Goal: Task Accomplishment & Management: Manage account settings

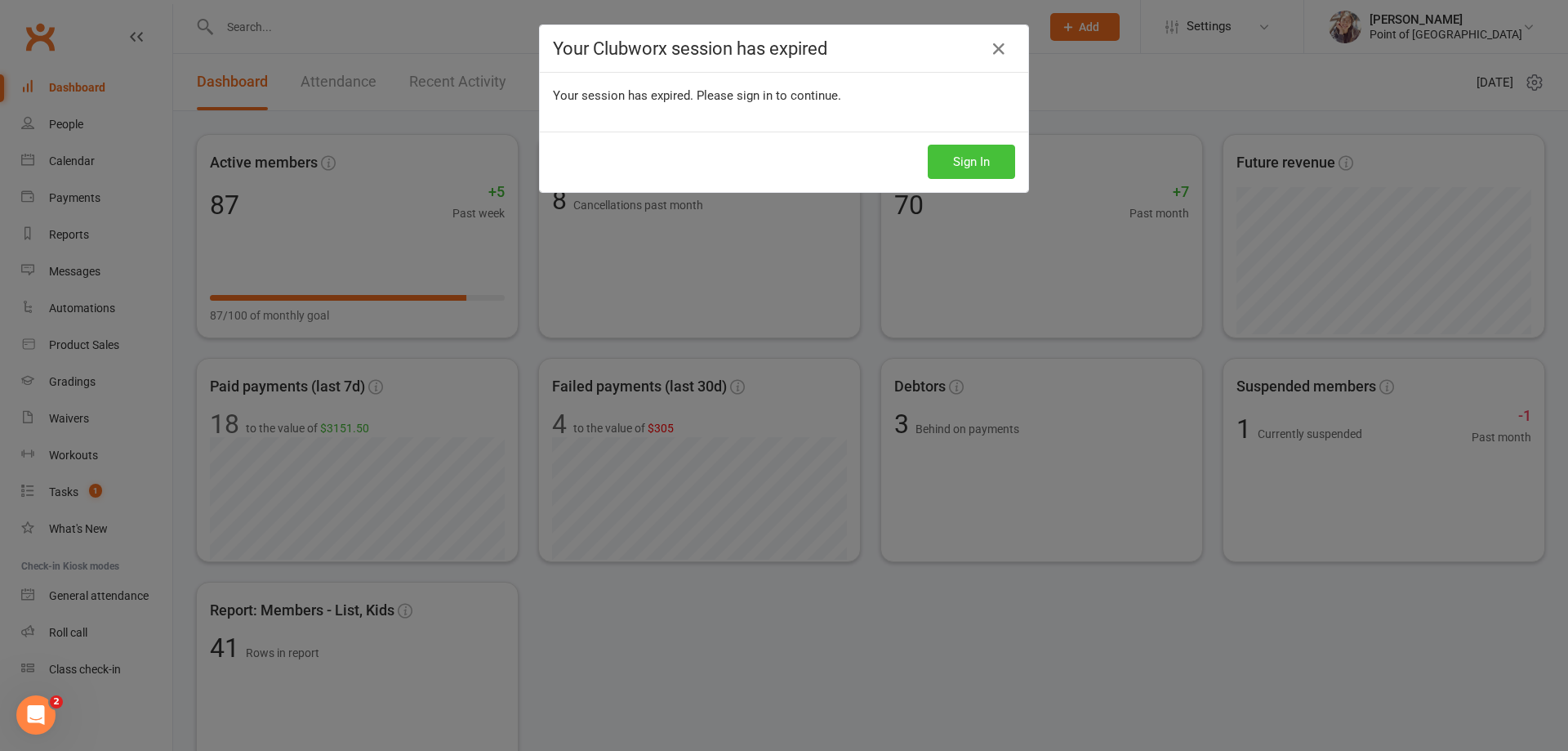
click at [988, 161] on button "Sign In" at bounding box center [971, 162] width 87 height 35
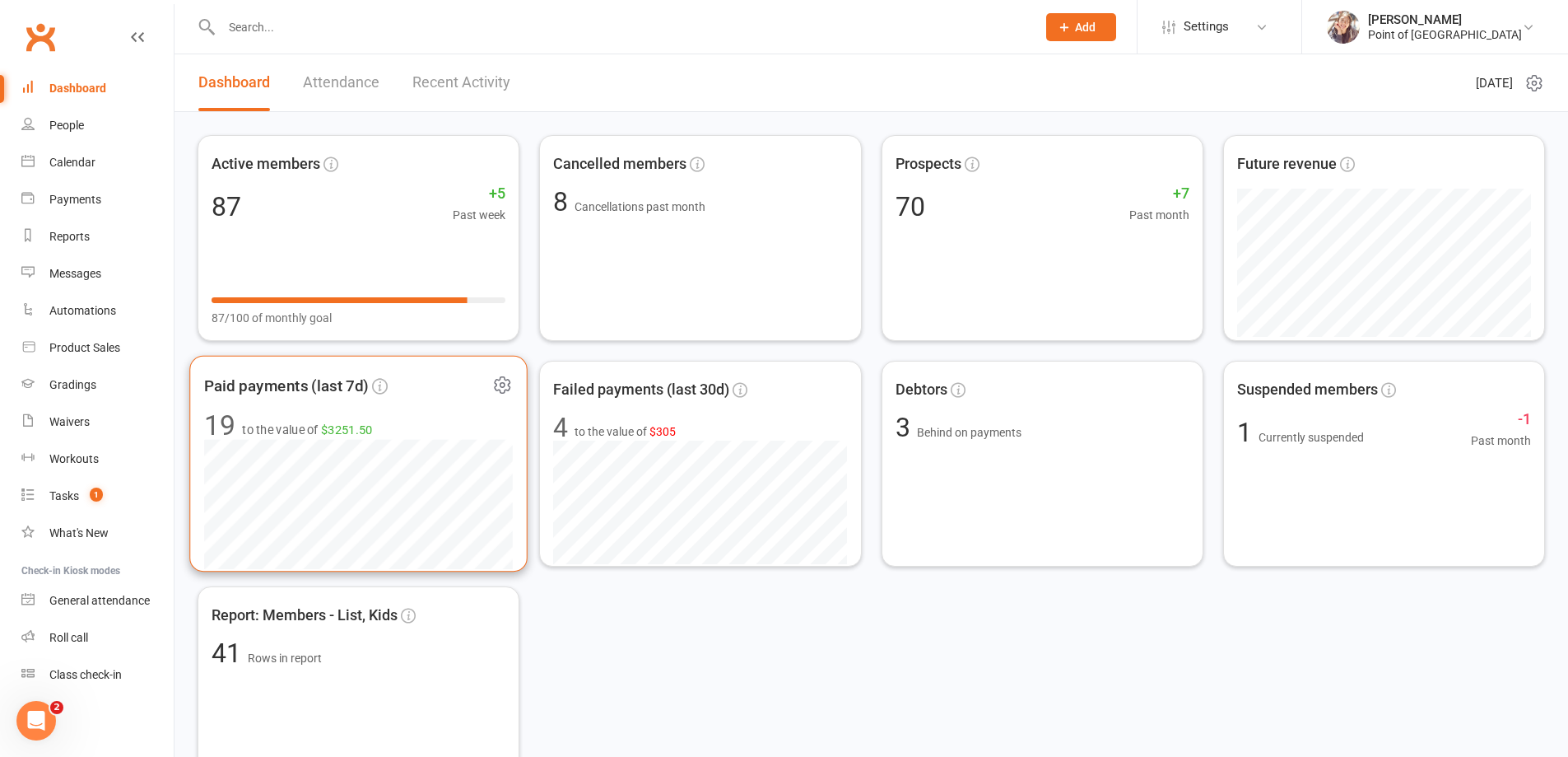
click at [408, 413] on span "19 to the value of $3251.50" at bounding box center [359, 425] width 308 height 28
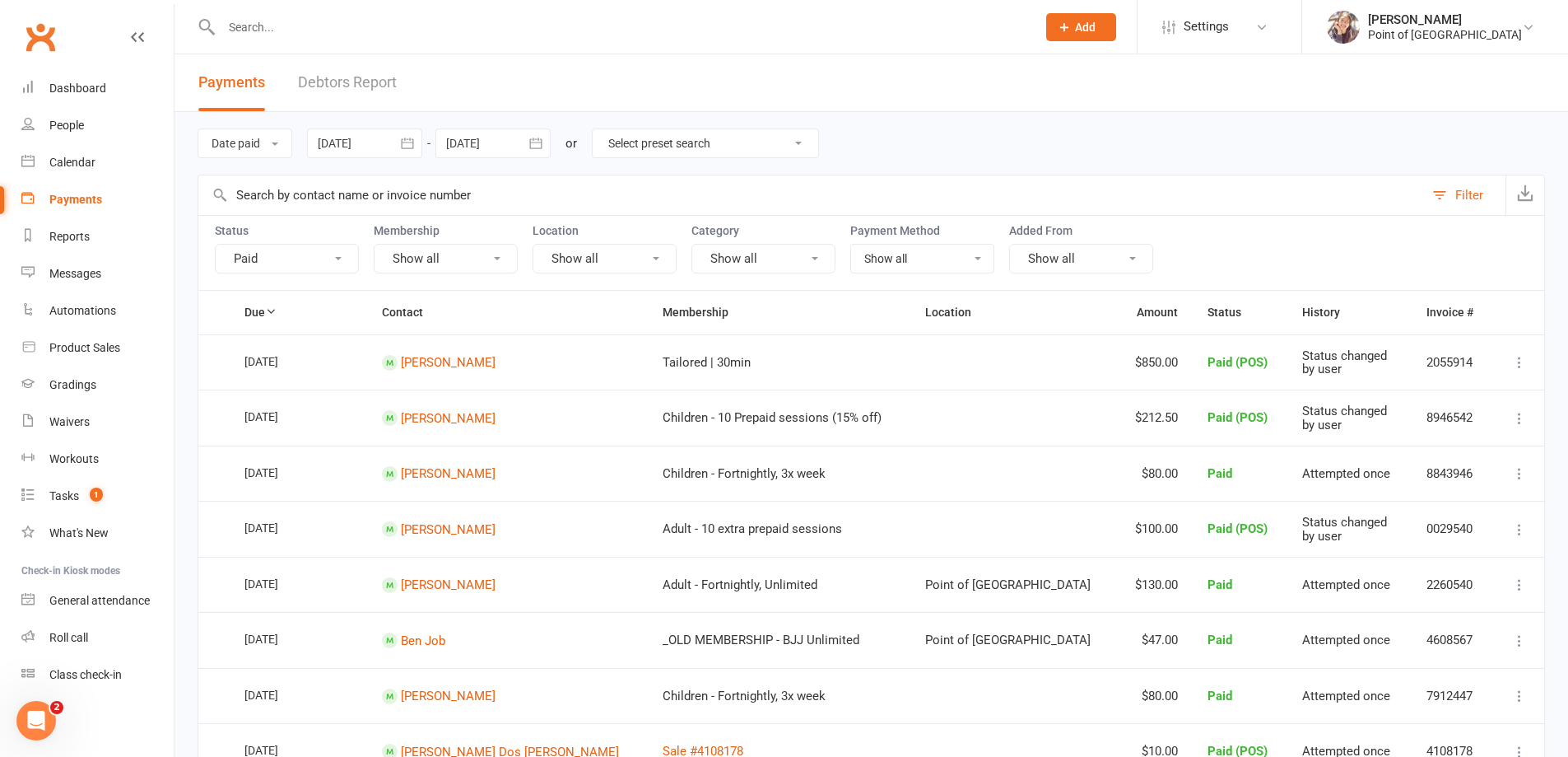
click at [361, 144] on div at bounding box center [364, 143] width 116 height 30
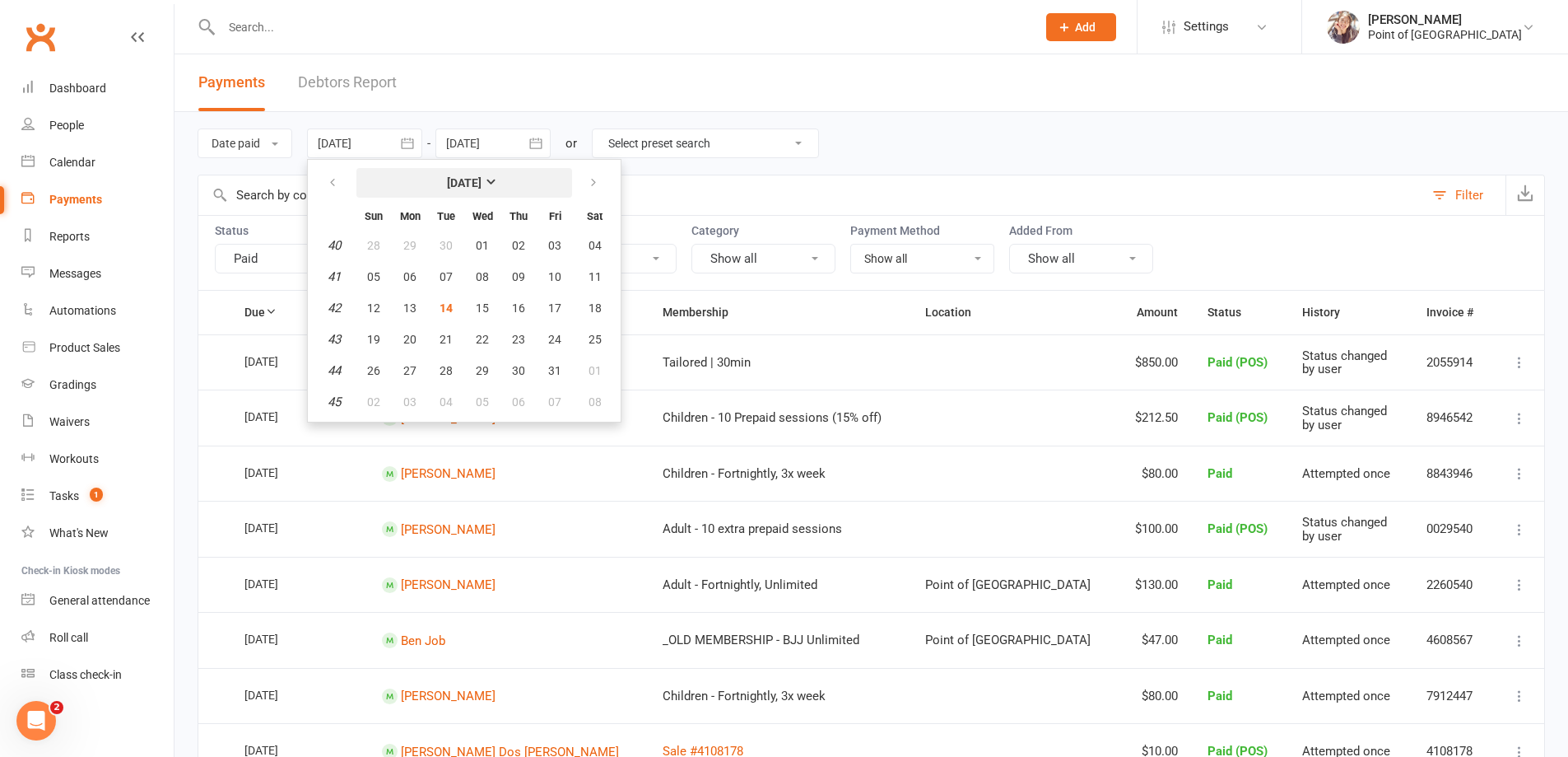
click at [403, 187] on button "October 2025" at bounding box center [464, 182] width 216 height 30
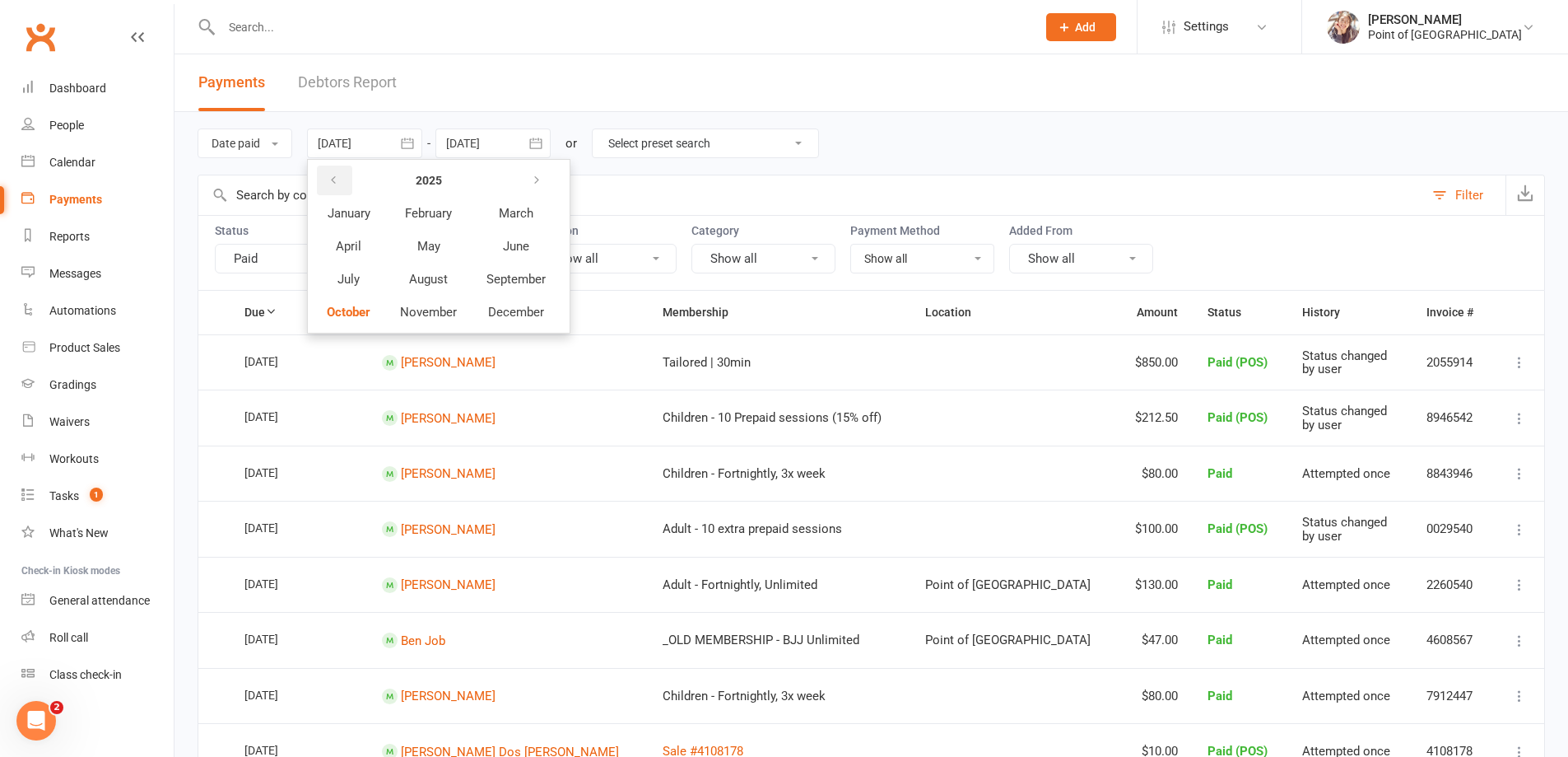
click at [339, 178] on icon "button" at bounding box center [333, 180] width 12 height 13
click at [355, 313] on span "October" at bounding box center [349, 312] width 44 height 15
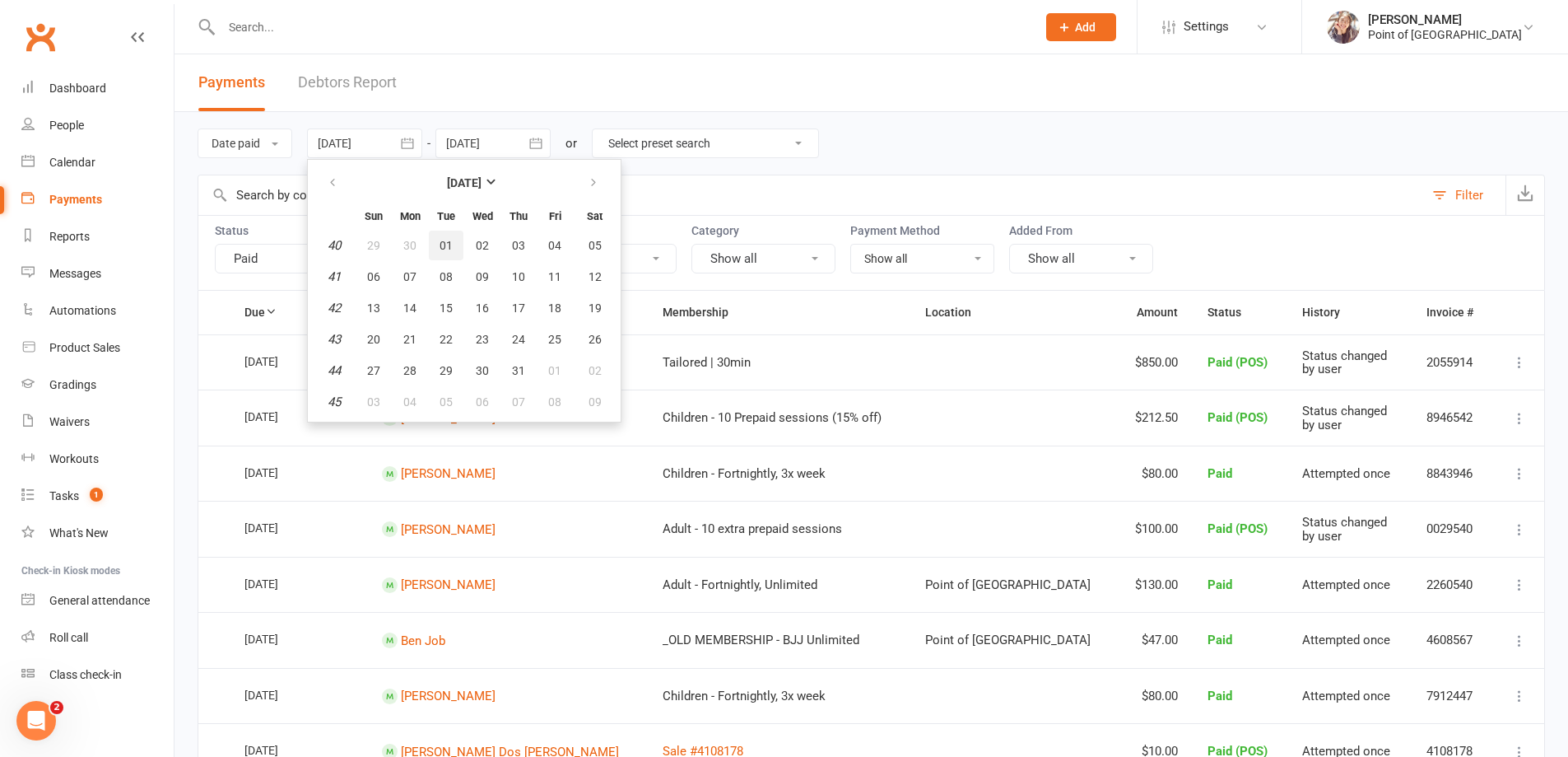
click at [437, 237] on button "01" at bounding box center [446, 245] width 35 height 30
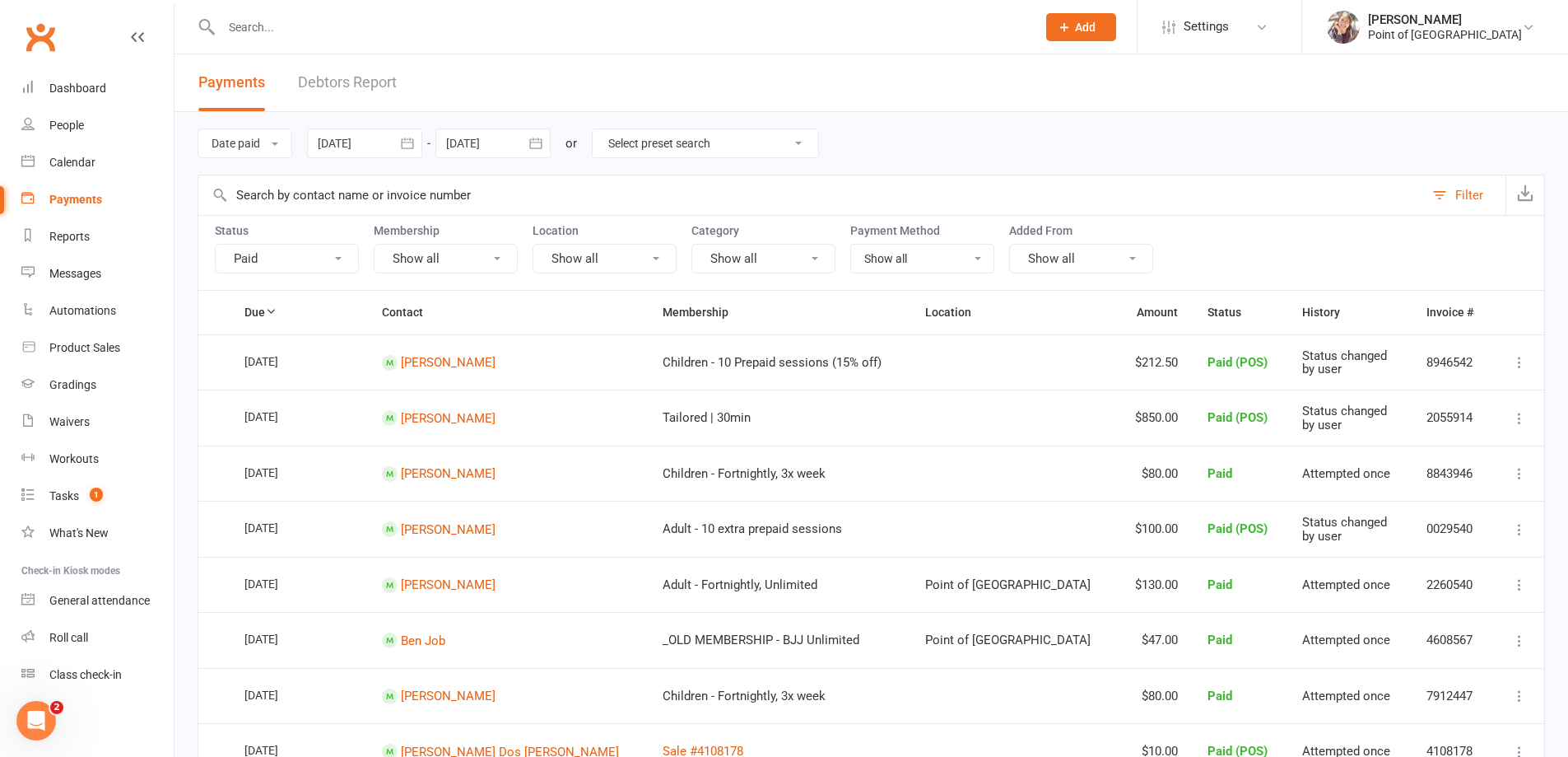
click at [388, 145] on div at bounding box center [364, 143] width 116 height 30
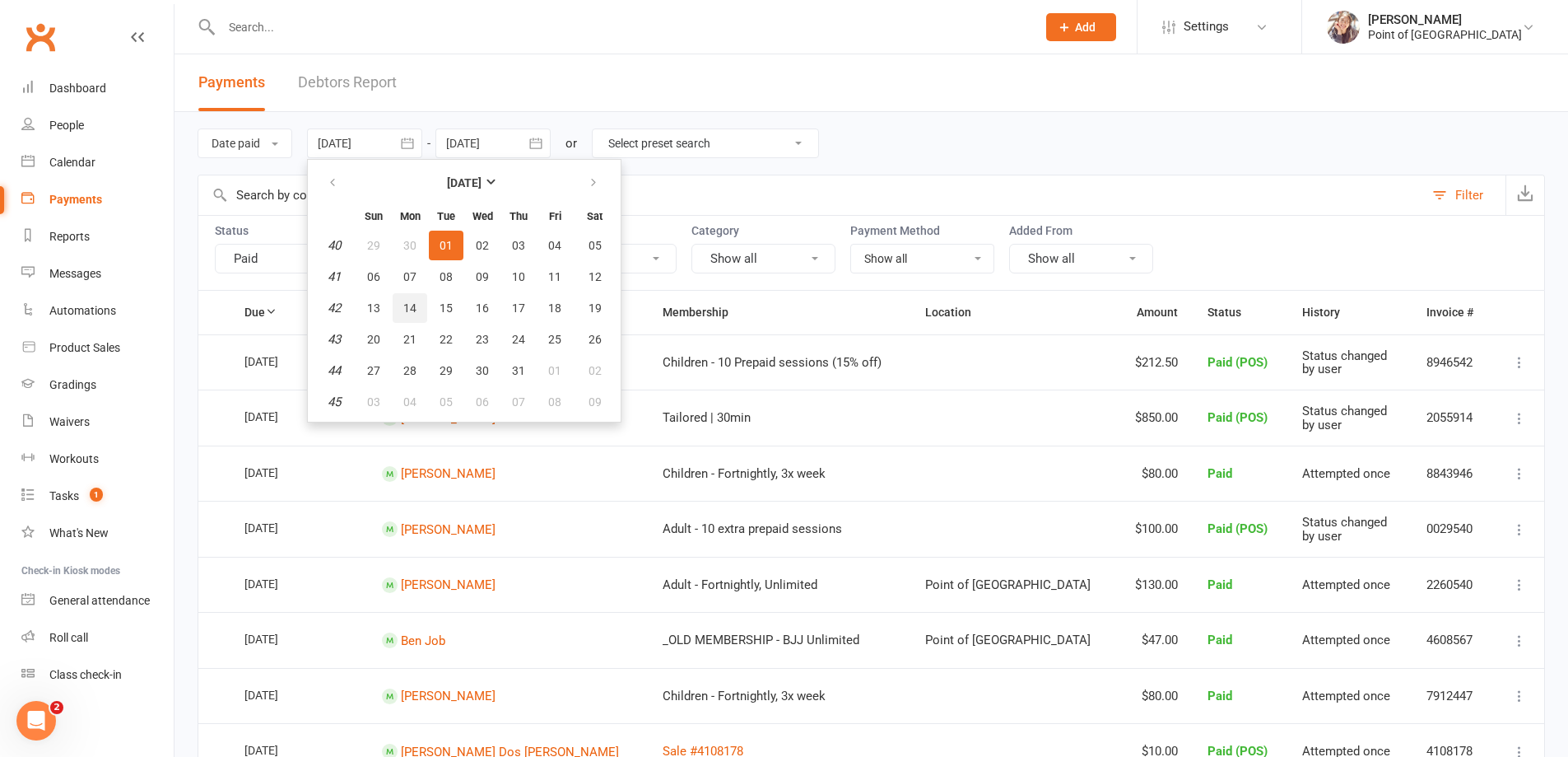
click at [417, 302] on span "14" at bounding box center [410, 308] width 13 height 13
type input "14 Oct 2024"
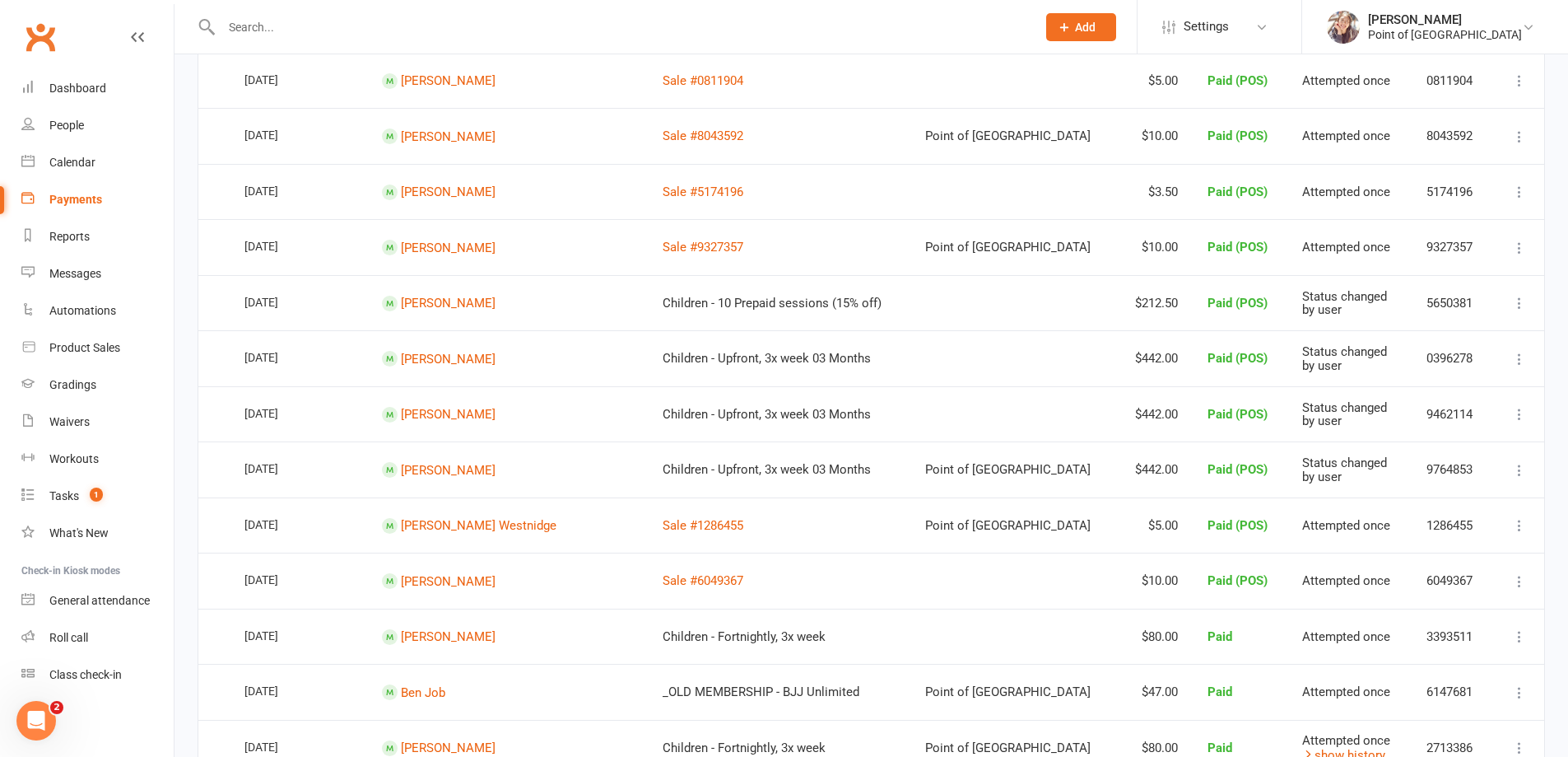
scroll to position [1132, 0]
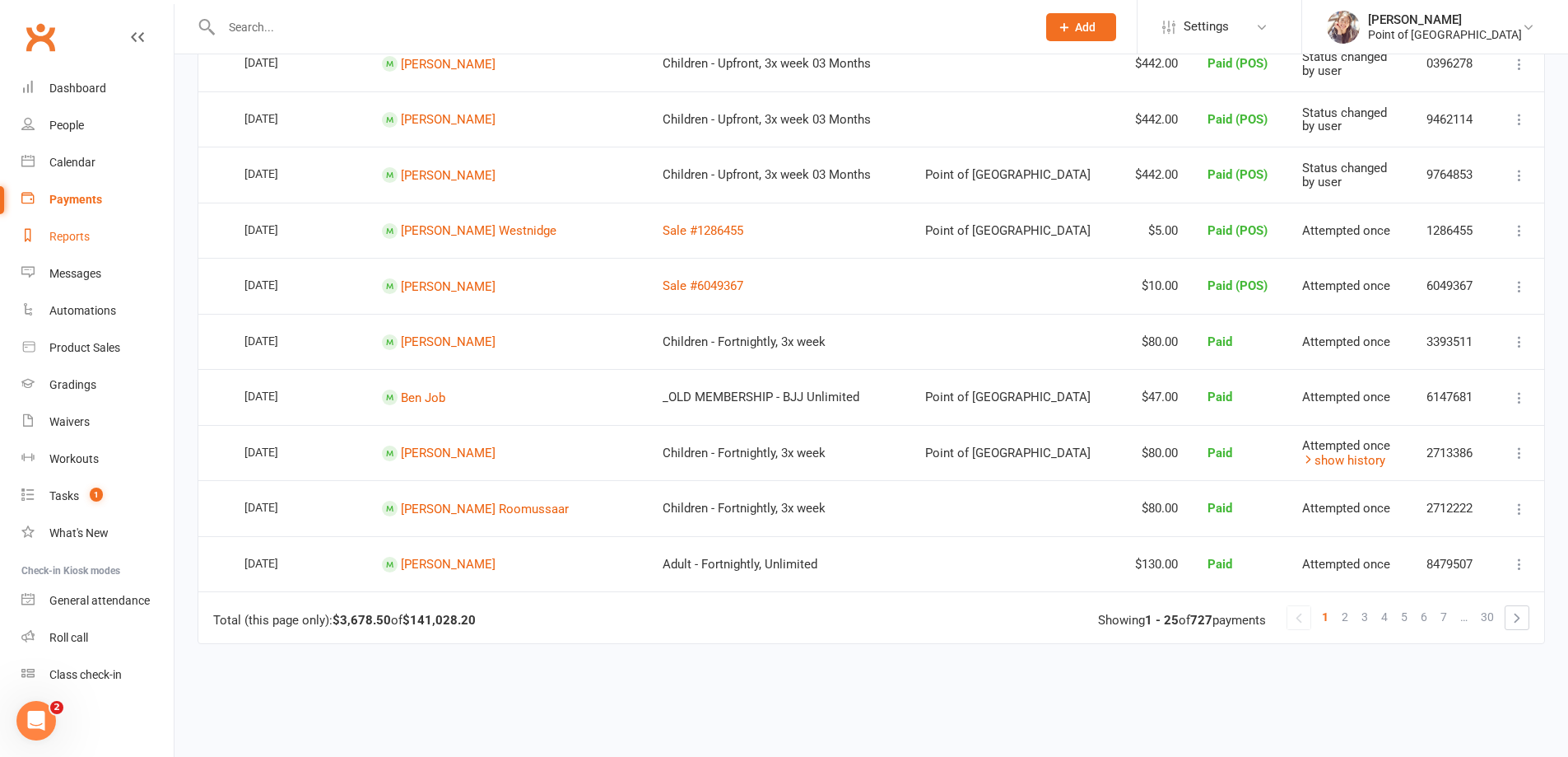
click at [97, 242] on link "Reports" at bounding box center [98, 236] width 152 height 37
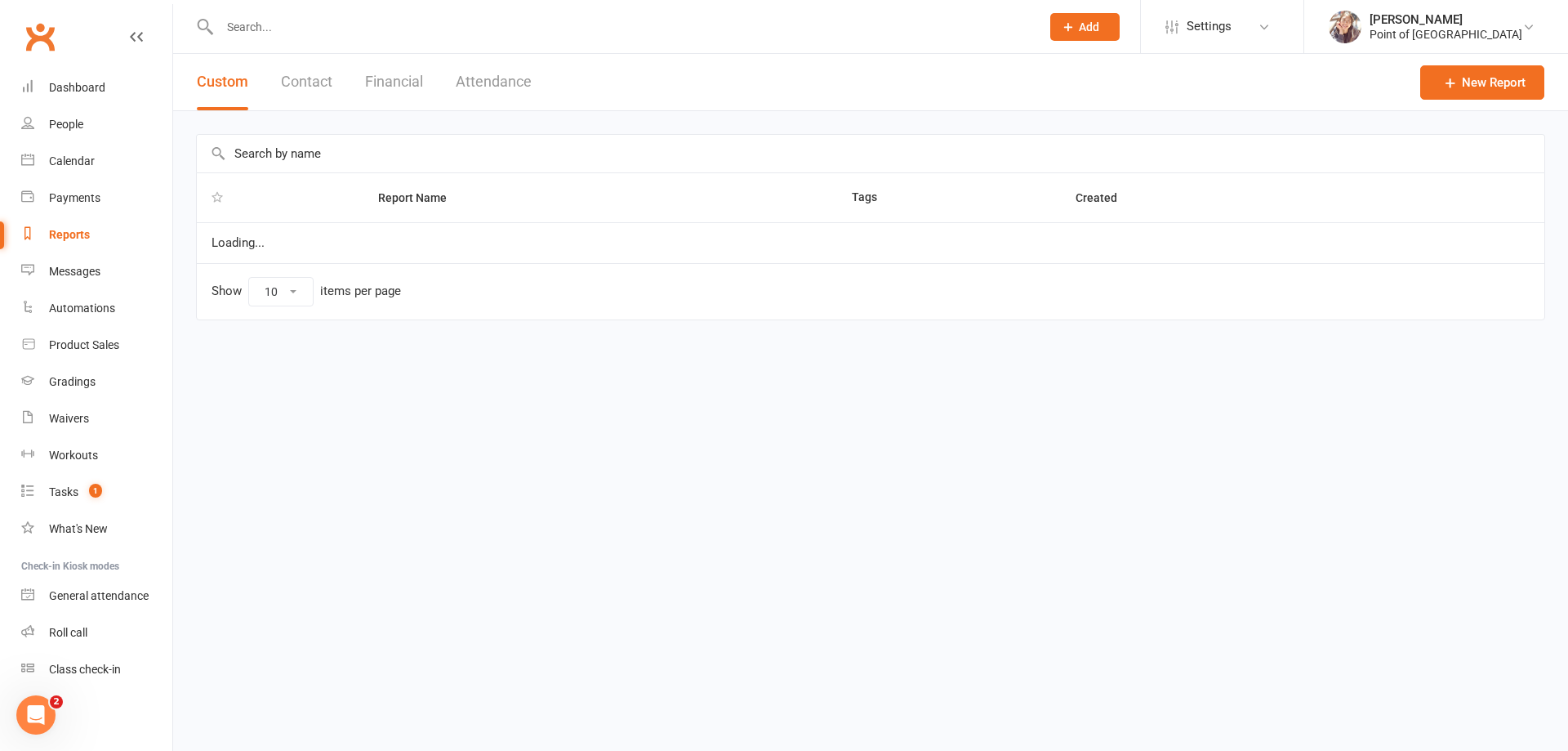
select select "100"
click at [388, 77] on button "Financial" at bounding box center [393, 82] width 58 height 56
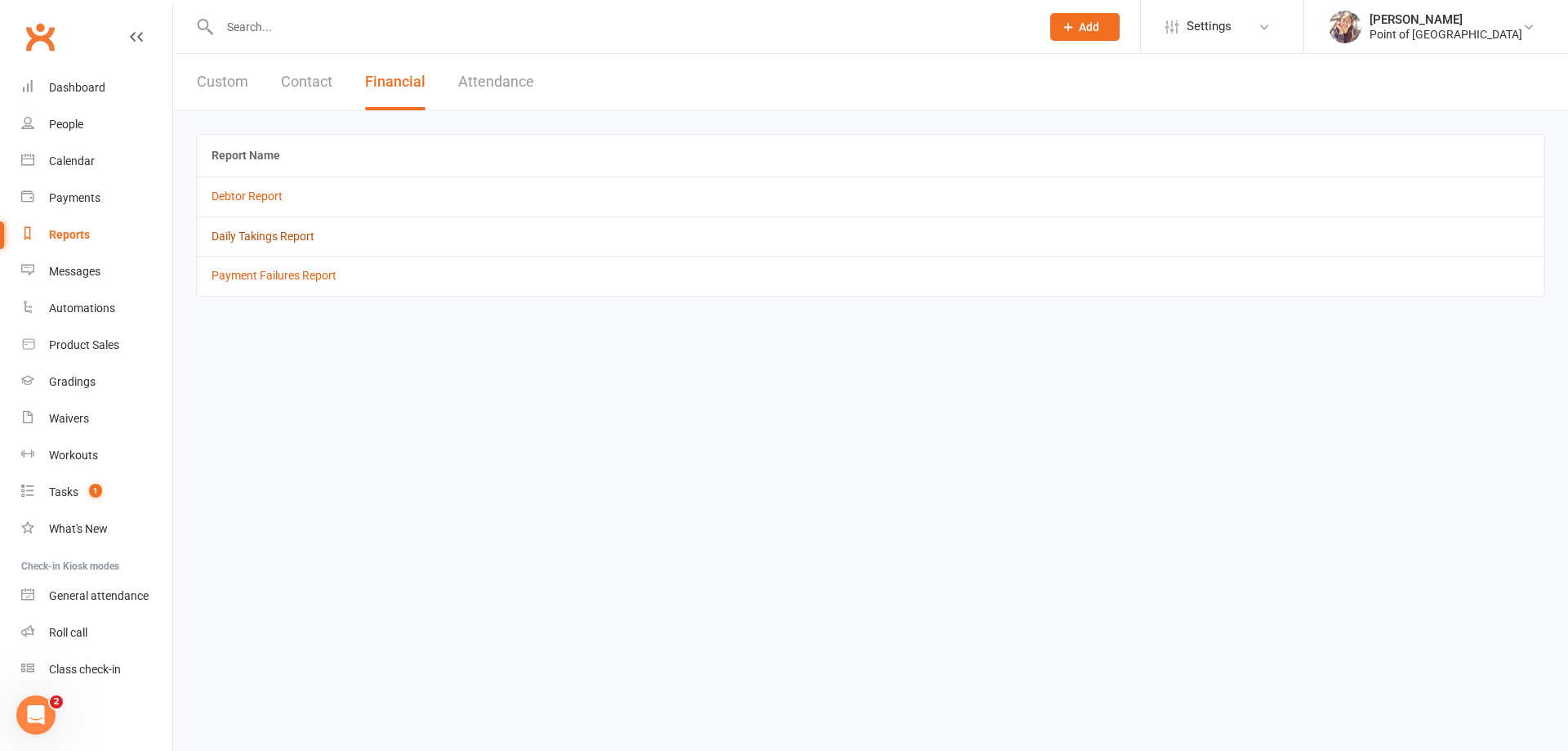
click at [265, 235] on link "Daily Takings Report" at bounding box center [263, 236] width 103 height 13
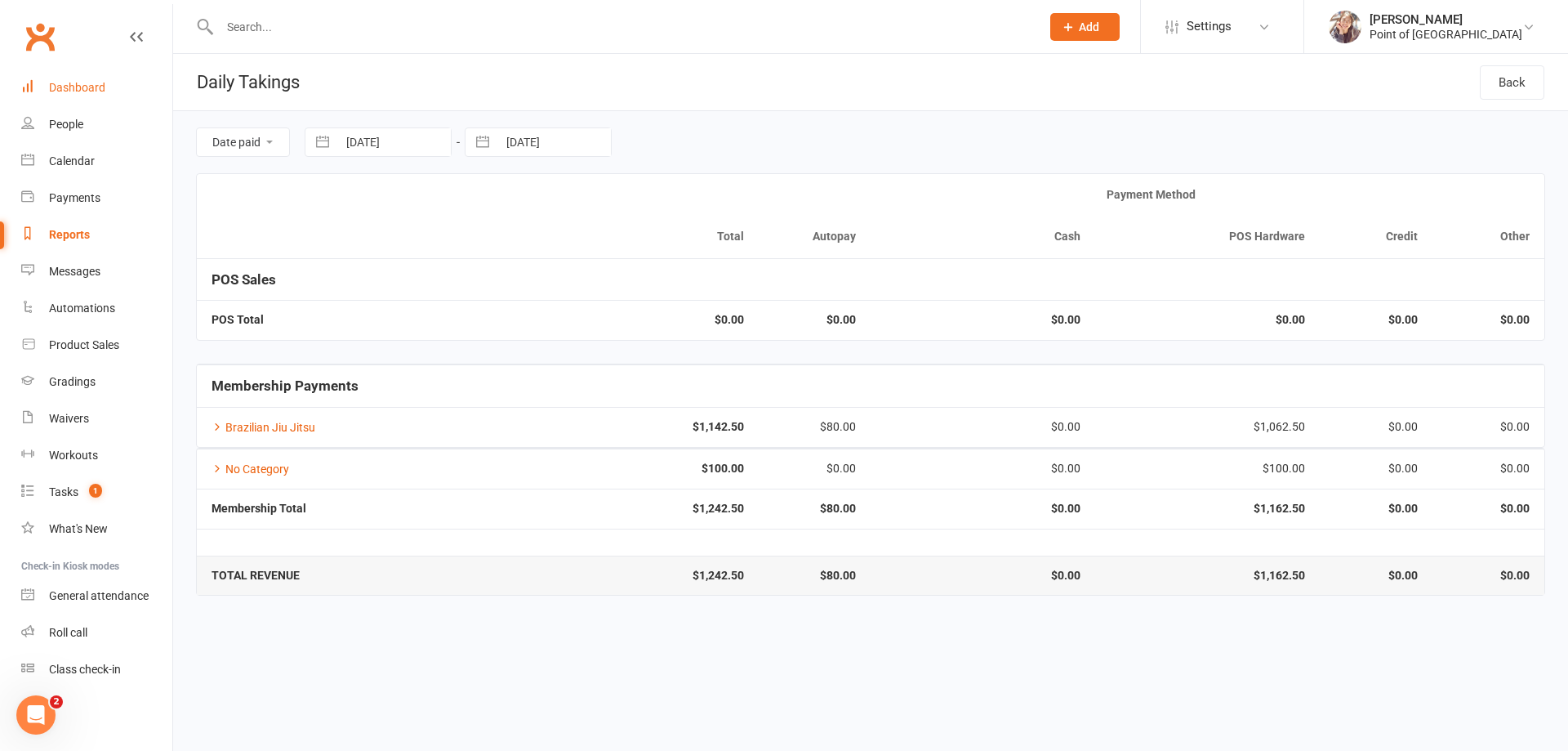
click at [68, 90] on div "Dashboard" at bounding box center [76, 87] width 56 height 13
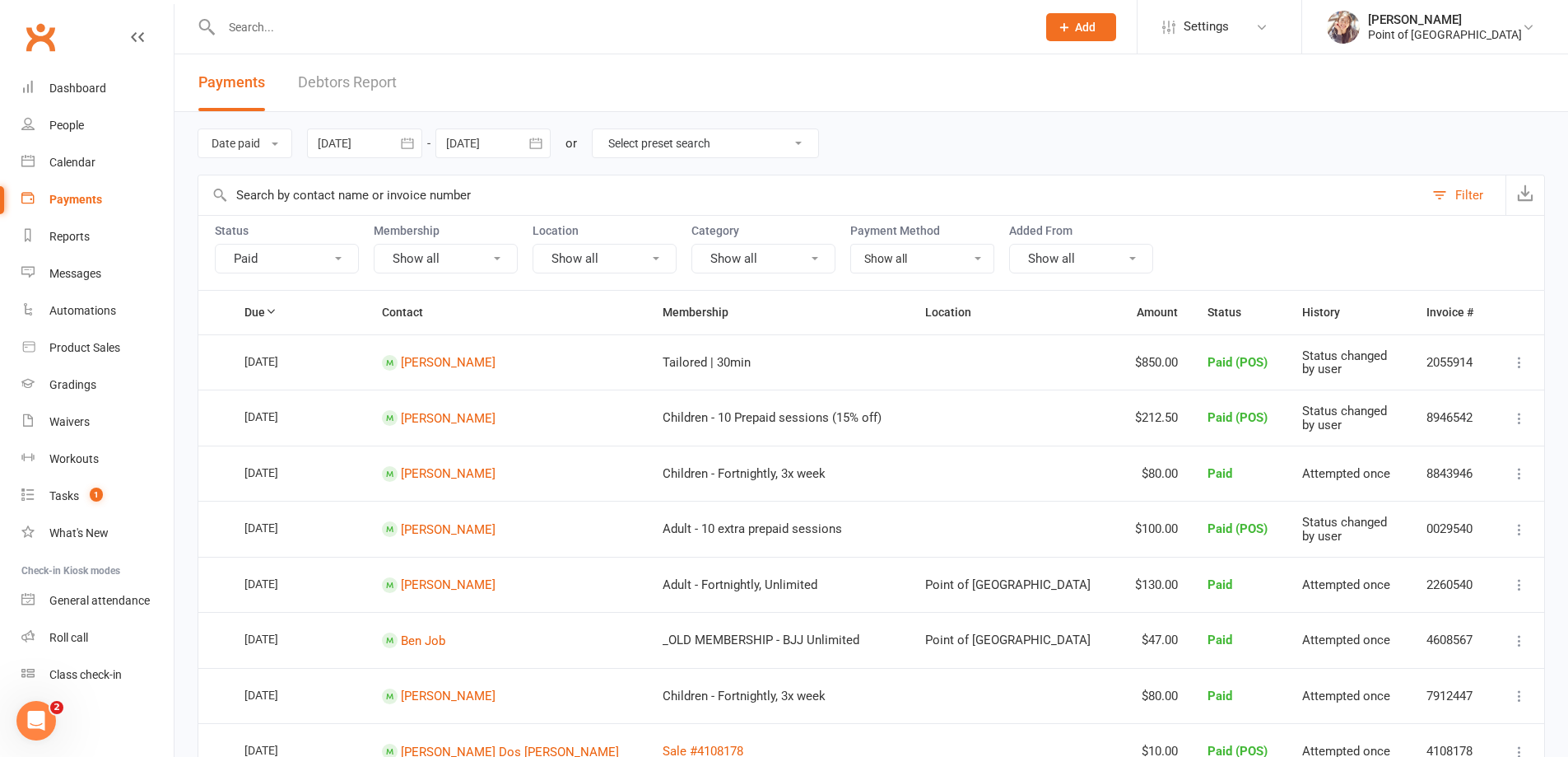
click at [338, 83] on link "Debtors Report" at bounding box center [347, 83] width 99 height 57
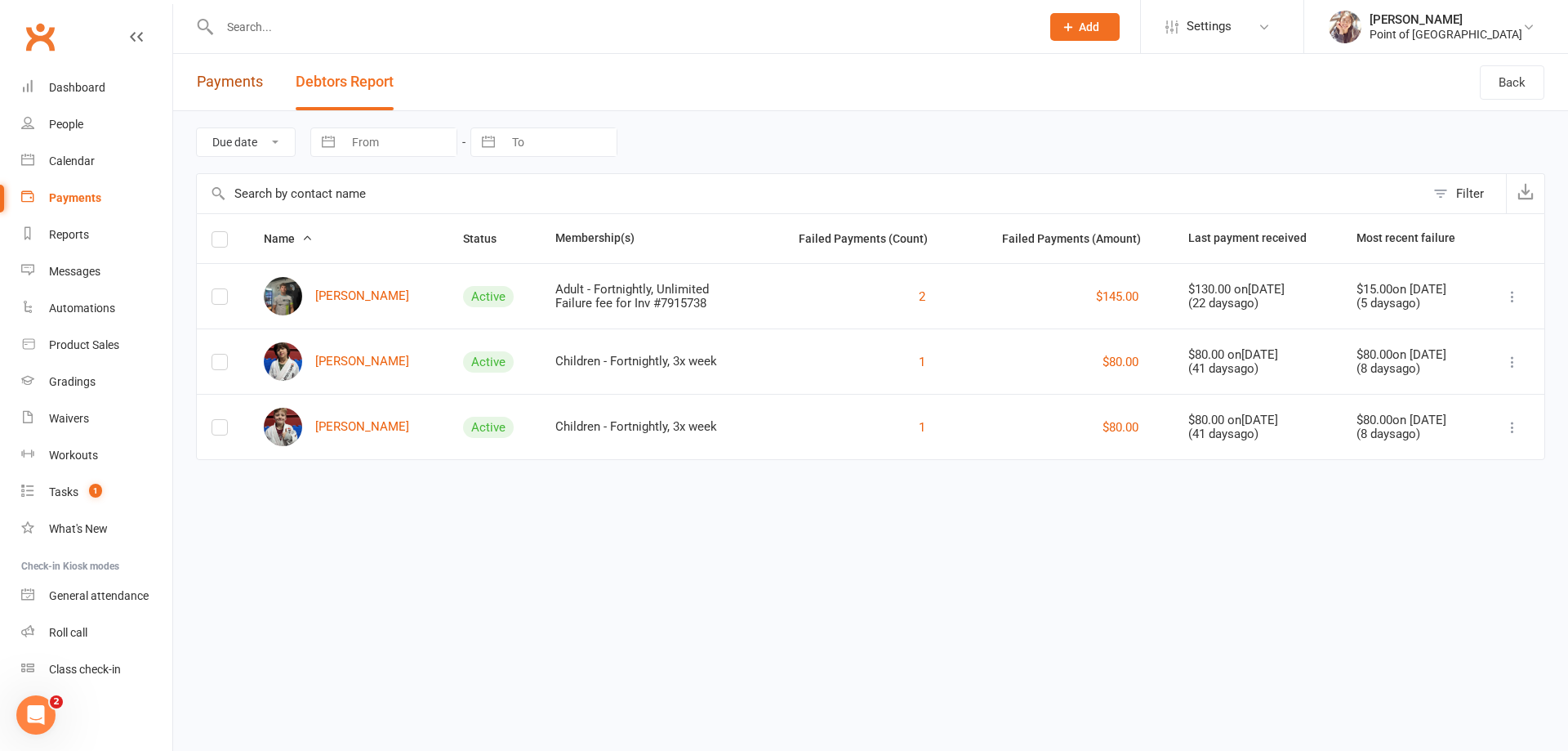
drag, startPoint x: 248, startPoint y: 89, endPoint x: 213, endPoint y: 85, distance: 35.2
click at [247, 89] on link "Payments" at bounding box center [229, 82] width 66 height 56
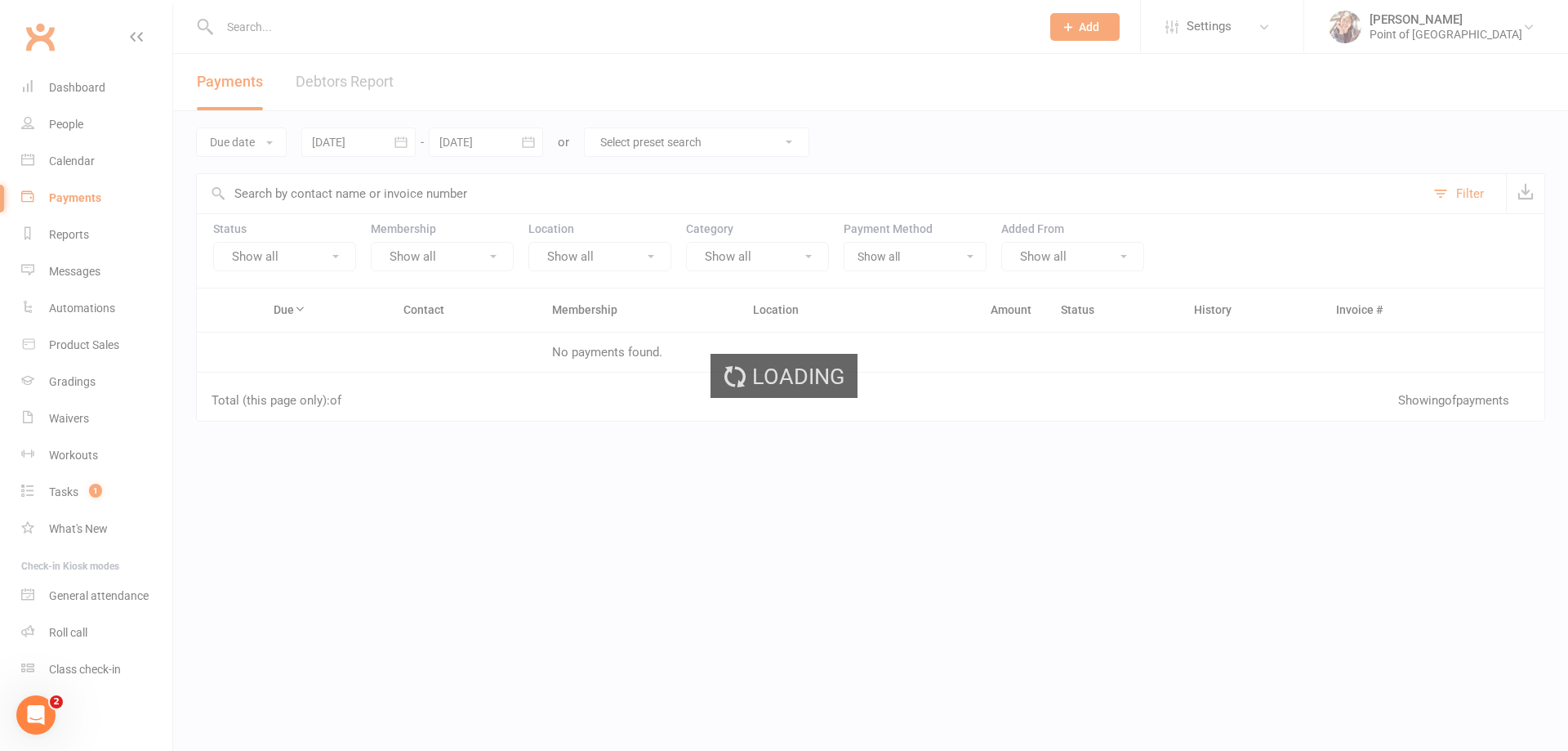
click at [82, 92] on ui-view "Prospect Member Non-attending contact Class / event Appointment Grading event T…" at bounding box center [784, 319] width 1568 height 628
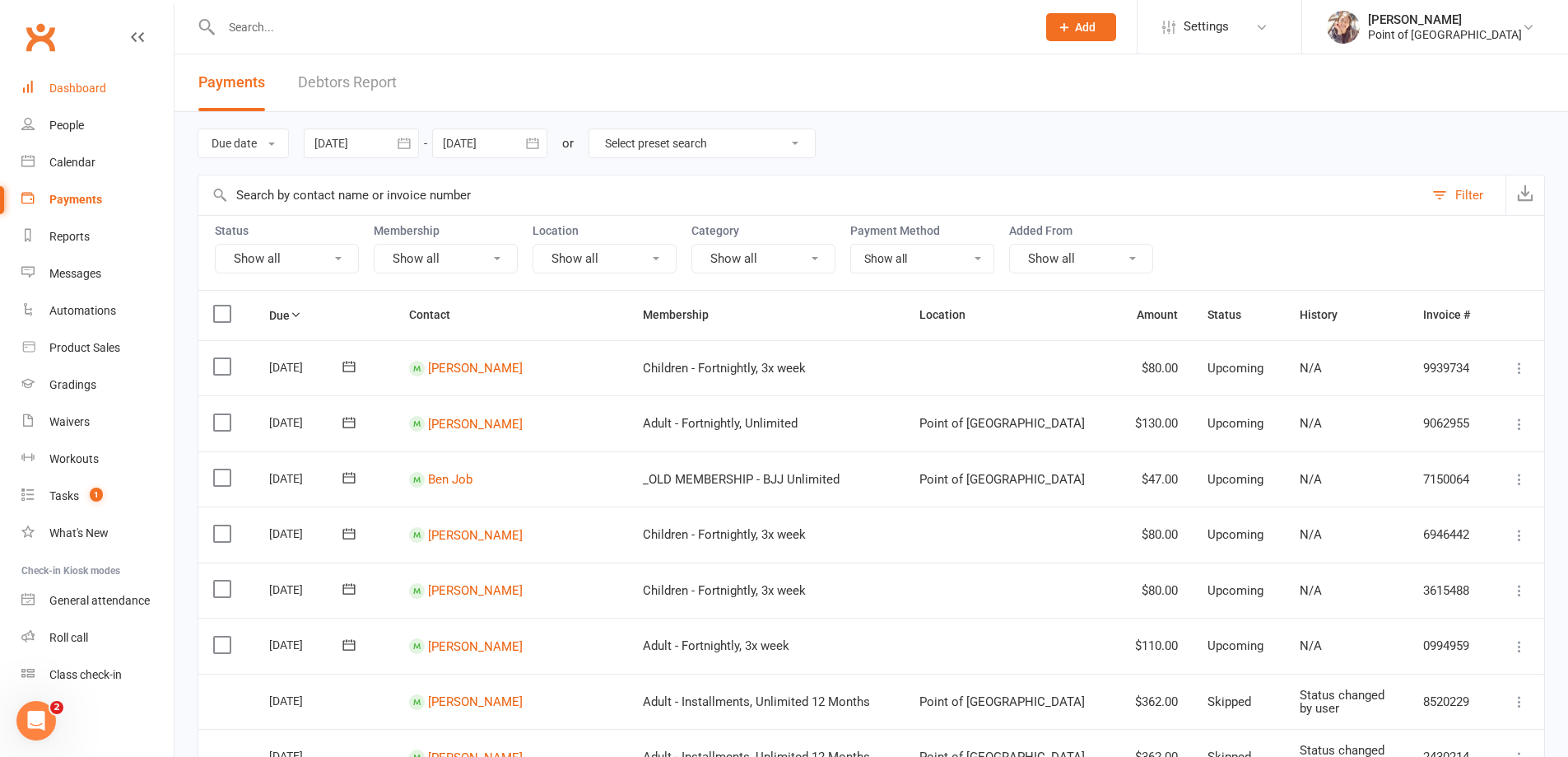
click at [82, 92] on div "Dashboard" at bounding box center [77, 88] width 56 height 13
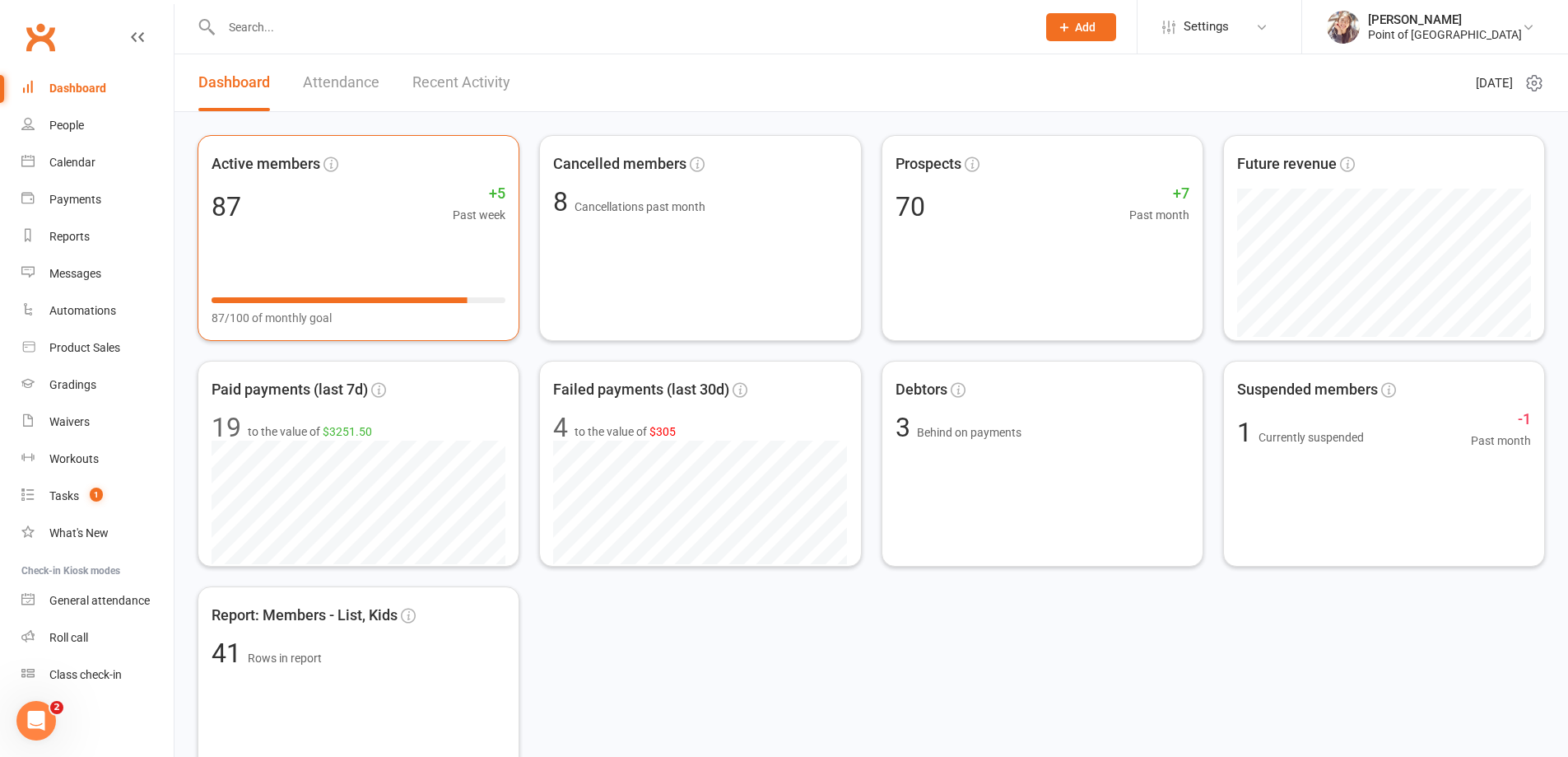
click at [286, 196] on div "87 +5 Past week" at bounding box center [359, 205] width 294 height 35
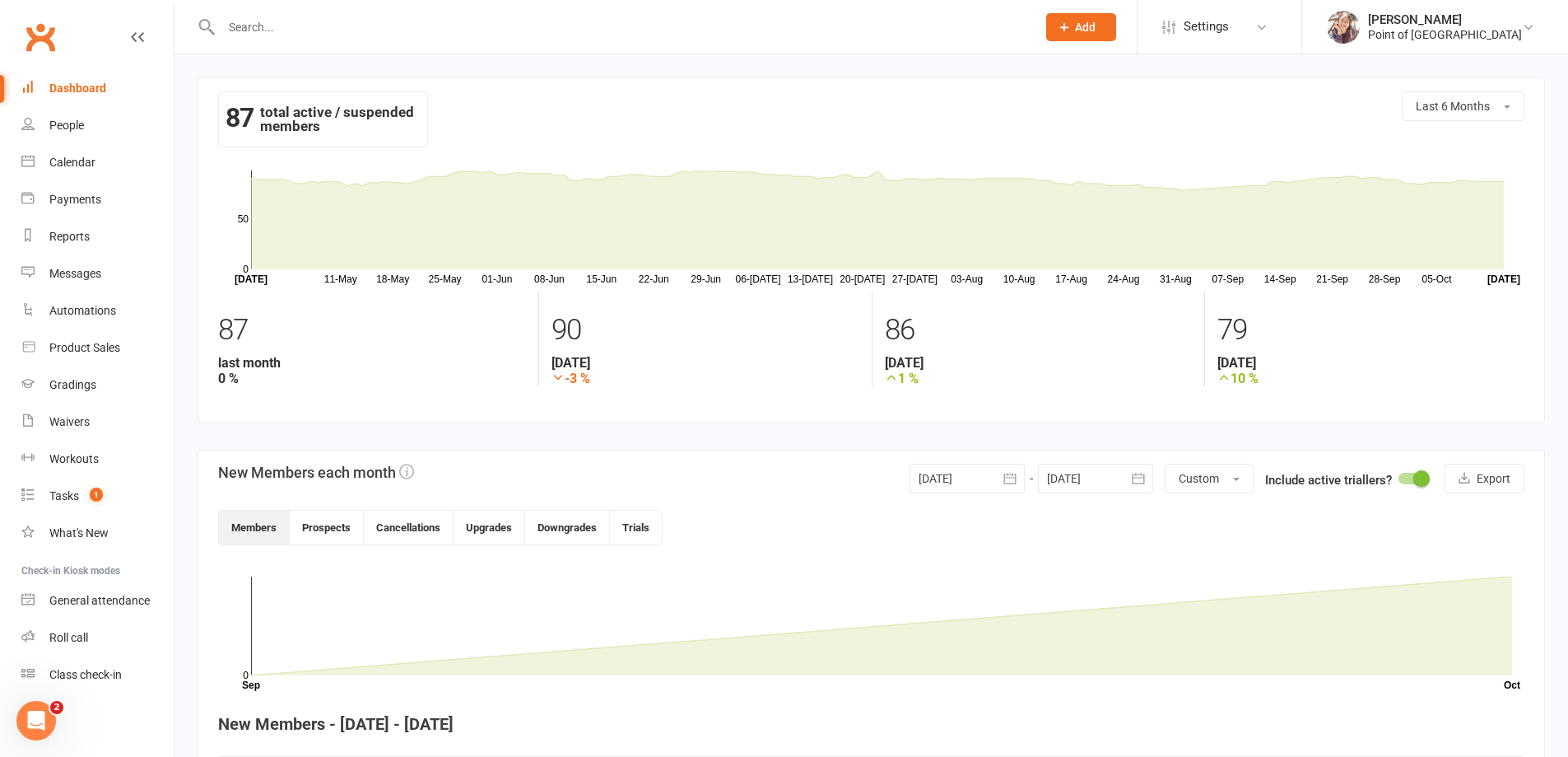
click at [39, 84] on link "Dashboard" at bounding box center [98, 88] width 152 height 37
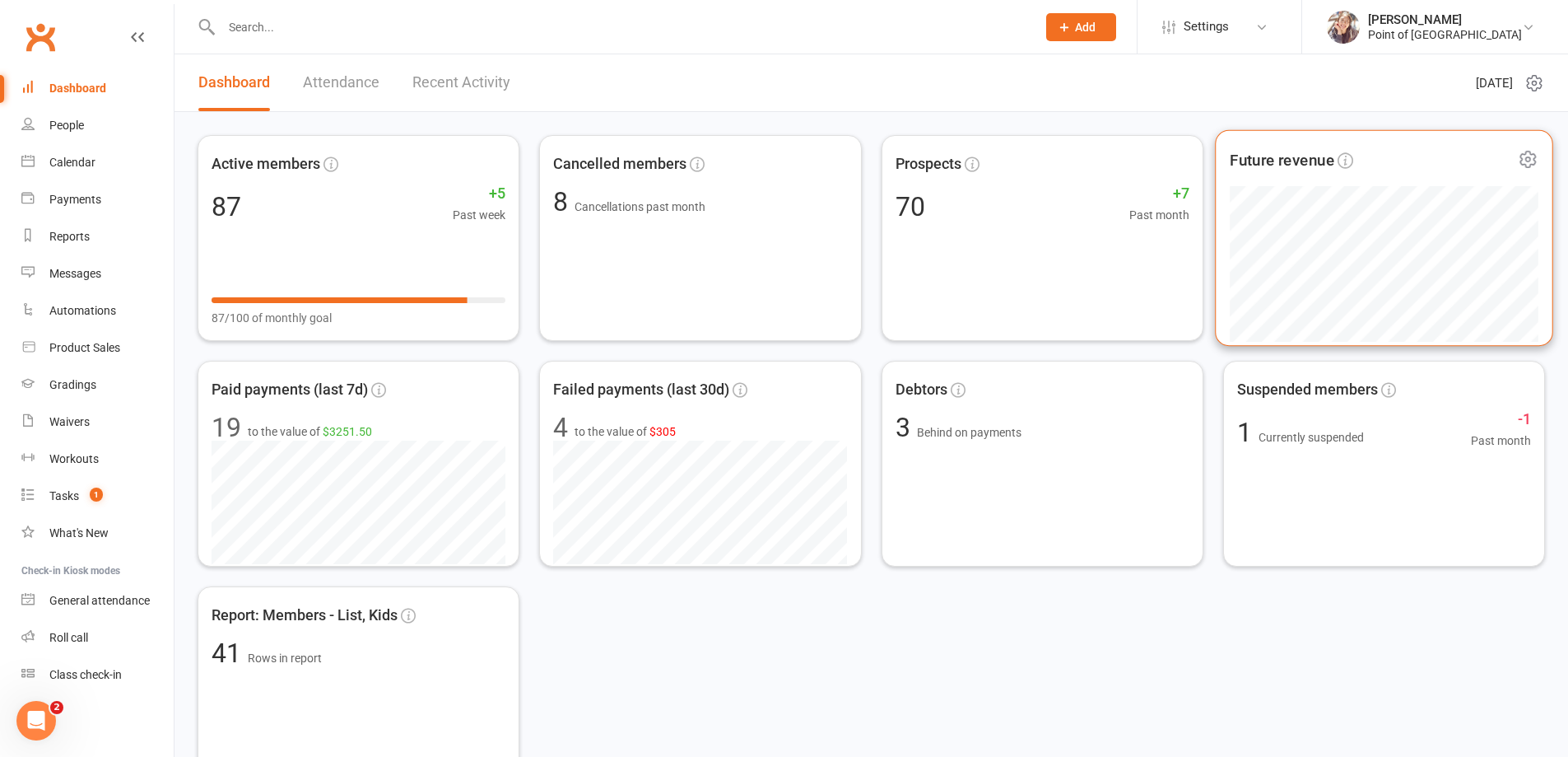
click at [1435, 176] on div "Future revenue" at bounding box center [1384, 161] width 308 height 31
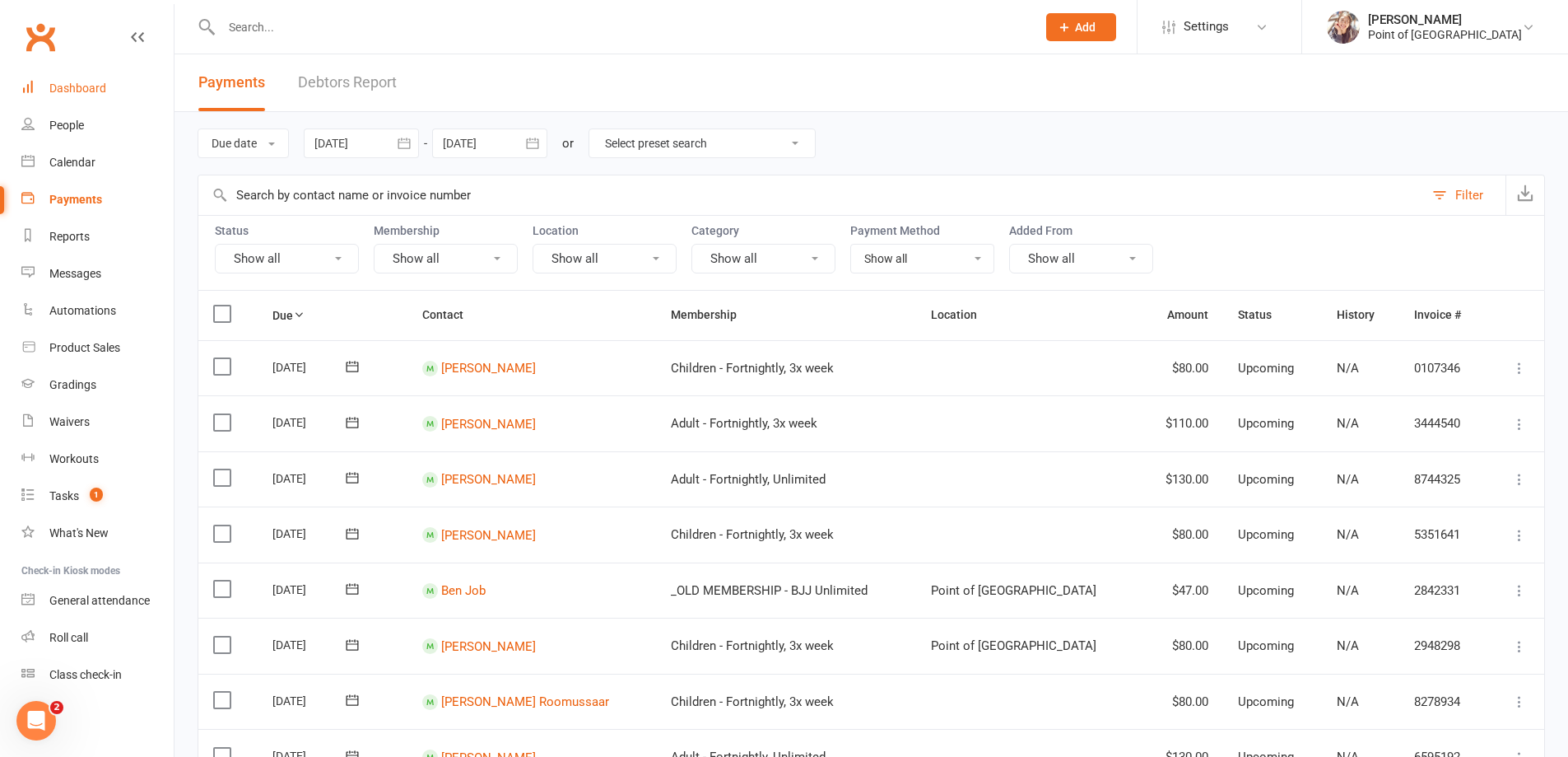
click at [96, 88] on div "Dashboard" at bounding box center [77, 88] width 56 height 13
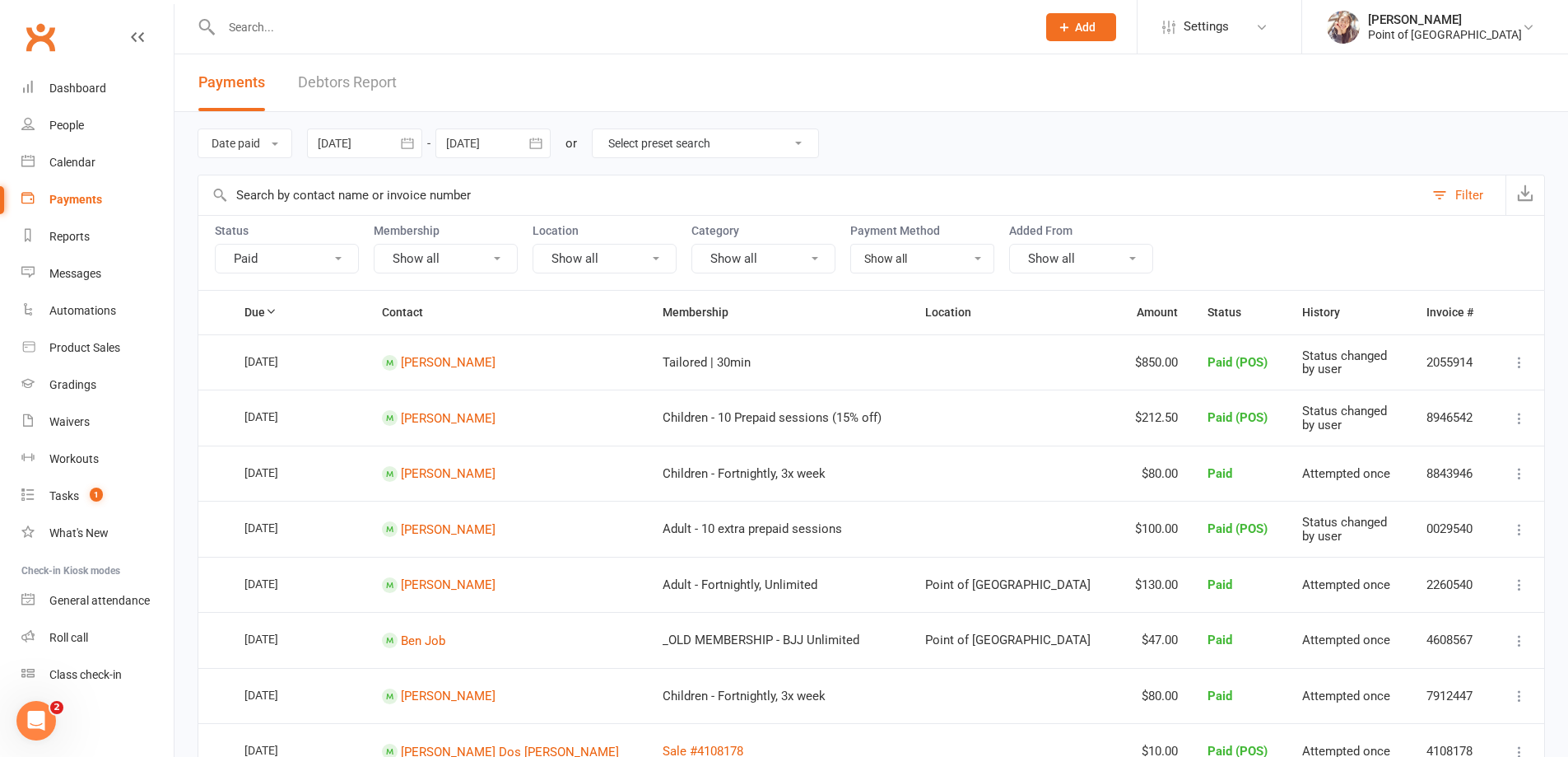
click at [654, 147] on select "Select preset search All failures All skipped payments All pending payments Suc…" at bounding box center [706, 143] width 226 height 28
click at [973, 128] on div "Date paid Due date Date paid Date failed 08 Oct 2025 October 2025 Sun Mon Tue W…" at bounding box center [871, 144] width 1347 height 63
click at [345, 85] on link "Debtors Report" at bounding box center [347, 83] width 99 height 57
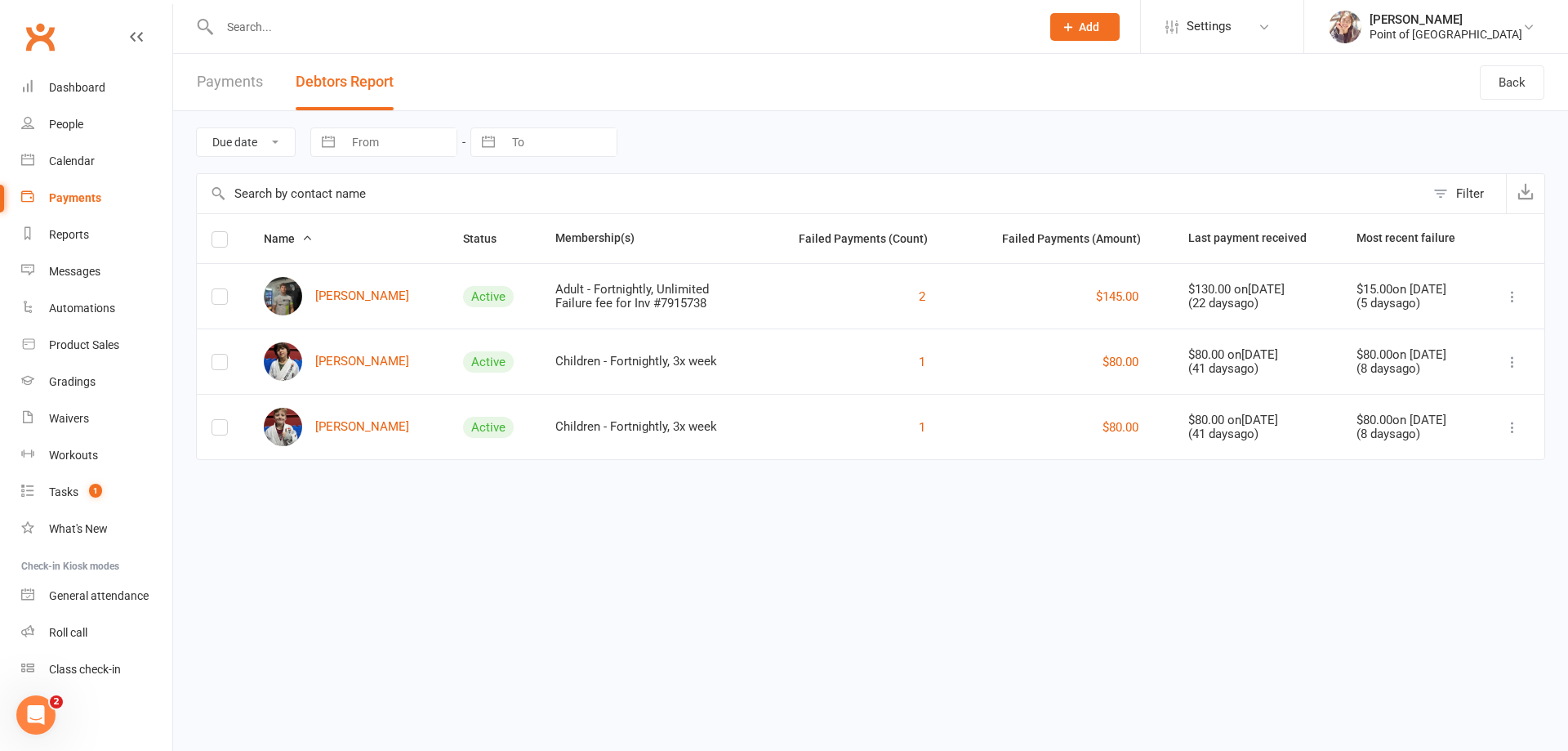
click at [239, 75] on link "Payments" at bounding box center [229, 82] width 66 height 56
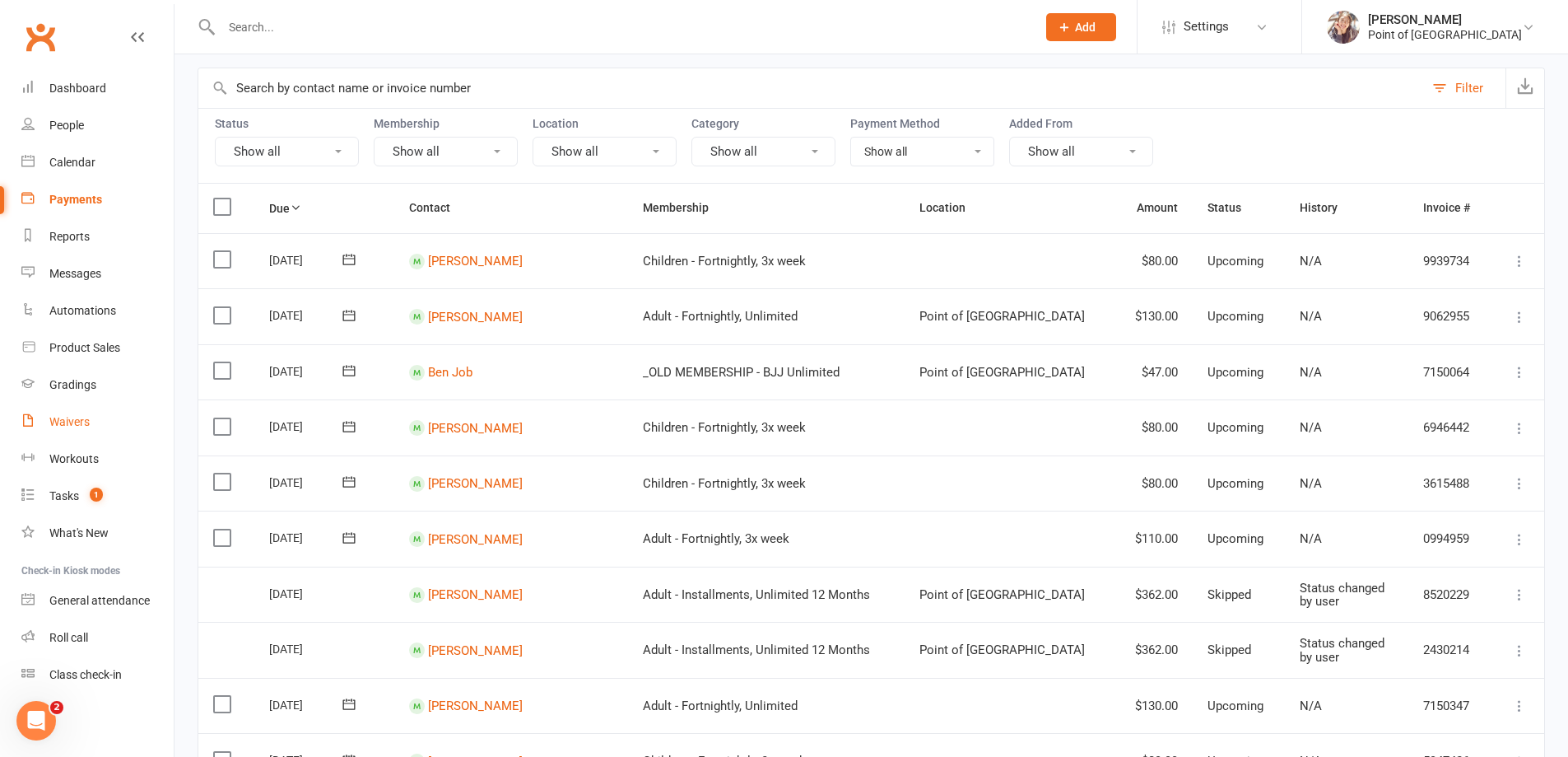
scroll to position [206, 0]
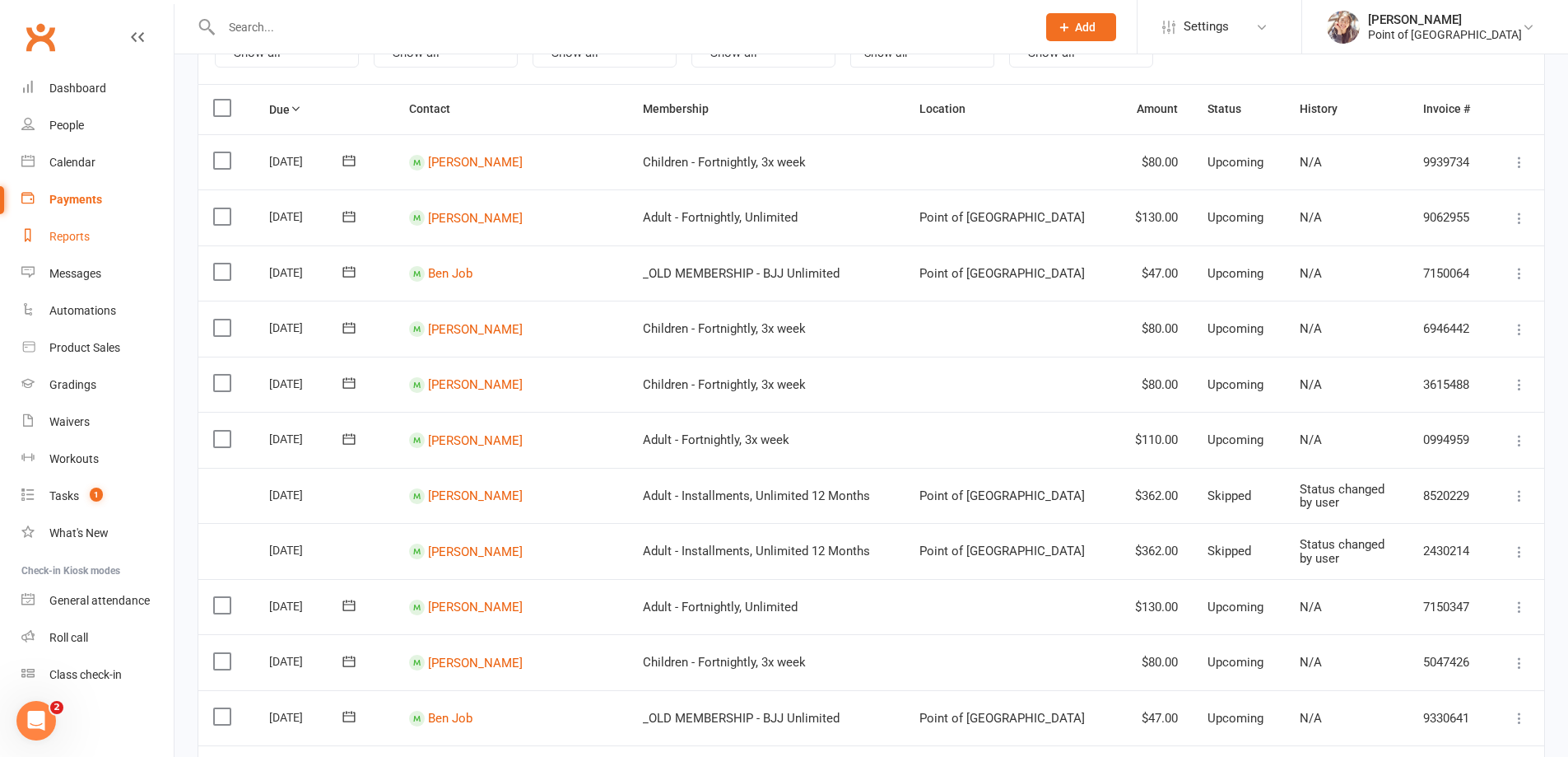
click at [81, 247] on link "Reports" at bounding box center [98, 236] width 152 height 37
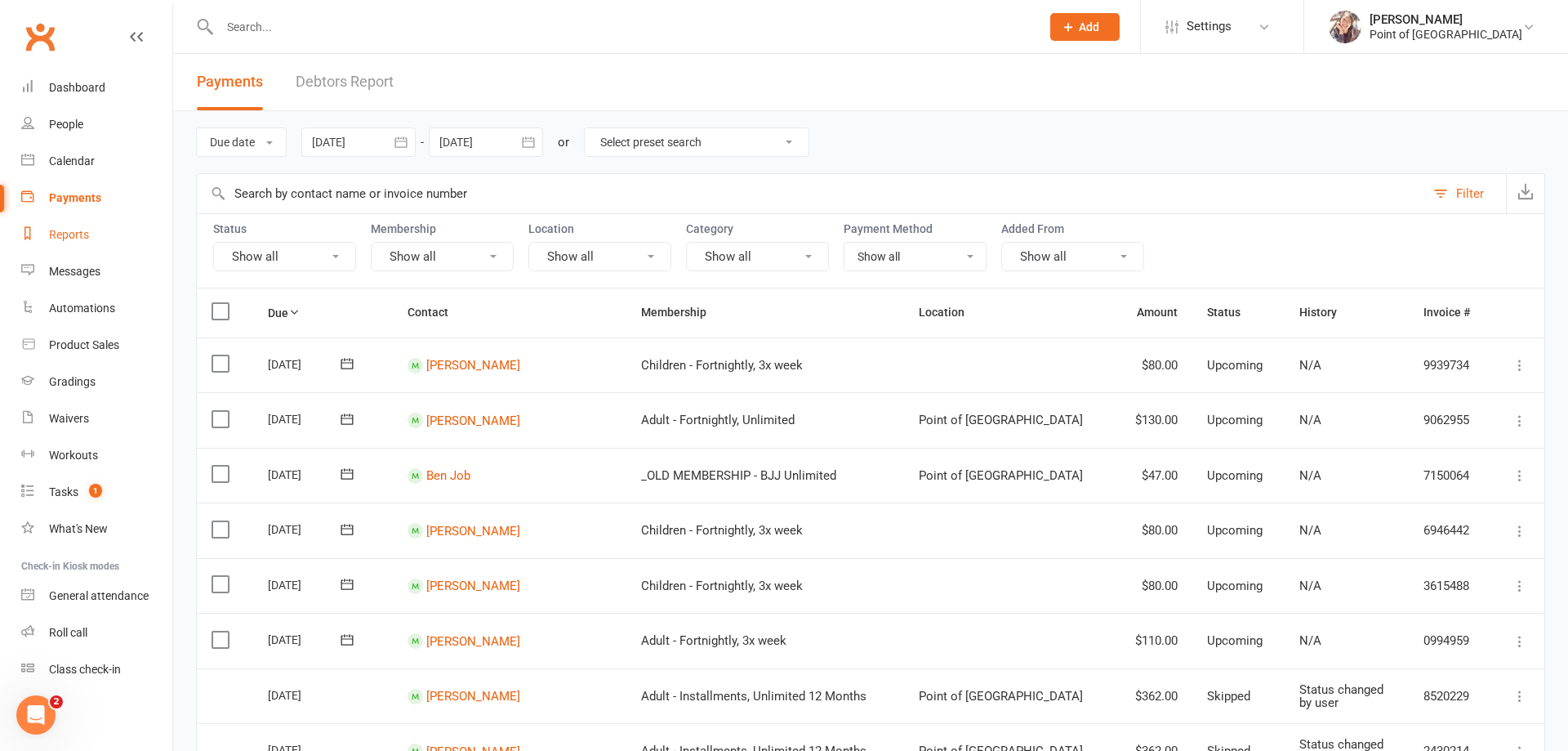
select select "100"
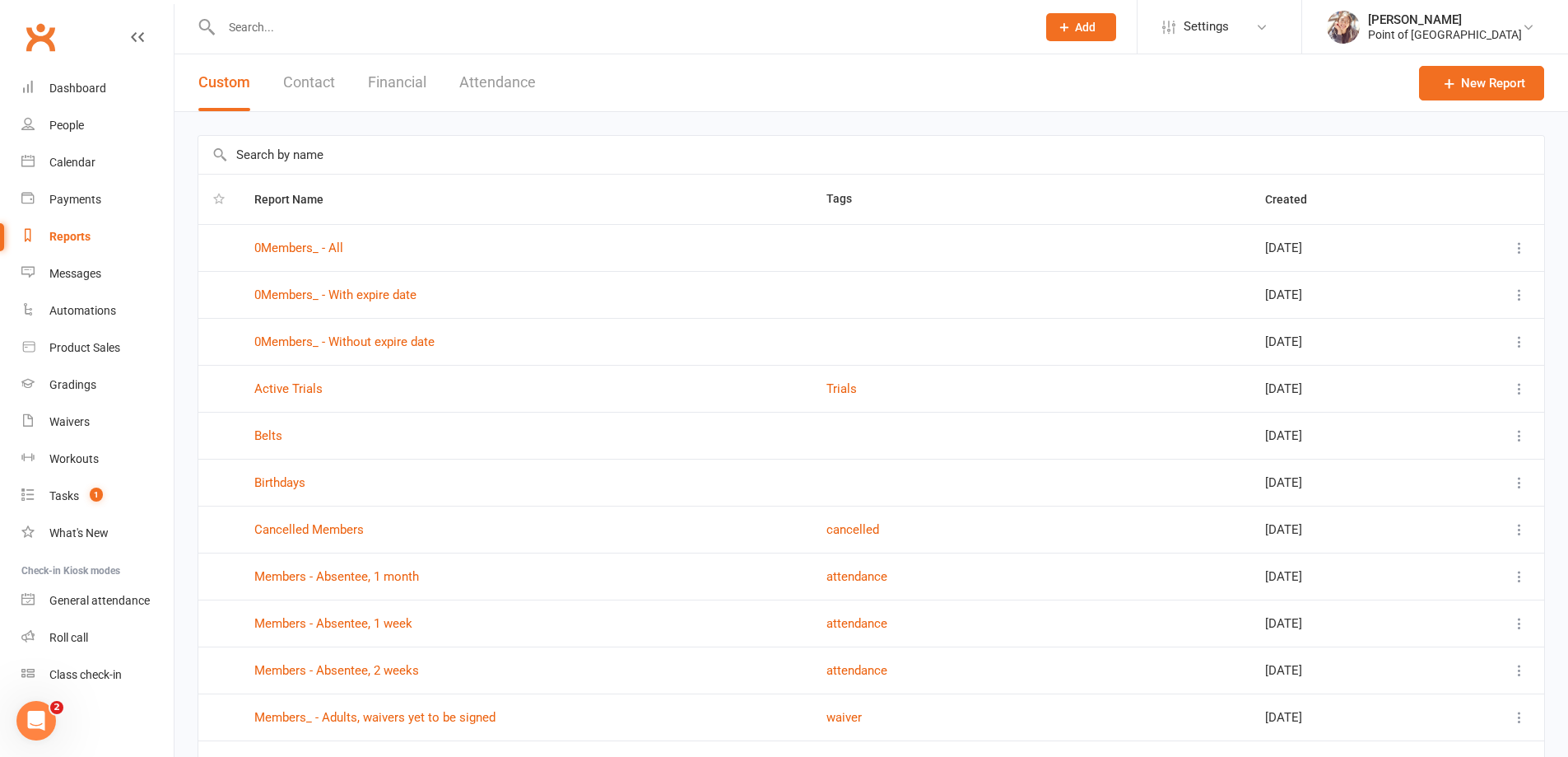
click at [367, 80] on div "Custom Contact Financial Attendance" at bounding box center [368, 83] width 386 height 57
click at [394, 82] on button "Financial" at bounding box center [396, 83] width 58 height 57
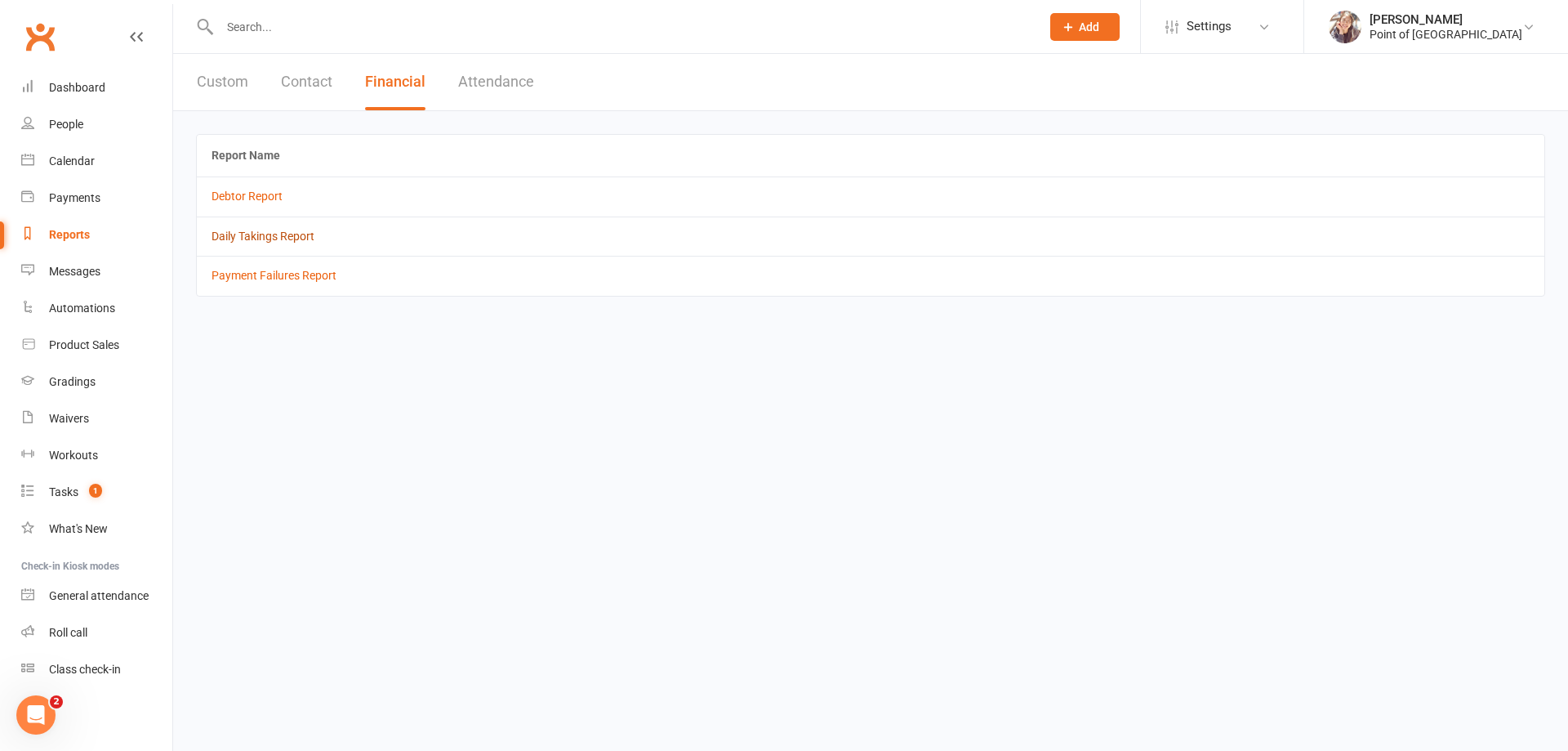
click at [269, 236] on link "Daily Takings Report" at bounding box center [263, 236] width 103 height 13
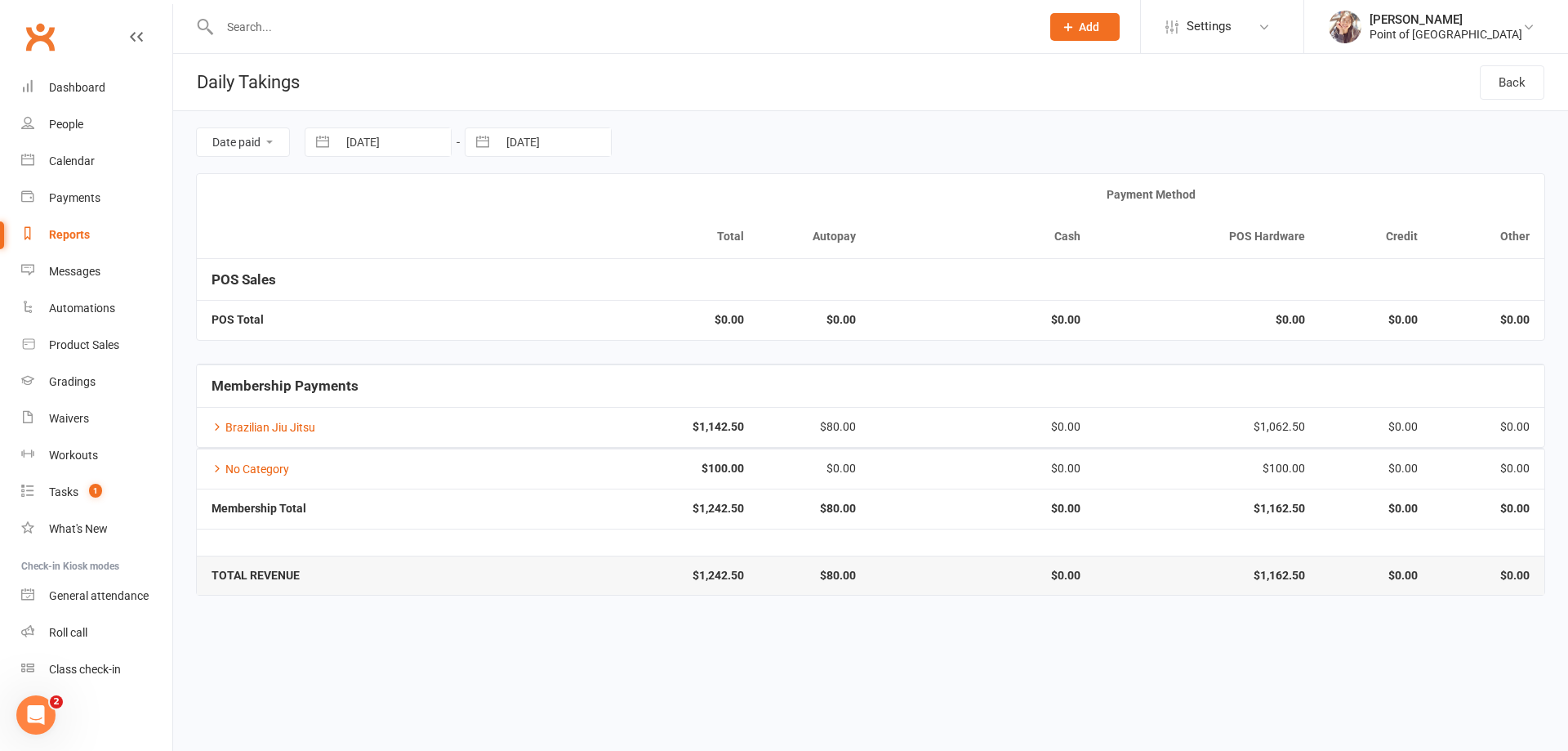
click at [89, 235] on div "Reports" at bounding box center [69, 234] width 41 height 13
select select "100"
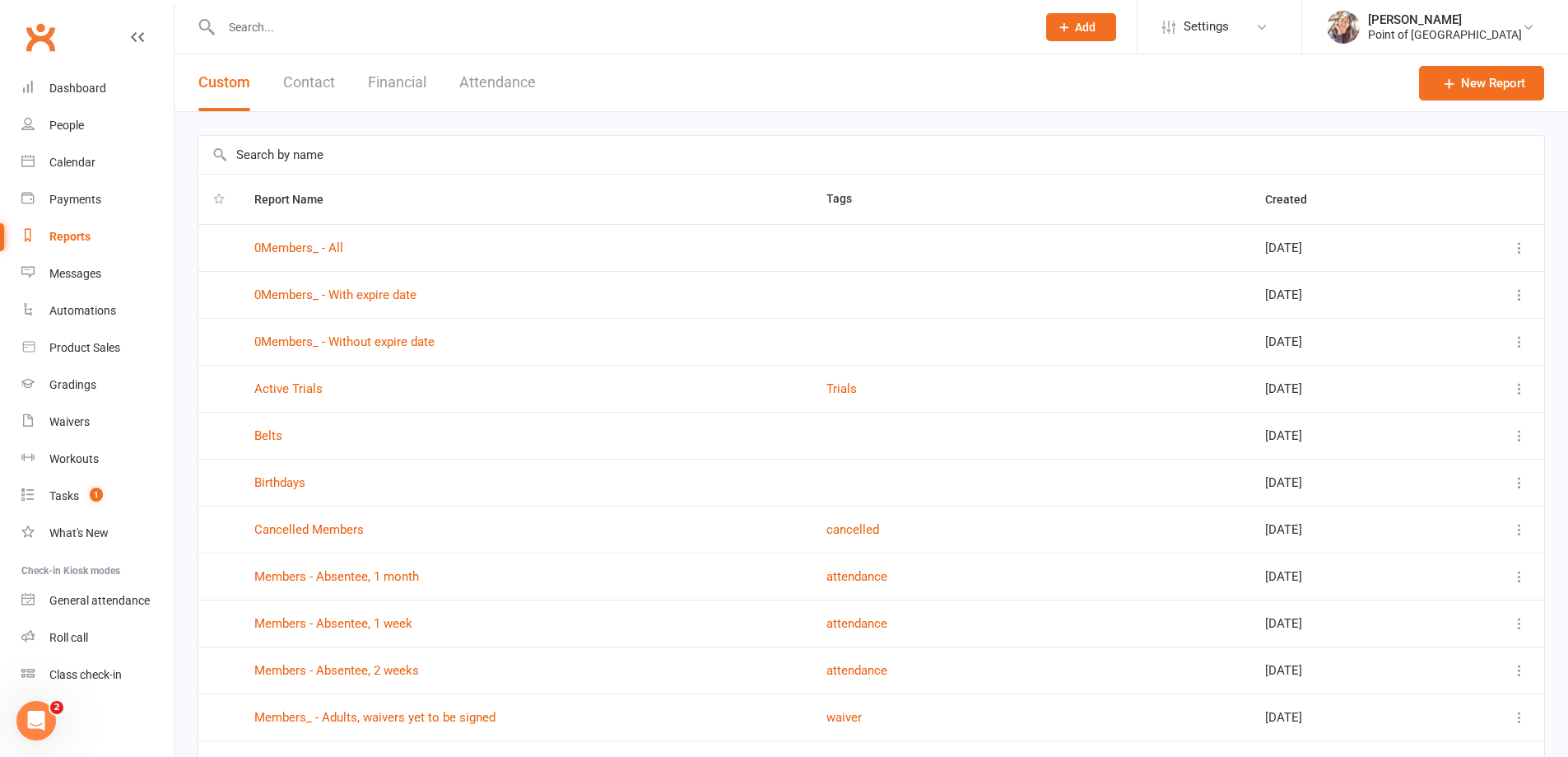
click at [410, 93] on button "Financial" at bounding box center [396, 83] width 58 height 57
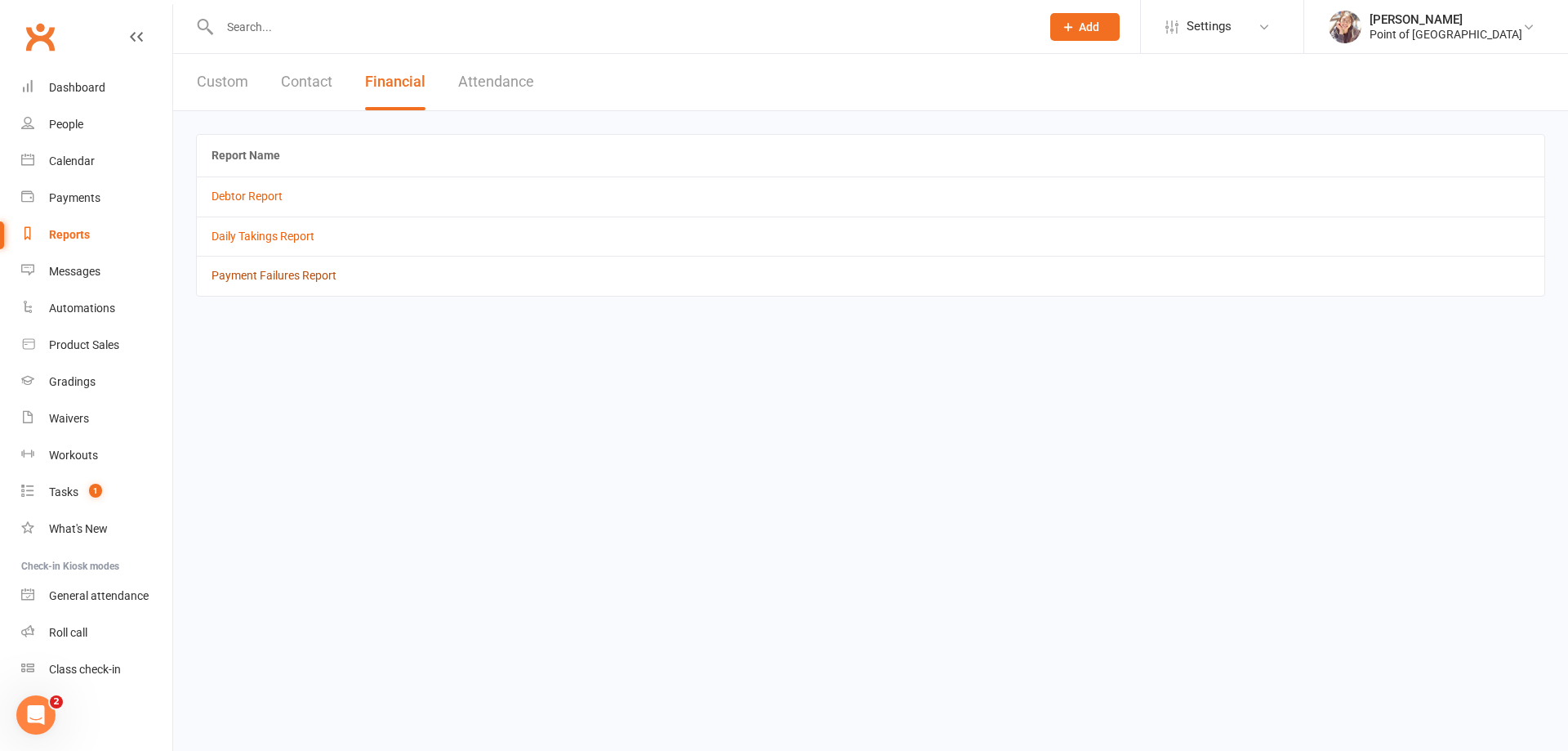
click at [292, 276] on link "Payment Failures Report" at bounding box center [274, 275] width 125 height 13
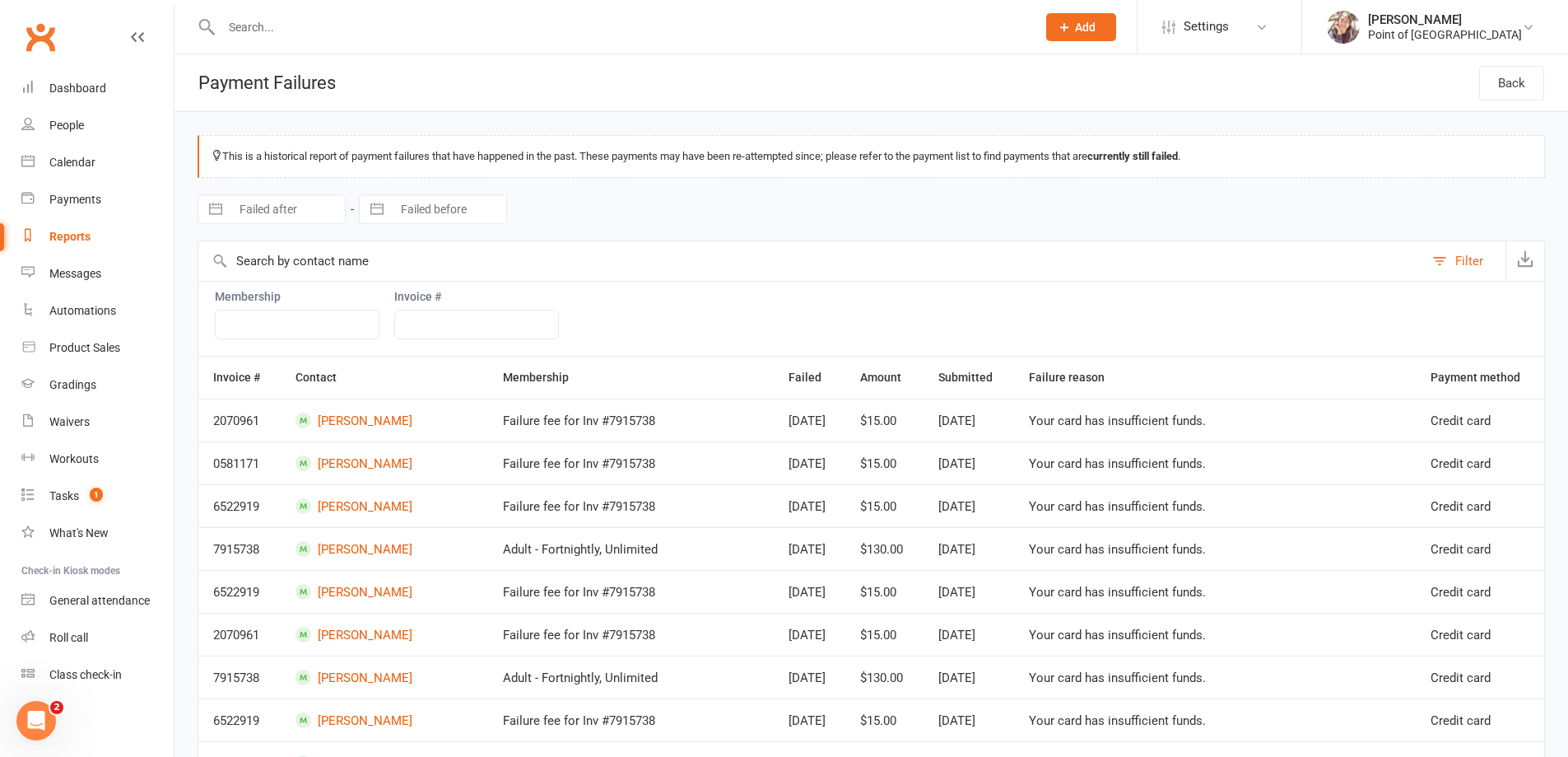
click at [82, 238] on div "Reports" at bounding box center [70, 236] width 41 height 13
select select "100"
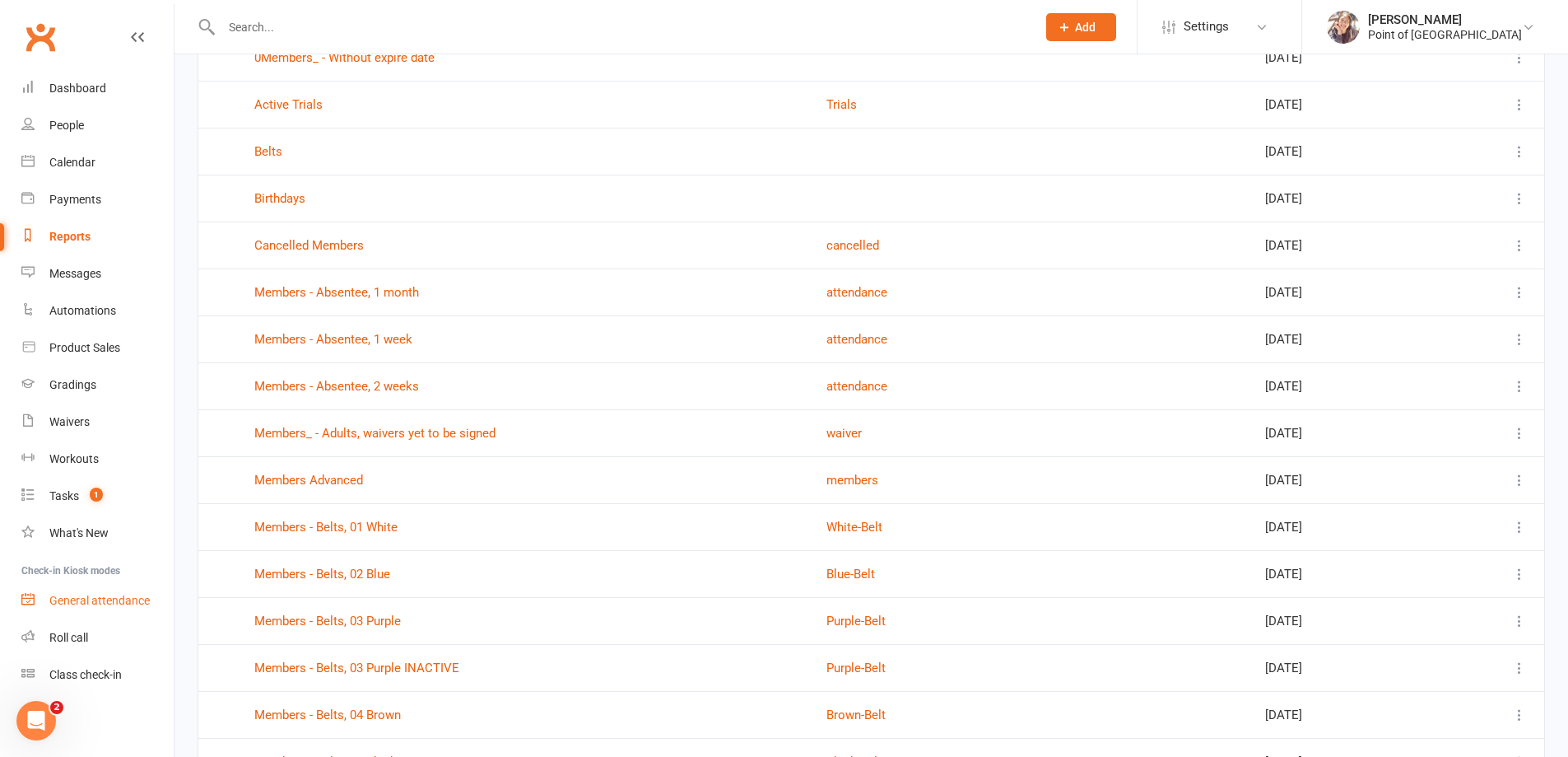
scroll to position [288, 0]
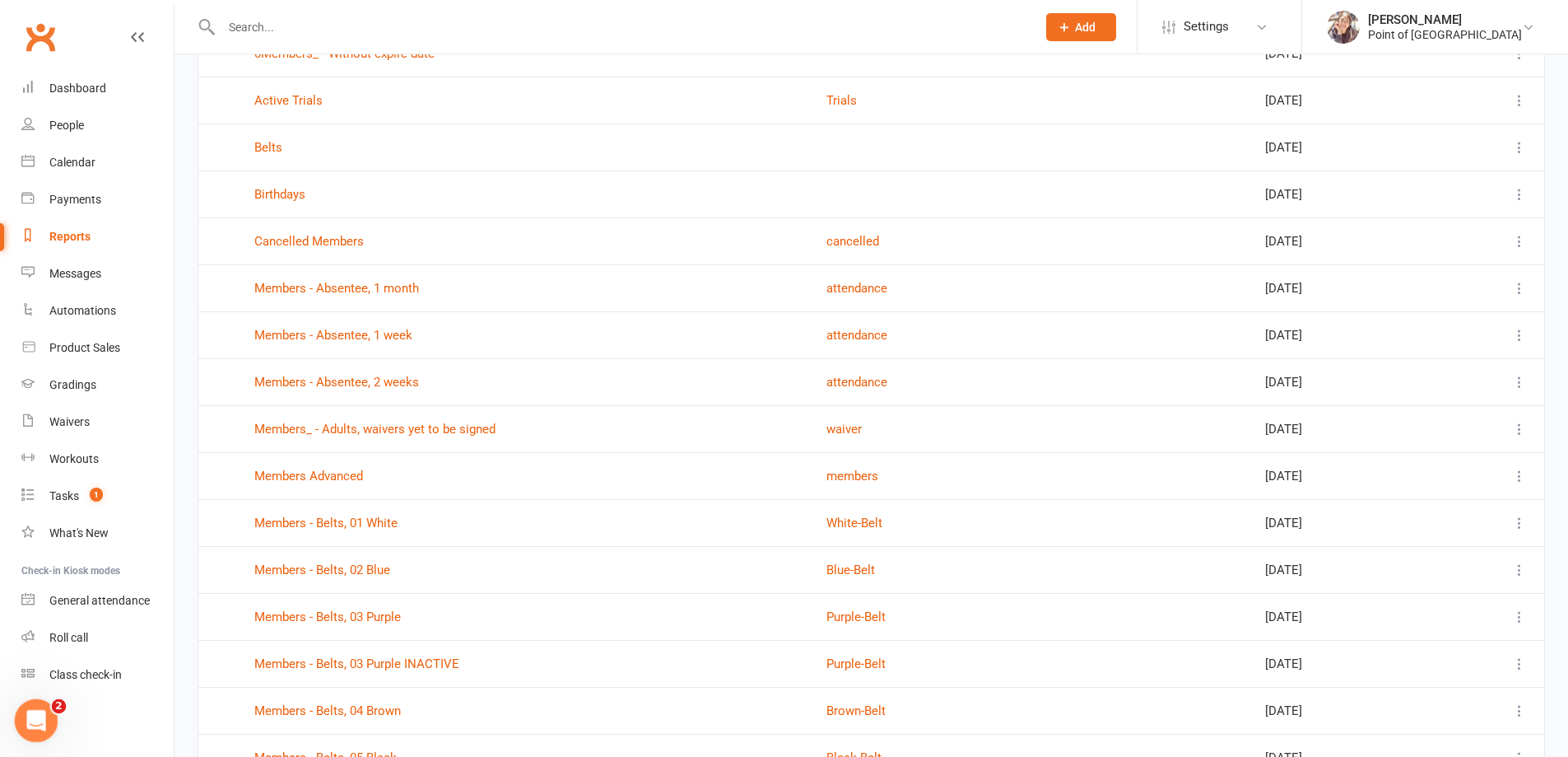
click at [30, 709] on icon "Open Intercom Messenger" at bounding box center [34, 718] width 27 height 27
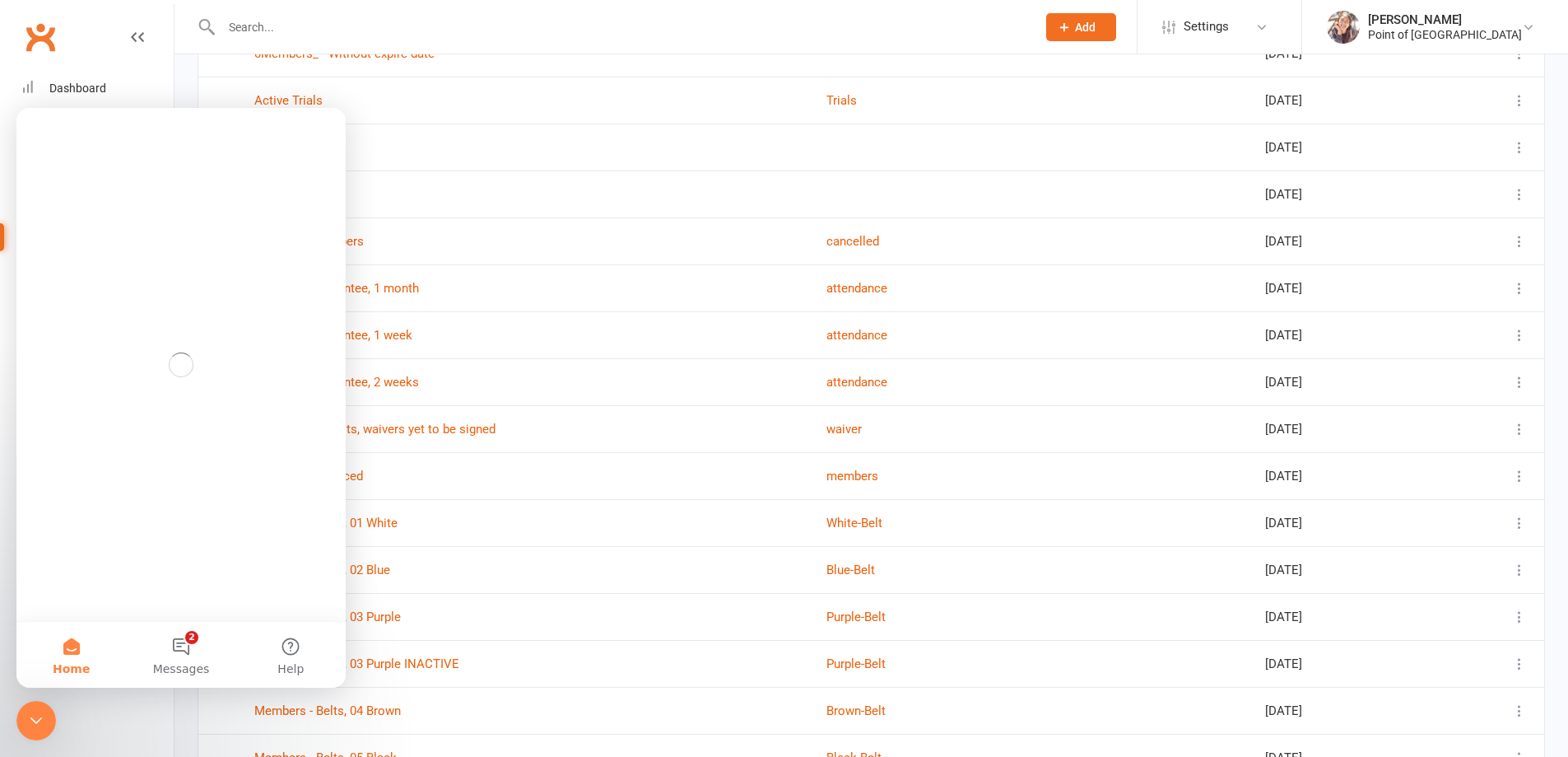
scroll to position [0, 0]
click at [186, 645] on button "2 Messages" at bounding box center [180, 654] width 109 height 65
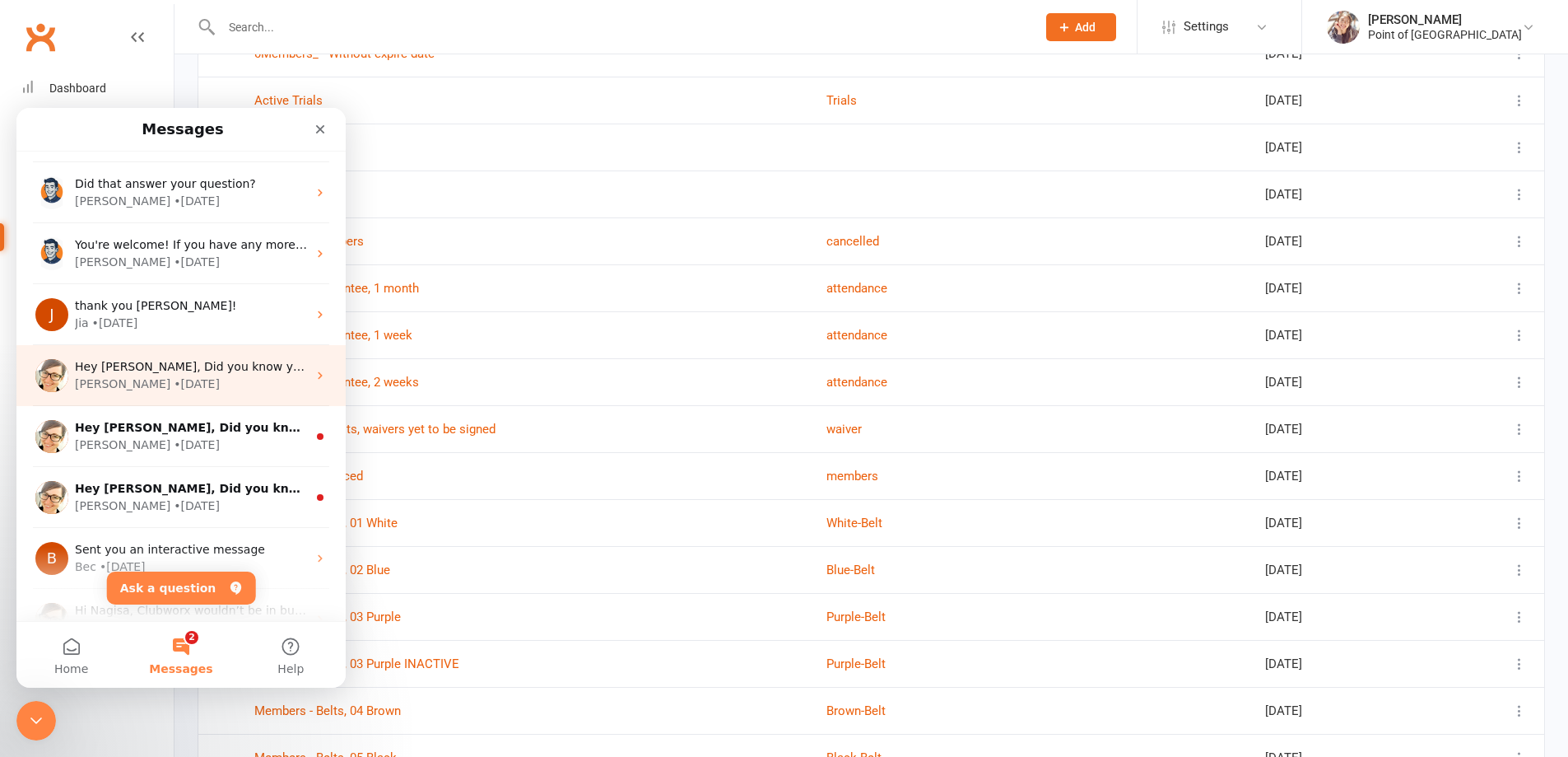
scroll to position [206, 0]
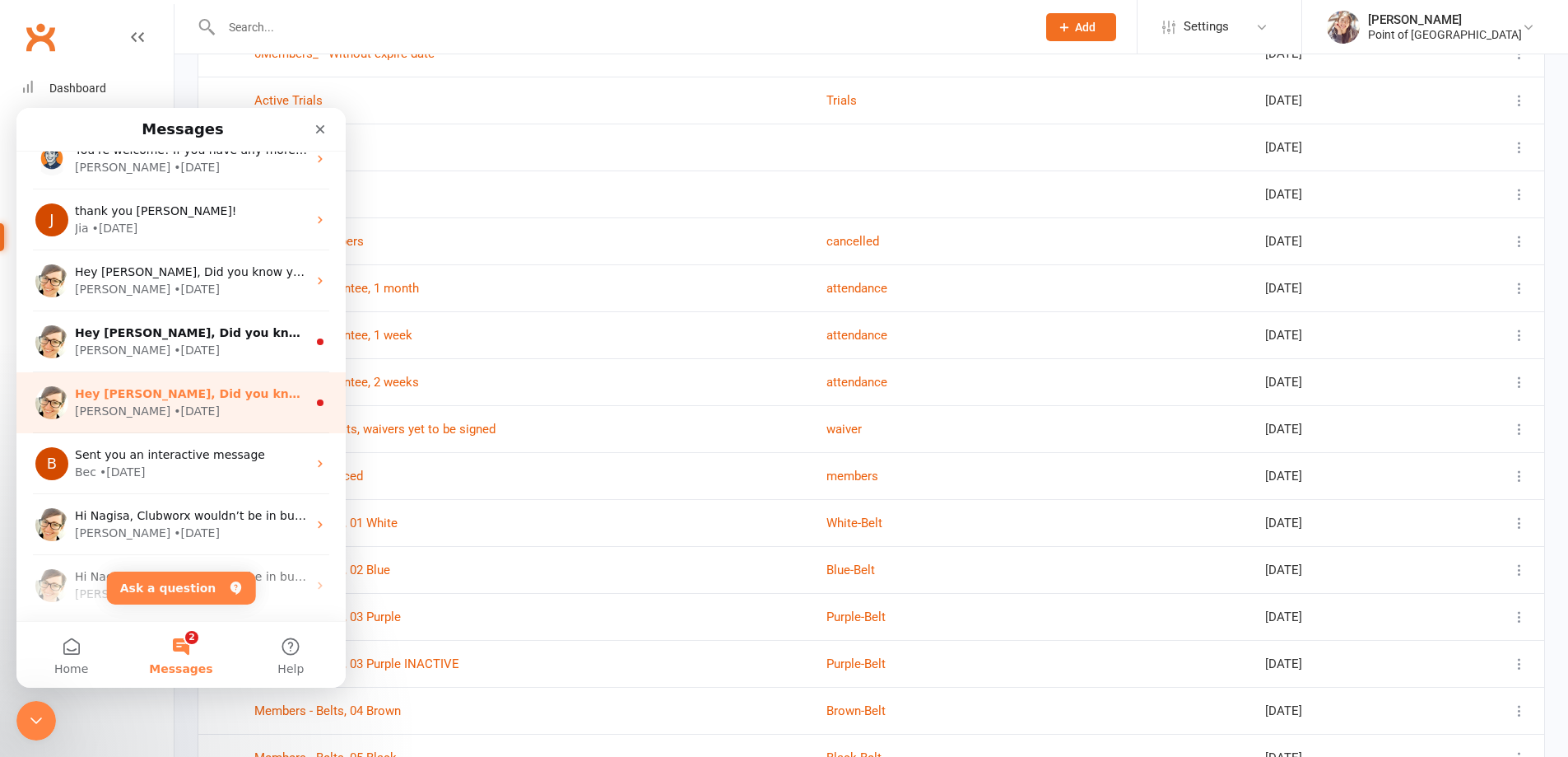
click at [191, 416] on div "Emily • 16w ago" at bounding box center [191, 411] width 232 height 17
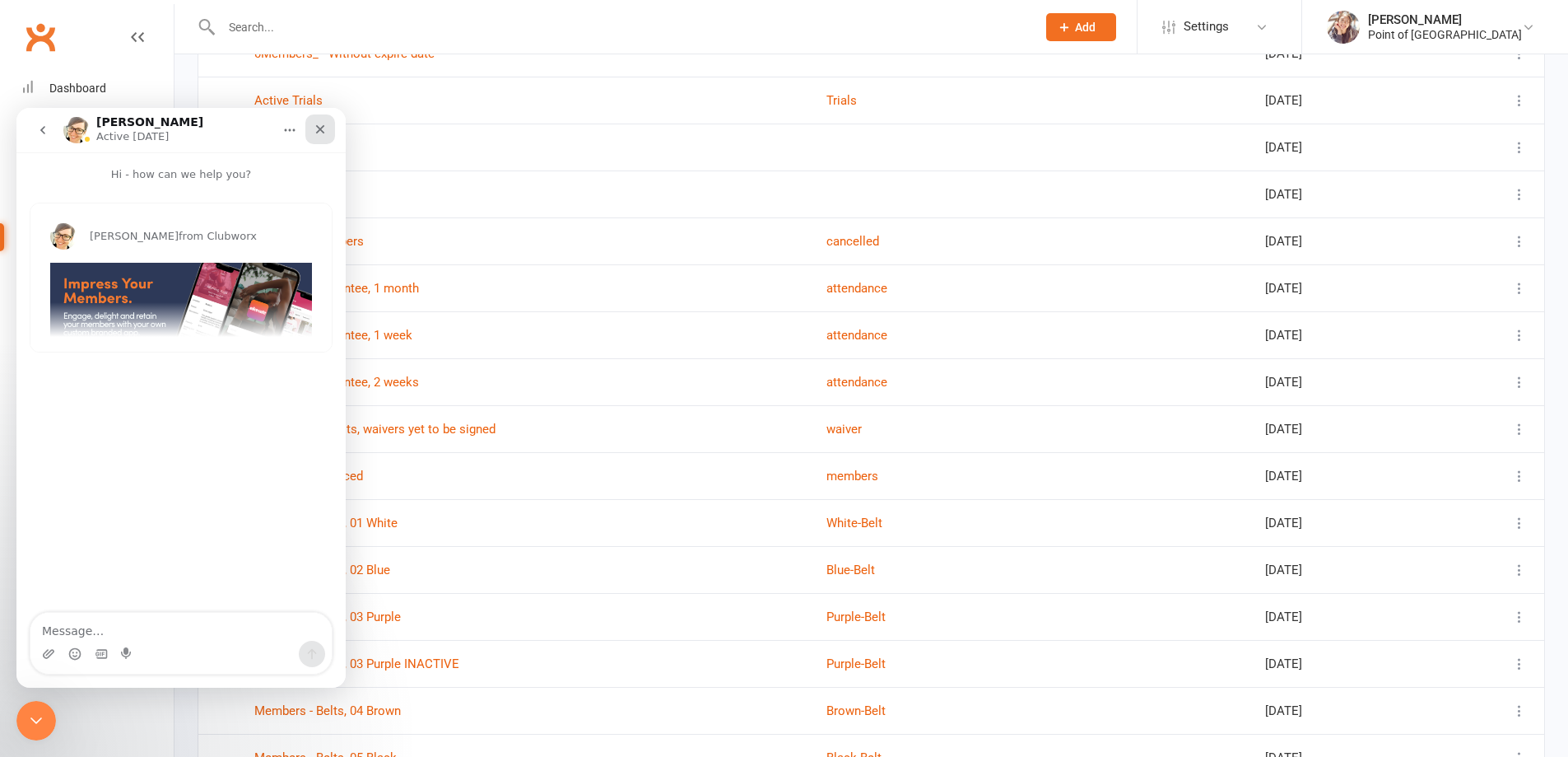
click at [321, 127] on icon "Close" at bounding box center [321, 130] width 9 height 9
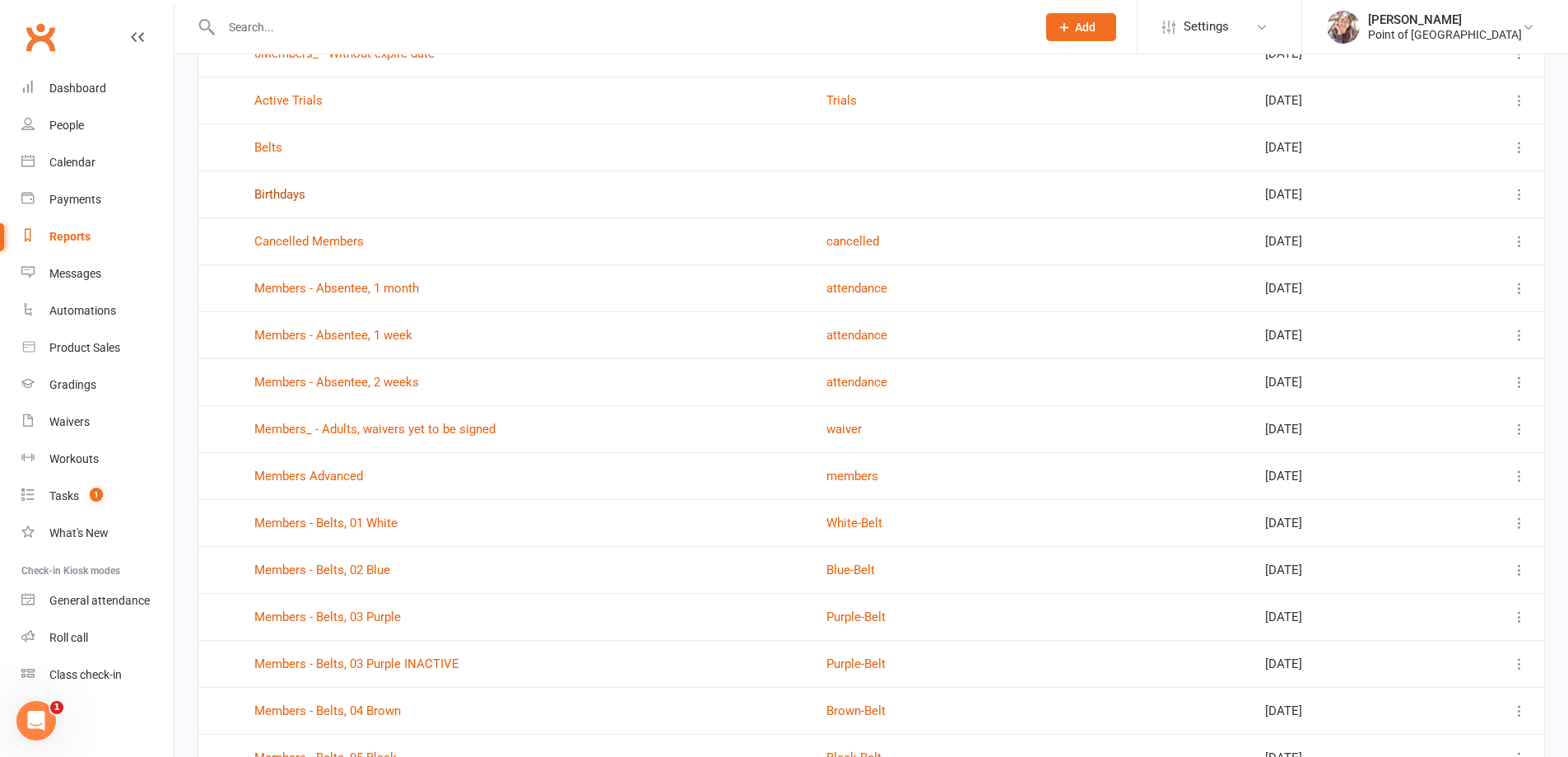
scroll to position [0, 0]
click at [83, 88] on div "Dashboard" at bounding box center [77, 88] width 56 height 13
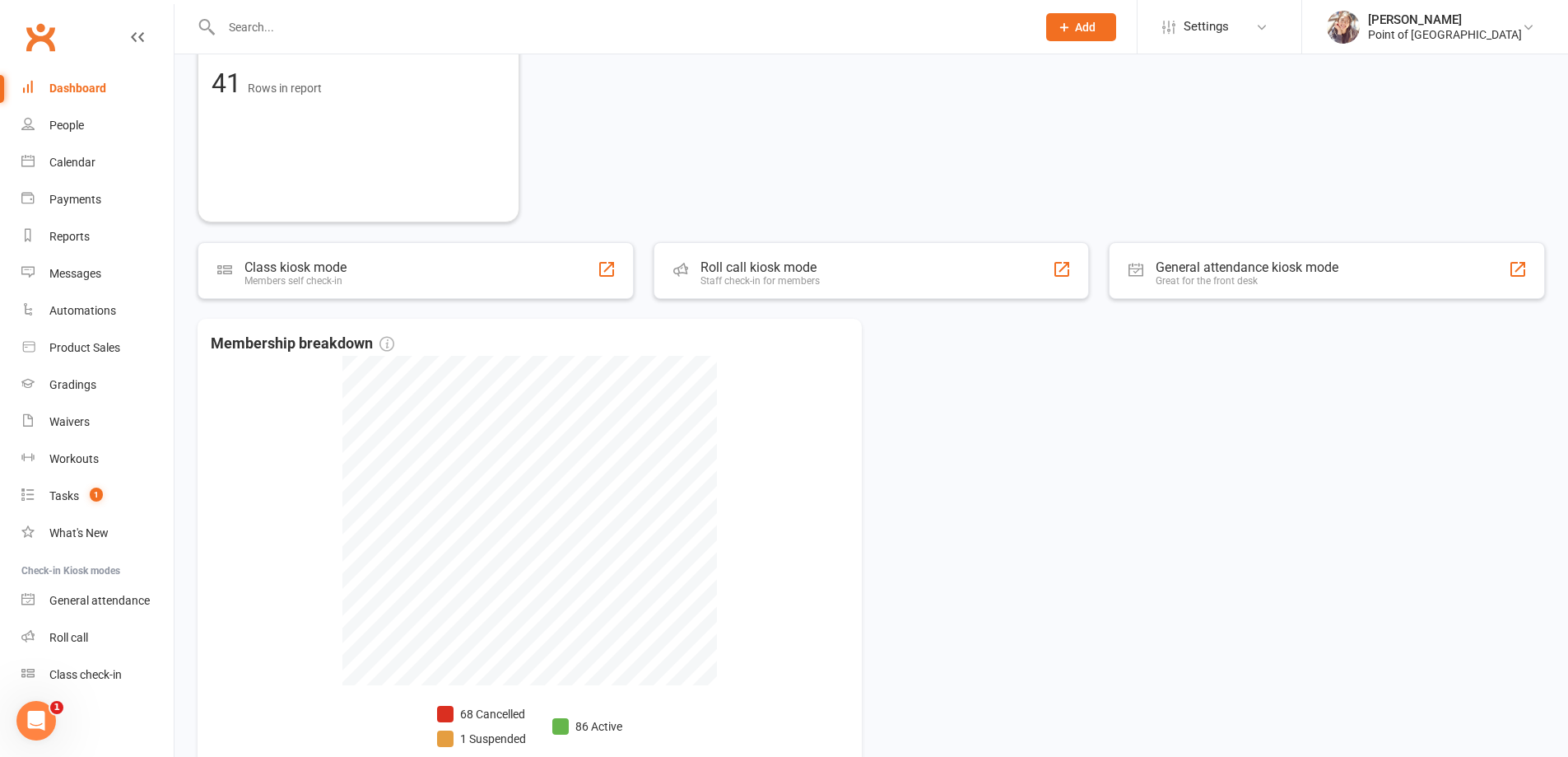
scroll to position [668, 0]
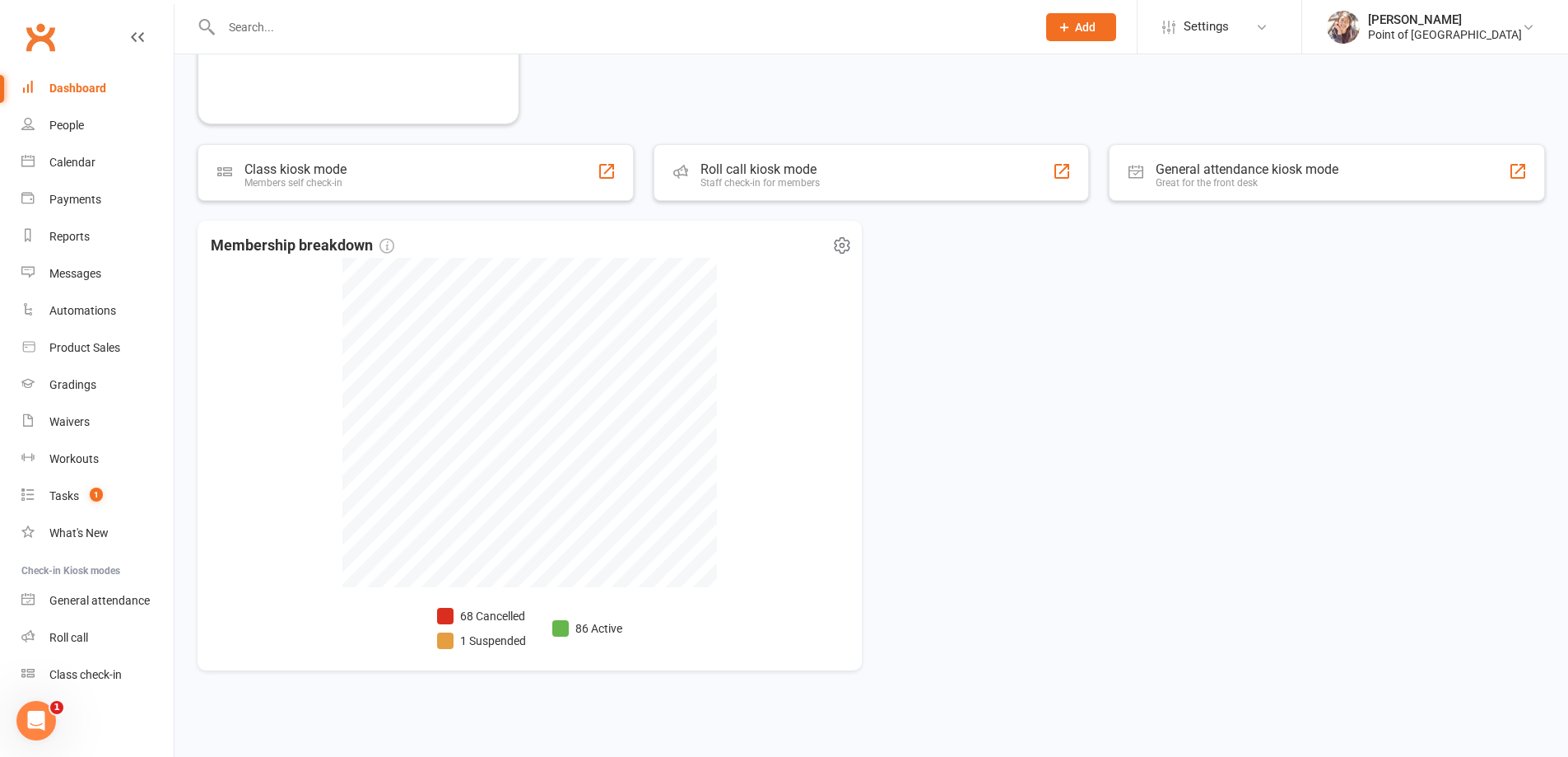
click at [760, 438] on div "Membership breakdown 68 Cancelled 1 Suspended 86 Active" at bounding box center [529, 445] width 664 height 449
click at [490, 235] on div "Membership breakdown" at bounding box center [530, 246] width 638 height 24
click at [426, 247] on div "Membership breakdown" at bounding box center [530, 246] width 638 height 24
click at [504, 237] on div "Membership breakdown" at bounding box center [530, 246] width 638 height 24
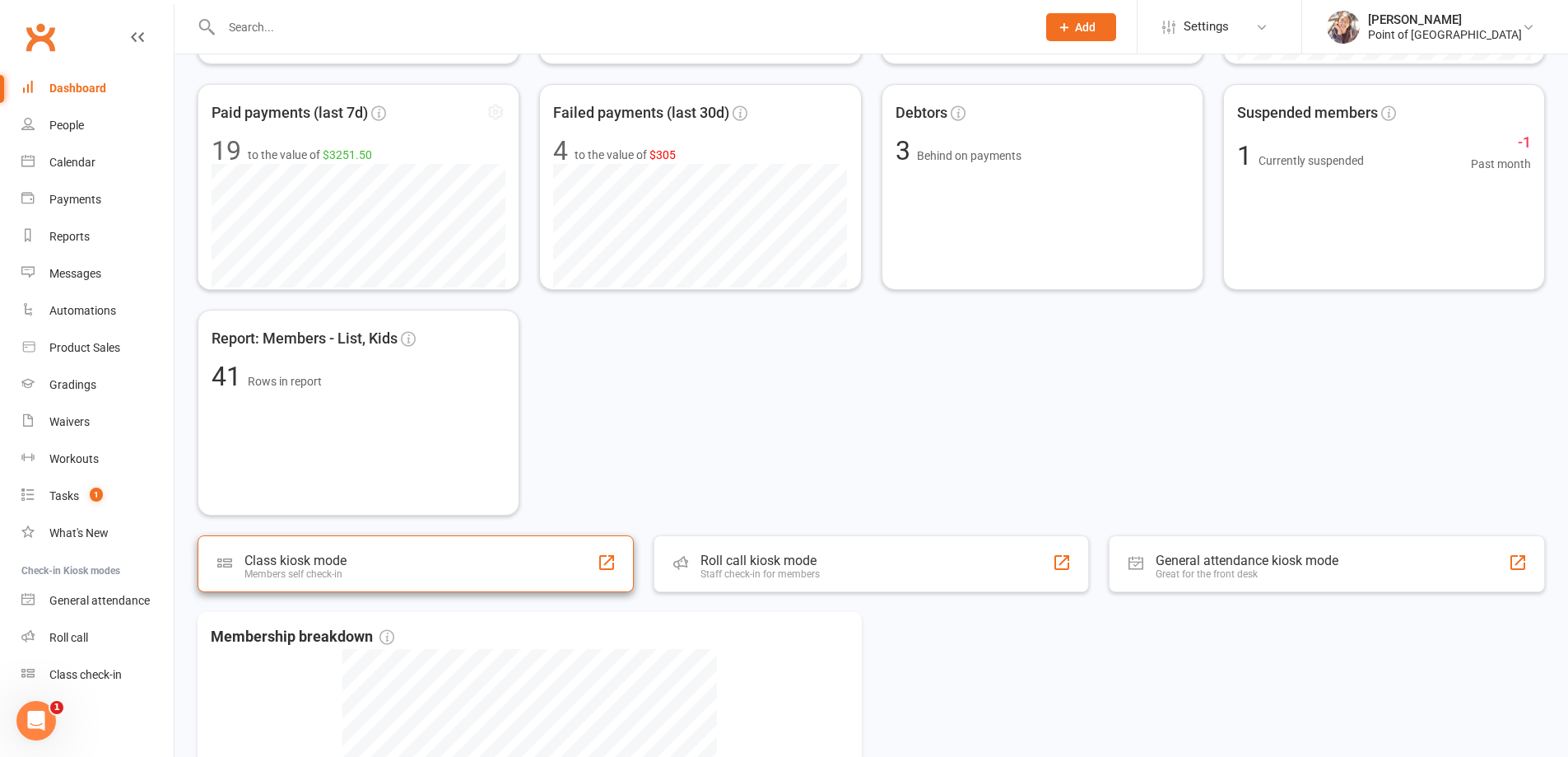
scroll to position [0, 0]
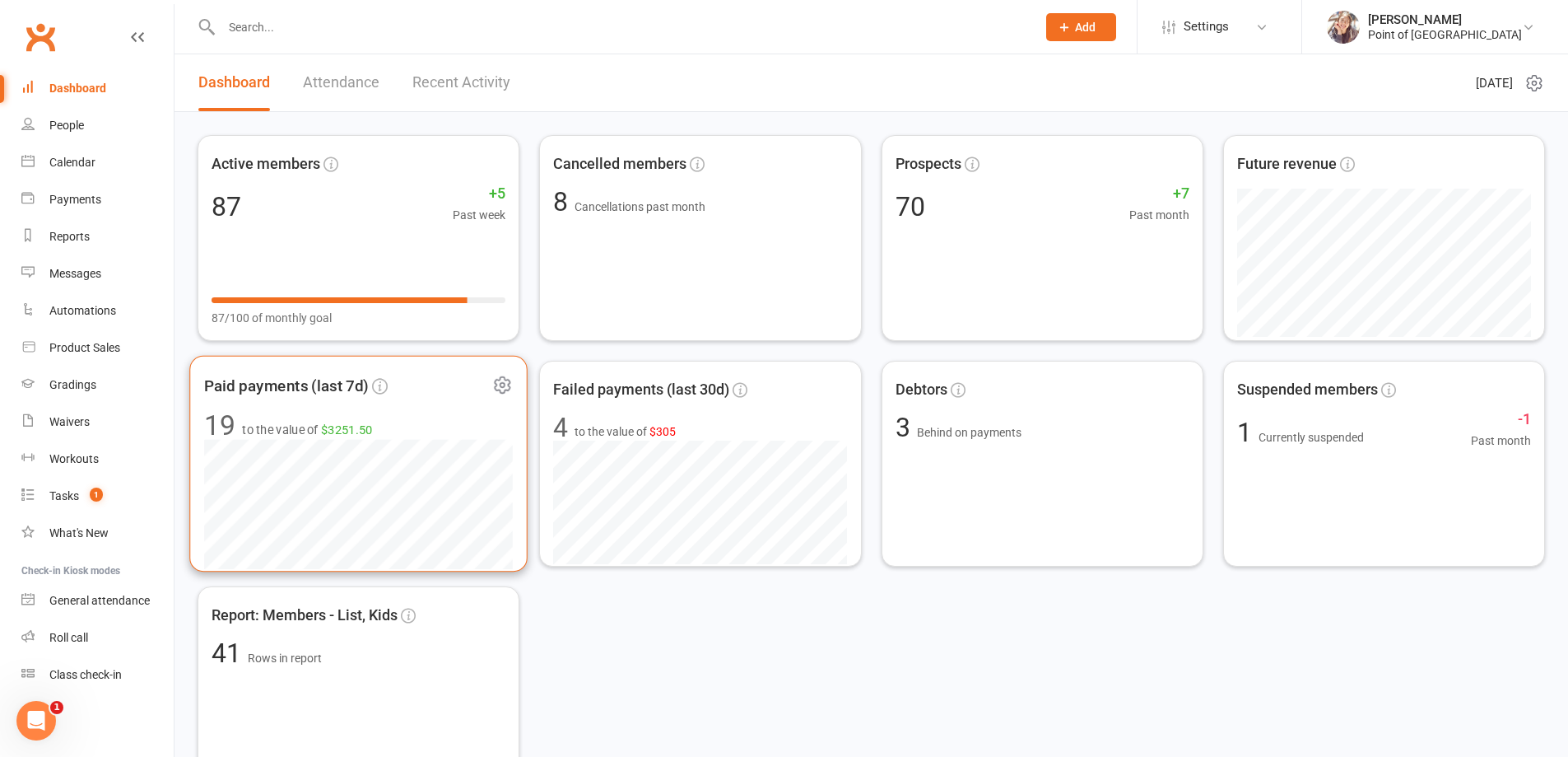
click at [498, 379] on icon at bounding box center [502, 385] width 15 height 15
click at [304, 387] on span "Paid payments (last 7d)" at bounding box center [287, 386] width 165 height 25
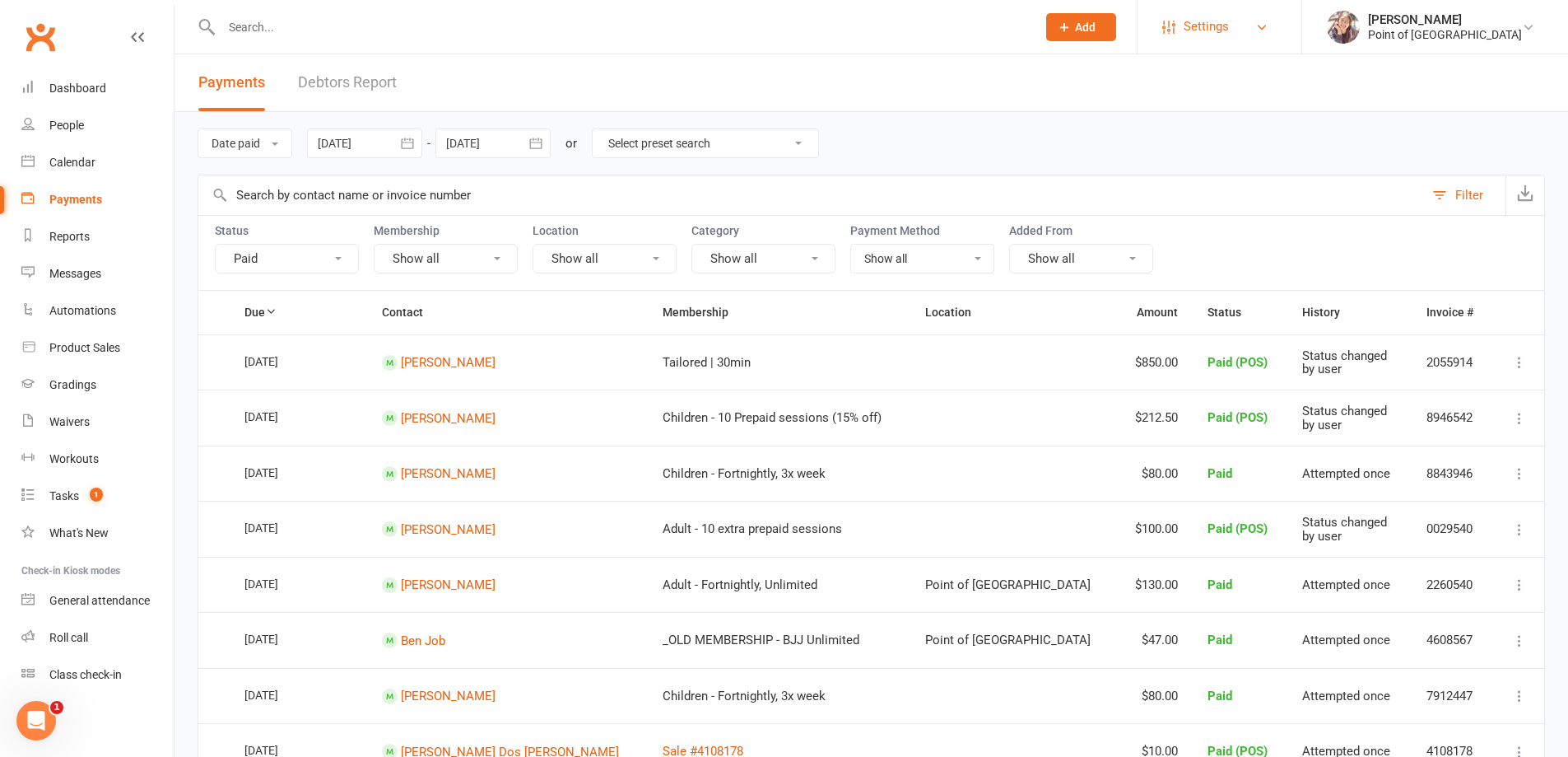
click at [1207, 32] on span "Settings" at bounding box center [1206, 26] width 45 height 37
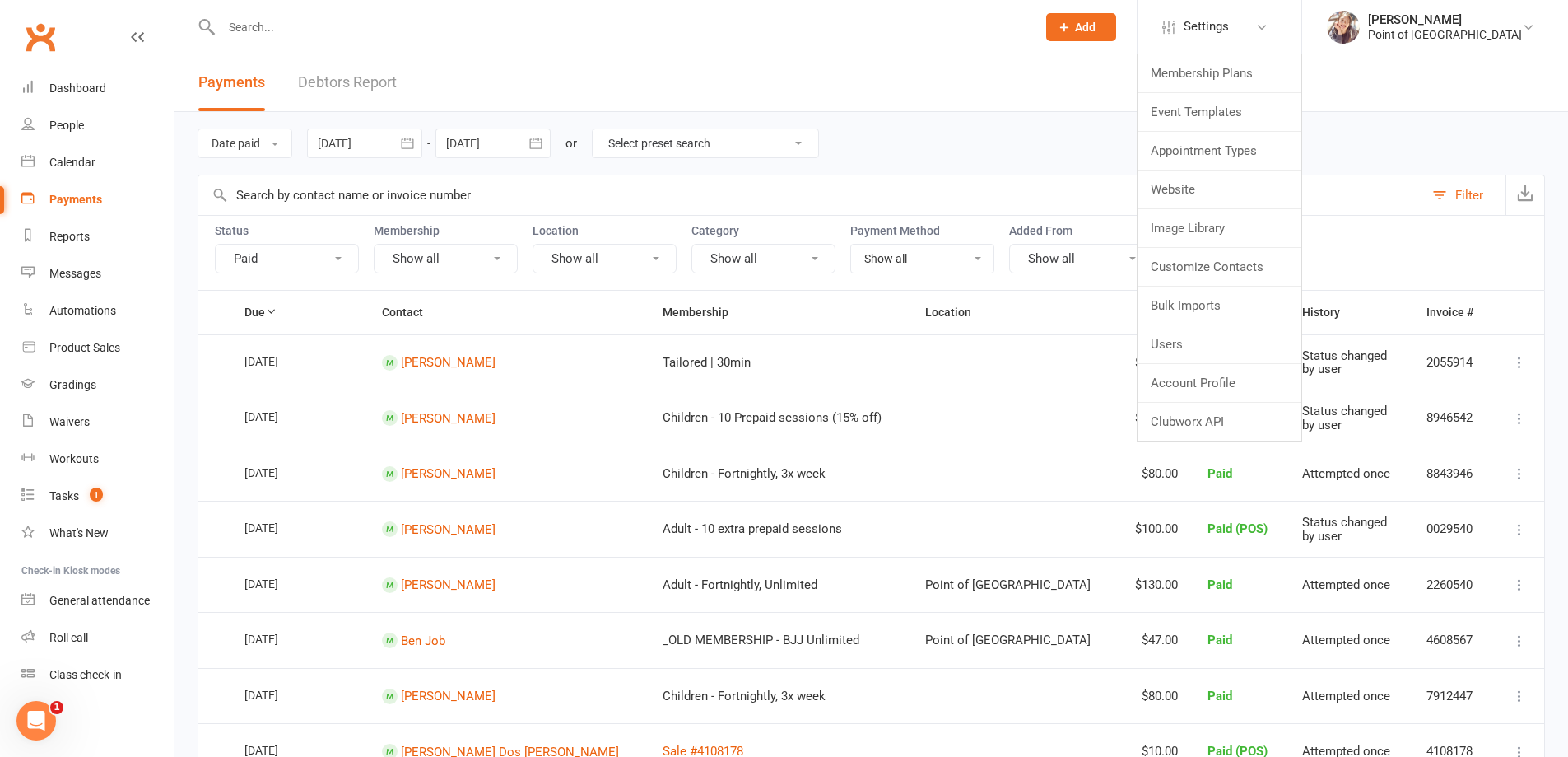
click at [884, 91] on header "Payments Debtors Report" at bounding box center [871, 83] width 1393 height 57
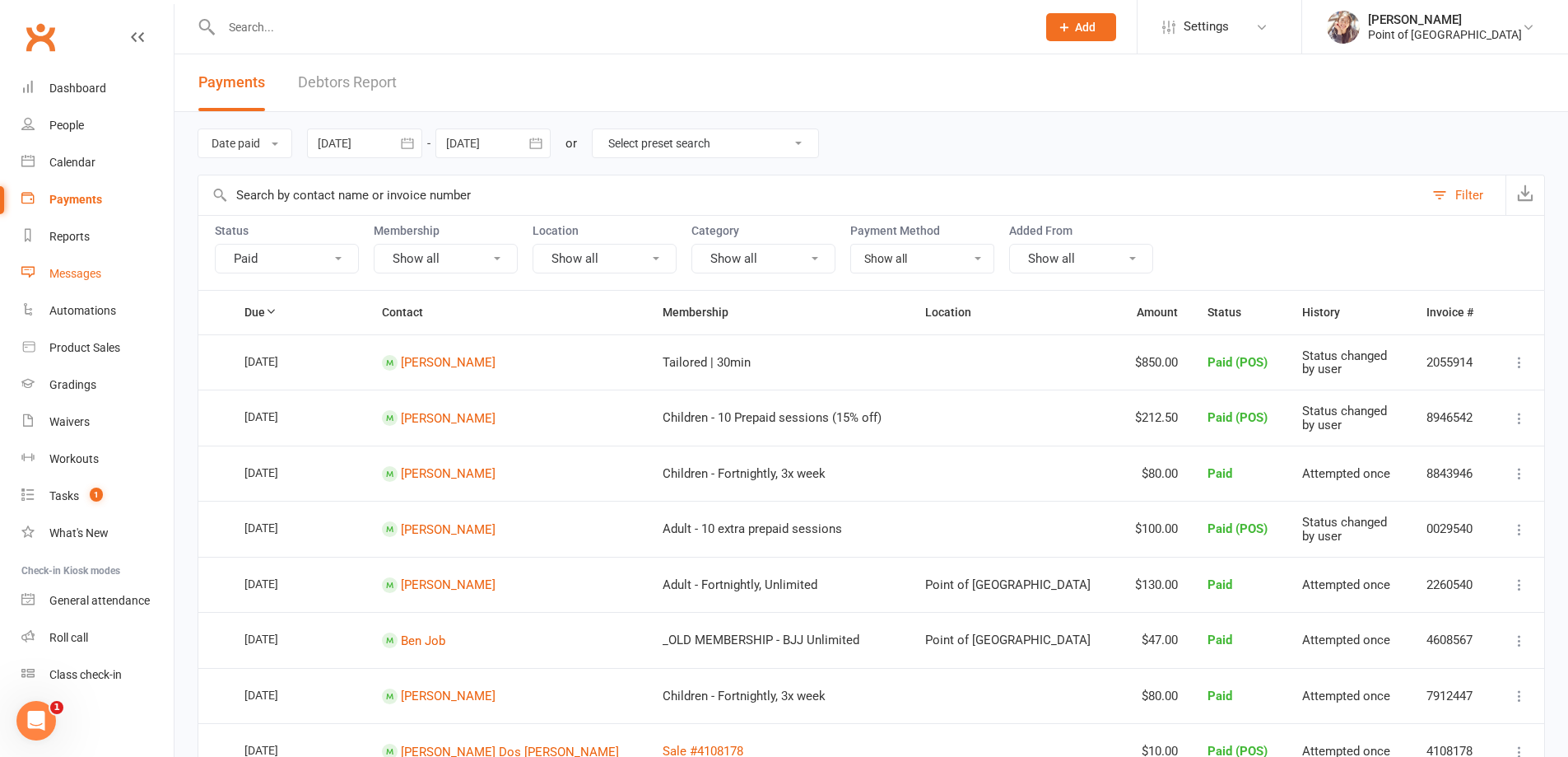
click at [88, 278] on div "Messages" at bounding box center [75, 273] width 52 height 13
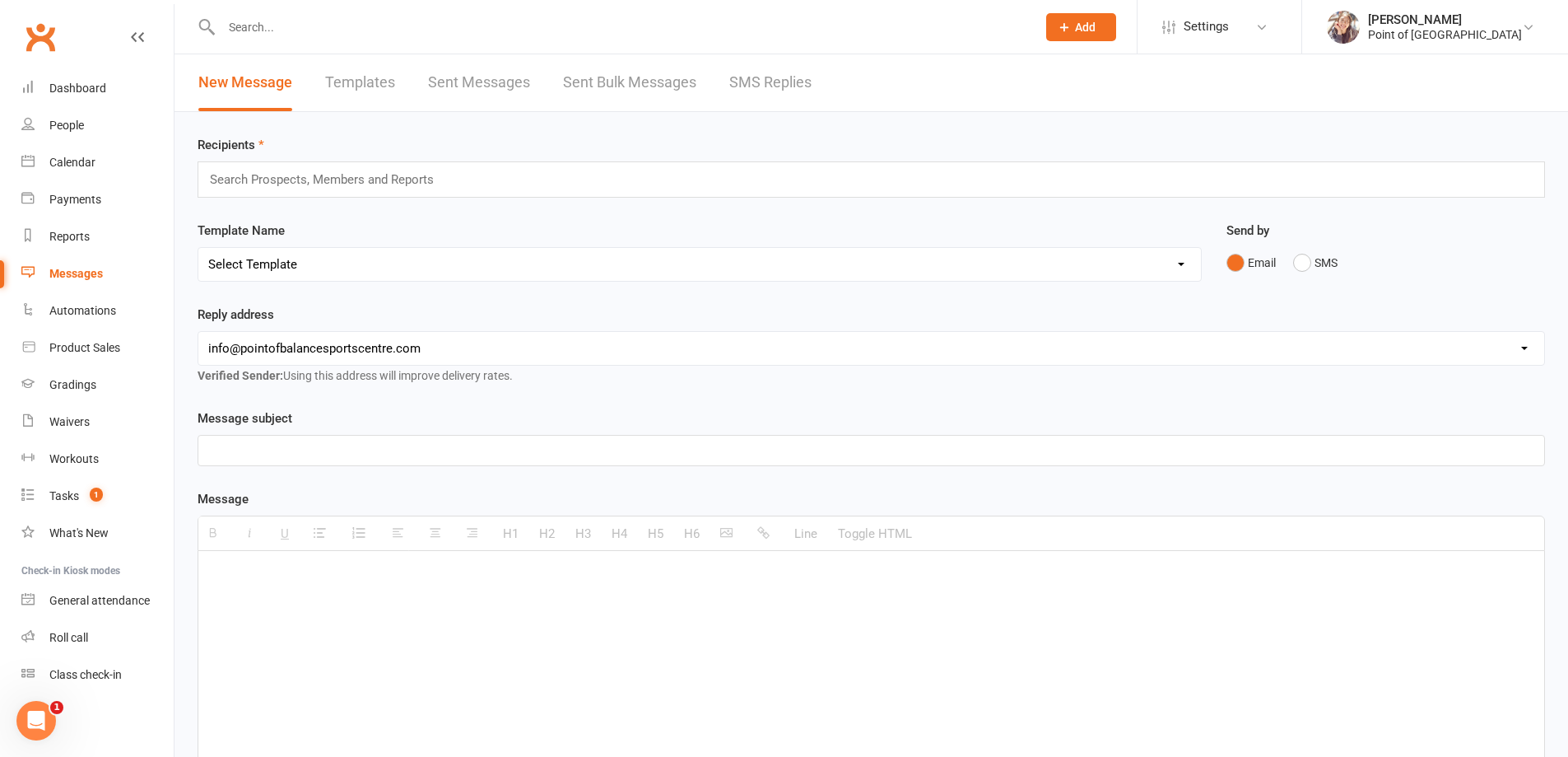
click at [397, 182] on input "text" at bounding box center [328, 179] width 241 height 22
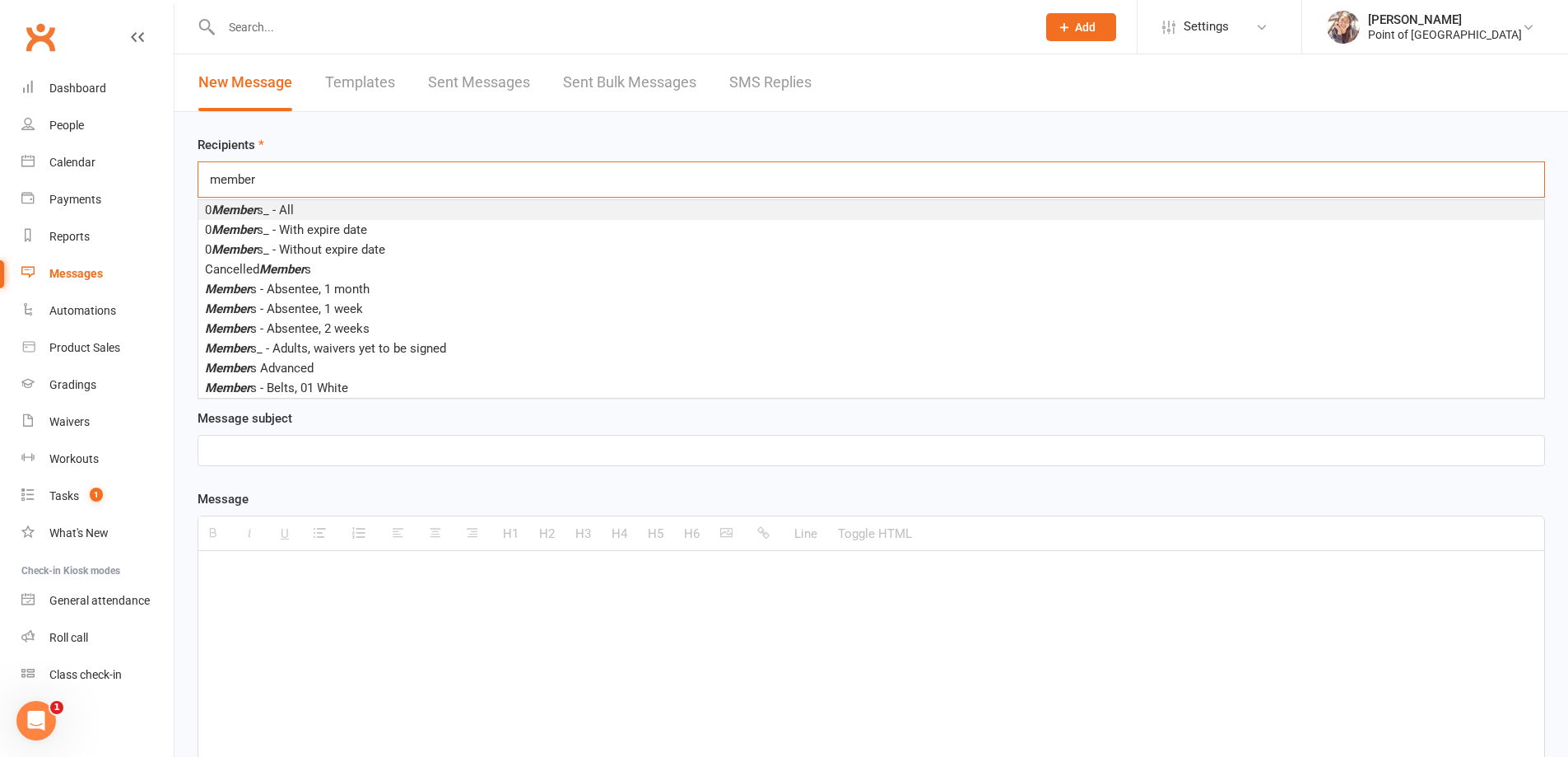
type input "member"
click at [336, 216] on li "0 Member s_ - All" at bounding box center [871, 210] width 1346 height 20
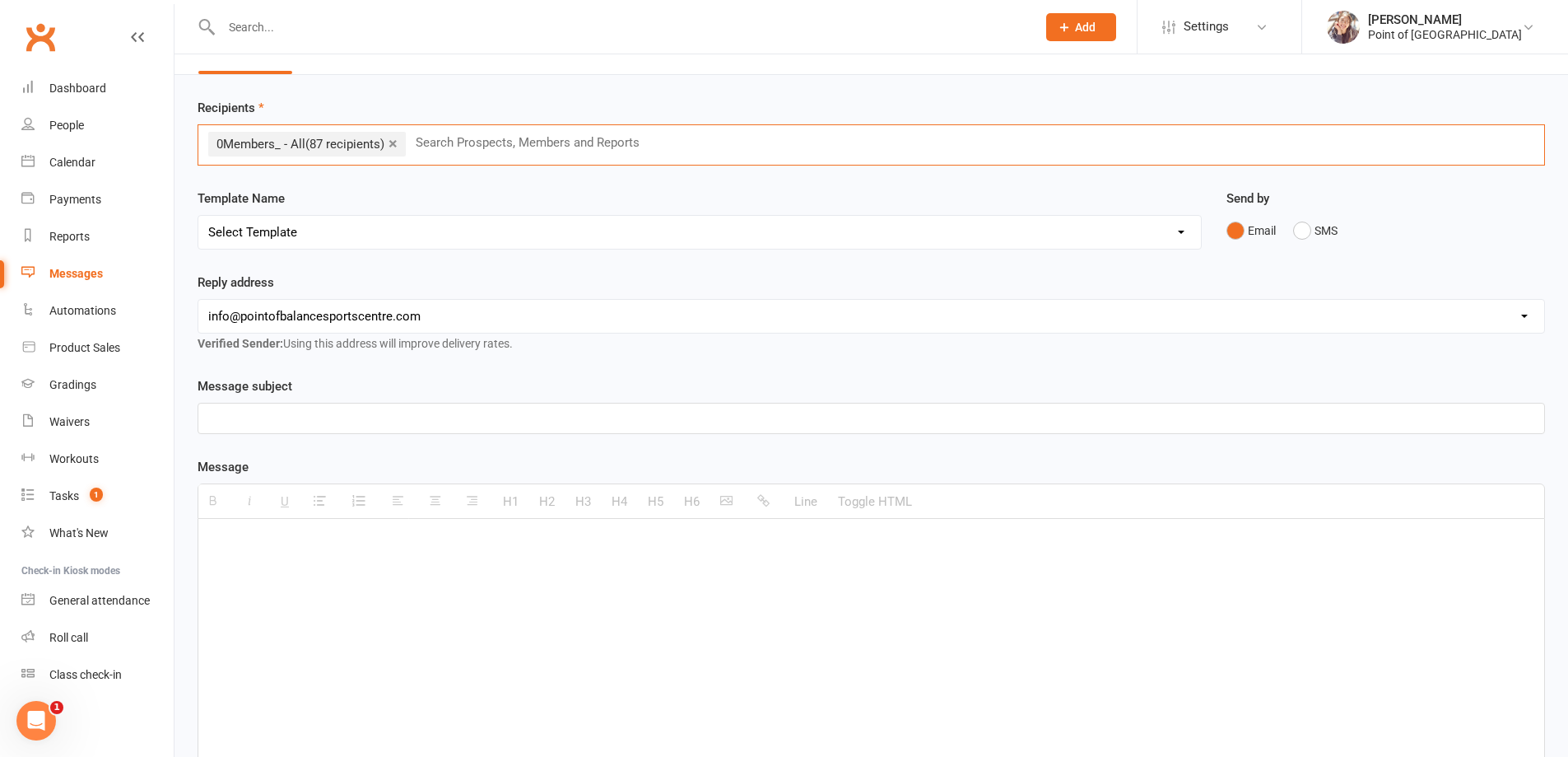
scroll to position [41, 0]
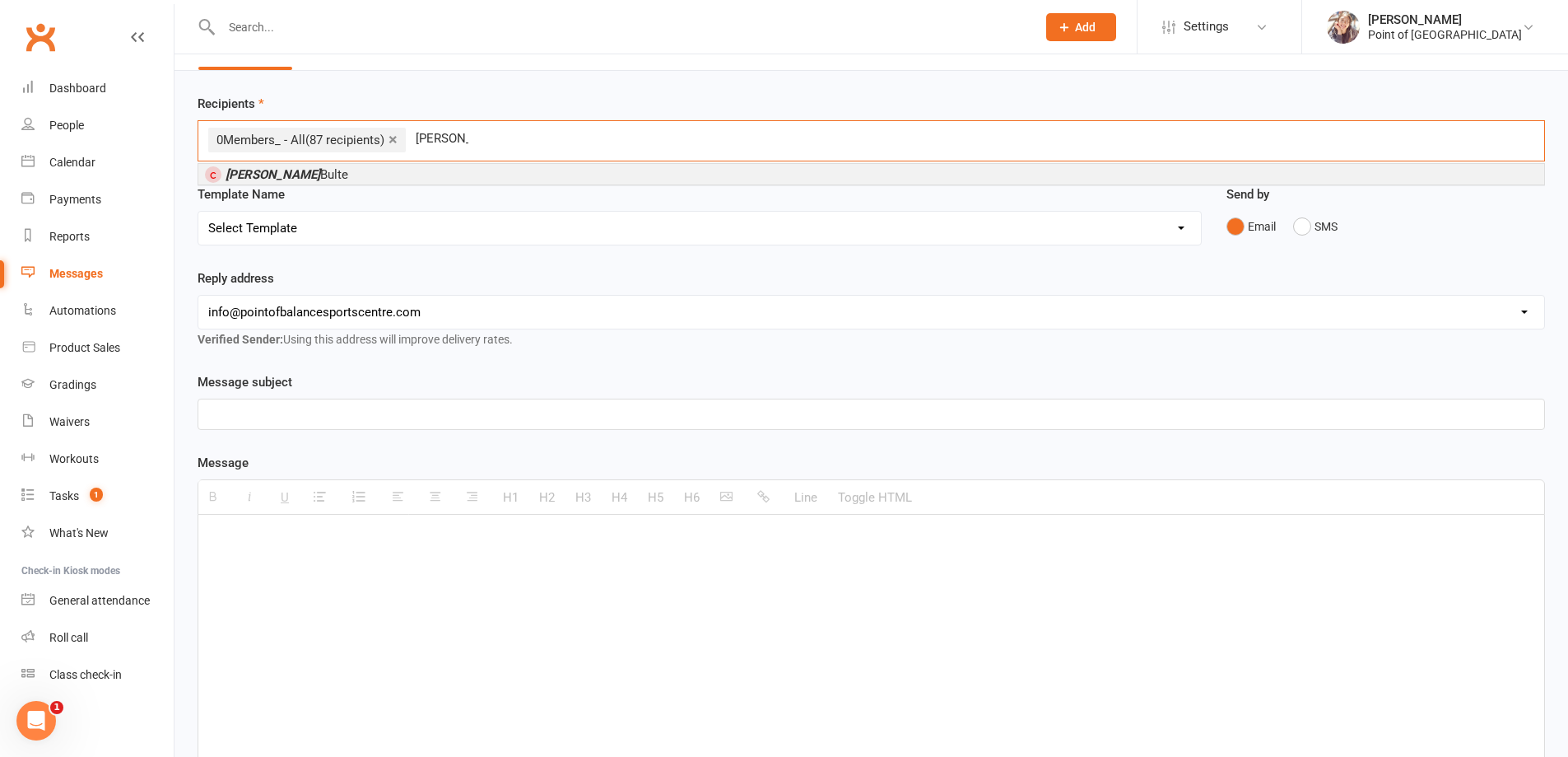
type input "brad"
click at [405, 166] on li "Brad Bulte" at bounding box center [871, 174] width 1346 height 21
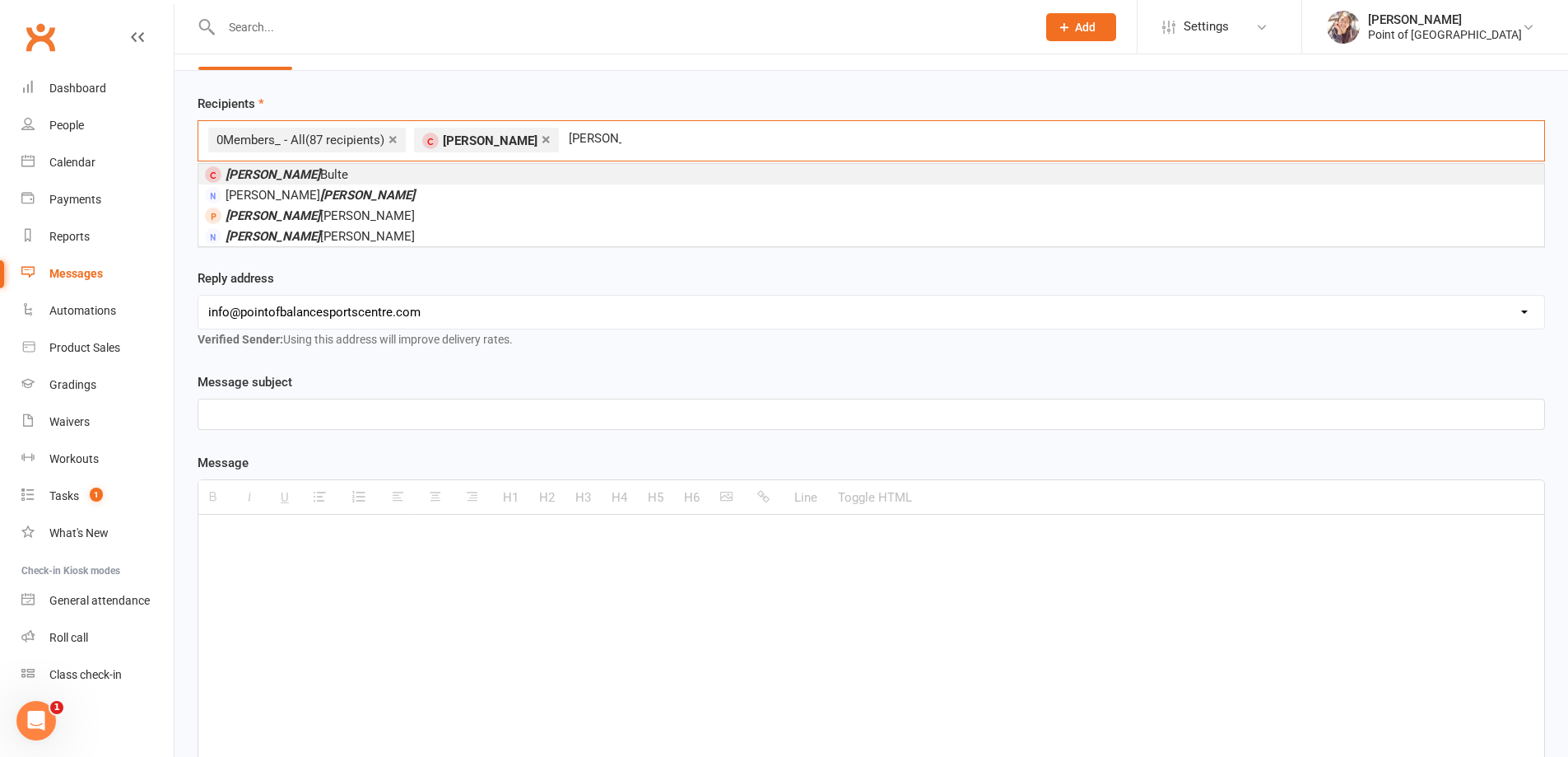
type input "amanda"
click at [409, 170] on li "Amanda Bulte" at bounding box center [871, 174] width 1346 height 21
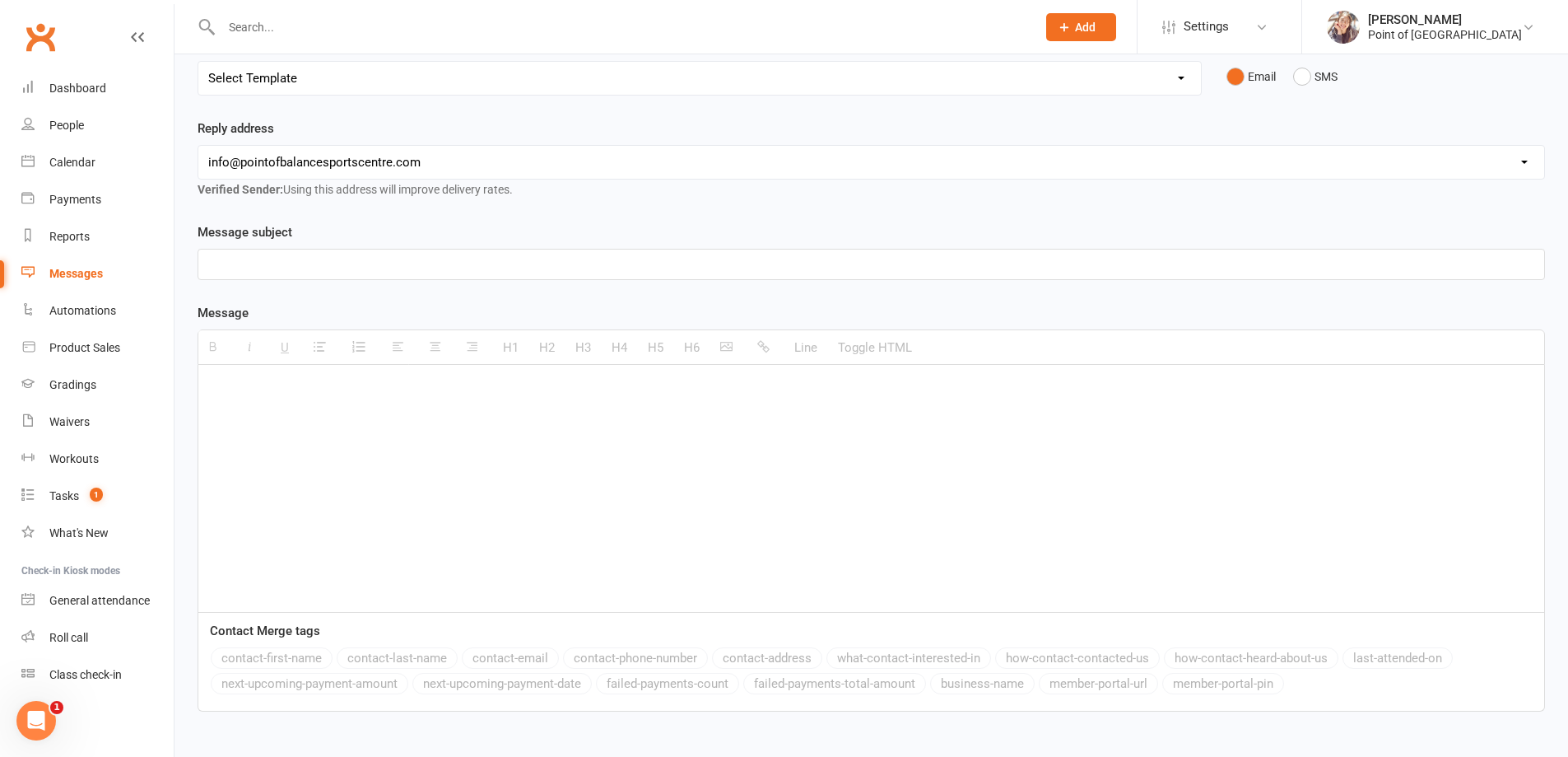
scroll to position [206, 0]
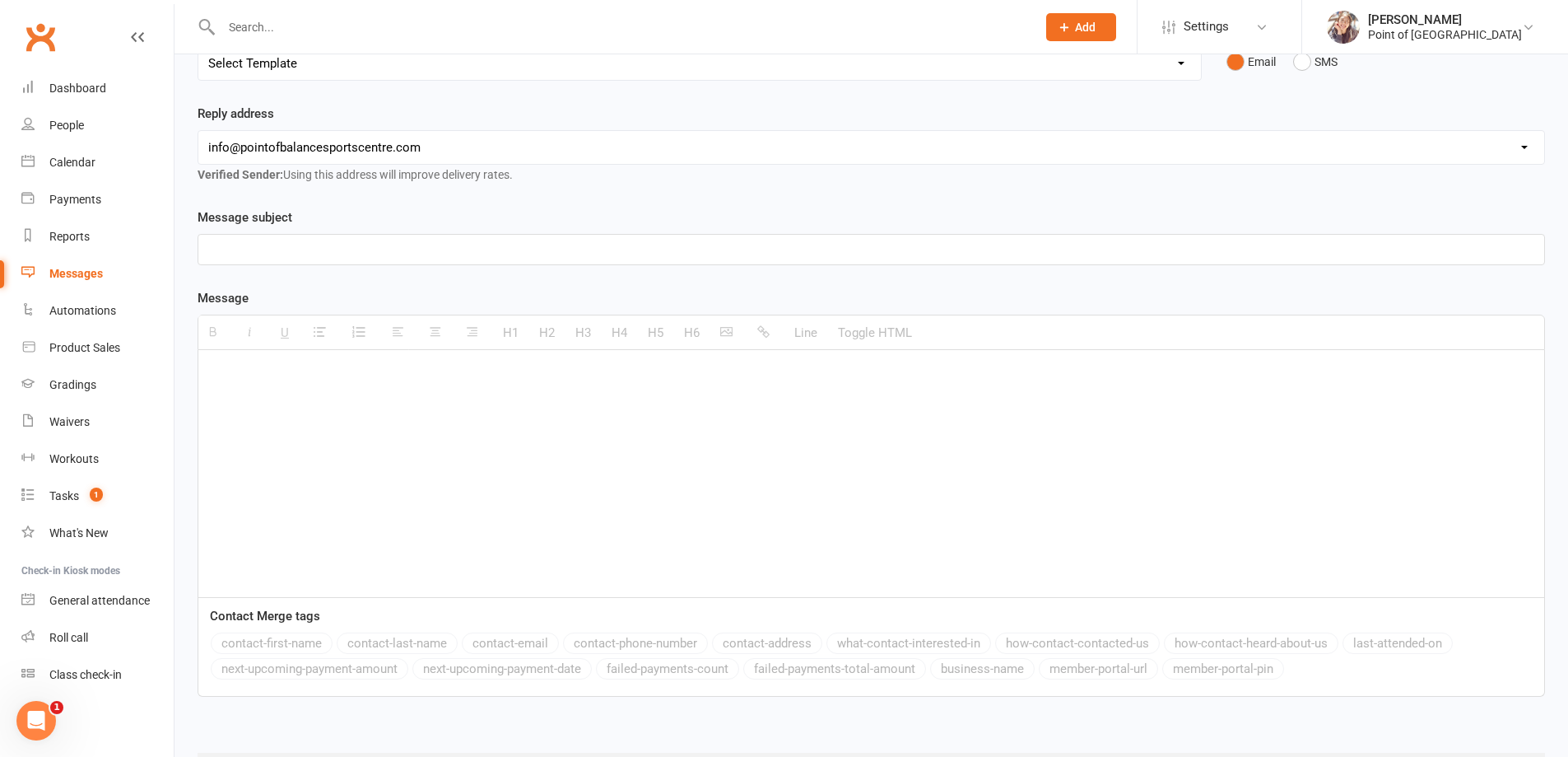
click at [319, 248] on p at bounding box center [871, 249] width 1326 height 20
paste div
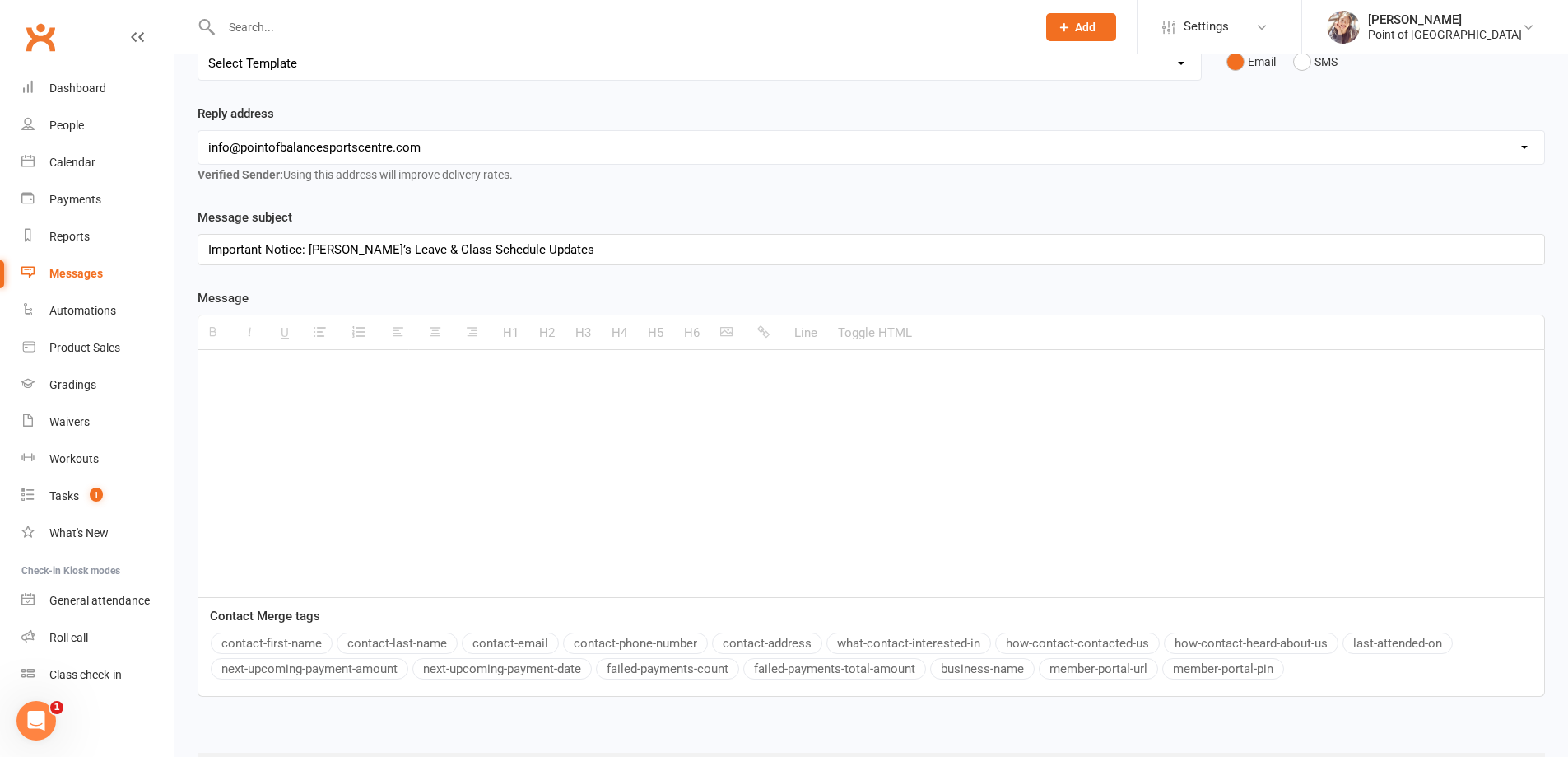
click at [262, 378] on p at bounding box center [871, 375] width 1326 height 20
paste div
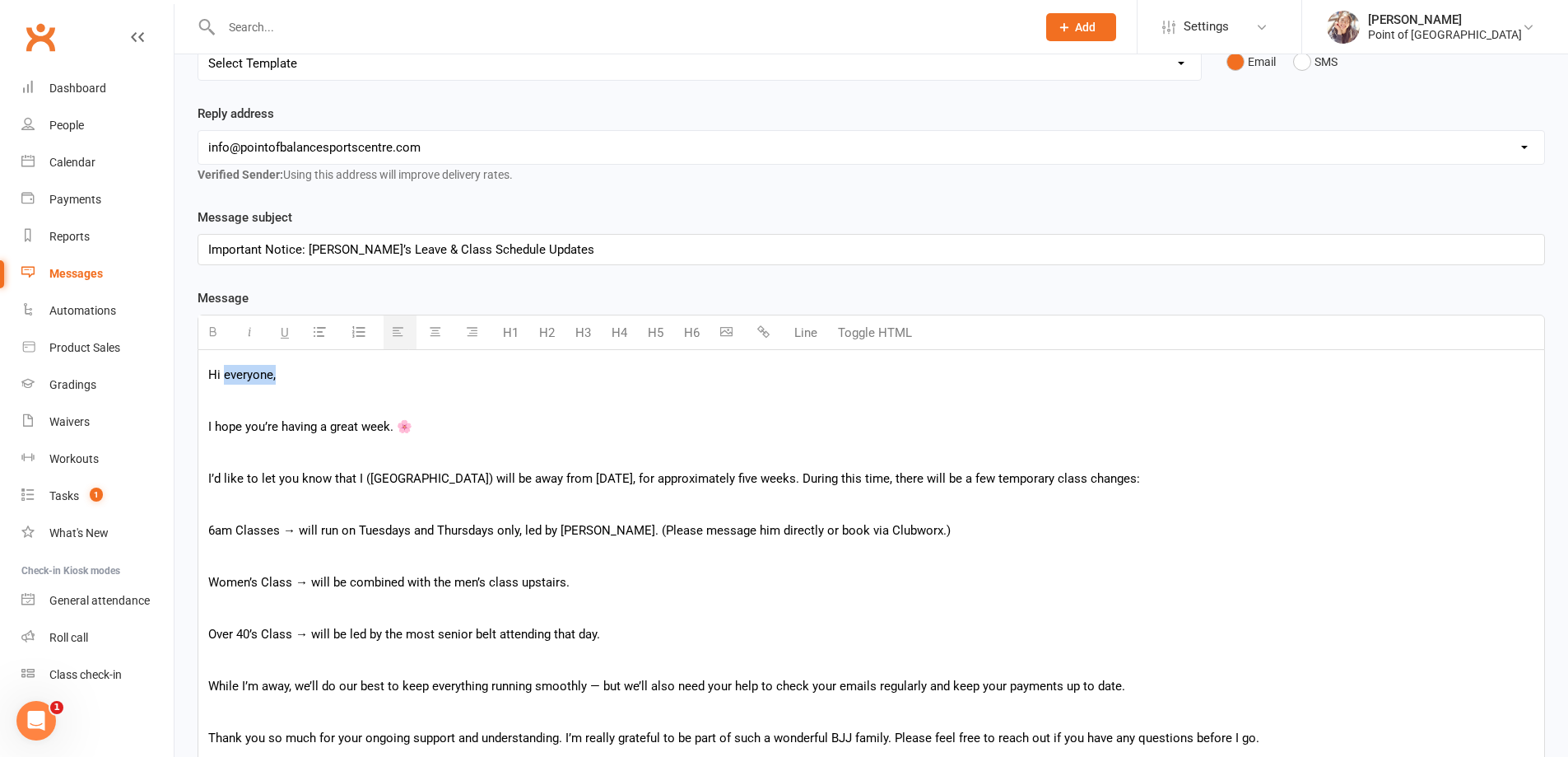
drag, startPoint x: 289, startPoint y: 378, endPoint x: 225, endPoint y: 376, distance: 64.0
click at [225, 376] on p "Hi everyone," at bounding box center [871, 375] width 1326 height 20
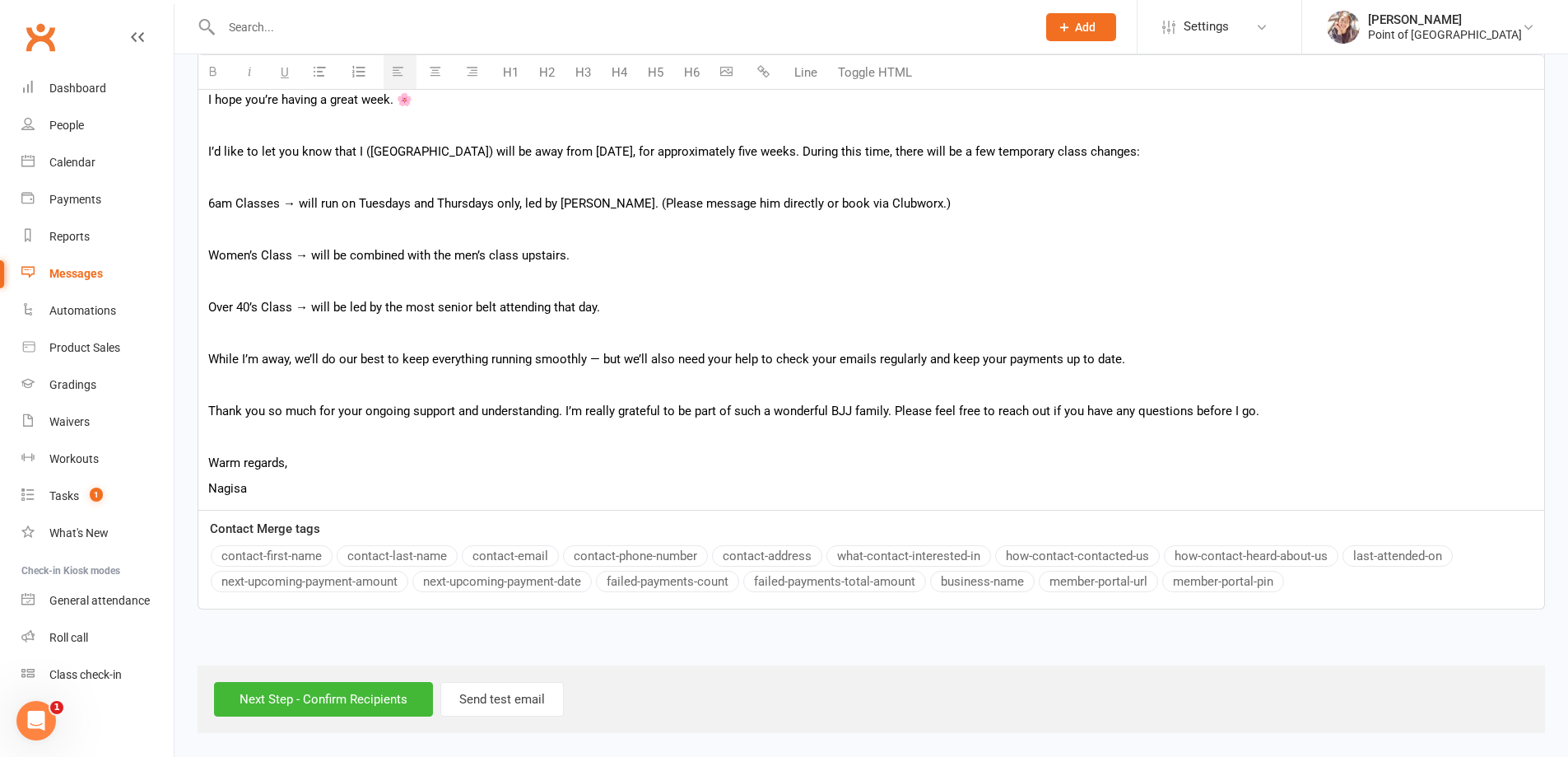
click at [250, 553] on button "contact-first-name" at bounding box center [272, 556] width 122 height 22
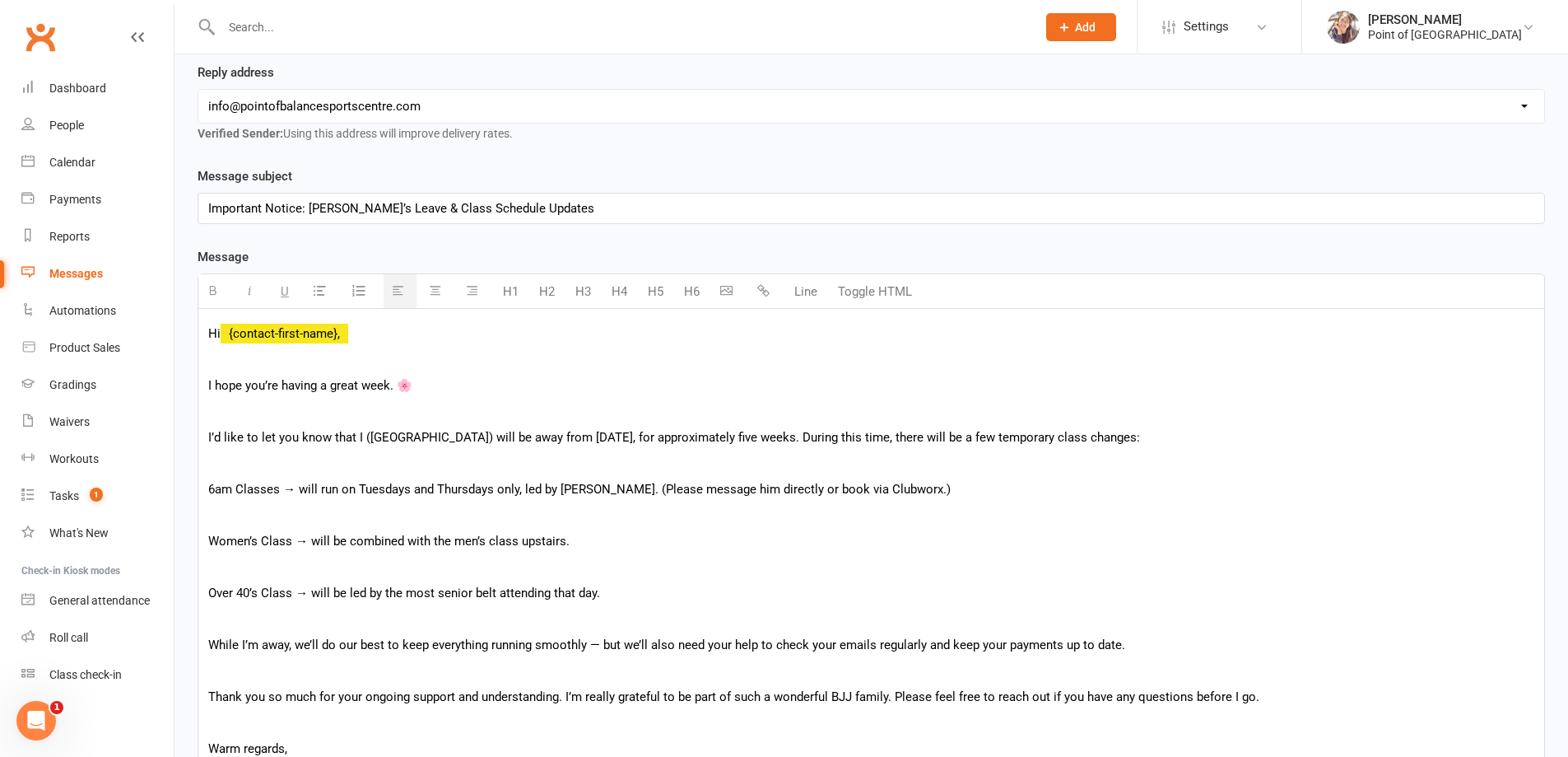
scroll to position [286, 0]
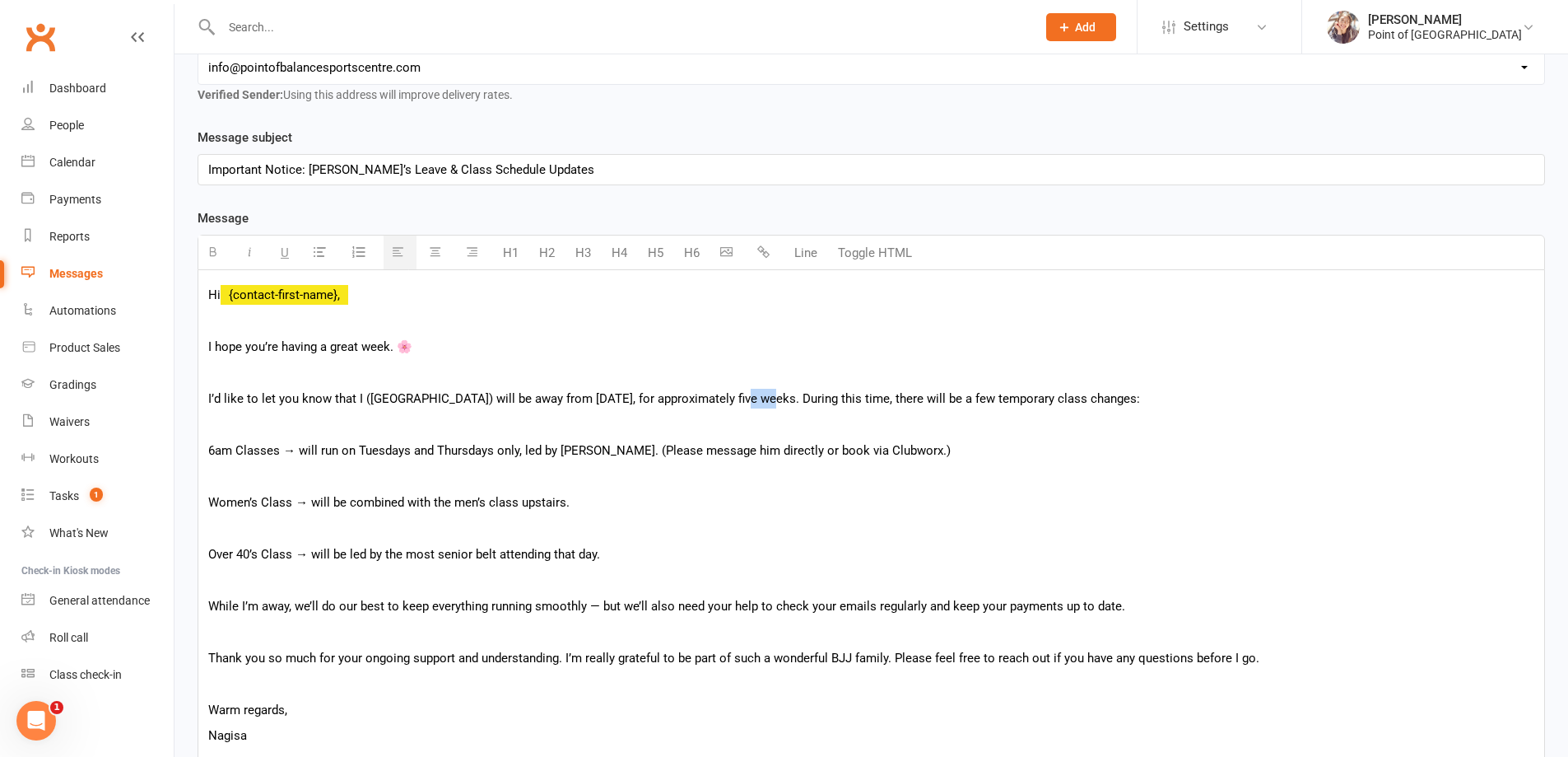
drag, startPoint x: 734, startPoint y: 400, endPoint x: 753, endPoint y: 399, distance: 19.0
click at [753, 399] on p "I’d like to let you know that I (Nagisa) will be away from Monday, 20th October…" at bounding box center [871, 398] width 1326 height 20
click at [276, 436] on div "Hi {contact-first-name}, I hope you’re having a great week. 🌸 I’d like to let y…" at bounding box center [871, 513] width 1346 height 487
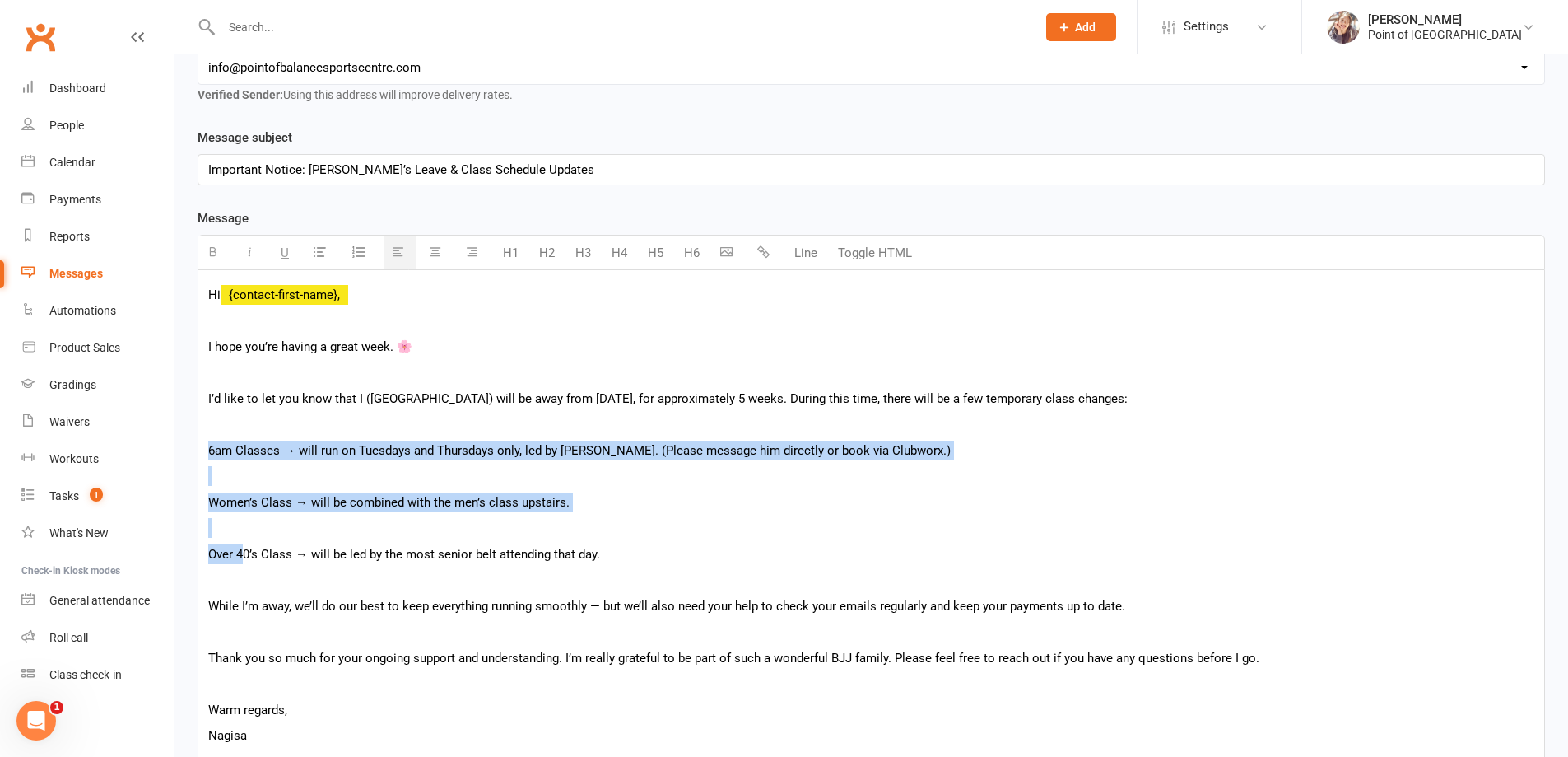
drag, startPoint x: 209, startPoint y: 442, endPoint x: 302, endPoint y: 457, distance: 94.2
click at [241, 551] on div "Hi {contact-first-name}, I hope you’re having a great week. 🌸 I’d like to let y…" at bounding box center [871, 513] width 1346 height 487
click at [324, 251] on icon "button" at bounding box center [320, 252] width 13 height 13
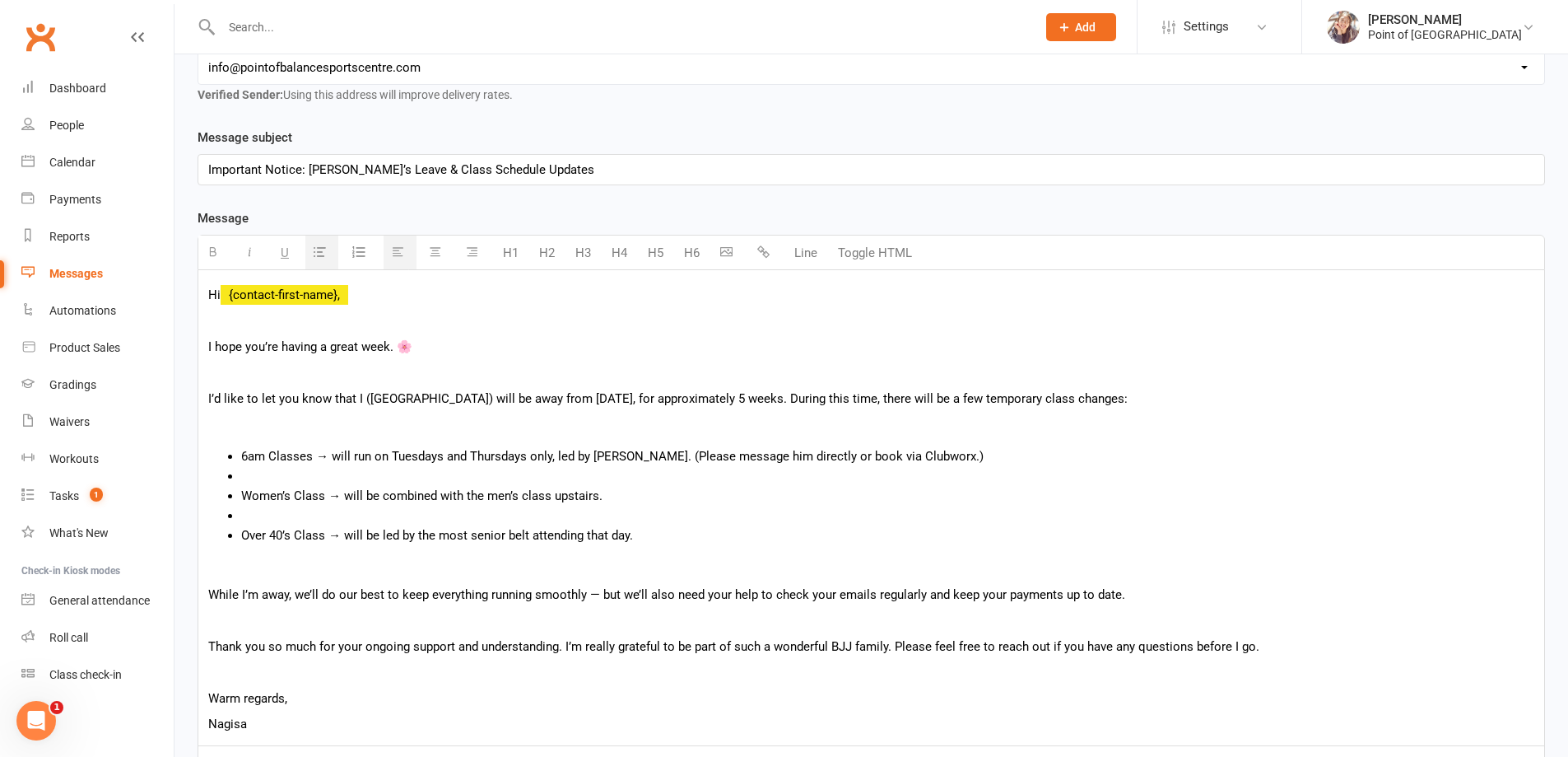
click at [246, 471] on li at bounding box center [888, 476] width 1293 height 20
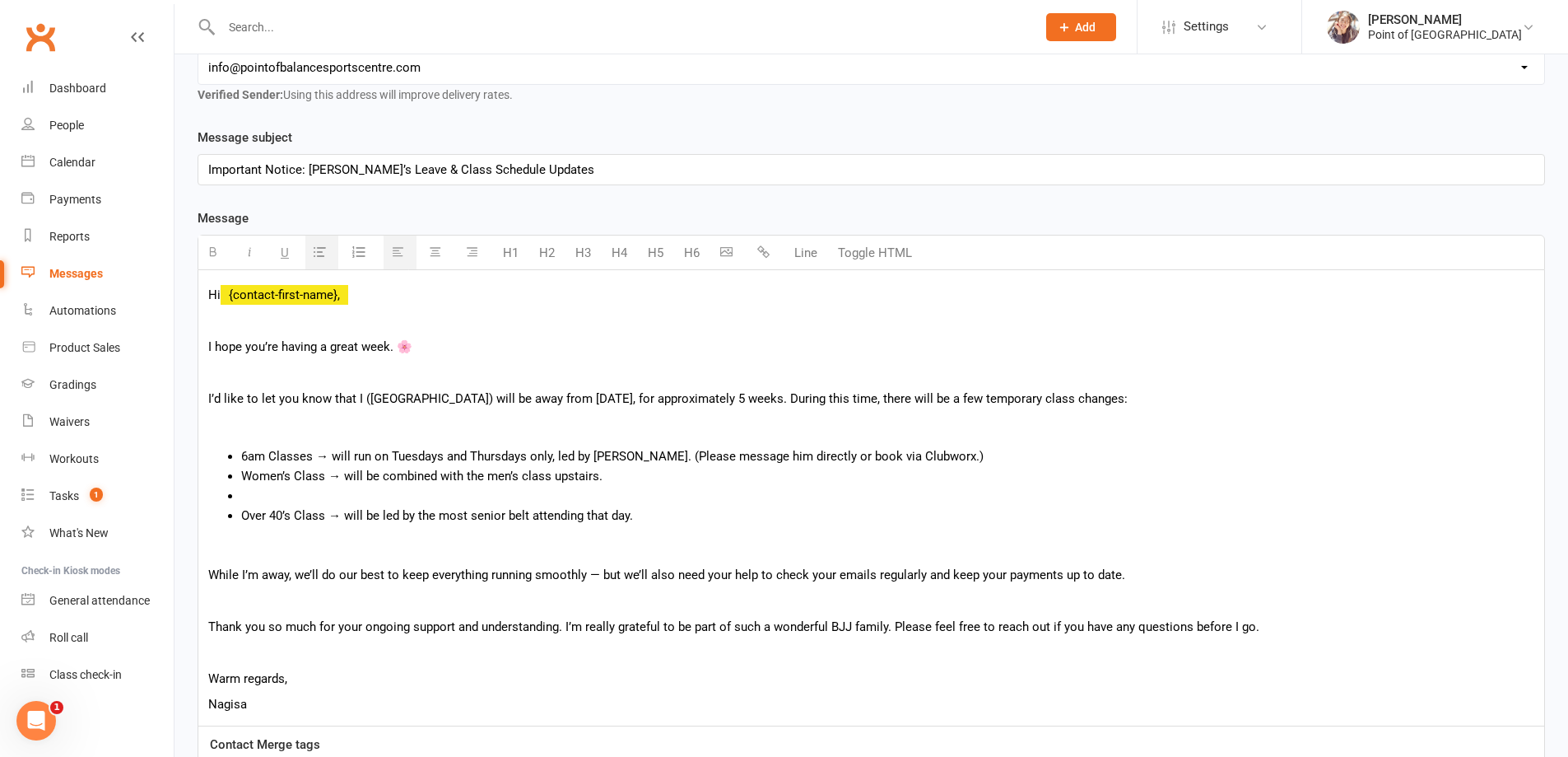
click at [243, 497] on li at bounding box center [888, 496] width 1293 height 20
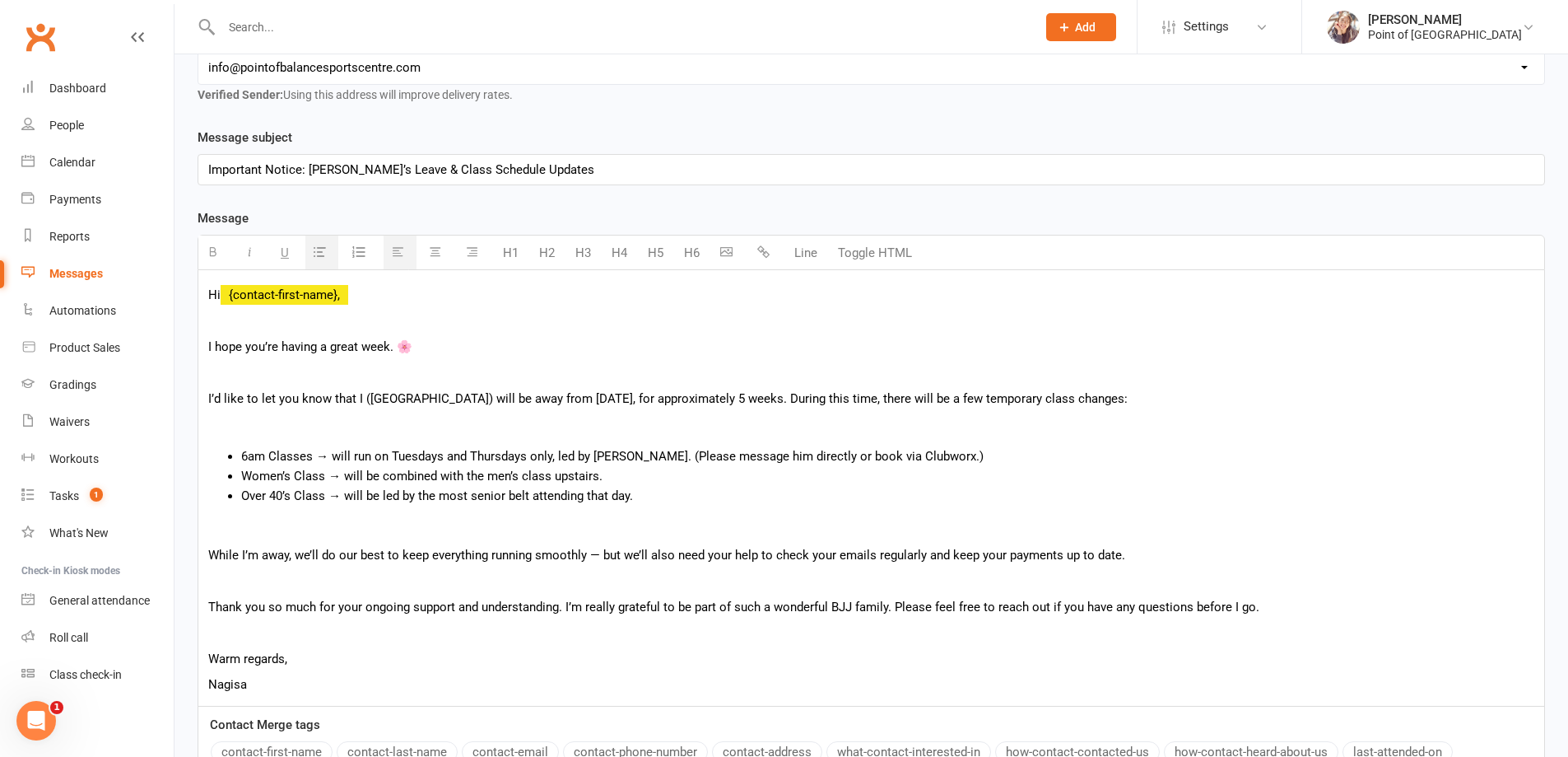
click at [243, 431] on p at bounding box center [871, 424] width 1326 height 20
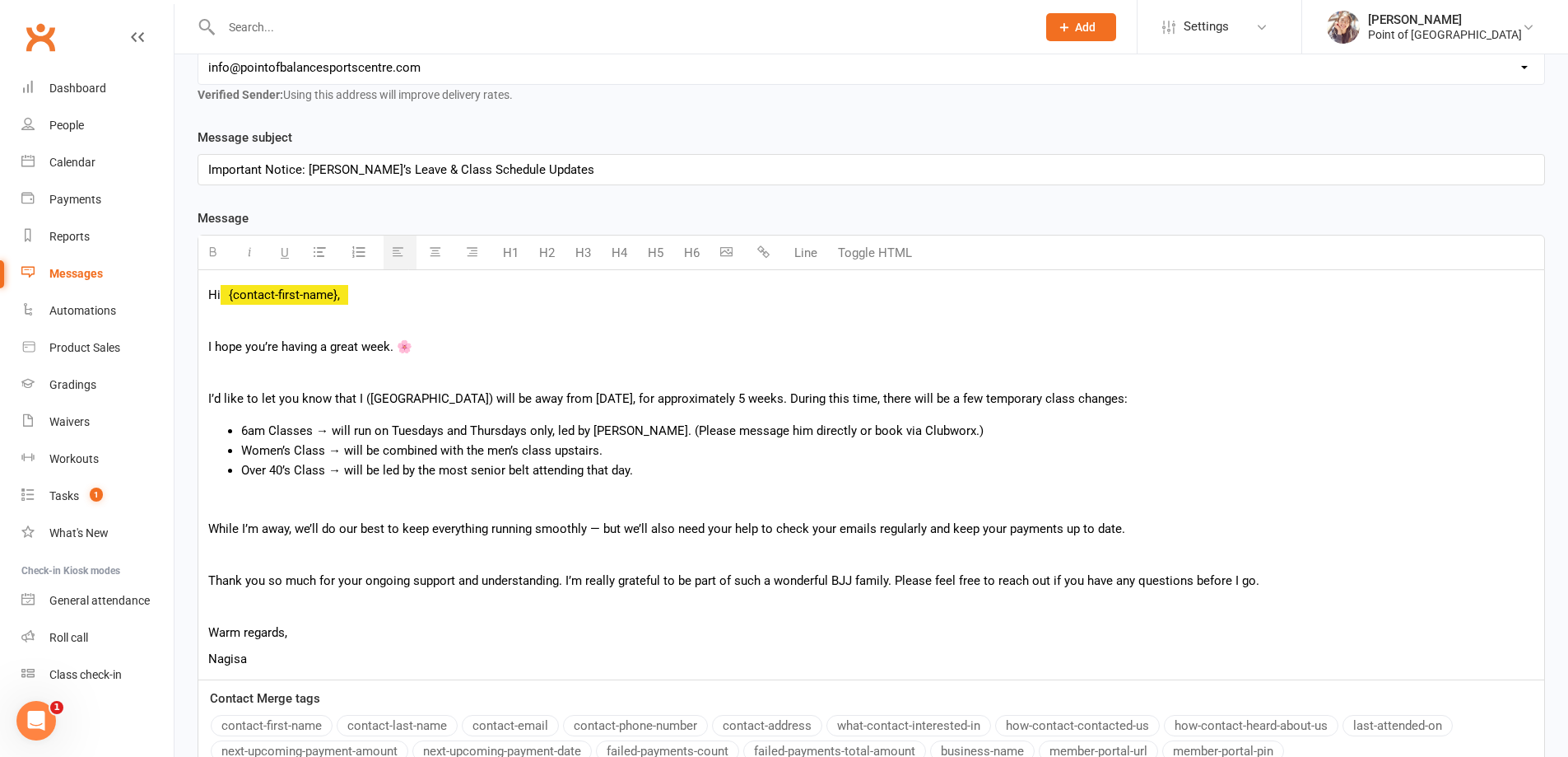
click at [256, 503] on p at bounding box center [871, 503] width 1326 height 20
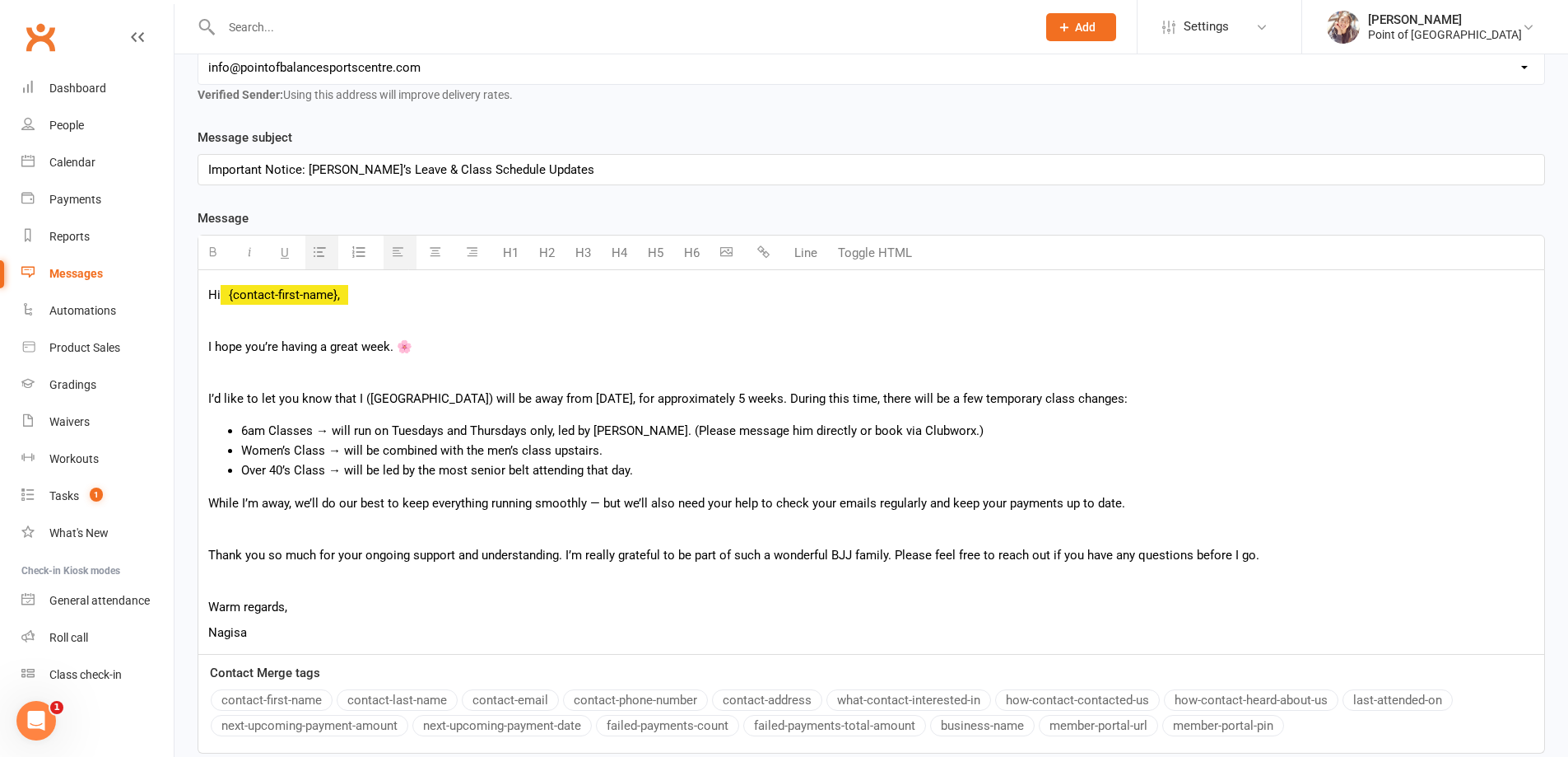
click at [606, 450] on li "Women’s Class → will be combined with the men’s class upstairs." at bounding box center [888, 450] width 1293 height 20
drag, startPoint x: 471, startPoint y: 474, endPoint x: 502, endPoint y: 470, distance: 31.3
click at [502, 470] on li "Over 40’s Class → will be led by the most senior belt attending that day." at bounding box center [888, 470] width 1293 height 20
click at [656, 543] on div "Hi {contact-first-name}, I hope you’re having a great week. 🌸 I’d like to let y…" at bounding box center [871, 462] width 1346 height 384
click at [920, 504] on p "While I’m away, we’ll do our best to keep everything running smoothly — but we’…" at bounding box center [871, 503] width 1326 height 20
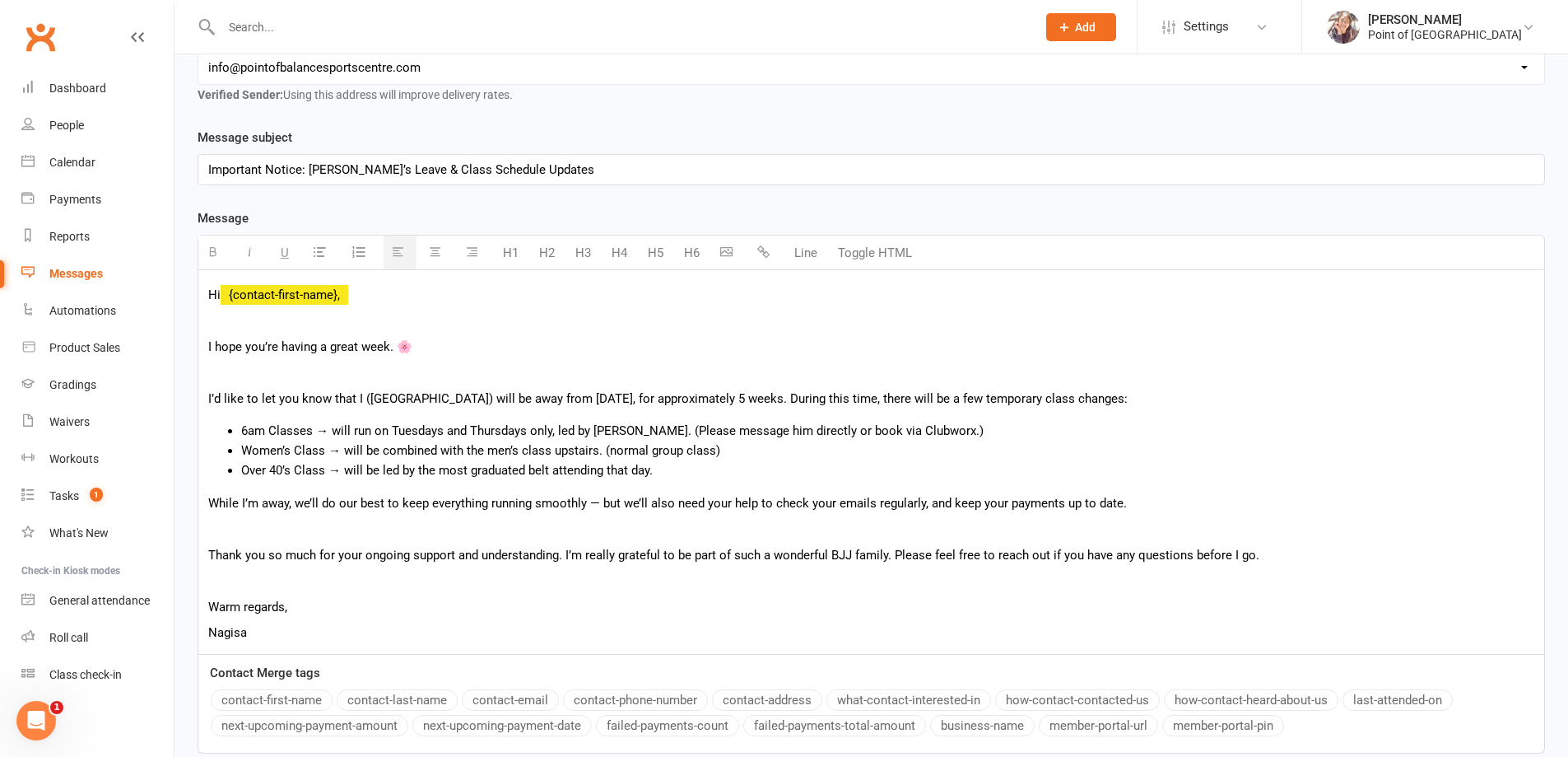
click at [1023, 507] on p "While I’m away, we’ll do our best to keep everything running smoothly — but we’…" at bounding box center [871, 503] width 1326 height 20
click at [1058, 502] on p "While I’m away, we’ll do our best to keep everything running smoothly — but we’…" at bounding box center [871, 503] width 1326 height 20
click at [299, 607] on p "Warm regards," at bounding box center [871, 607] width 1326 height 20
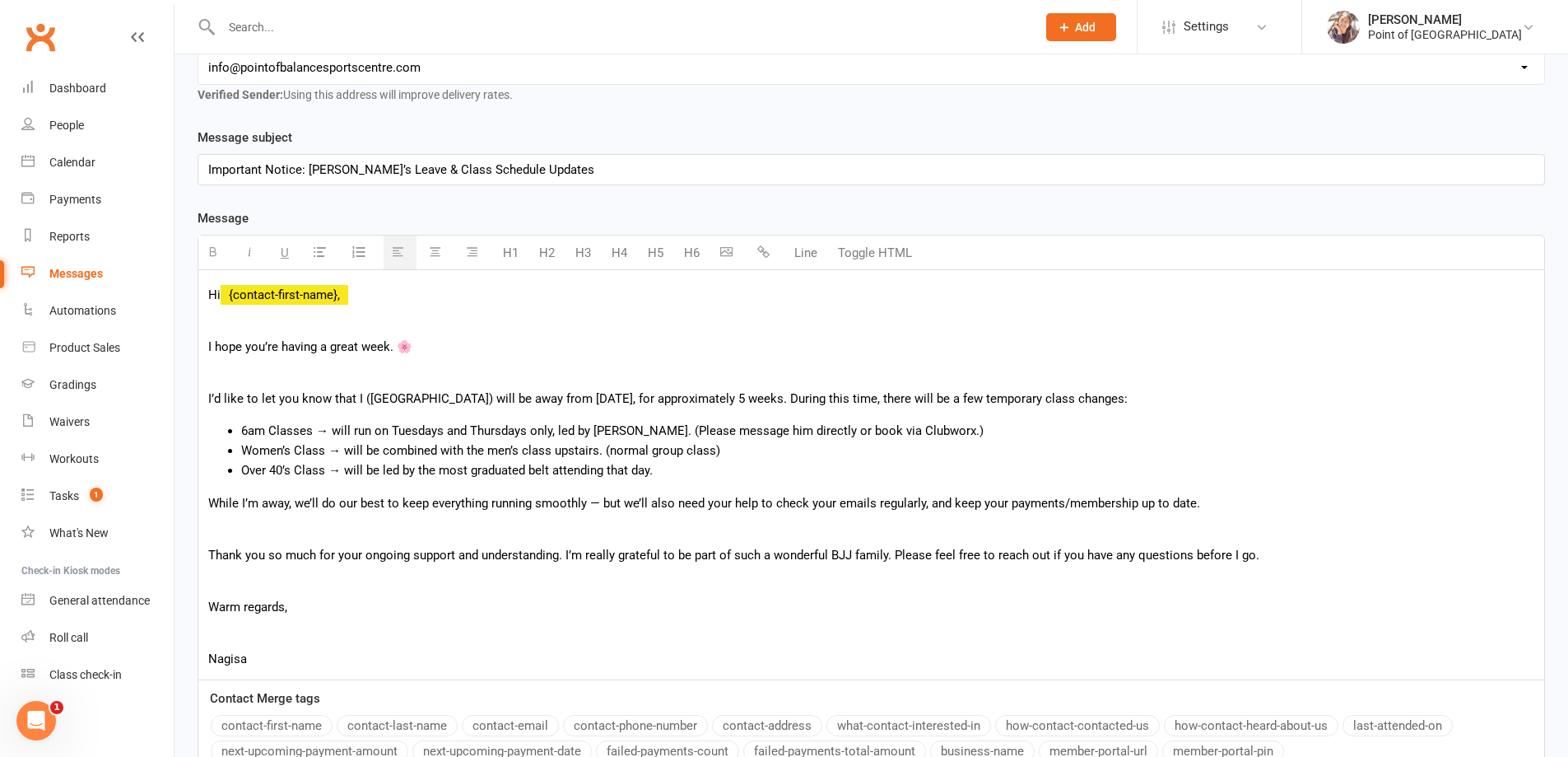
click at [415, 342] on p "I hope you’re having a great week. 🌸" at bounding box center [871, 347] width 1326 height 20
drag, startPoint x: 368, startPoint y: 399, endPoint x: 404, endPoint y: 397, distance: 36.1
click at [404, 397] on p "I’d like to let you know that I (Nagisa) will be away from Monday, 20th October…" at bounding box center [871, 398] width 1326 height 20
click at [216, 251] on icon "button" at bounding box center [212, 252] width 13 height 13
drag, startPoint x: 453, startPoint y: 396, endPoint x: 783, endPoint y: 396, distance: 330.0
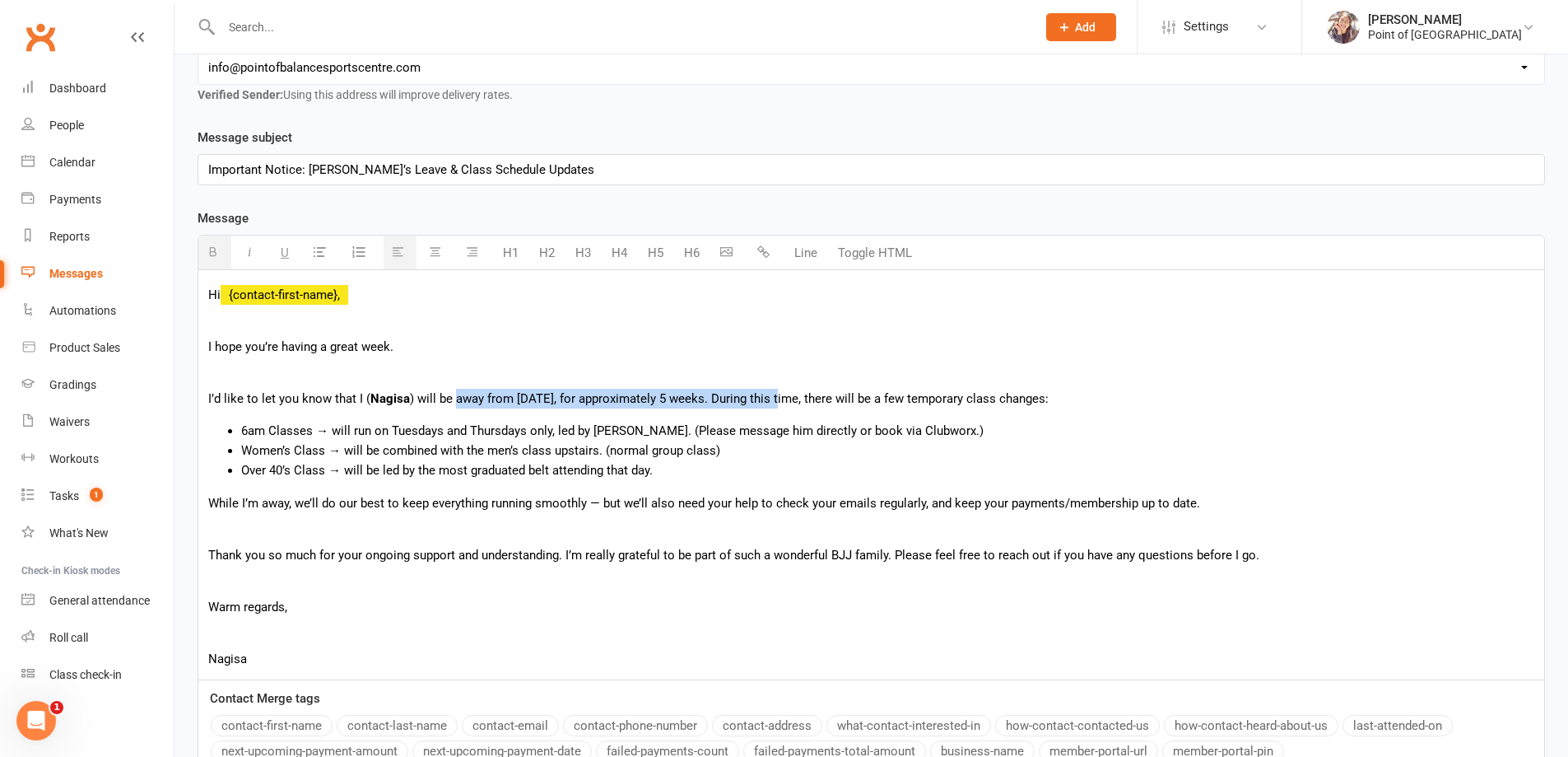
click at [783, 396] on p "I’d like to let you know that I ( Nagisa ) will be away from Monday, 20th Octob…" at bounding box center [871, 398] width 1326 height 20
click at [212, 249] on icon "button" at bounding box center [212, 252] width 13 height 13
click at [671, 444] on li "Women’s Class → will be combined with the men’s class upstairs. (normal group c…" at bounding box center [888, 450] width 1293 height 20
drag, startPoint x: 240, startPoint y: 429, endPoint x: 310, endPoint y: 428, distance: 70.0
click at [310, 428] on ul "6am Classes → will run on Tuesdays and Thursdays only, led by Kaio. (Please mes…" at bounding box center [871, 450] width 1326 height 59
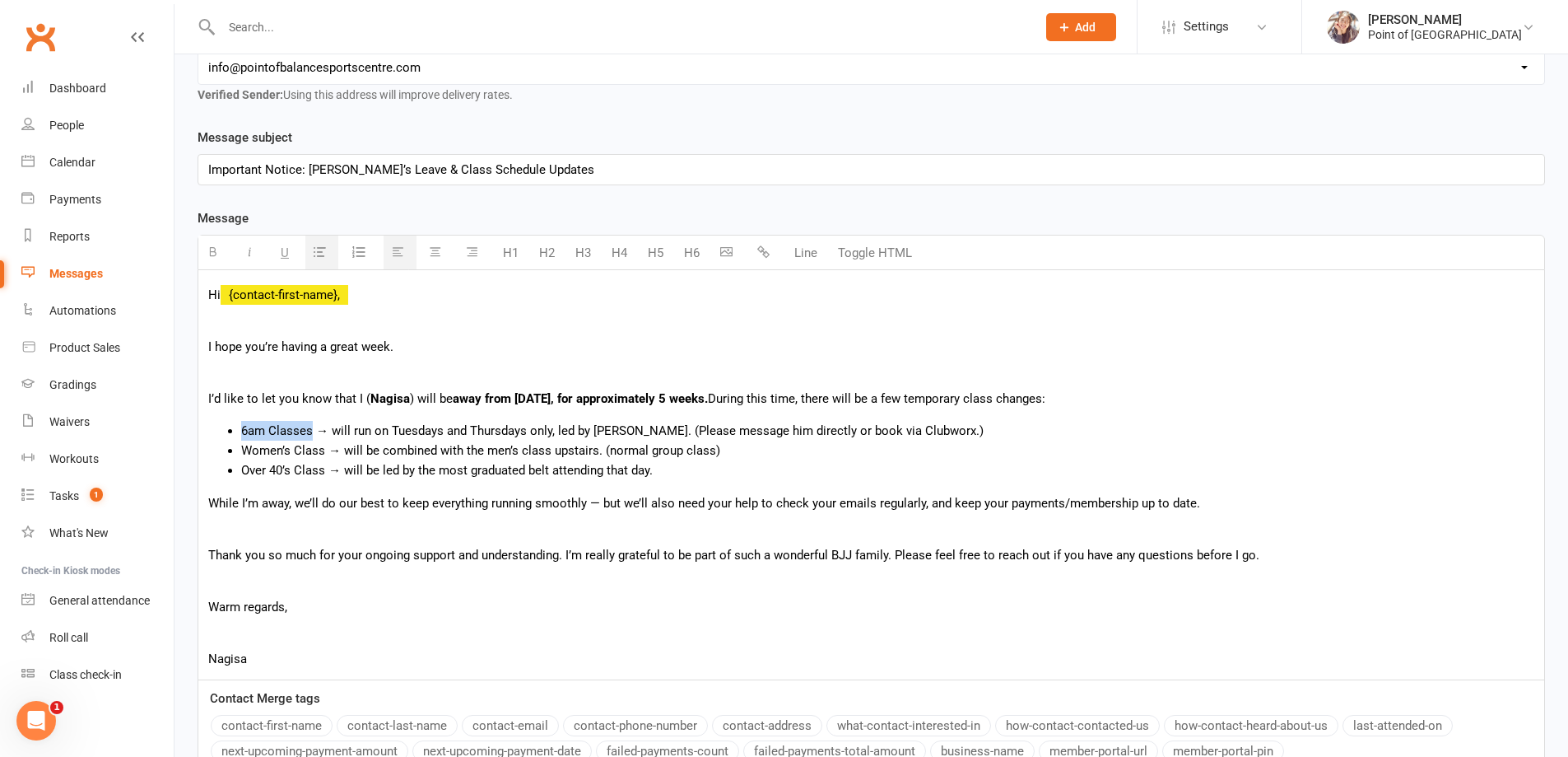
click at [212, 254] on icon "button" at bounding box center [212, 252] width 13 height 13
drag, startPoint x: 988, startPoint y: 399, endPoint x: 1118, endPoint y: 396, distance: 130.0
click at [1118, 396] on p "I’d like to let you know that I ( Nagisa ) will be away from Monday, 20th Octob…" at bounding box center [871, 398] width 1326 height 20
click at [920, 407] on p "I’d like to let you know that I ( Nagisa ) will be away from Monday, 20th Octob…" at bounding box center [871, 398] width 1326 height 20
drag, startPoint x: 983, startPoint y: 397, endPoint x: 1125, endPoint y: 390, distance: 142.2
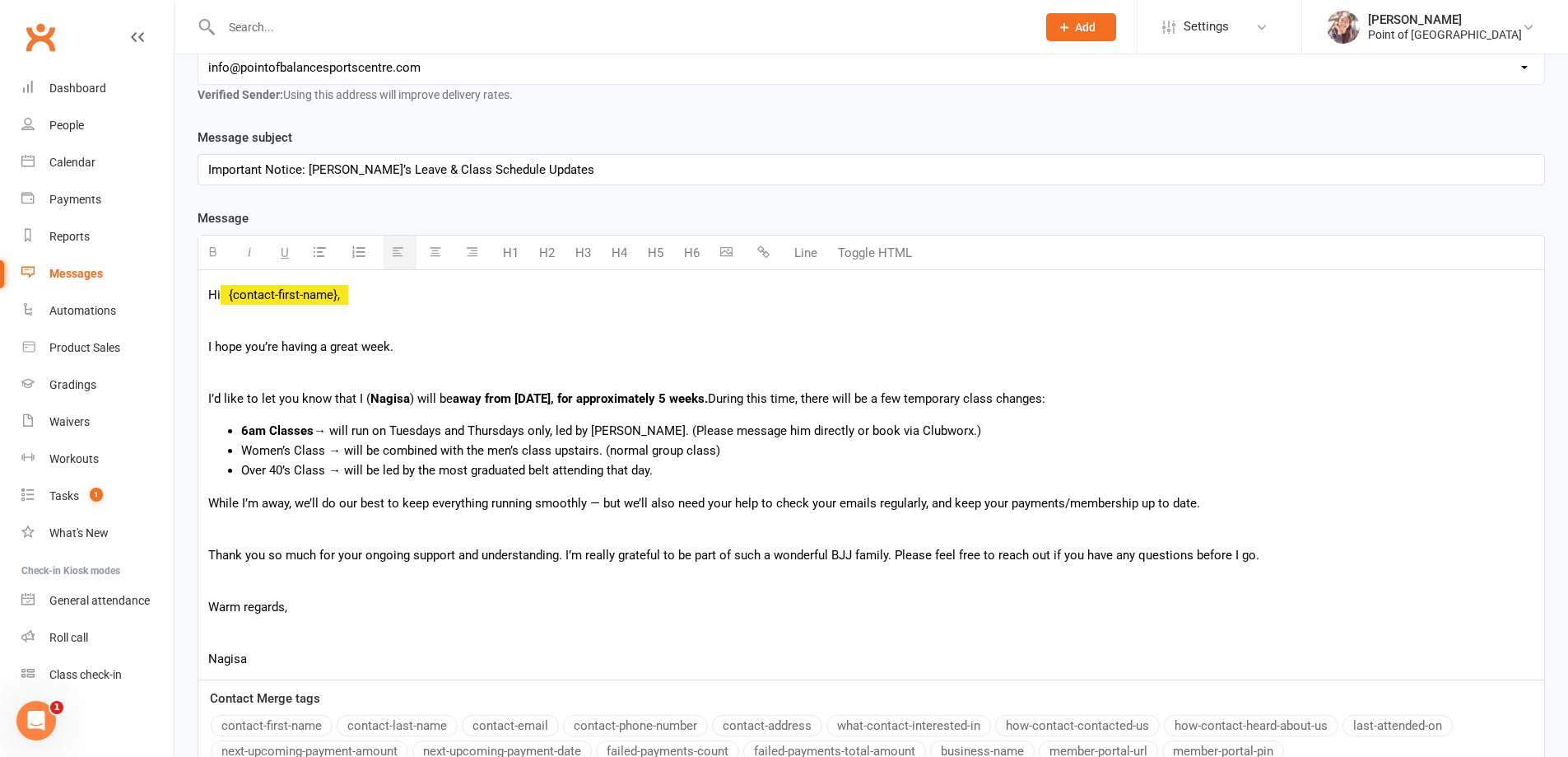
click at [1125, 390] on p "I’d like to let you know that I ( Nagisa ) will be away from Monday, 20th Octob…" at bounding box center [871, 398] width 1326 height 20
click at [216, 251] on icon "button" at bounding box center [212, 252] width 13 height 13
drag, startPoint x: 391, startPoint y: 427, endPoint x: 527, endPoint y: 426, distance: 136.0
click at [527, 426] on li "6am Classes → will run on Tuesdays and Thursdays only, led by Kaio. (Please mes…" at bounding box center [888, 431] width 1293 height 20
click at [204, 247] on button "button" at bounding box center [214, 253] width 33 height 34
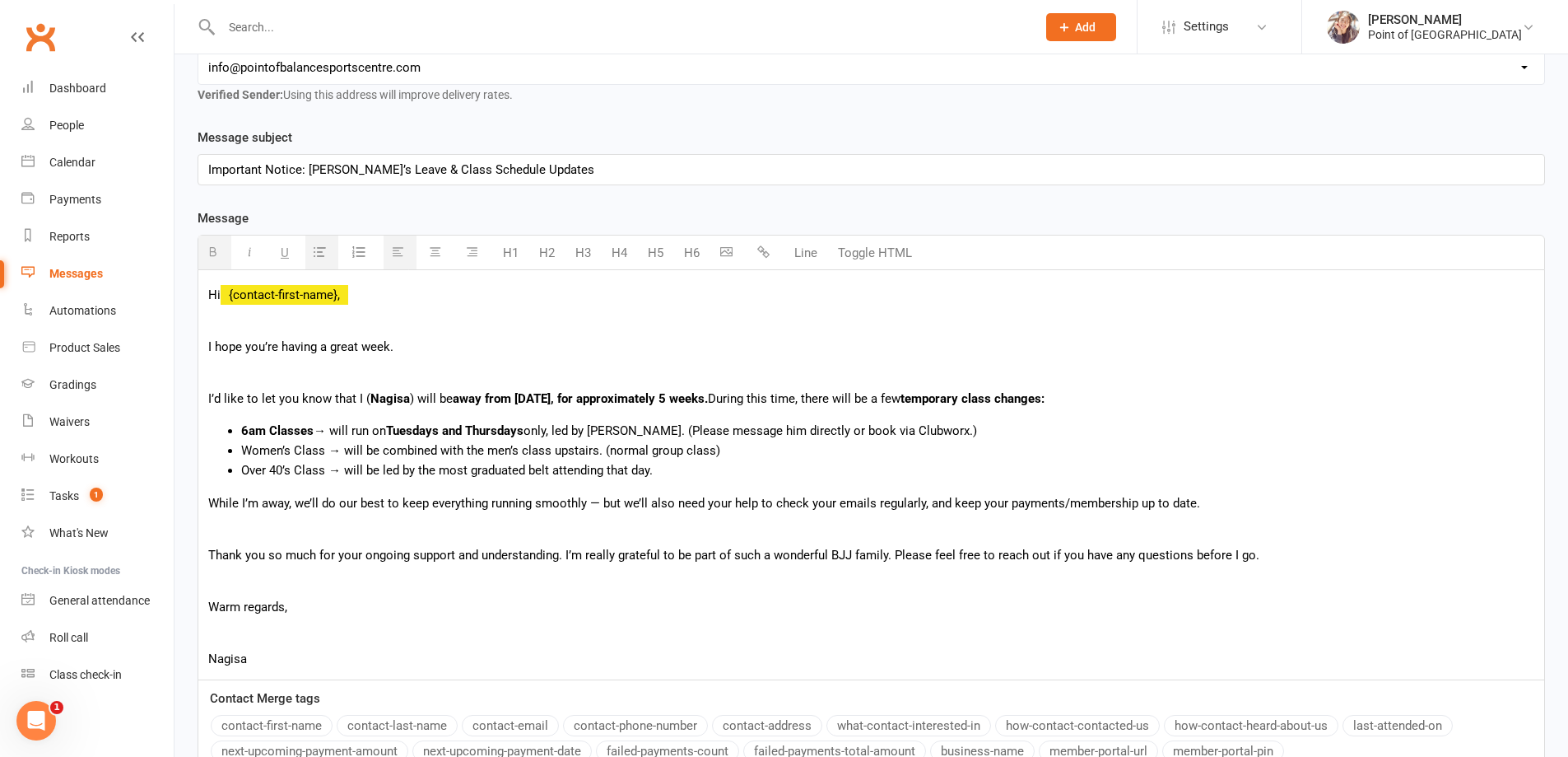
click at [555, 431] on li "6am Classes → will run on Tuesdays and Thursdays only, led by Kaio. (Please mes…" at bounding box center [888, 431] width 1293 height 20
drag, startPoint x: 531, startPoint y: 431, endPoint x: 555, endPoint y: 432, distance: 24.0
click at [555, 432] on li "6am Classes → will run on Tuesdays and Thursdays only, led by Kaio. (Please mes…" at bounding box center [888, 431] width 1293 height 20
click at [219, 256] on button "button" at bounding box center [214, 253] width 33 height 34
drag, startPoint x: 595, startPoint y: 429, endPoint x: 616, endPoint y: 429, distance: 21.0
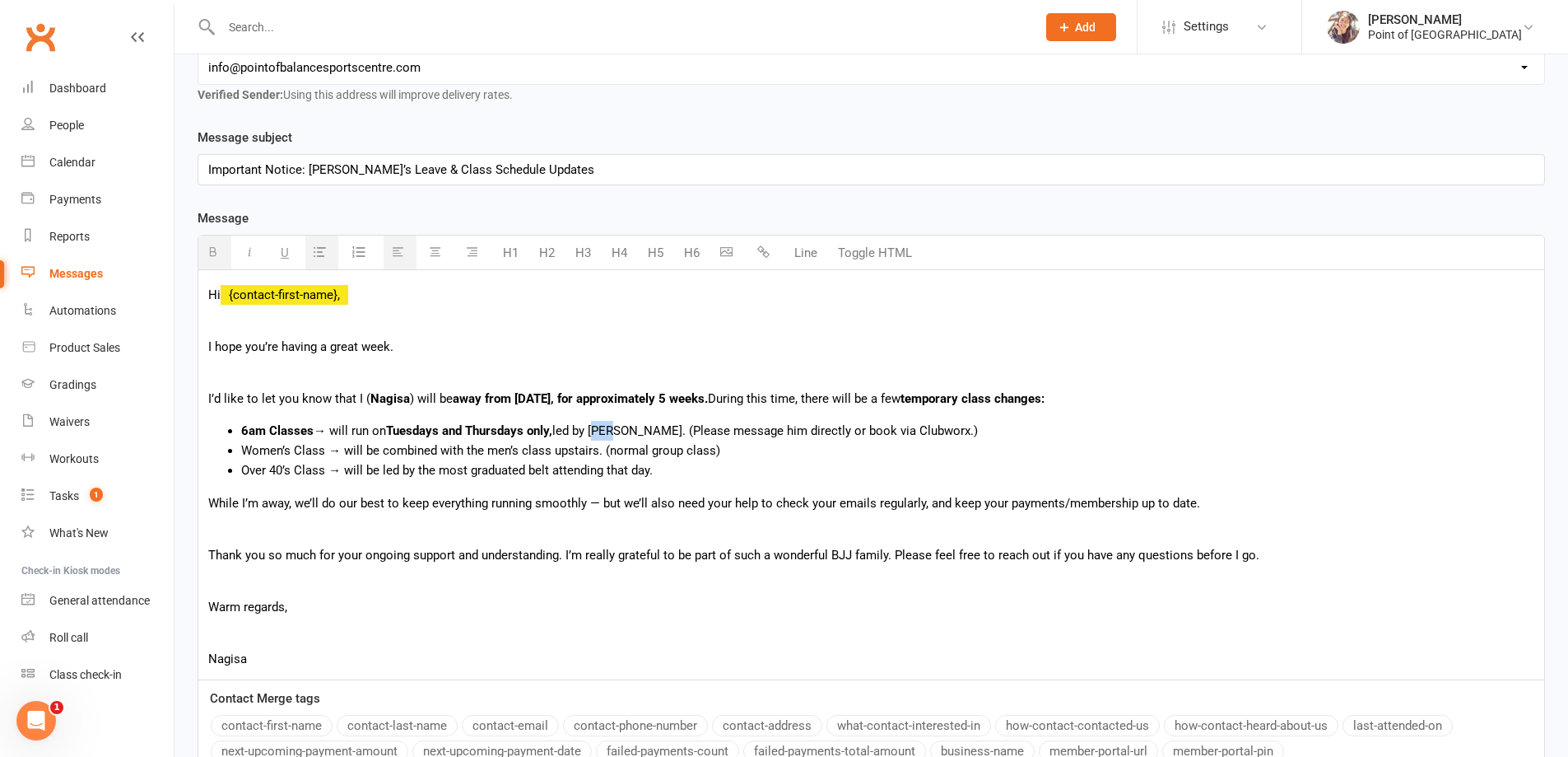
click at [616, 429] on li "6am Classes → will run on Tuesdays and Thursdays only, led by Kaio. (Please mes…" at bounding box center [888, 431] width 1293 height 20
click at [617, 428] on li "6am Classes → will run on Tuesdays and Thursdays only, led by Kaio. (Please mes…" at bounding box center [888, 431] width 1293 height 20
drag, startPoint x: 617, startPoint y: 428, endPoint x: 602, endPoint y: 427, distance: 15.0
click at [602, 427] on li "6am Classes → will run on Tuesdays and Thursdays only, led by Kaio. (Please mes…" at bounding box center [888, 431] width 1293 height 20
click at [219, 252] on button "button" at bounding box center [214, 253] width 33 height 34
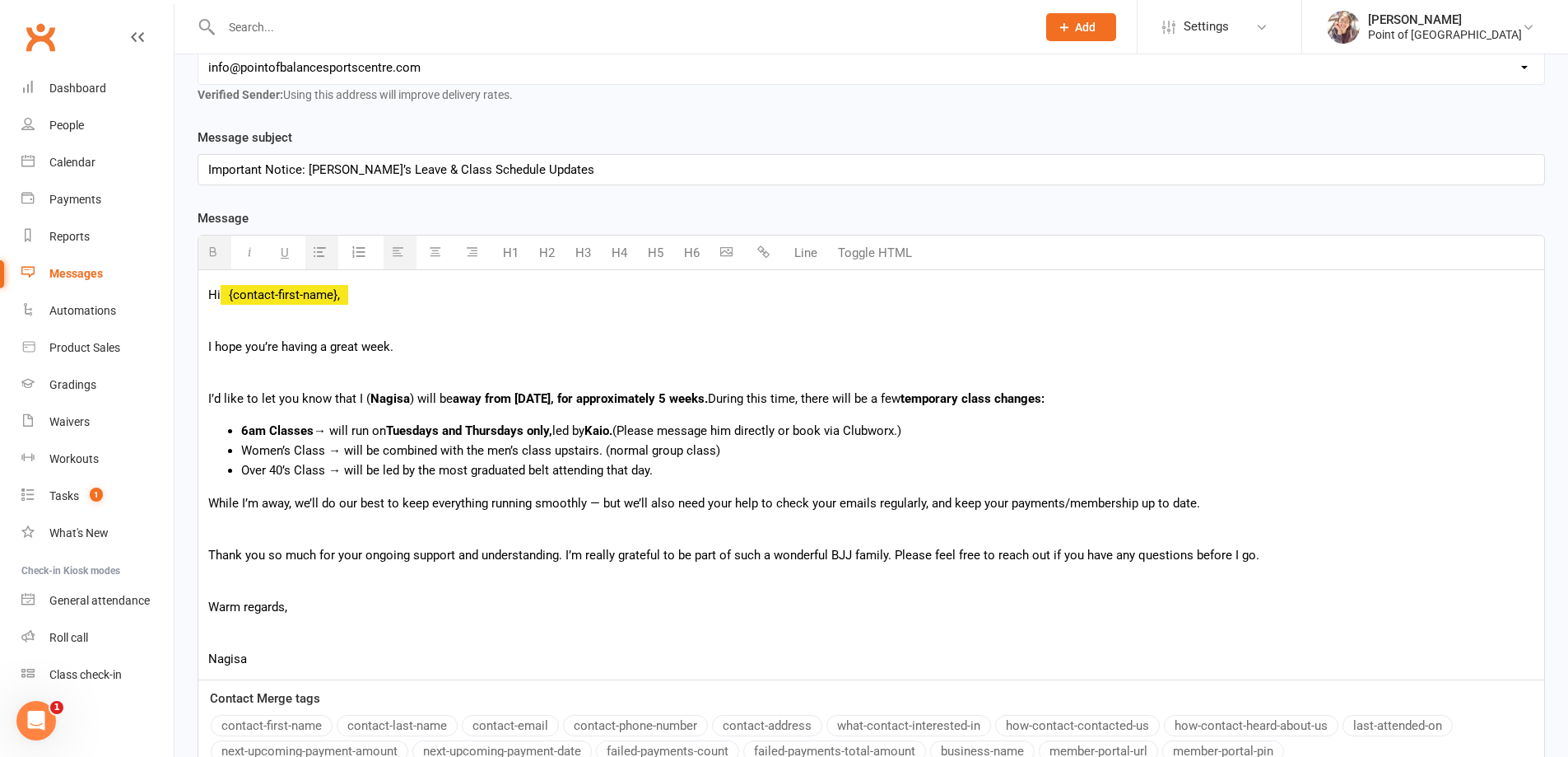
click at [531, 458] on li "Women’s Class → will be combined with the men’s class upstairs. (normal group c…" at bounding box center [888, 450] width 1293 height 20
drag, startPoint x: 238, startPoint y: 455, endPoint x: 324, endPoint y: 450, distance: 86.1
click at [324, 450] on ul "6am Classes → will run on Tuesdays and Thursdays only, led by Kaio. (Please mes…" at bounding box center [871, 450] width 1326 height 59
click at [216, 253] on icon "button" at bounding box center [212, 252] width 13 height 13
drag, startPoint x: 611, startPoint y: 451, endPoint x: 719, endPoint y: 447, distance: 108.1
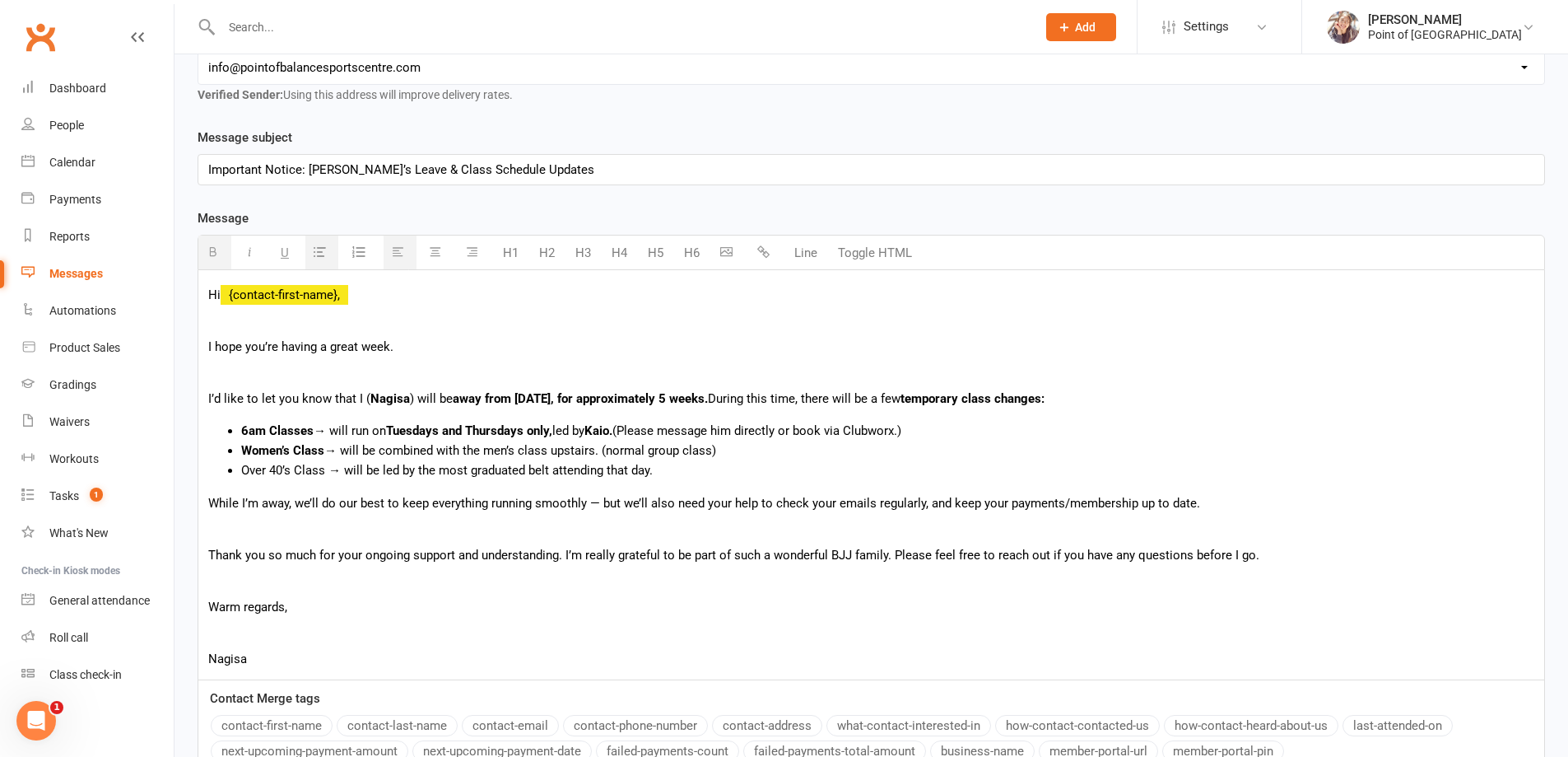
click at [719, 447] on li "Women’s Class → will be combined with the men’s class upstairs. (normal group c…" at bounding box center [888, 450] width 1293 height 20
click at [217, 248] on icon "button" at bounding box center [212, 252] width 13 height 13
click at [464, 464] on li "Over 40’s Class → will be led by the most graduated belt attending that day." at bounding box center [888, 470] width 1293 height 20
drag, startPoint x: 239, startPoint y: 472, endPoint x: 322, endPoint y: 470, distance: 83.0
click at [322, 470] on ul "6am Classes → will run on Tuesdays and Thursdays only, led by Kaio. (Please mes…" at bounding box center [871, 450] width 1326 height 59
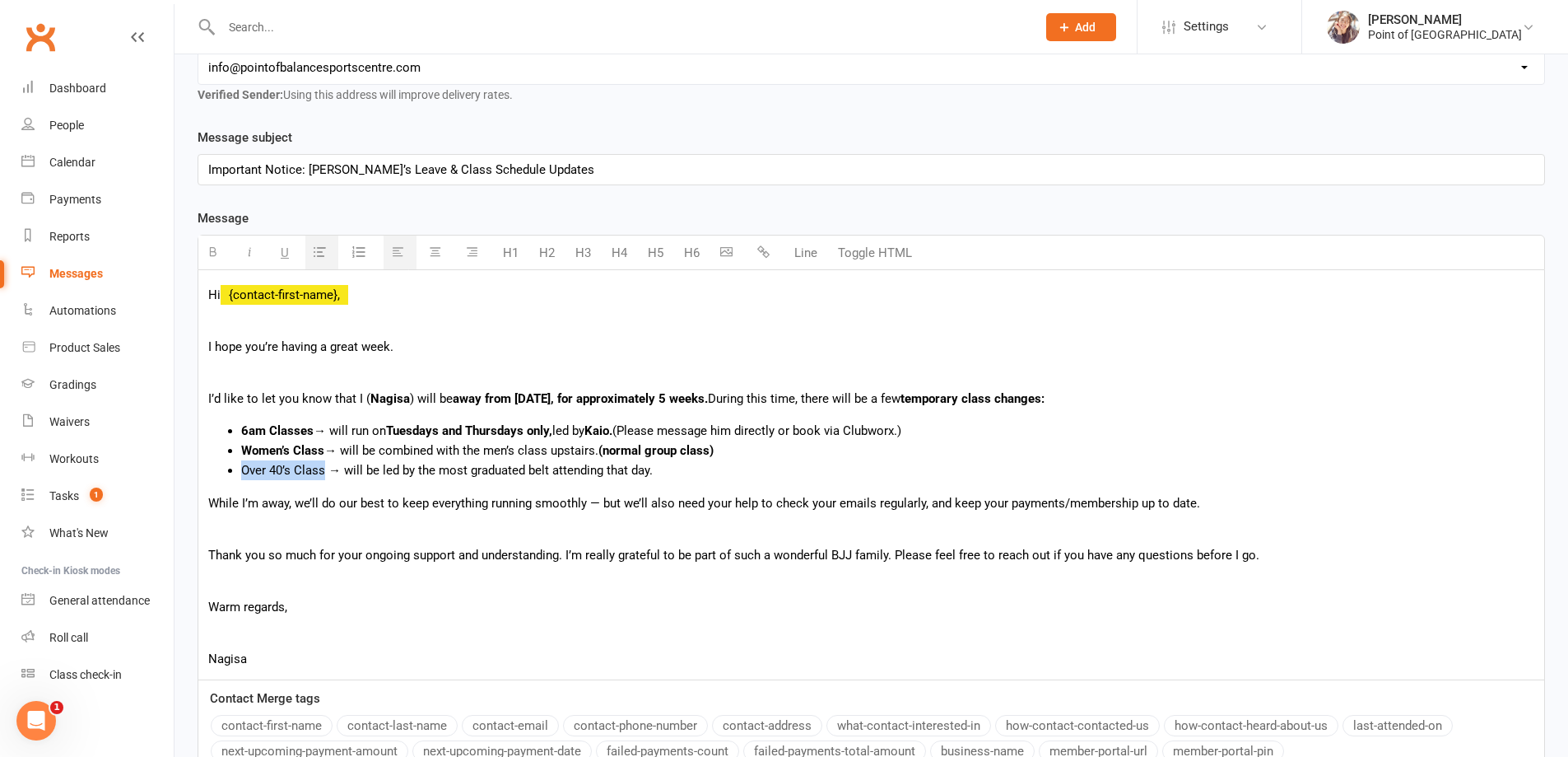
click at [212, 254] on icon "button" at bounding box center [212, 252] width 13 height 13
click at [514, 472] on li "Over 40’s Class → will be led by the most graduated belt attending that day." at bounding box center [888, 470] width 1293 height 20
drag, startPoint x: 437, startPoint y: 473, endPoint x: 548, endPoint y: 474, distance: 111.0
click at [548, 474] on li "Over 40’s Class → will be led by the most graduated belt attending that day." at bounding box center [888, 470] width 1293 height 20
click at [208, 257] on icon "button" at bounding box center [212, 252] width 13 height 13
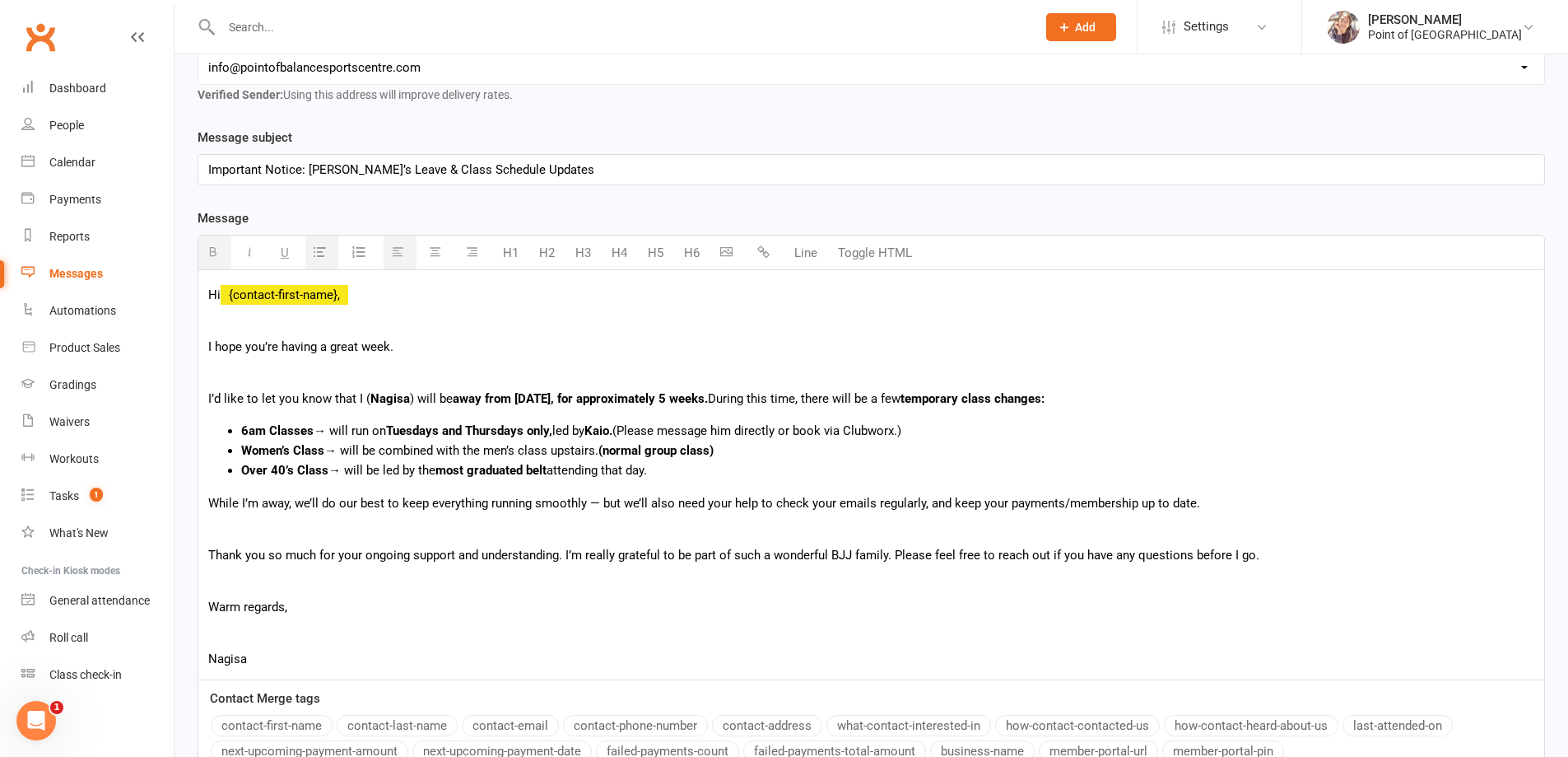
click at [668, 559] on p "Thank you so much for your ongoing support and understanding. I’m really gratef…" at bounding box center [871, 555] width 1326 height 20
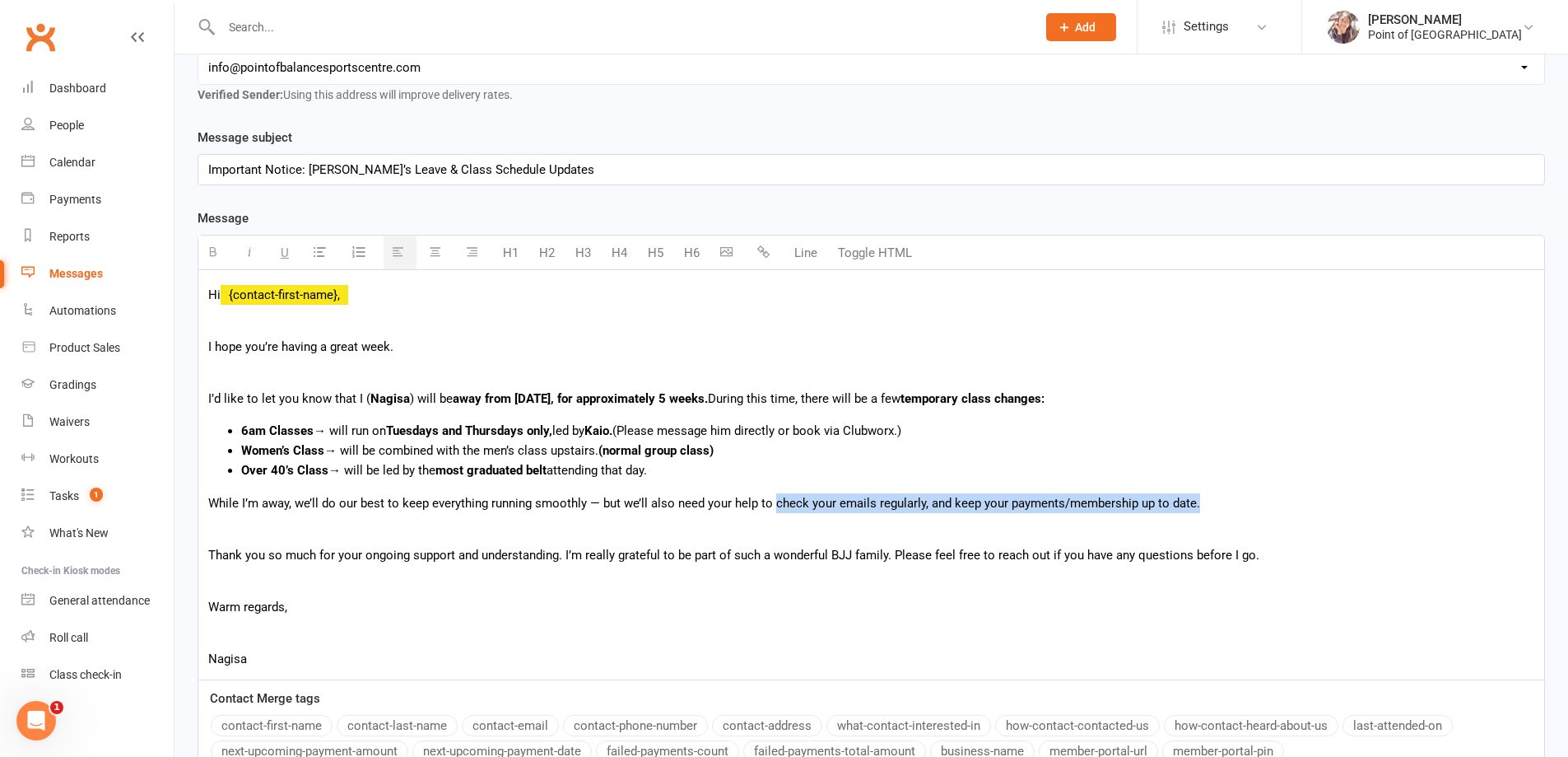
drag, startPoint x: 774, startPoint y: 501, endPoint x: 1197, endPoint y: 503, distance: 423.0
click at [1197, 503] on p "While I’m away, we’ll do our best to keep everything running smoothly — but we’…" at bounding box center [871, 503] width 1326 height 20
click at [217, 255] on icon "button" at bounding box center [212, 252] width 13 height 13
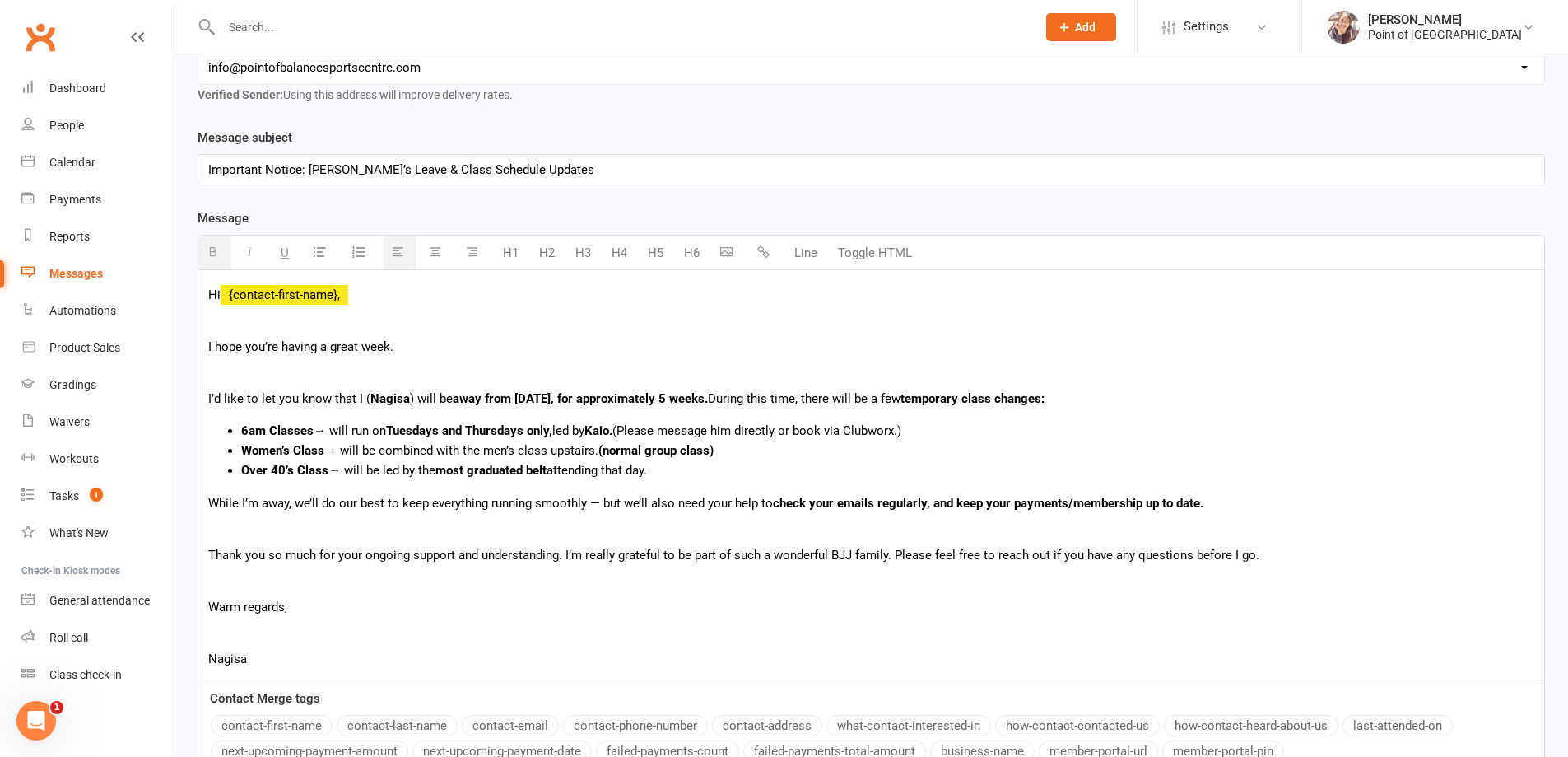
click at [697, 528] on p at bounding box center [871, 528] width 1326 height 20
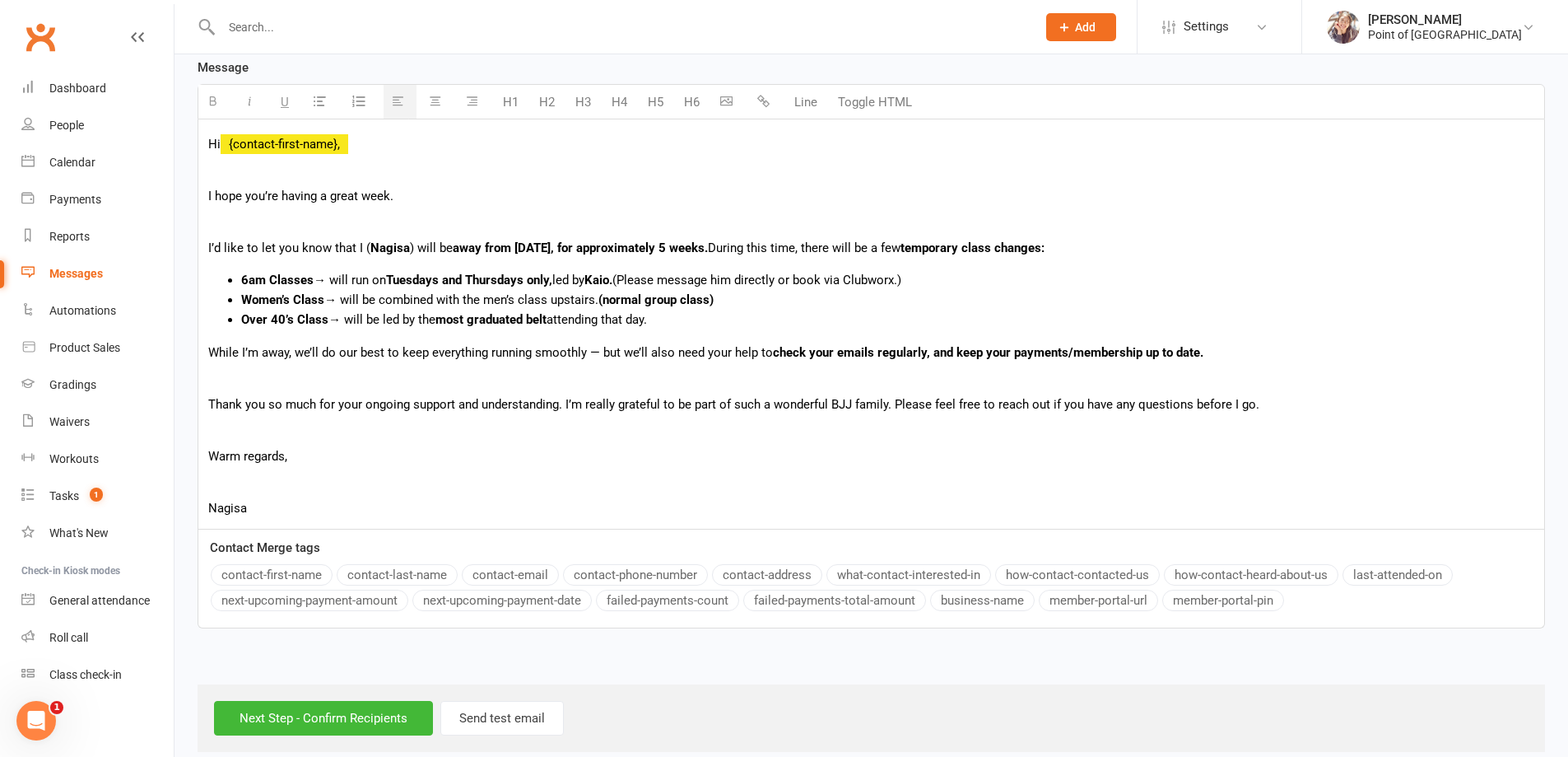
scroll to position [456, 0]
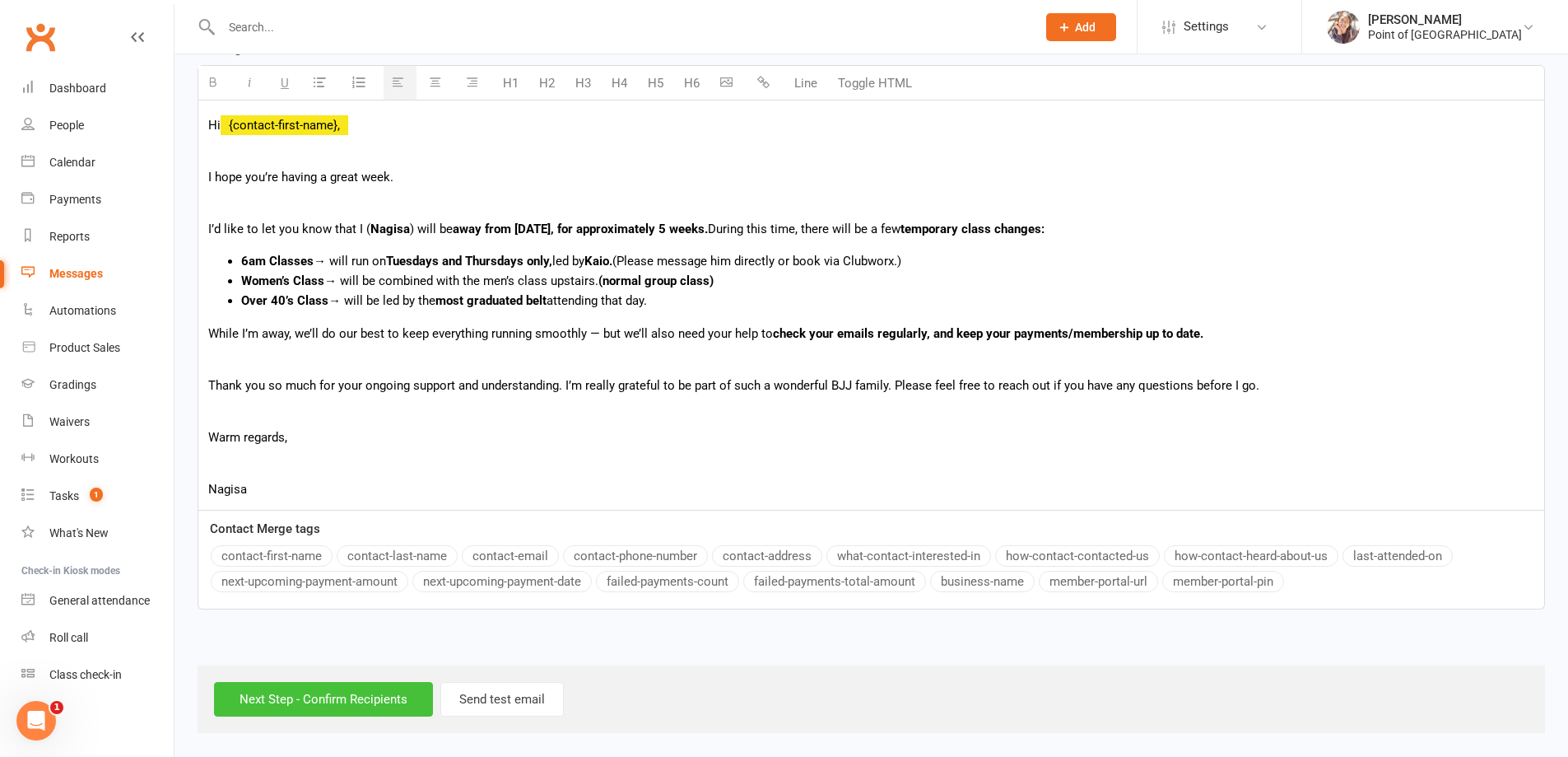
click at [308, 692] on input "Next Step - Confirm Recipients" at bounding box center [324, 699] width 219 height 35
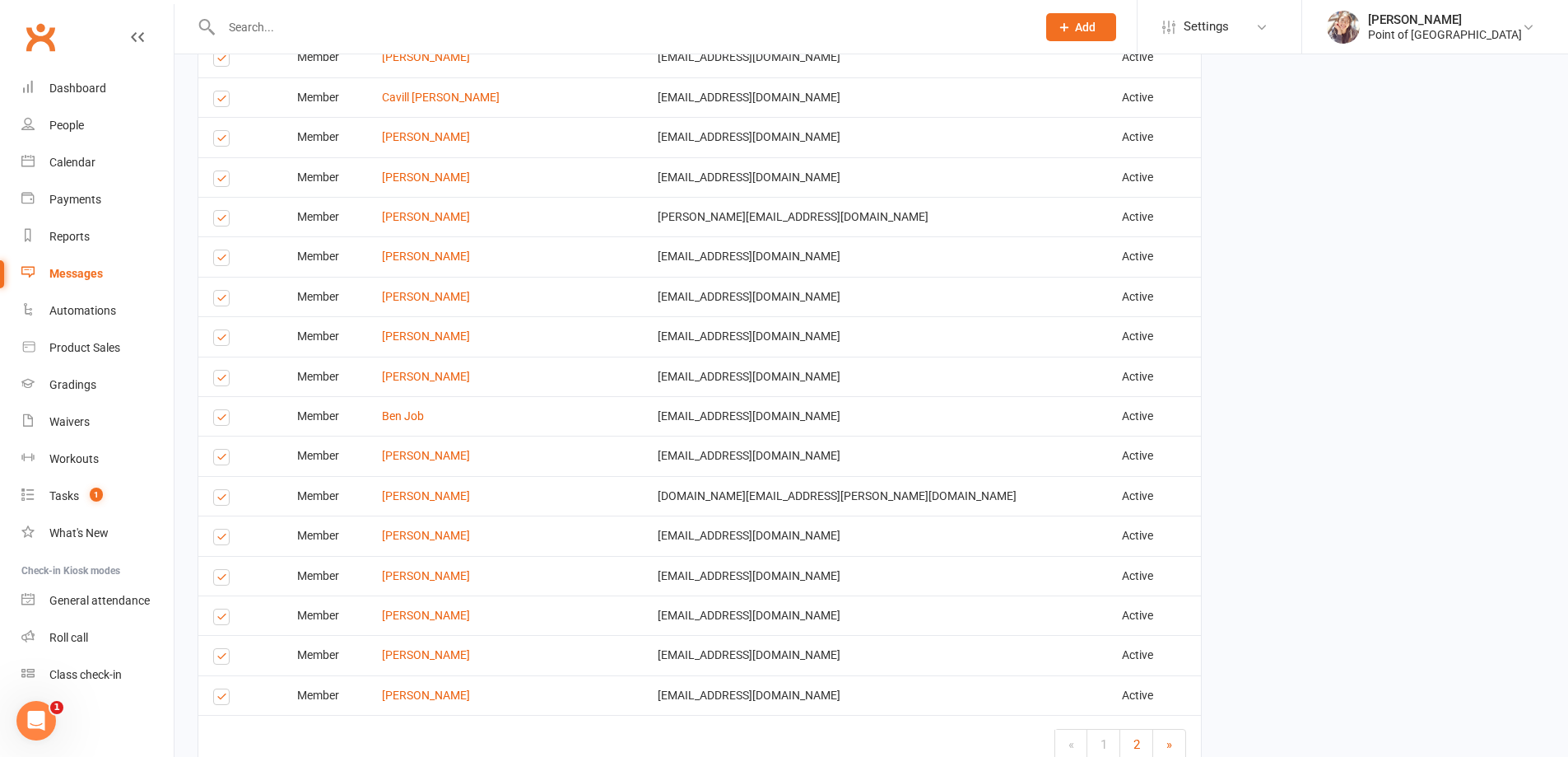
scroll to position [2295, 0]
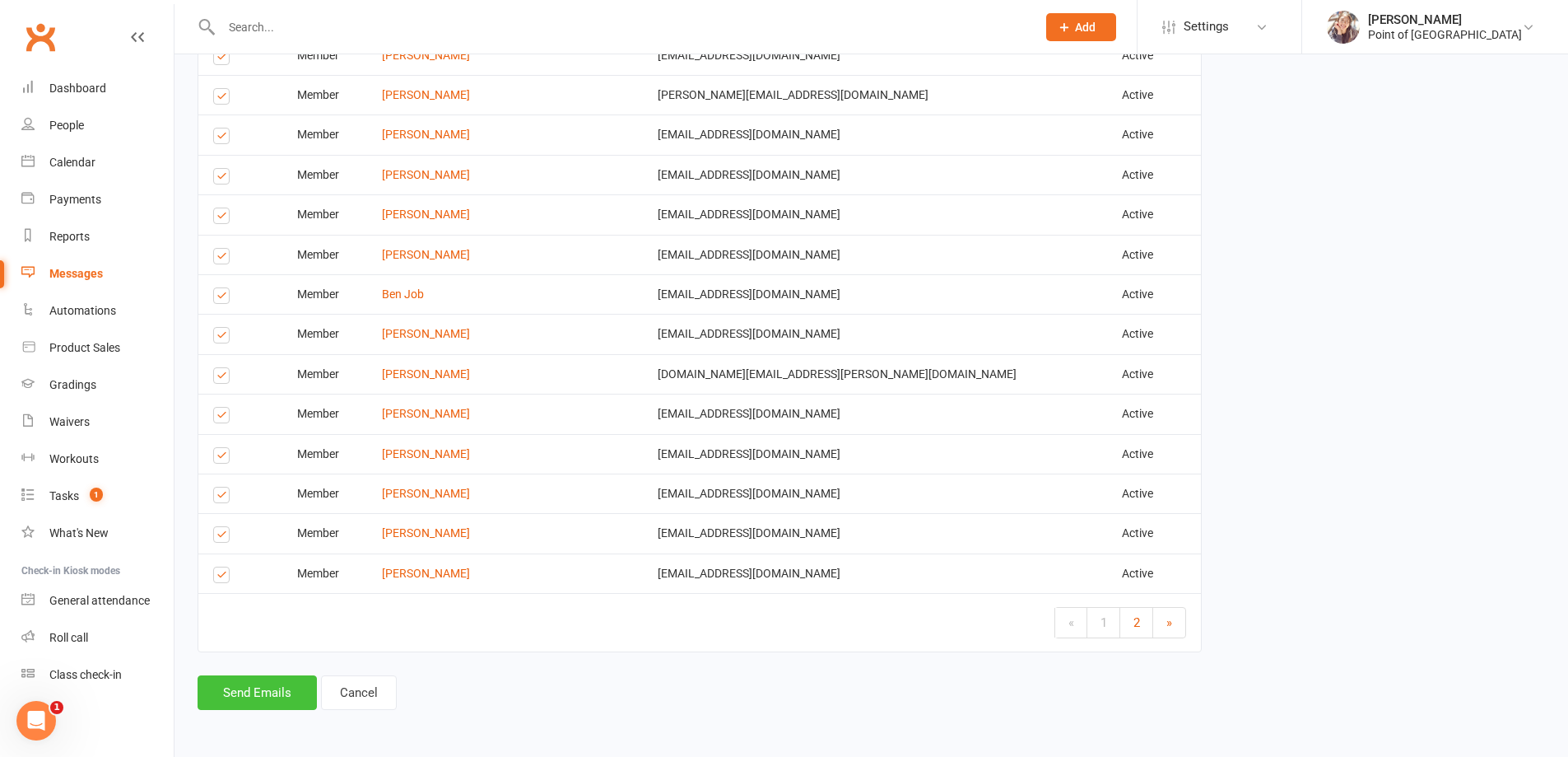
click at [247, 703] on button "Send Emails" at bounding box center [256, 692] width 119 height 35
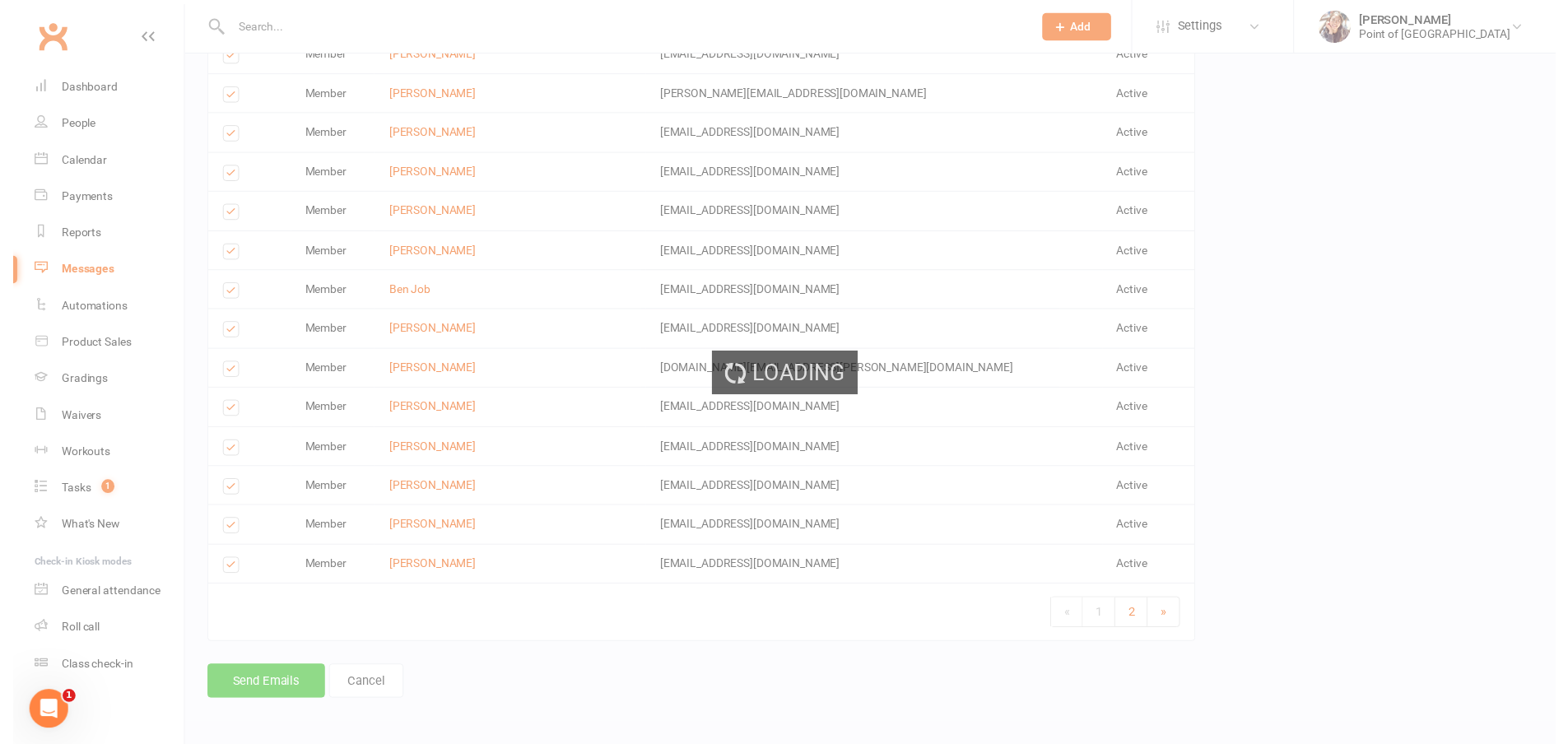
scroll to position [2287, 0]
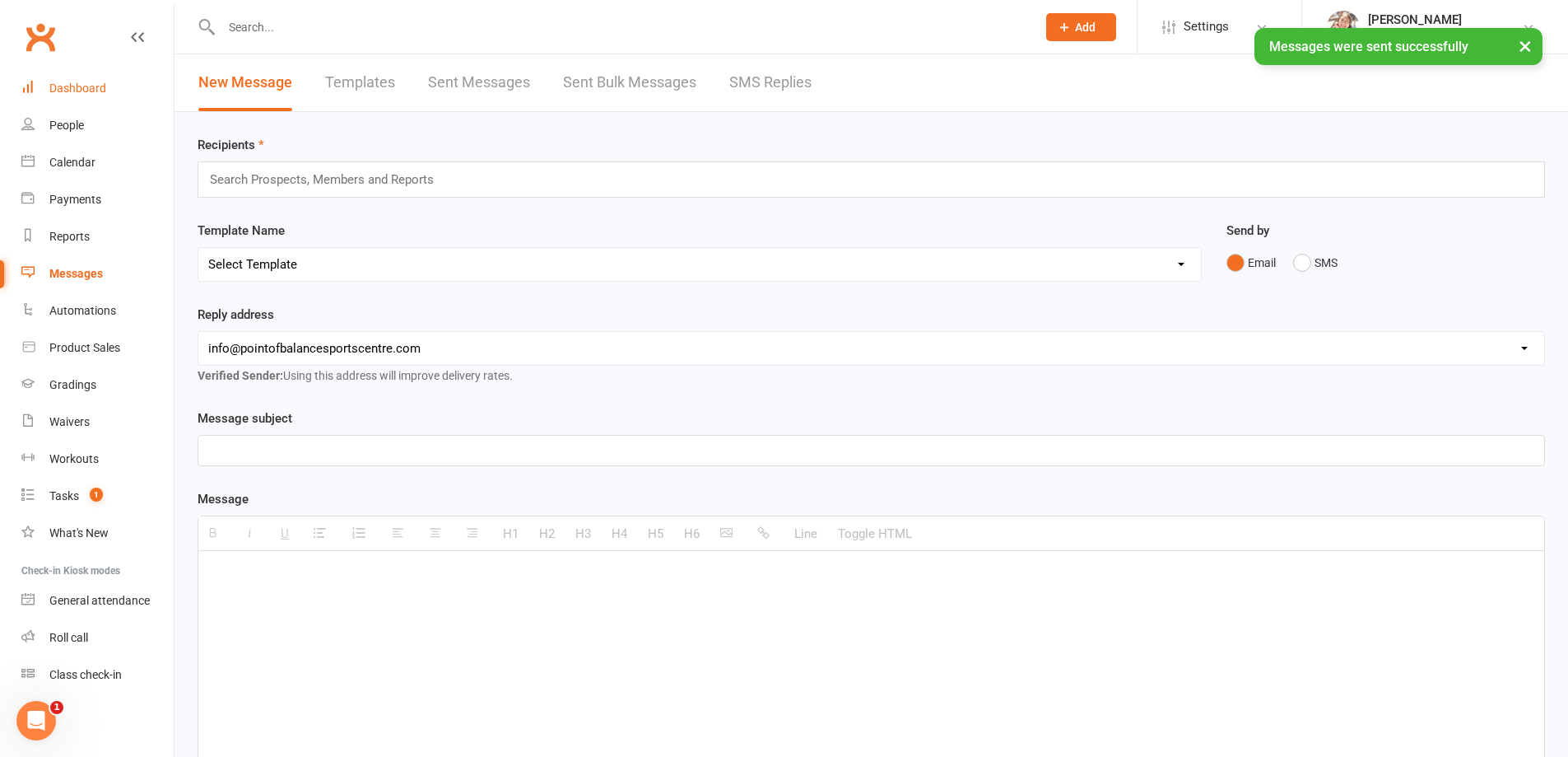
click at [87, 86] on div "Dashboard" at bounding box center [77, 88] width 56 height 13
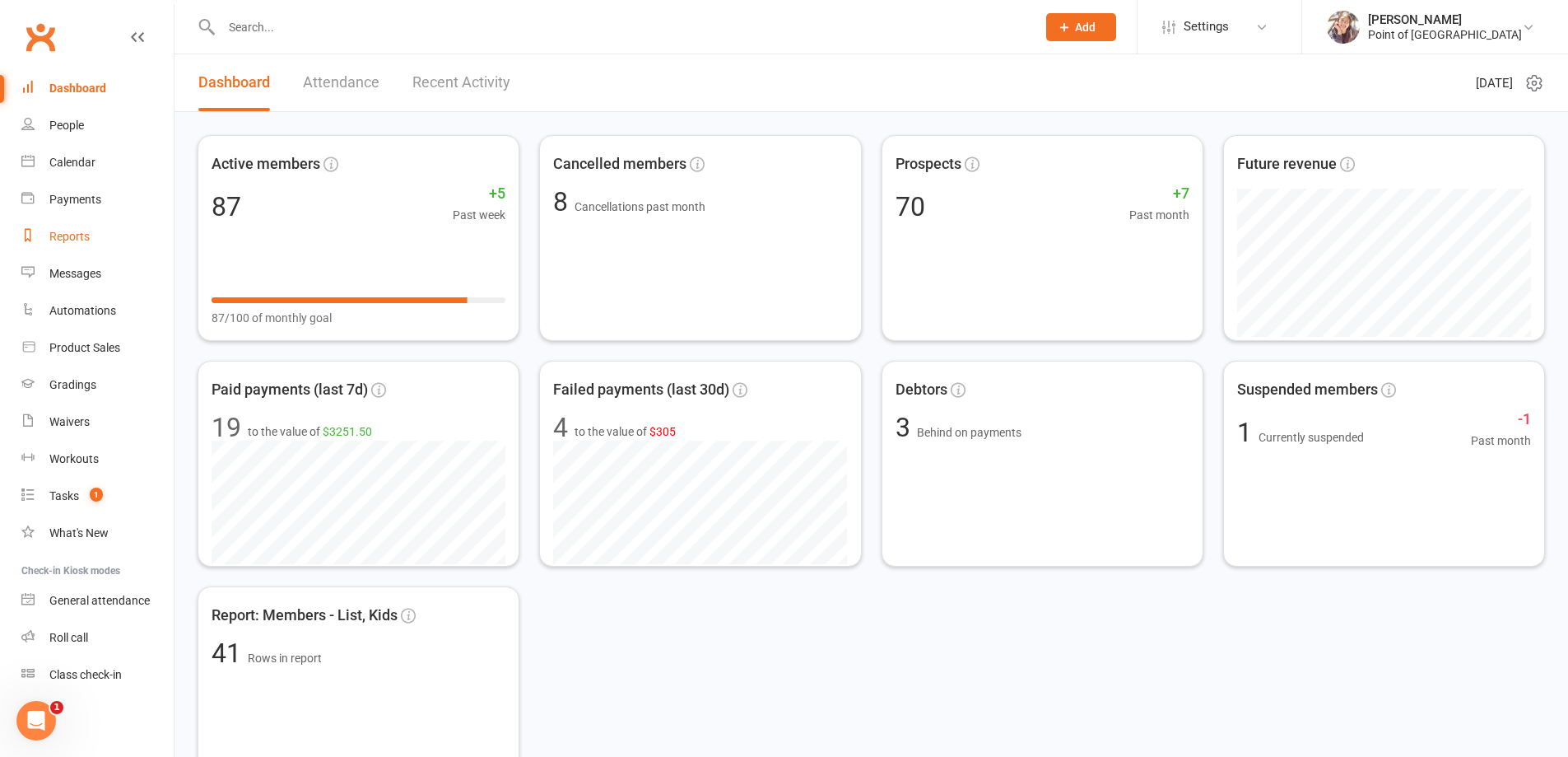
click at [83, 241] on div "Reports" at bounding box center [69, 236] width 40 height 13
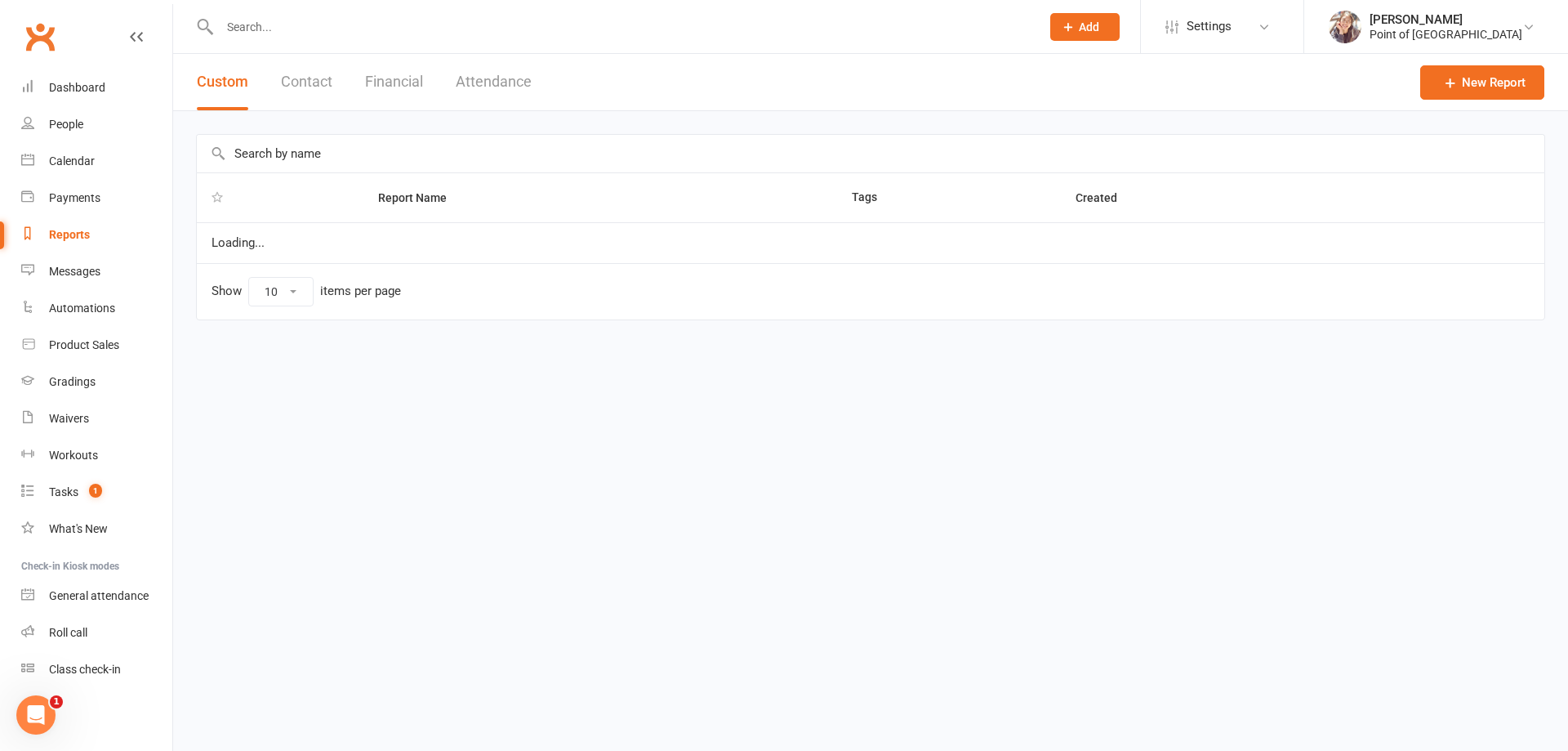
select select "100"
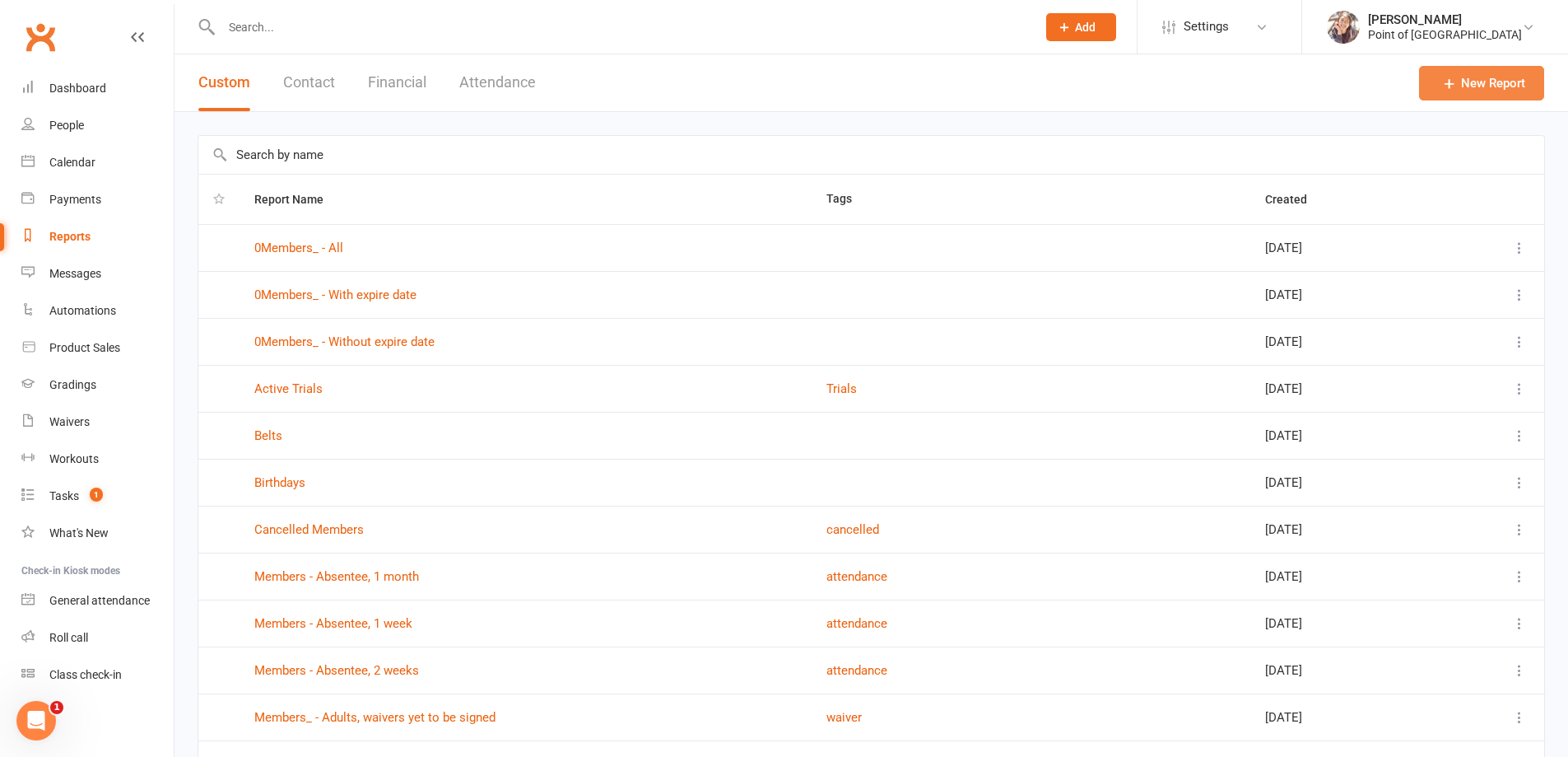
click at [1453, 86] on icon at bounding box center [1450, 83] width 16 height 16
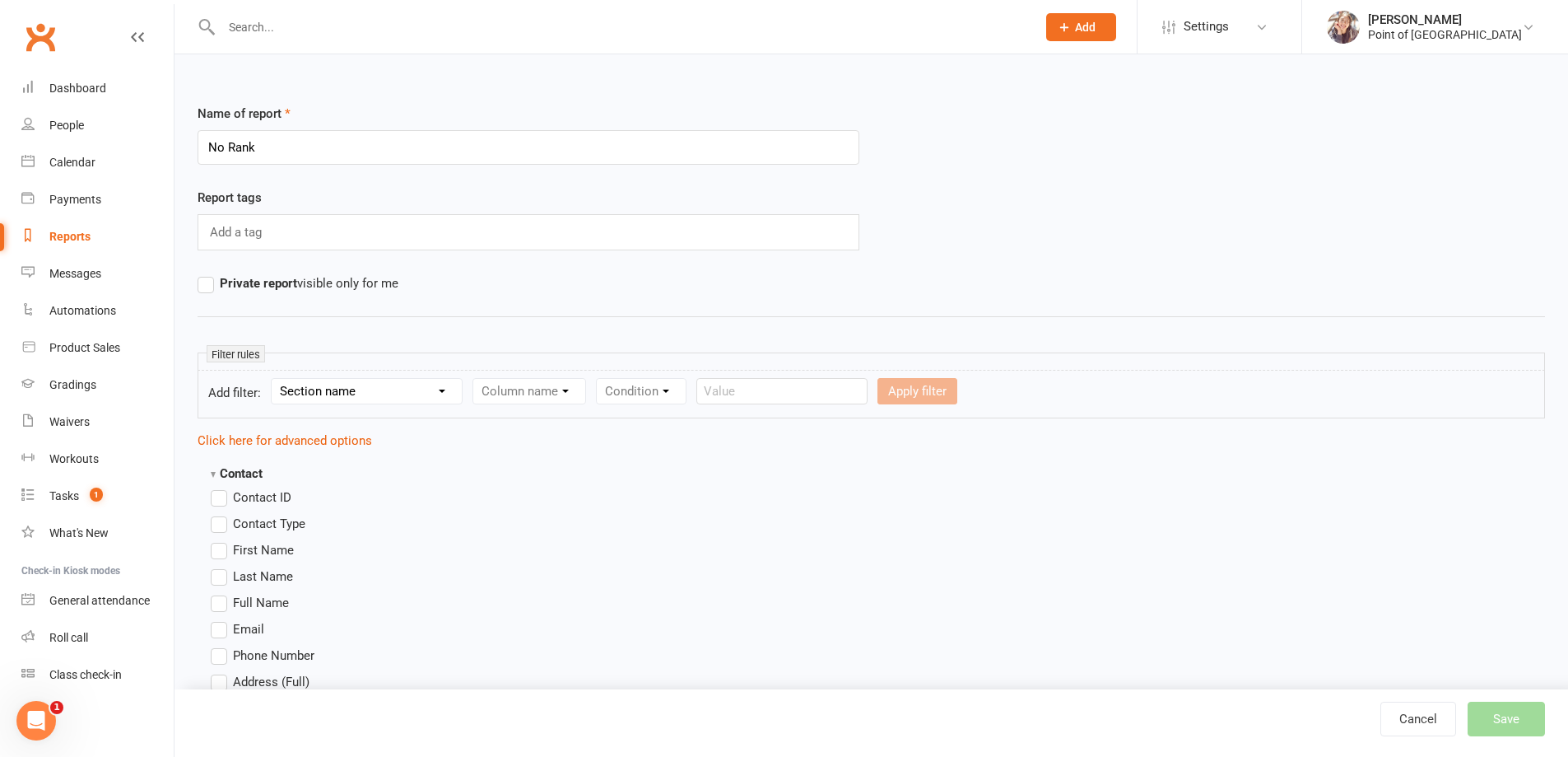
type input "No Rank"
click at [383, 388] on select "Section name Contact Attendance Aggregate Payment Booking Waitlist Attendees Ca…" at bounding box center [367, 391] width 190 height 25
select select "0"
click at [274, 378] on select "Section name Contact Attendance Aggregate Payment Booking Waitlist Attendees Ca…" at bounding box center [367, 391] width 190 height 25
click at [530, 378] on form "Add filter: Section name Contact Attendance Aggregate Payment Booking Waitlist …" at bounding box center [871, 394] width 1347 height 48
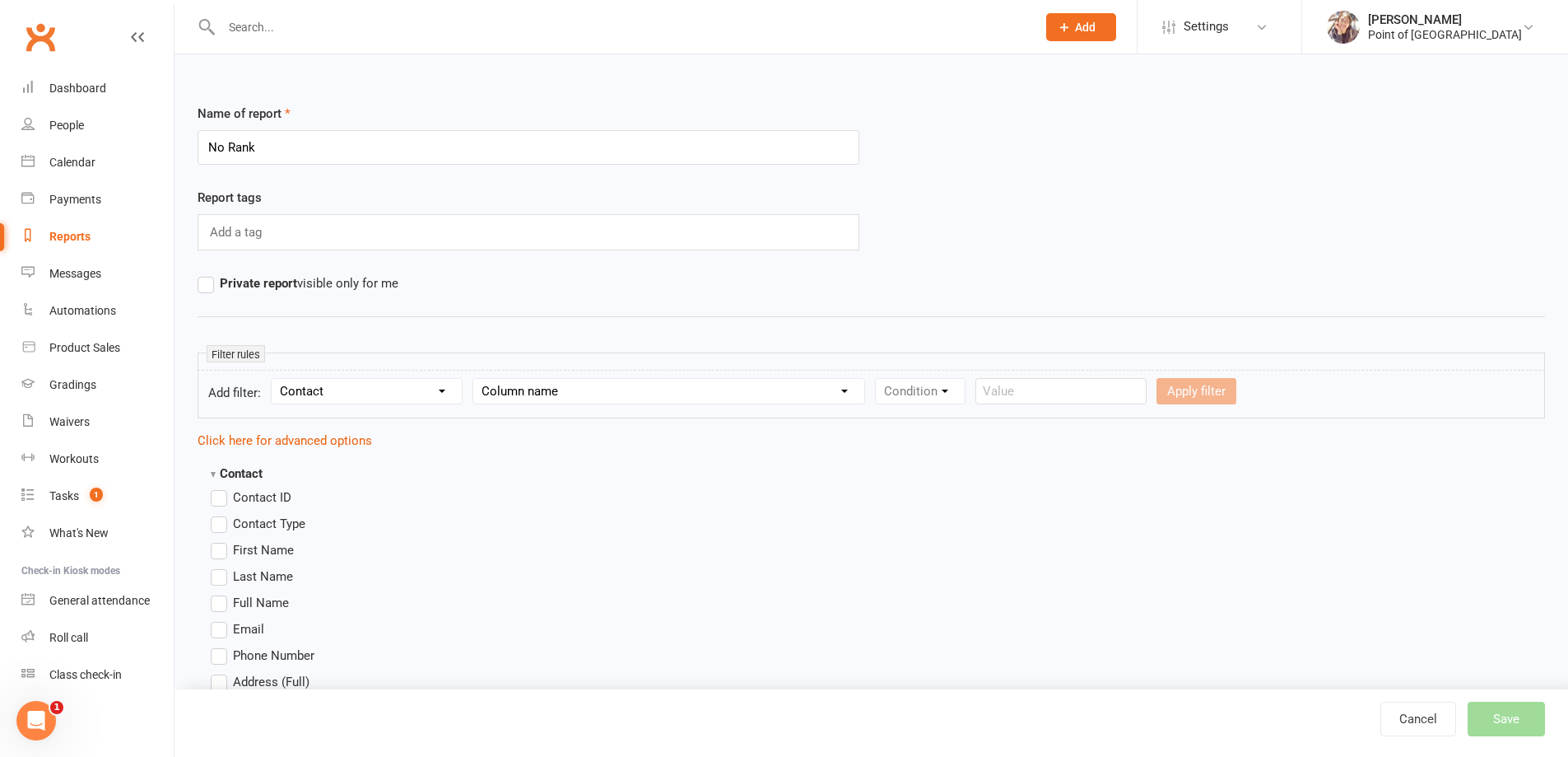
click at [533, 406] on form "Add filter: Section name Contact Attendance Aggregate Payment Booking Waitlist …" at bounding box center [871, 394] width 1347 height 48
click at [536, 399] on select "Column name Contact Type First Name Last Name Full Name Email Phone Number Addr…" at bounding box center [669, 391] width 391 height 25
select select "17"
click at [476, 378] on select "Column name Contact Type First Name Last Name Full Name Email Phone Number Addr…" at bounding box center [669, 391] width 391 height 25
click at [959, 396] on select "Condition Equals Does not equal Contains Does not contain Is blank or does not …" at bounding box center [970, 391] width 189 height 25
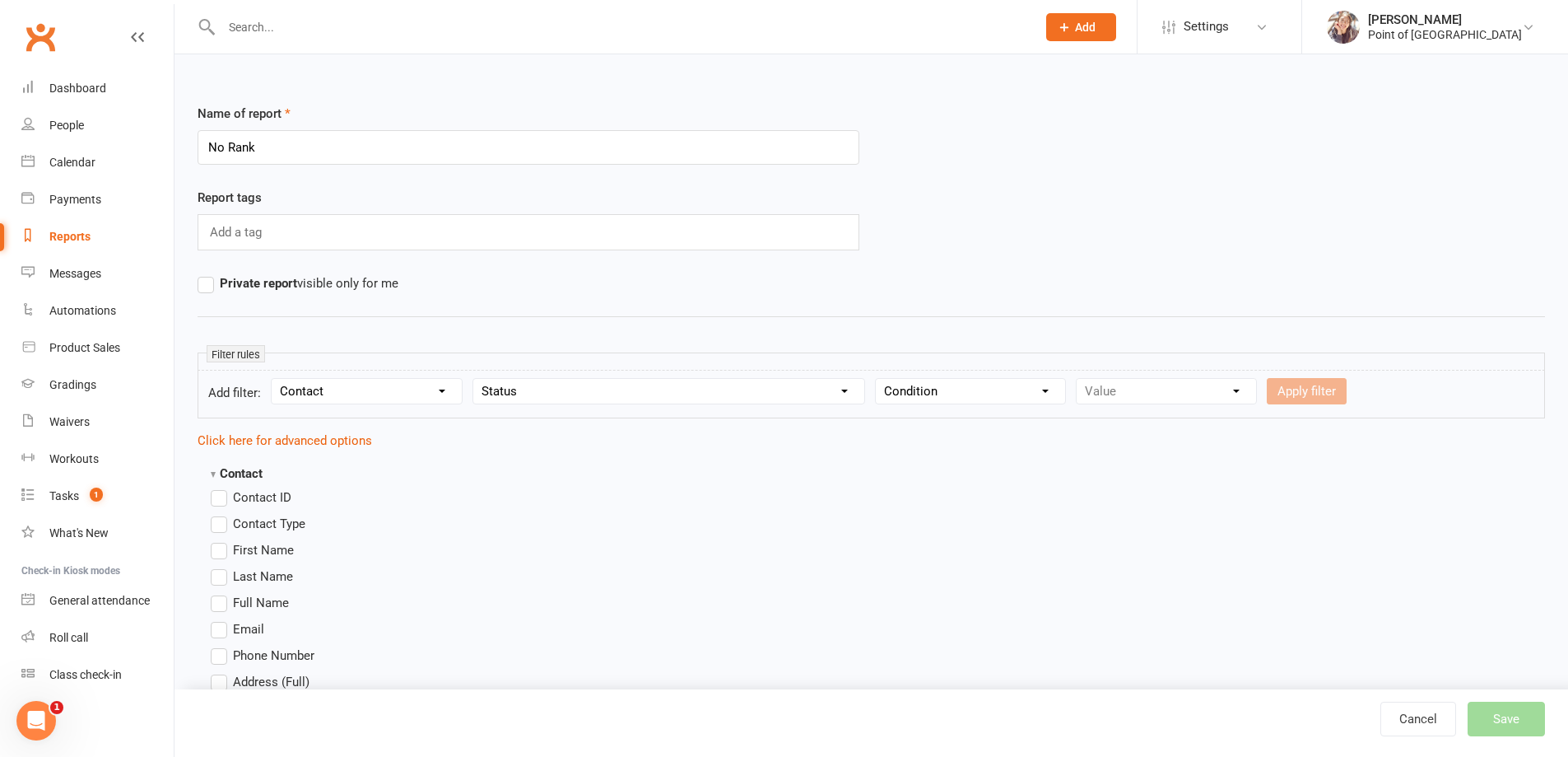
click at [761, 401] on select "Column name Contact Type First Name Last Name Full Name Email Phone Number Addr…" at bounding box center [669, 391] width 391 height 25
click at [336, 396] on select "Section name Contact Attendance Aggregate Payment Booking Waitlist Attendees Ca…" at bounding box center [367, 391] width 190 height 25
select select "13"
click at [274, 378] on select "Section name Contact Attendance Aggregate Payment Booking Waitlist Attendees Ca…" at bounding box center [367, 391] width 190 height 25
click at [616, 401] on select "Column name Style Current Rank Current Rank Position Next Rank Belt Size Active…" at bounding box center [641, 391] width 336 height 25
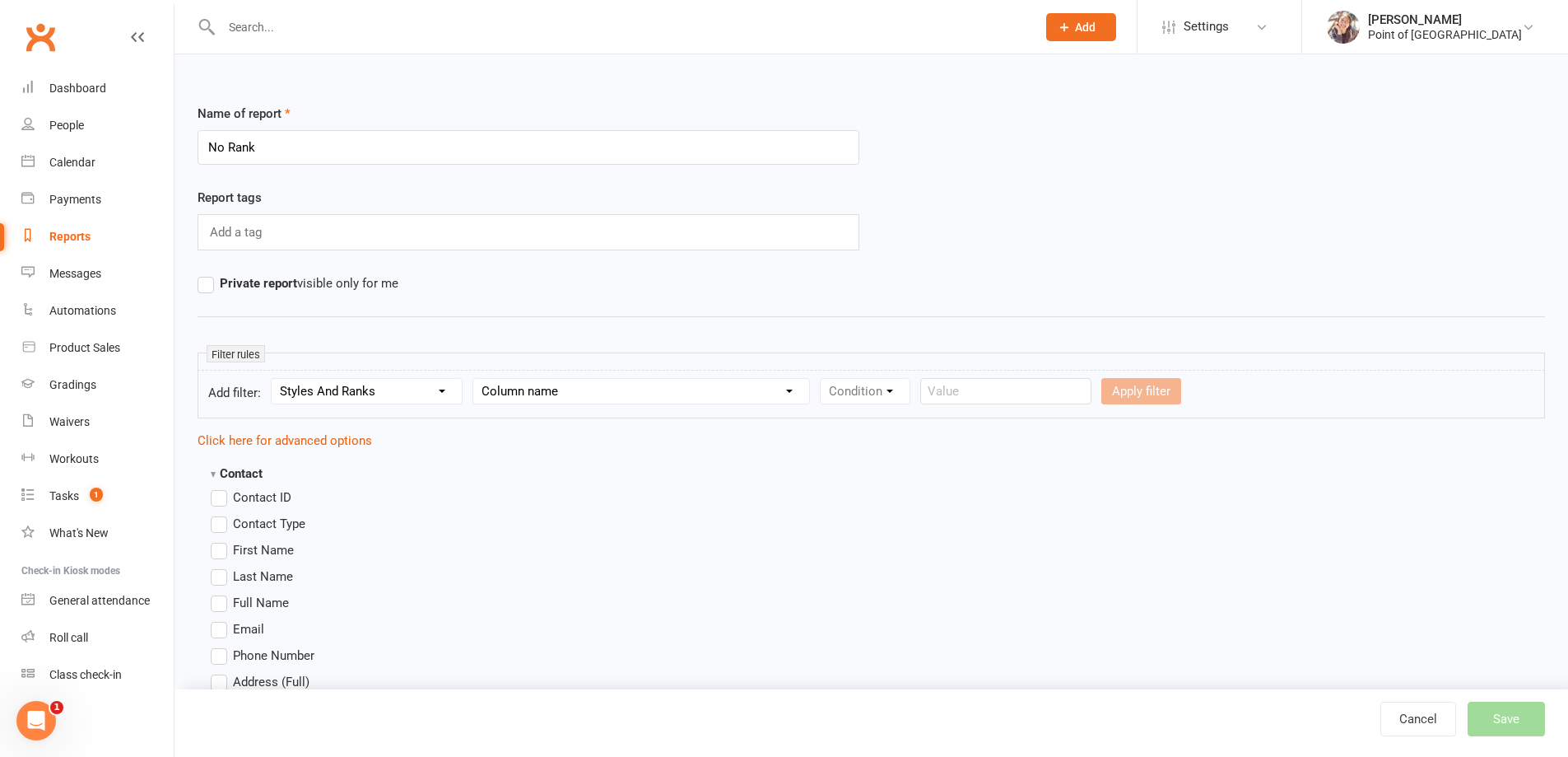
select select "1"
click at [476, 378] on select "Column name Style Current Rank Current Rank Position Next Rank Belt Size Active…" at bounding box center [641, 391] width 336 height 25
click at [873, 396] on select "Condition Equals Does not equal Contains Does not contain Is blank or does not …" at bounding box center [914, 391] width 189 height 25
select select "5"
click at [820, 378] on select "Condition Equals Does not equal Contains Does not contain Is blank or does not …" at bounding box center [914, 391] width 189 height 25
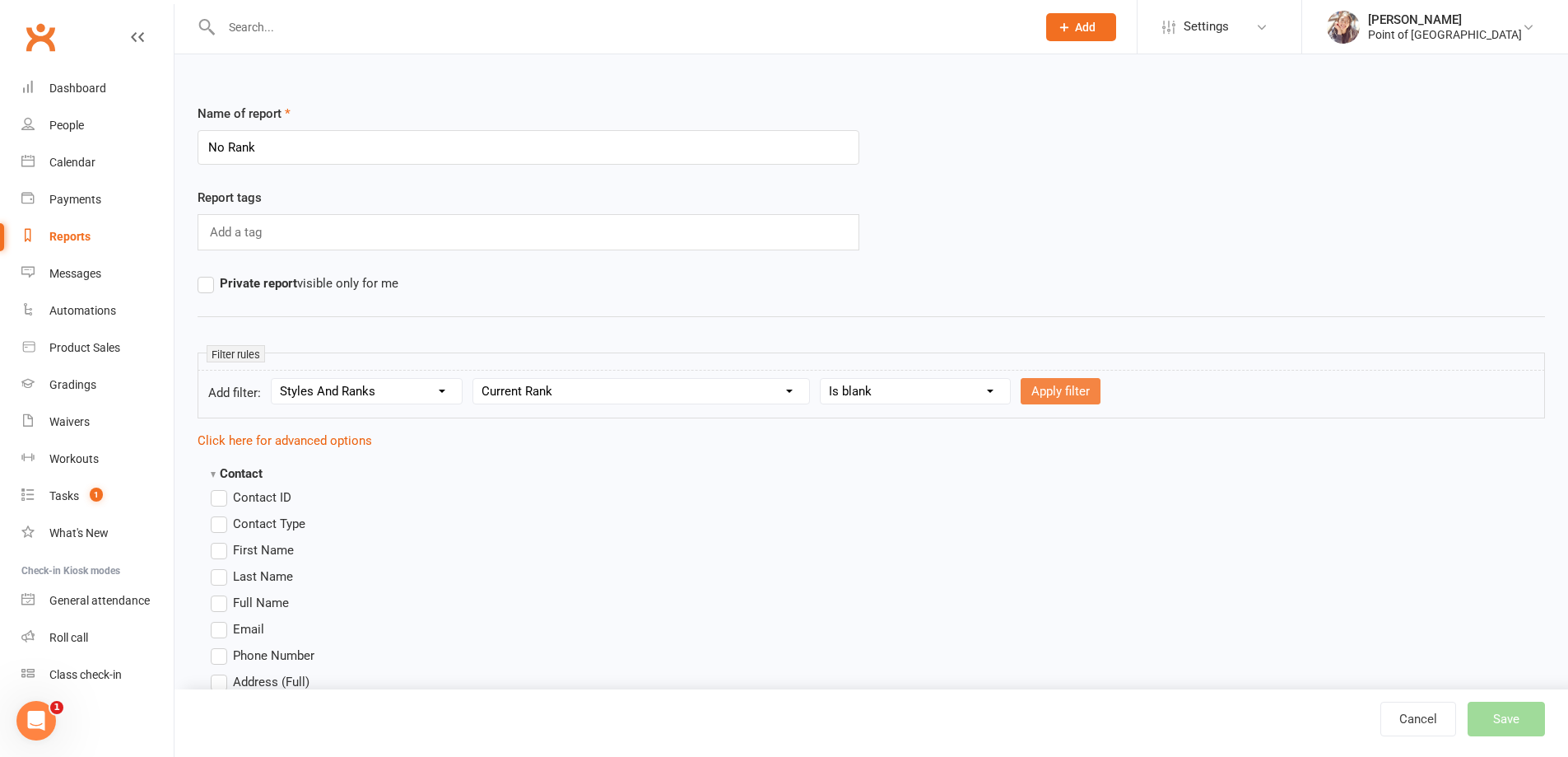
click at [1045, 387] on button "Apply filter" at bounding box center [1061, 390] width 80 height 26
select select
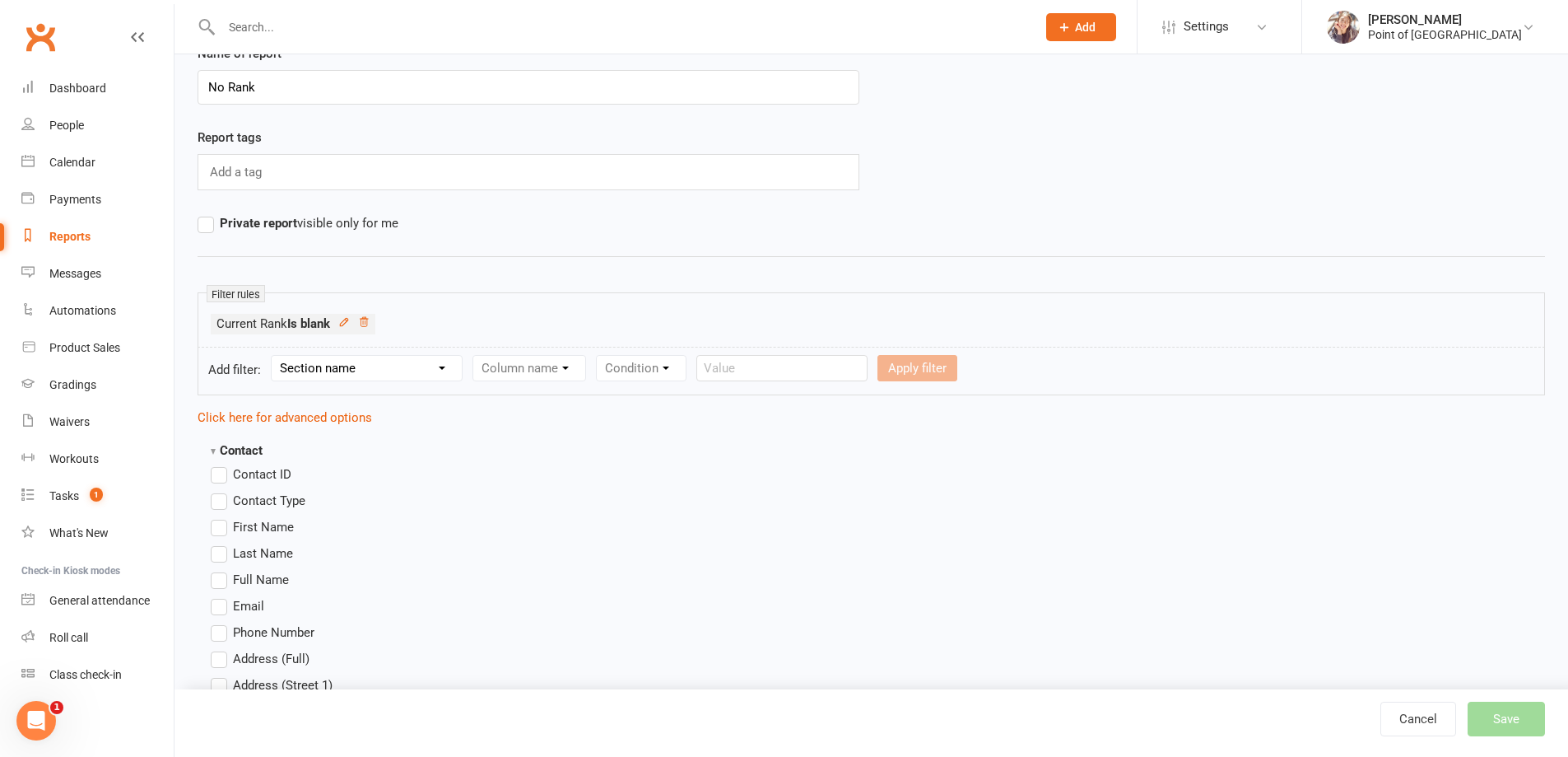
scroll to position [83, 0]
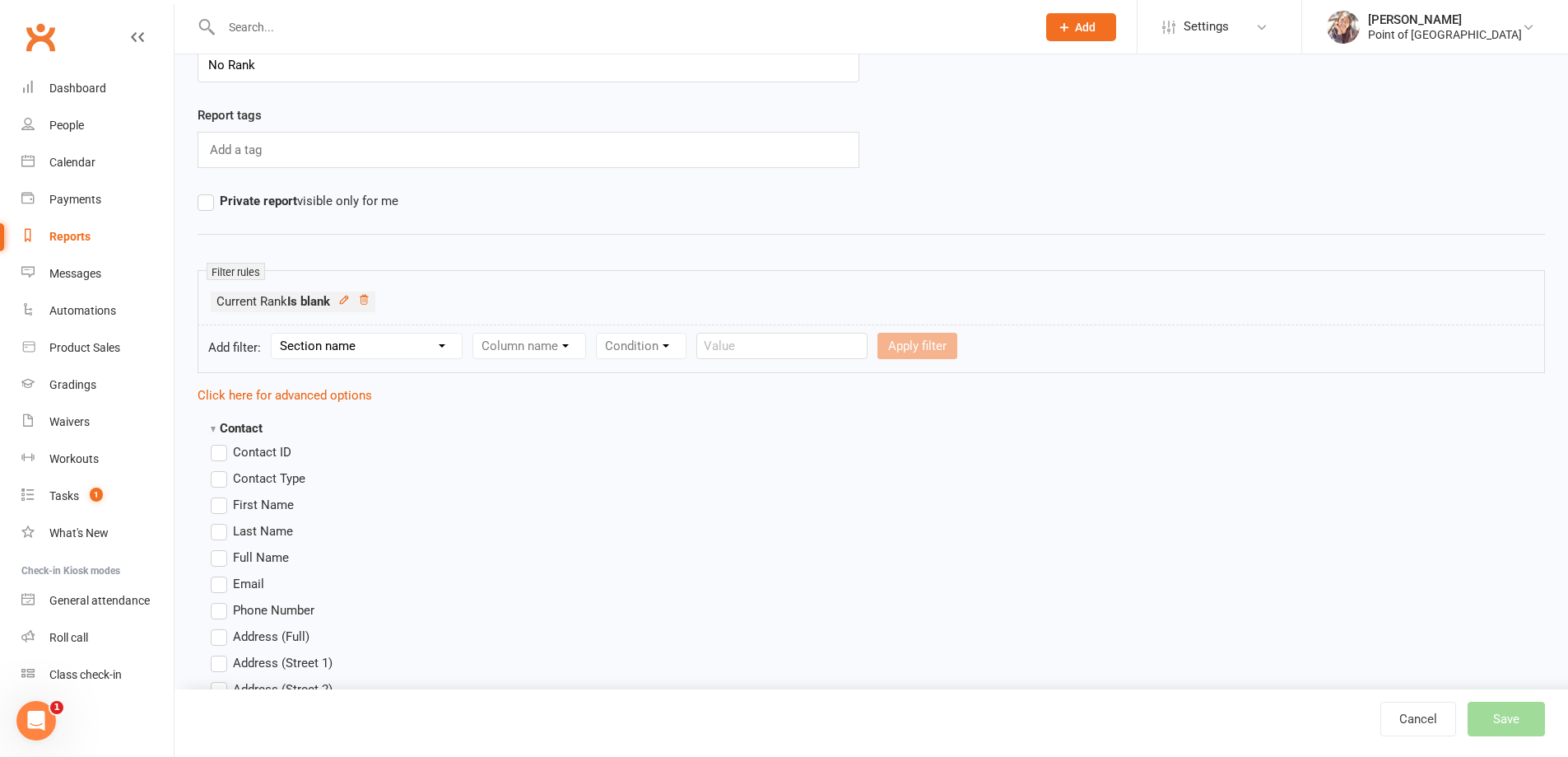
click at [224, 509] on label "First Name" at bounding box center [252, 505] width 83 height 20
click at [221, 495] on input "First Name" at bounding box center [216, 495] width 11 height 0
click at [218, 533] on label "Last Name" at bounding box center [252, 531] width 82 height 20
click at [218, 521] on input "Last Name" at bounding box center [216, 521] width 11 height 0
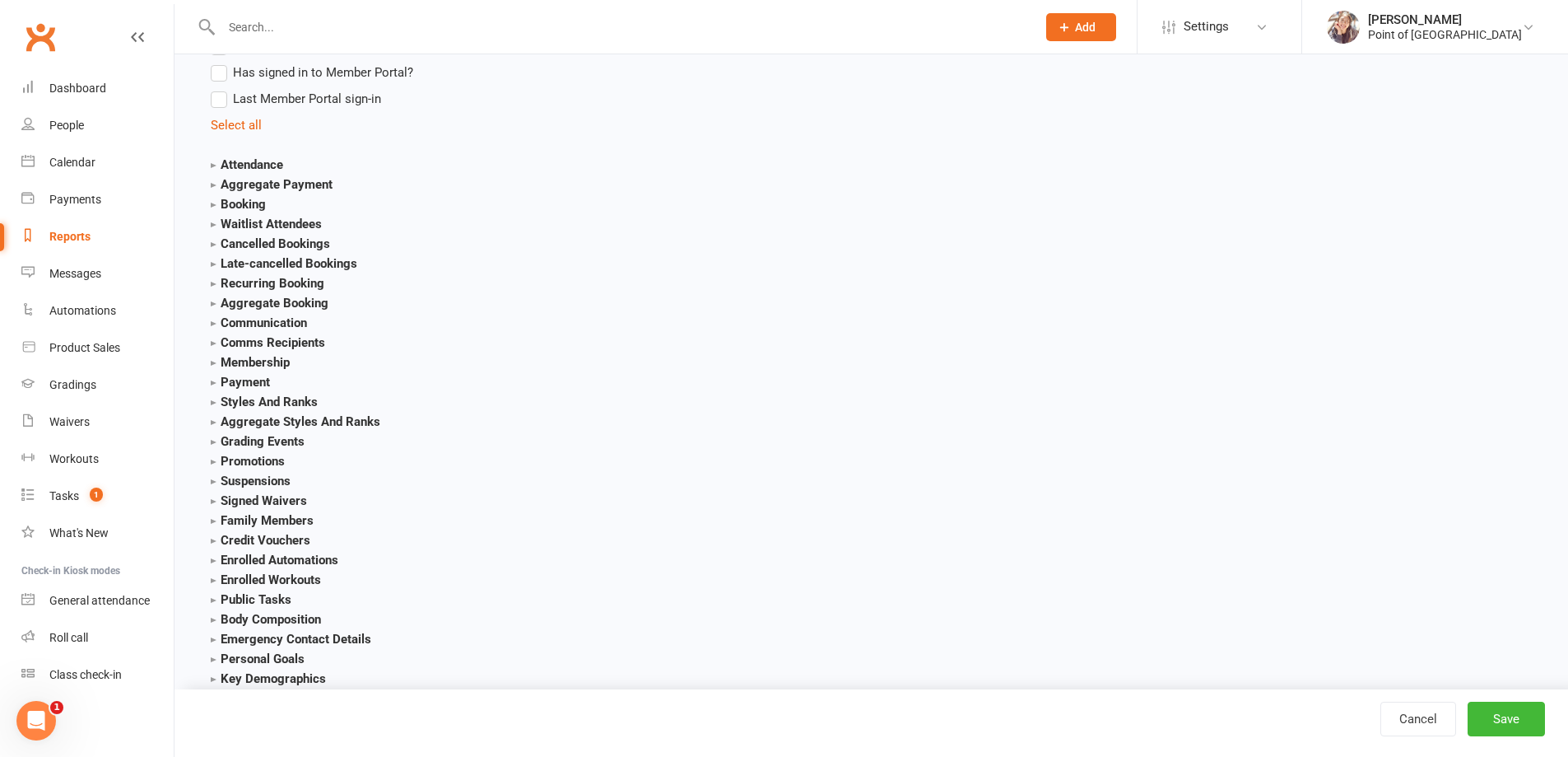
scroll to position [1750, 0]
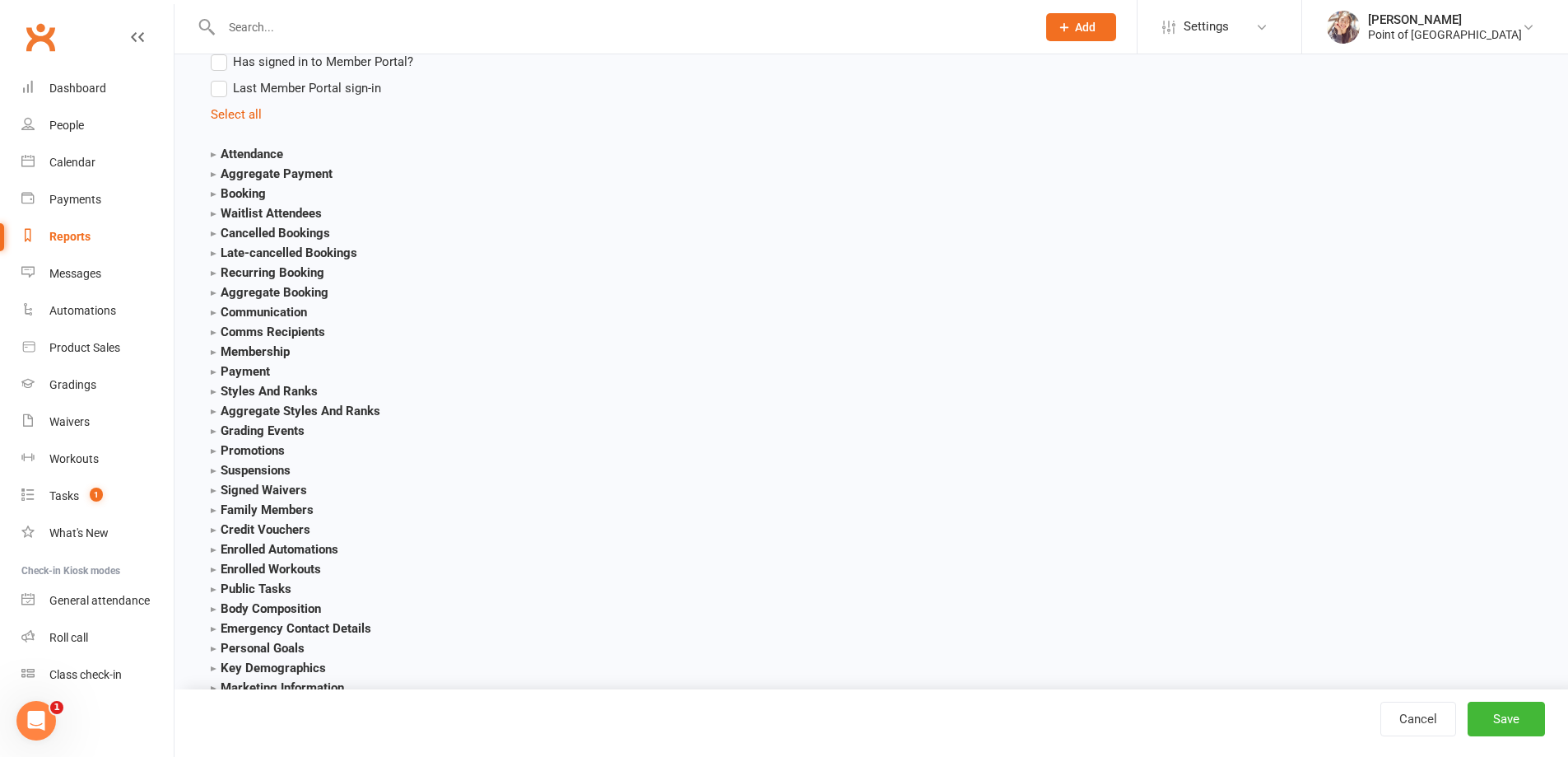
click at [229, 393] on strong "Styles And Ranks" at bounding box center [264, 391] width 107 height 15
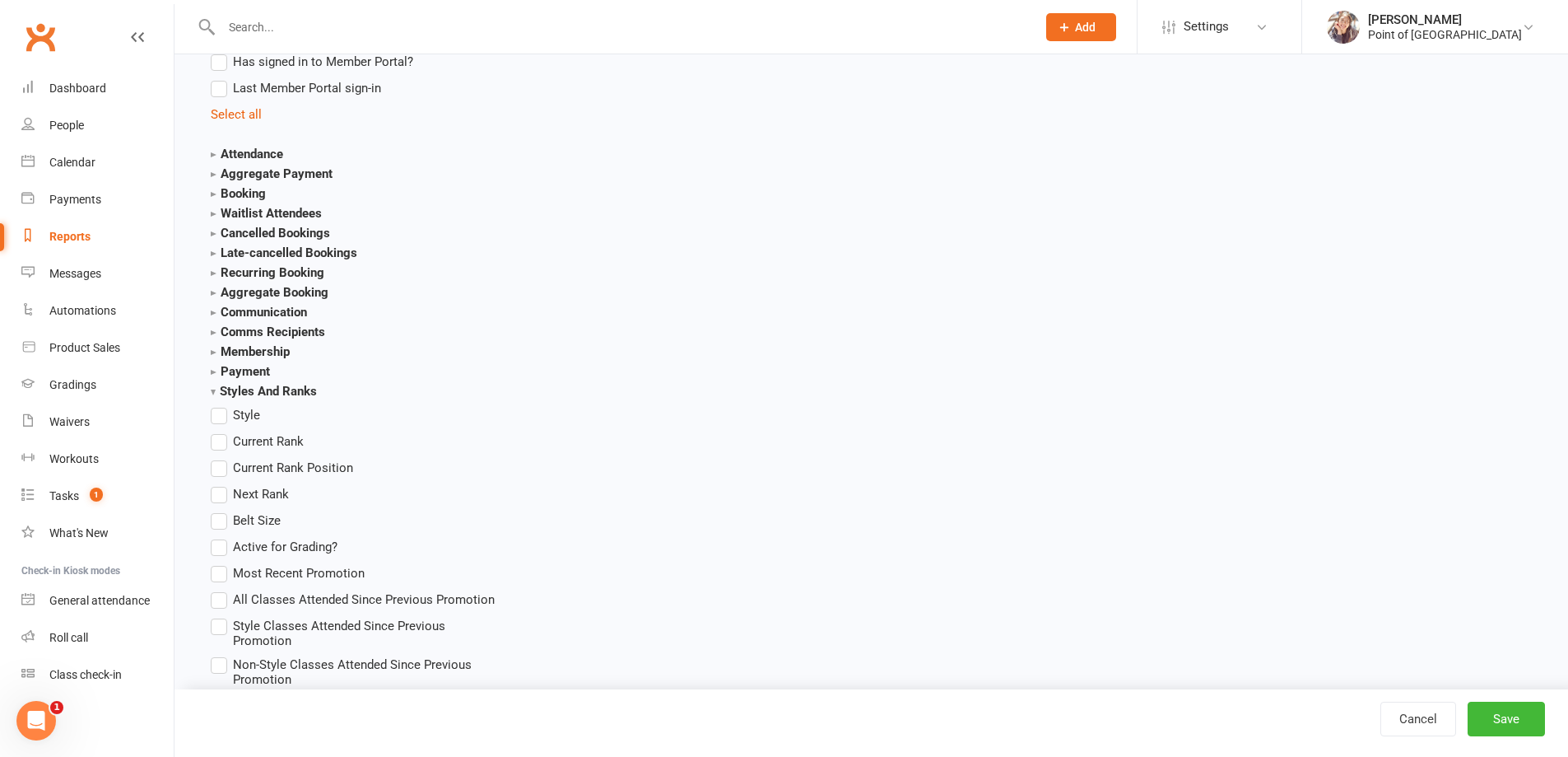
click at [227, 418] on label "Style" at bounding box center [235, 415] width 49 height 20
click at [221, 405] on input "Style" at bounding box center [216, 405] width 11 height 0
click at [1484, 709] on button "Save" at bounding box center [1506, 718] width 77 height 35
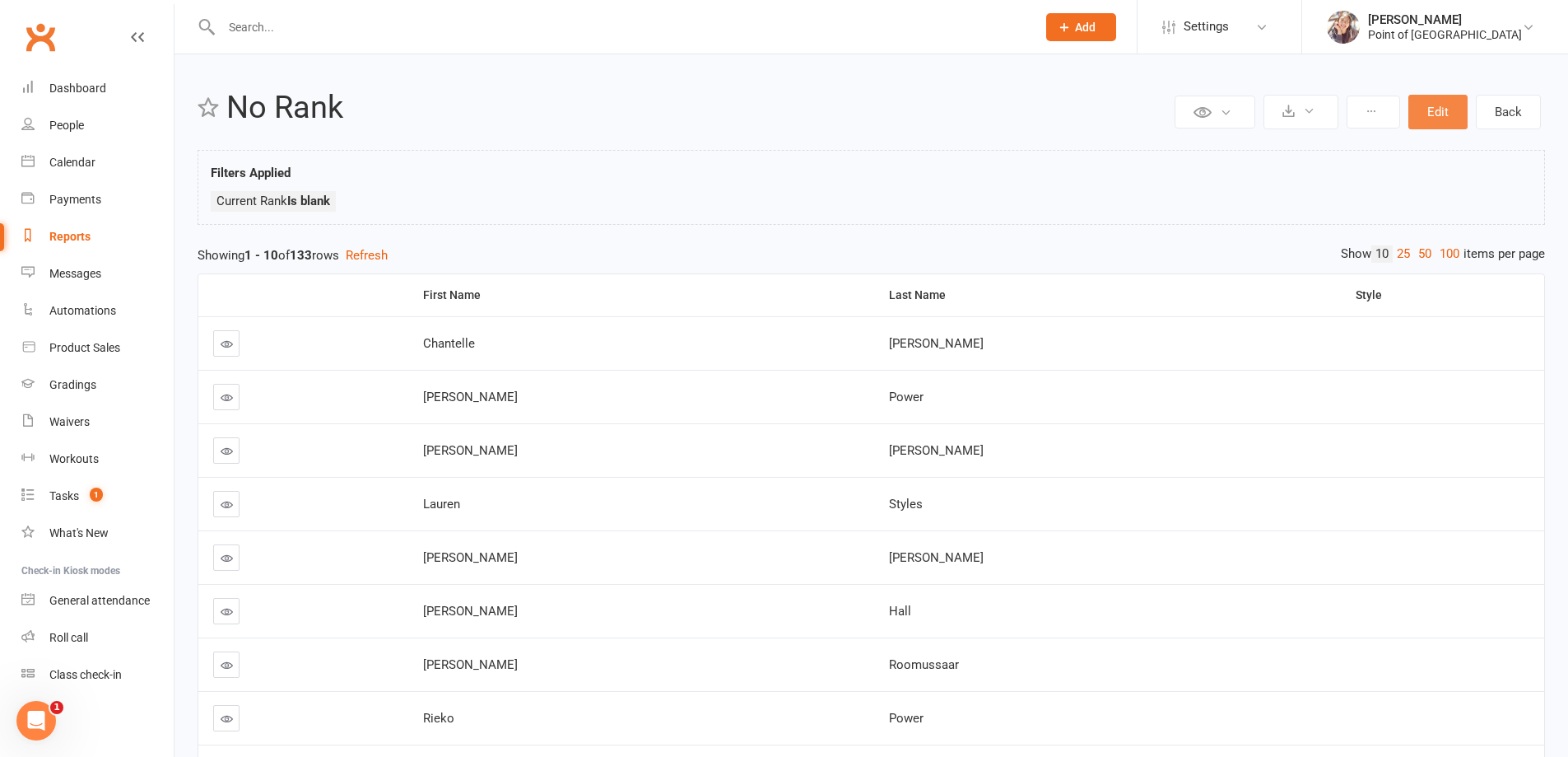
click at [1450, 116] on button "Edit" at bounding box center [1438, 112] width 59 height 35
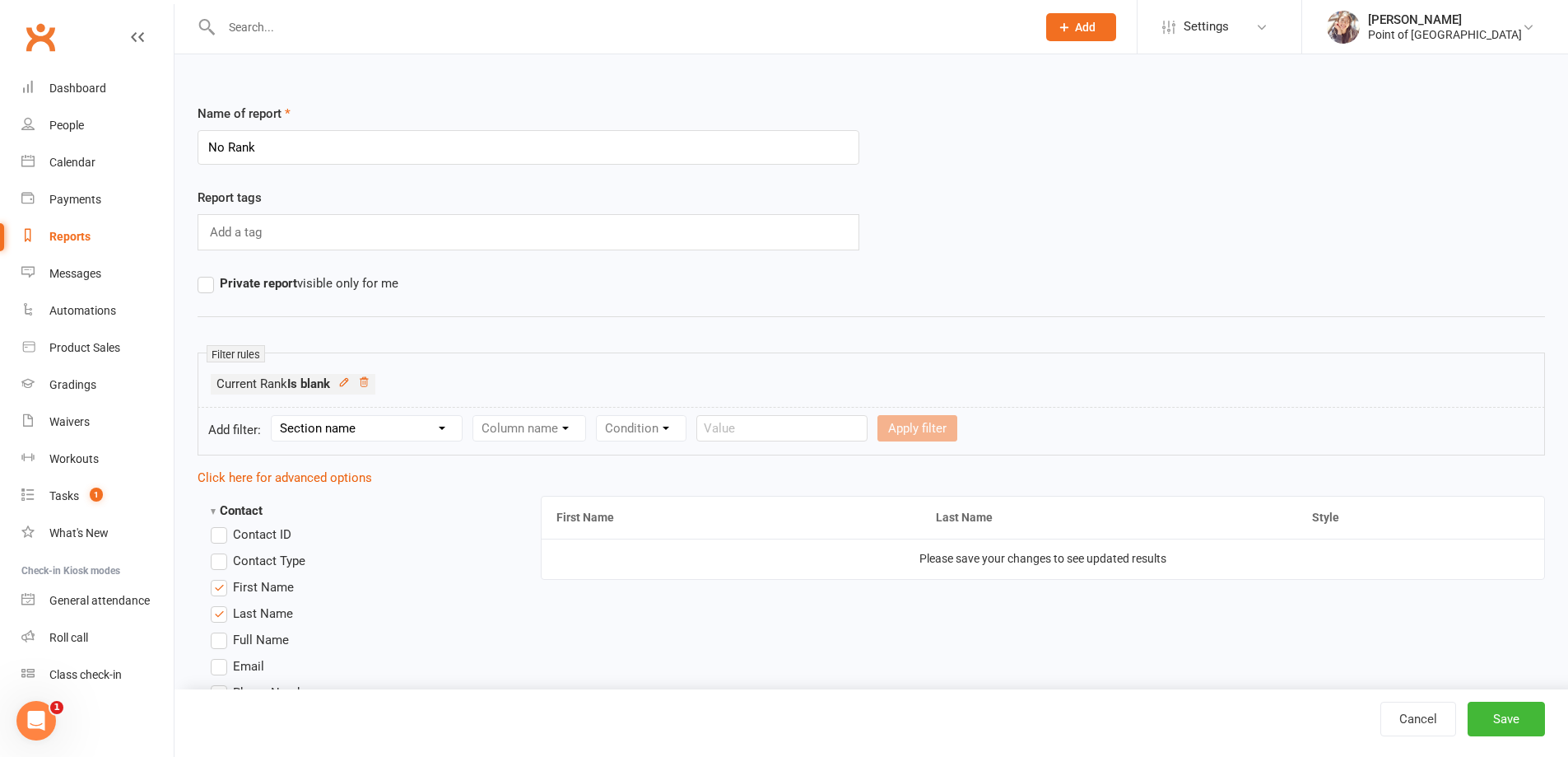
click at [420, 426] on select "Section name Contact Attendance Aggregate Payment Booking Waitlist Attendees Ca…" at bounding box center [367, 429] width 190 height 25
click at [274, 416] on select "Section name Contact Attendance Aggregate Payment Booking Waitlist Attendees Ca…" at bounding box center [367, 429] width 190 height 25
click at [584, 419] on select "Column name Membership ID Membership Name Membership Category Membership Start …" at bounding box center [634, 429] width 321 height 25
click at [332, 431] on select "Section name Contact Attendance Aggregate Payment Booking Waitlist Attendees Ca…" at bounding box center [367, 429] width 190 height 25
click at [274, 416] on select "Section name Contact Attendance Aggregate Payment Booking Waitlist Attendees Ca…" at bounding box center [367, 429] width 190 height 25
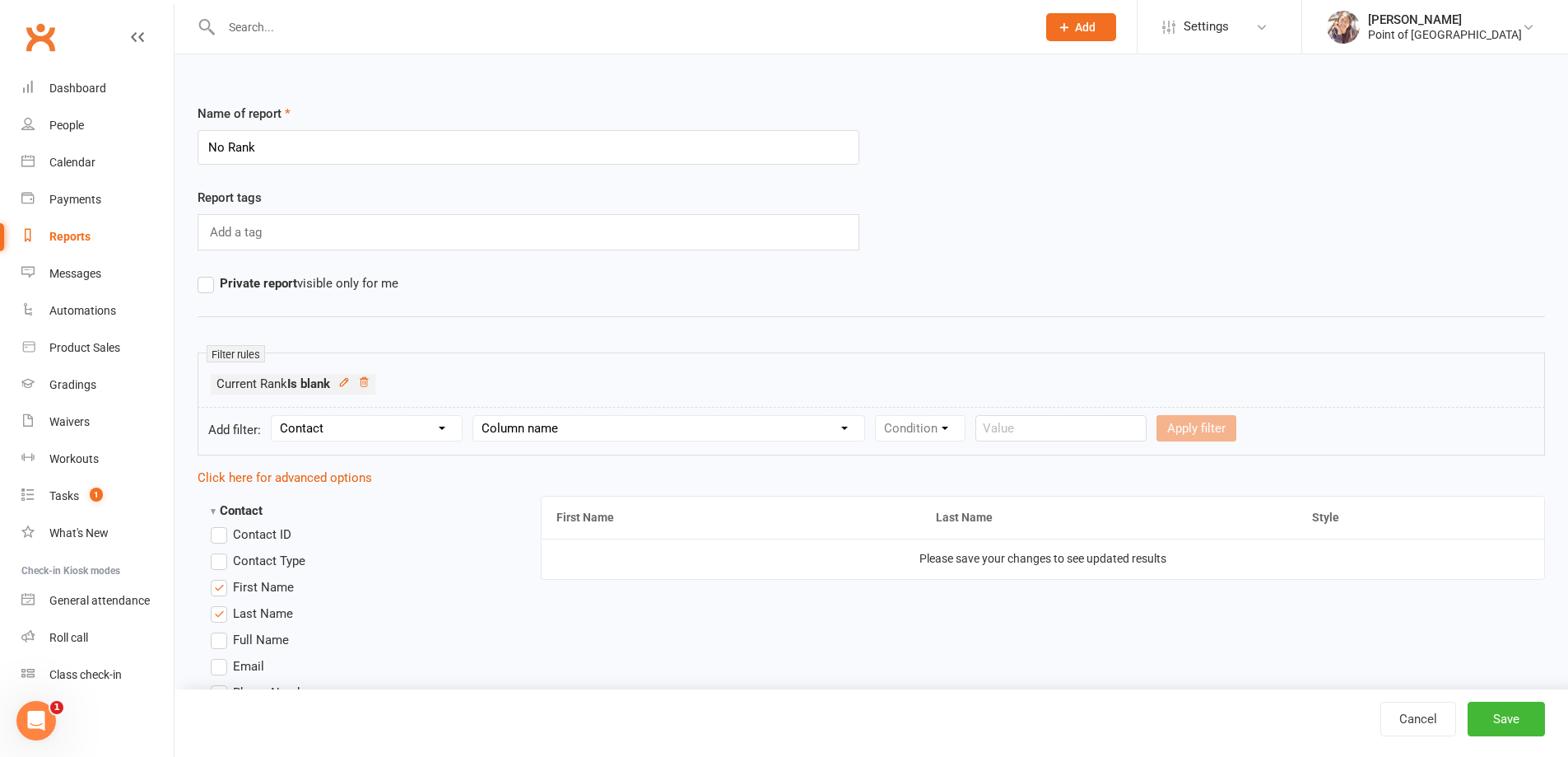
click at [632, 434] on select "Column name Contact Type First Name Last Name Full Name Email Phone Number Addr…" at bounding box center [669, 429] width 391 height 25
click at [325, 438] on select "Section name Contact Attendance Aggregate Payment Booking Waitlist Attendees Ca…" at bounding box center [367, 429] width 190 height 25
select select "11"
click at [274, 416] on select "Section name Contact Attendance Aggregate Payment Booking Waitlist Attendees Ca…" at bounding box center [367, 429] width 190 height 25
click at [603, 431] on select "Column name Membership ID Membership Name Membership Category Membership Start …" at bounding box center [634, 429] width 321 height 25
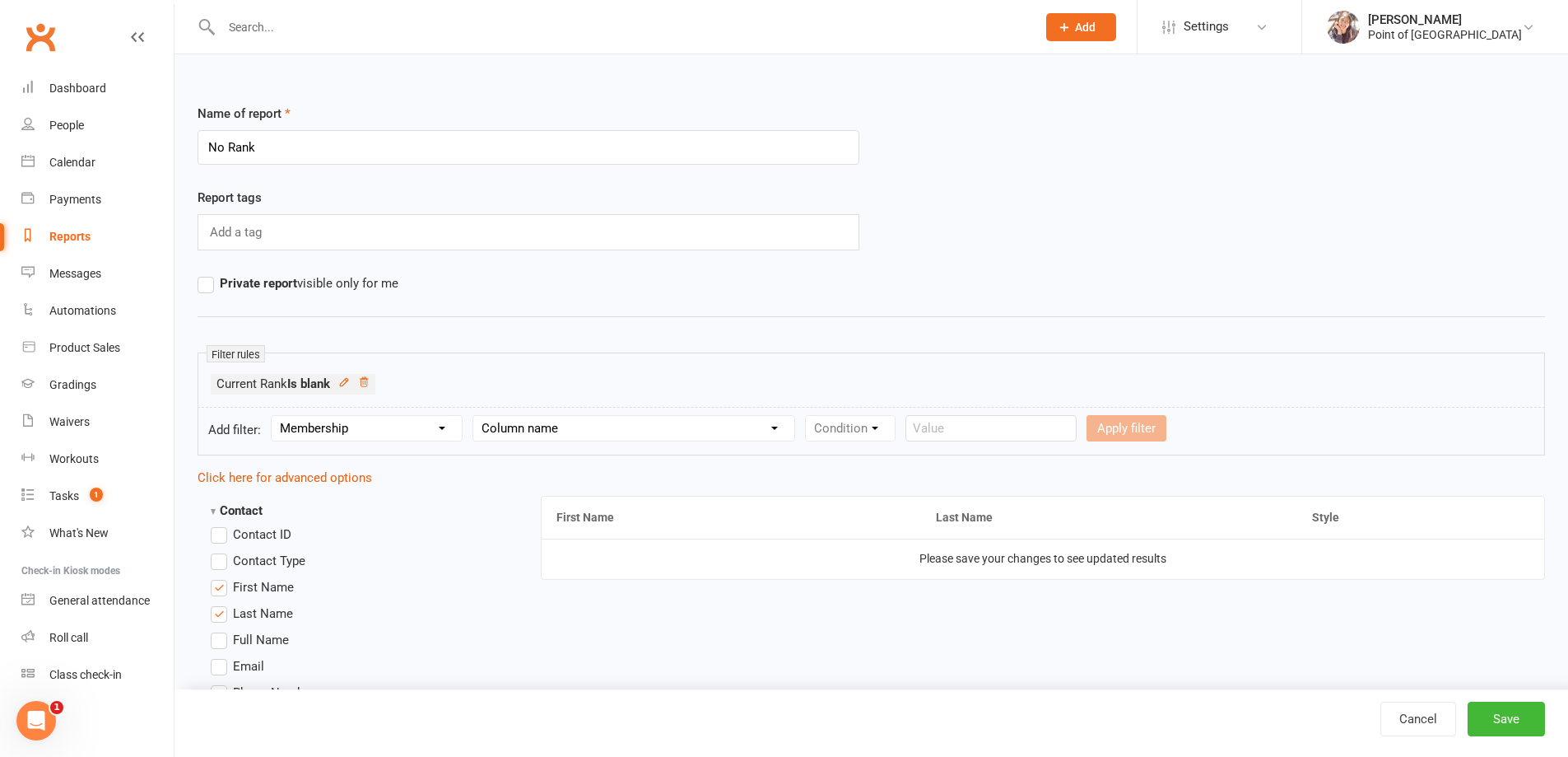
select select "29"
click at [476, 416] on select "Column name Membership ID Membership Name Membership Category Membership Start …" at bounding box center [634, 429] width 321 height 25
click at [899, 431] on select "Condition Is Is not Is blank Is not blank" at bounding box center [855, 429] width 100 height 25
select select "0"
click at [810, 416] on select "Condition Is Is not Is blank Is not blank" at bounding box center [855, 429] width 100 height 25
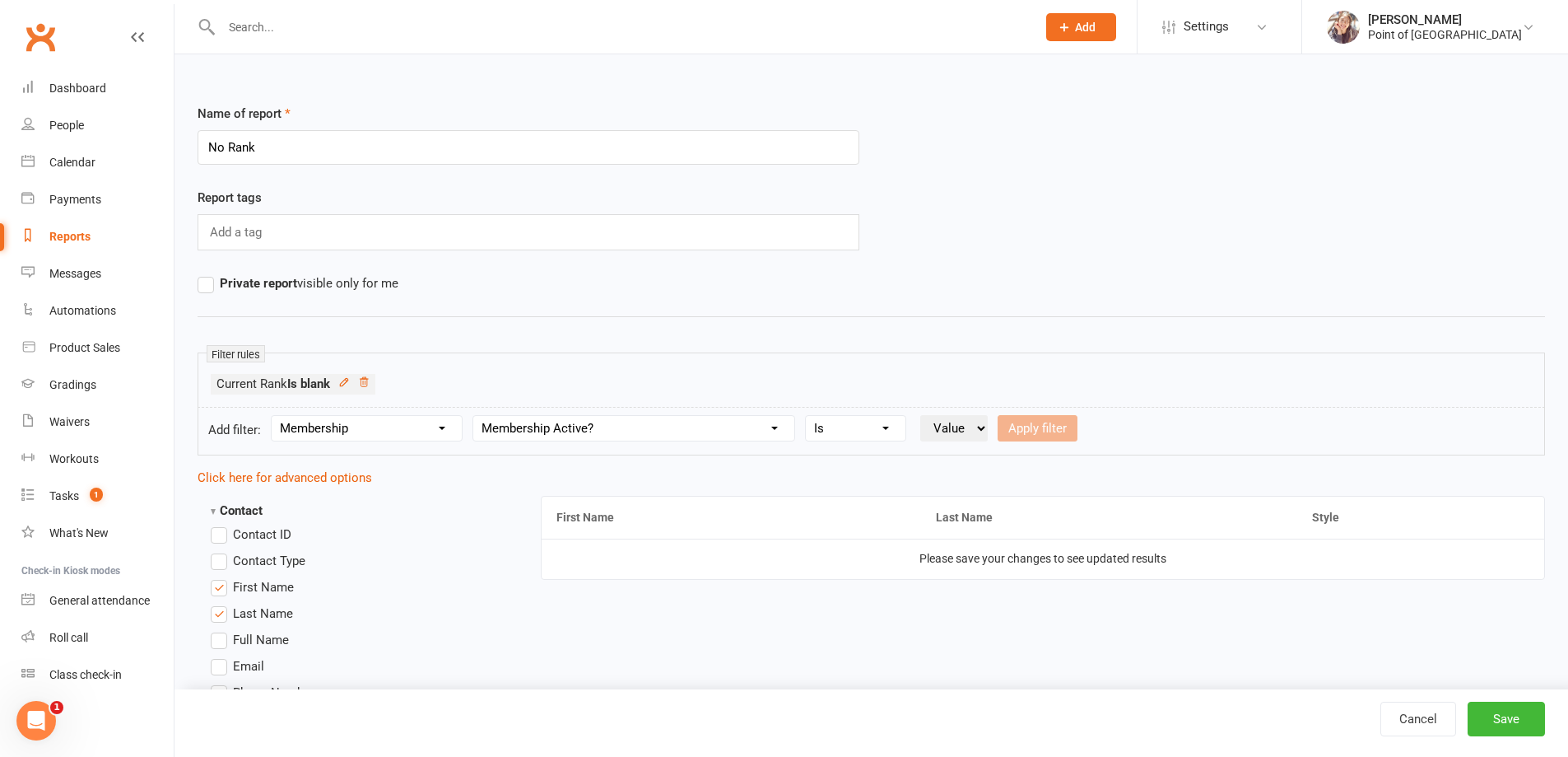
click at [960, 422] on select "Value Yes No" at bounding box center [953, 428] width 67 height 26
select select "true"
click at [923, 415] on select "Value Yes No" at bounding box center [953, 428] width 67 height 26
click at [1036, 424] on button "Apply filter" at bounding box center [1037, 428] width 80 height 26
select select
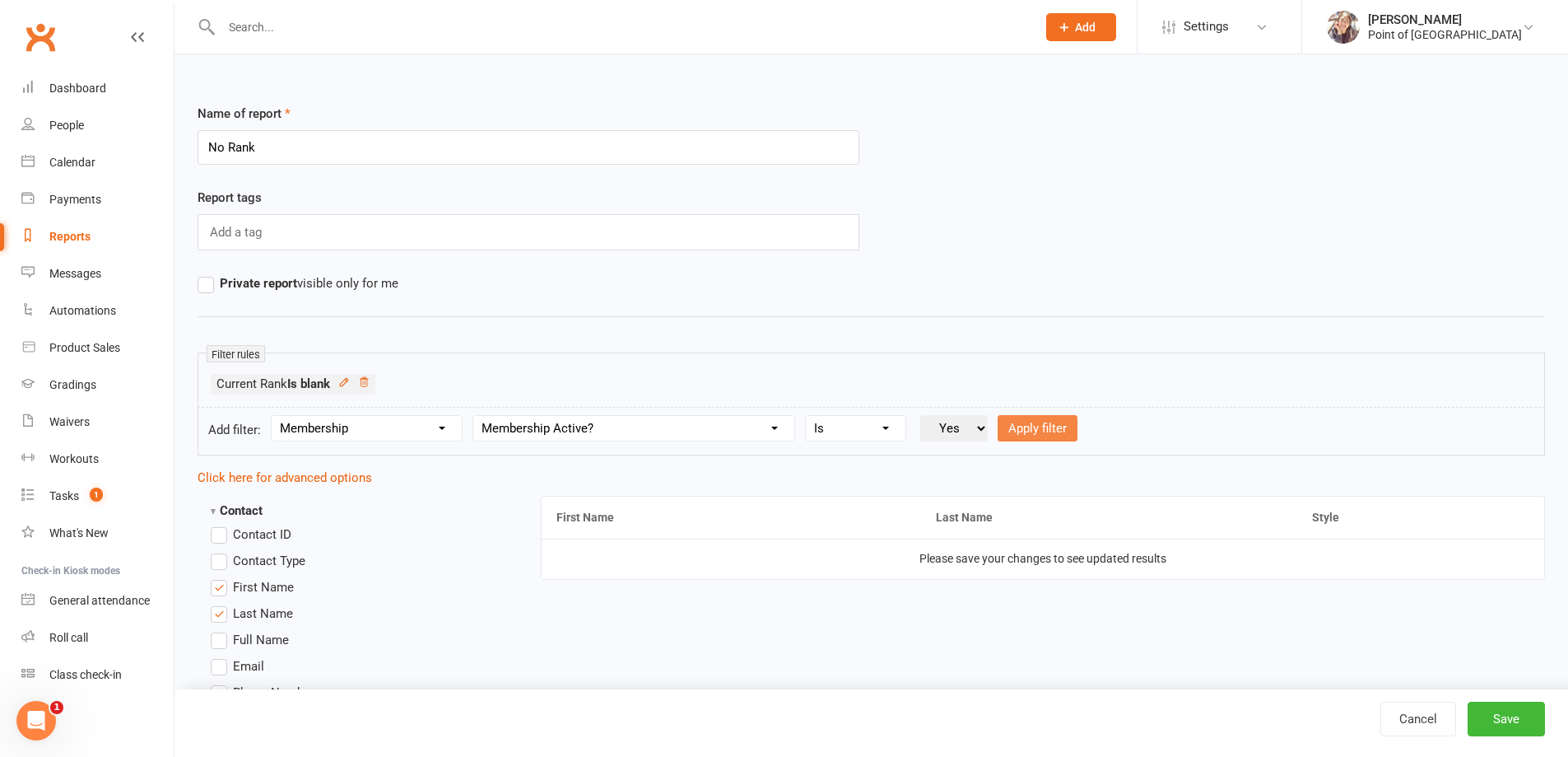
select select
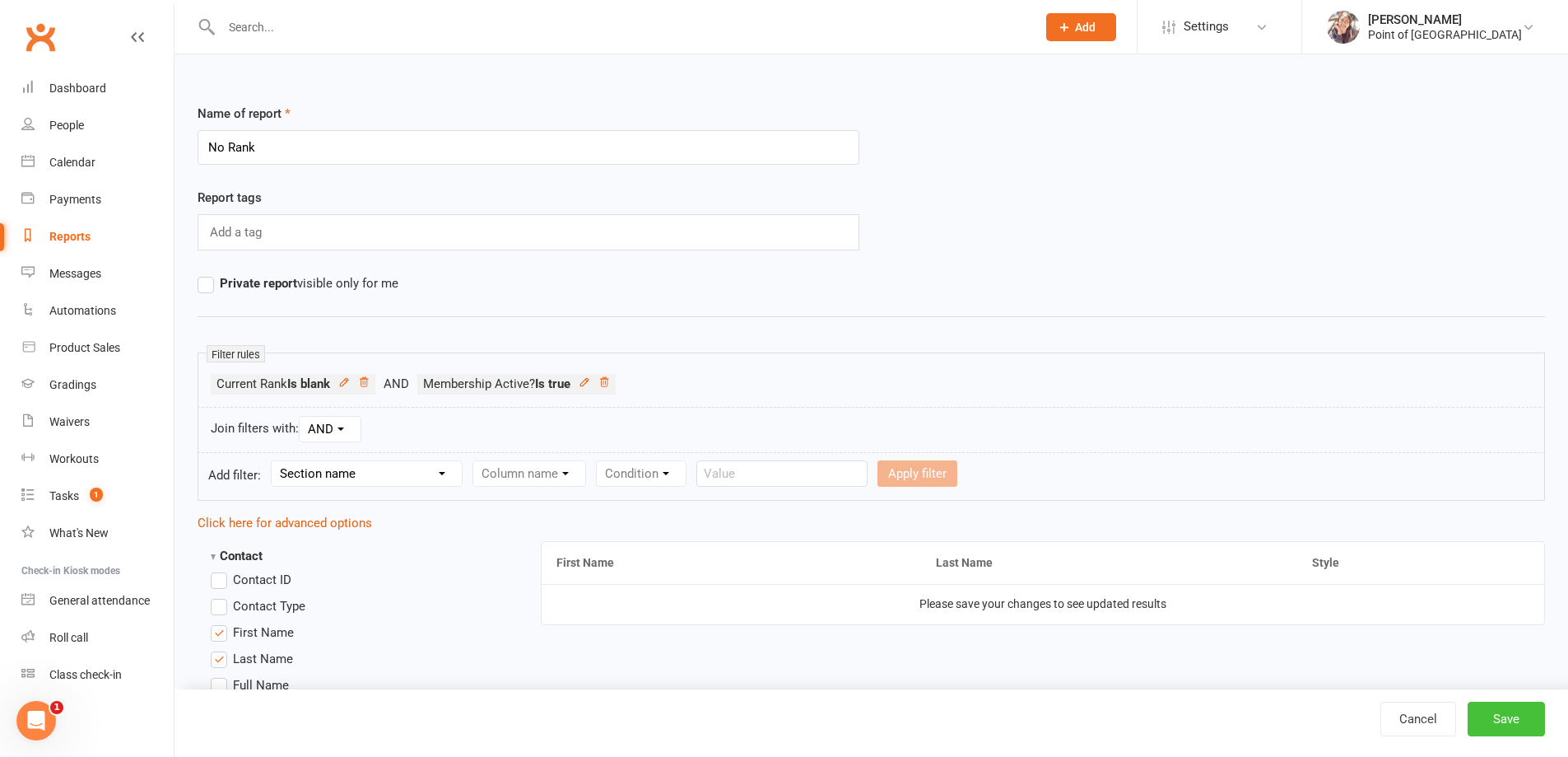
click at [1500, 709] on button "Save" at bounding box center [1506, 718] width 77 height 35
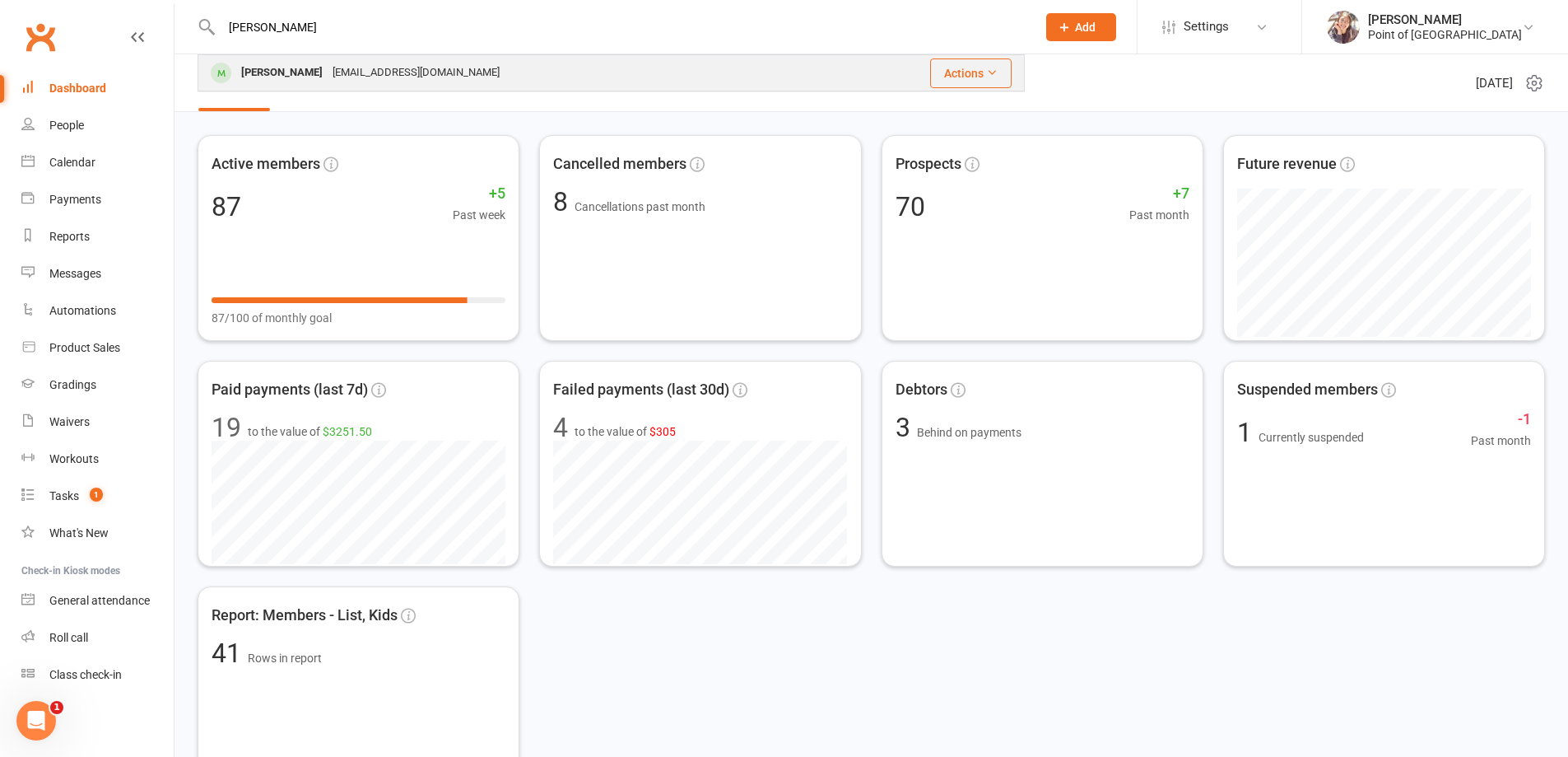
type input "[PERSON_NAME]"
click at [327, 67] on div "[EMAIL_ADDRESS][DOMAIN_NAME]" at bounding box center [415, 73] width 177 height 24
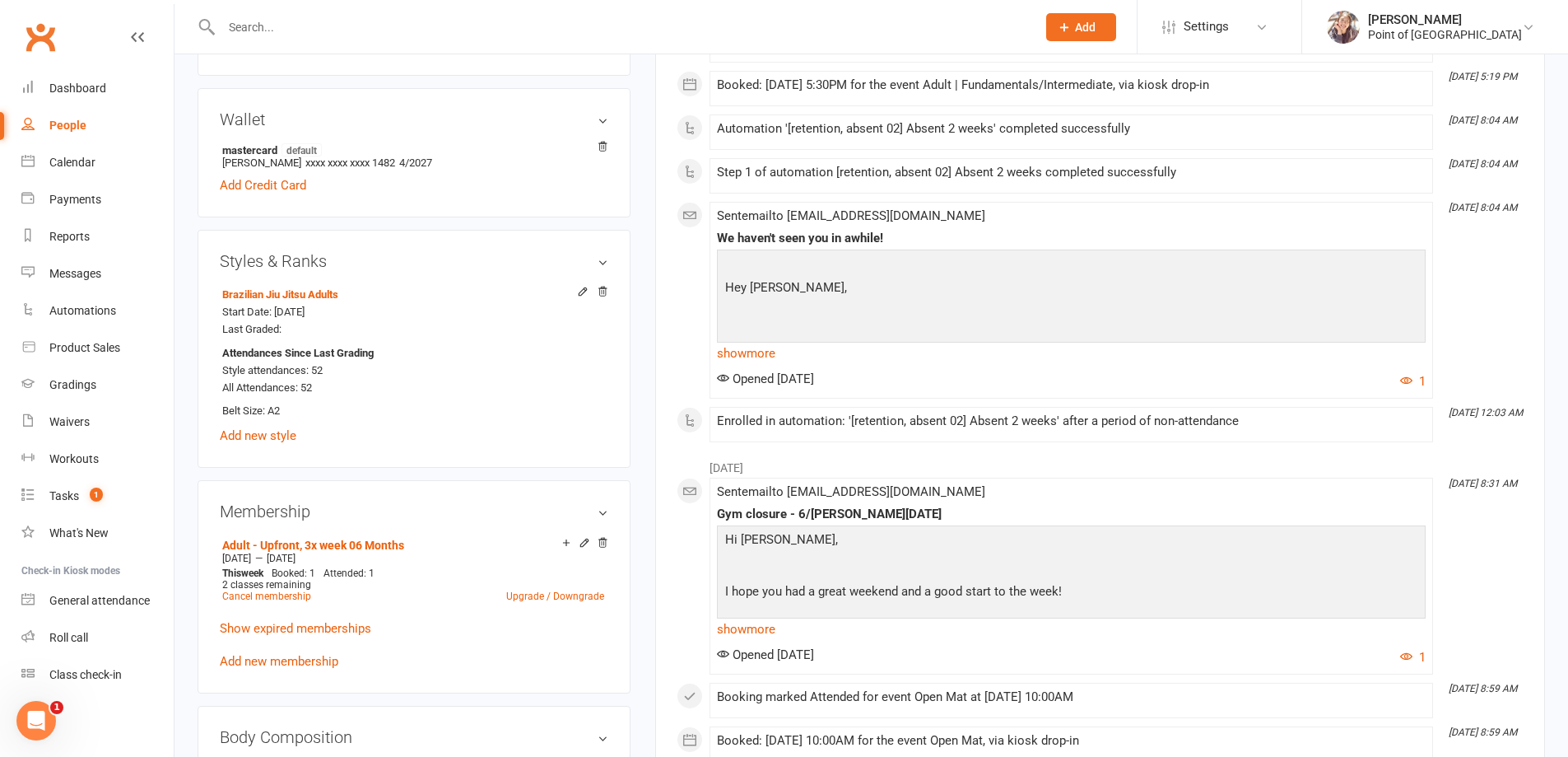
scroll to position [535, 0]
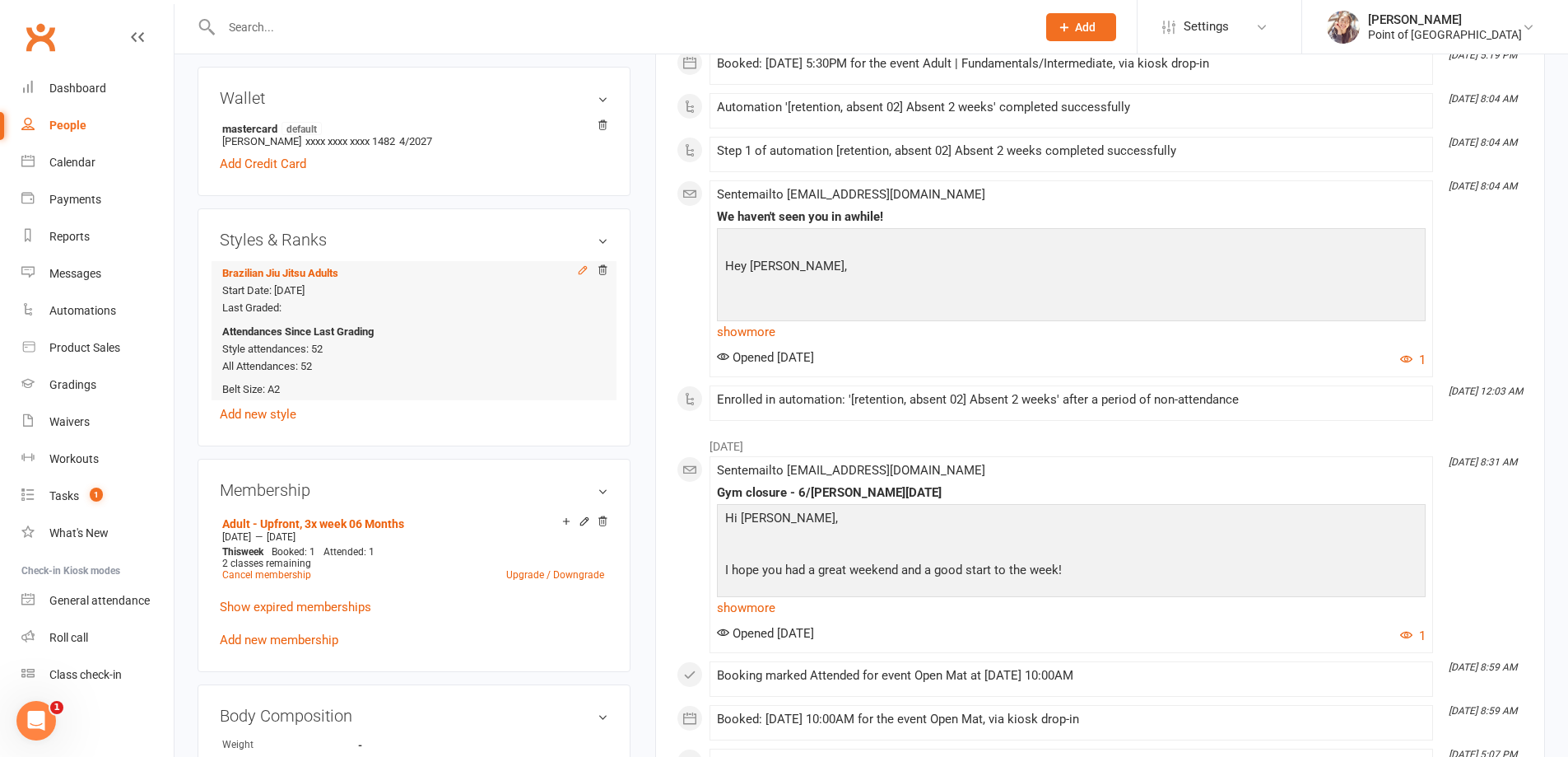
click at [579, 273] on icon at bounding box center [583, 270] width 12 height 12
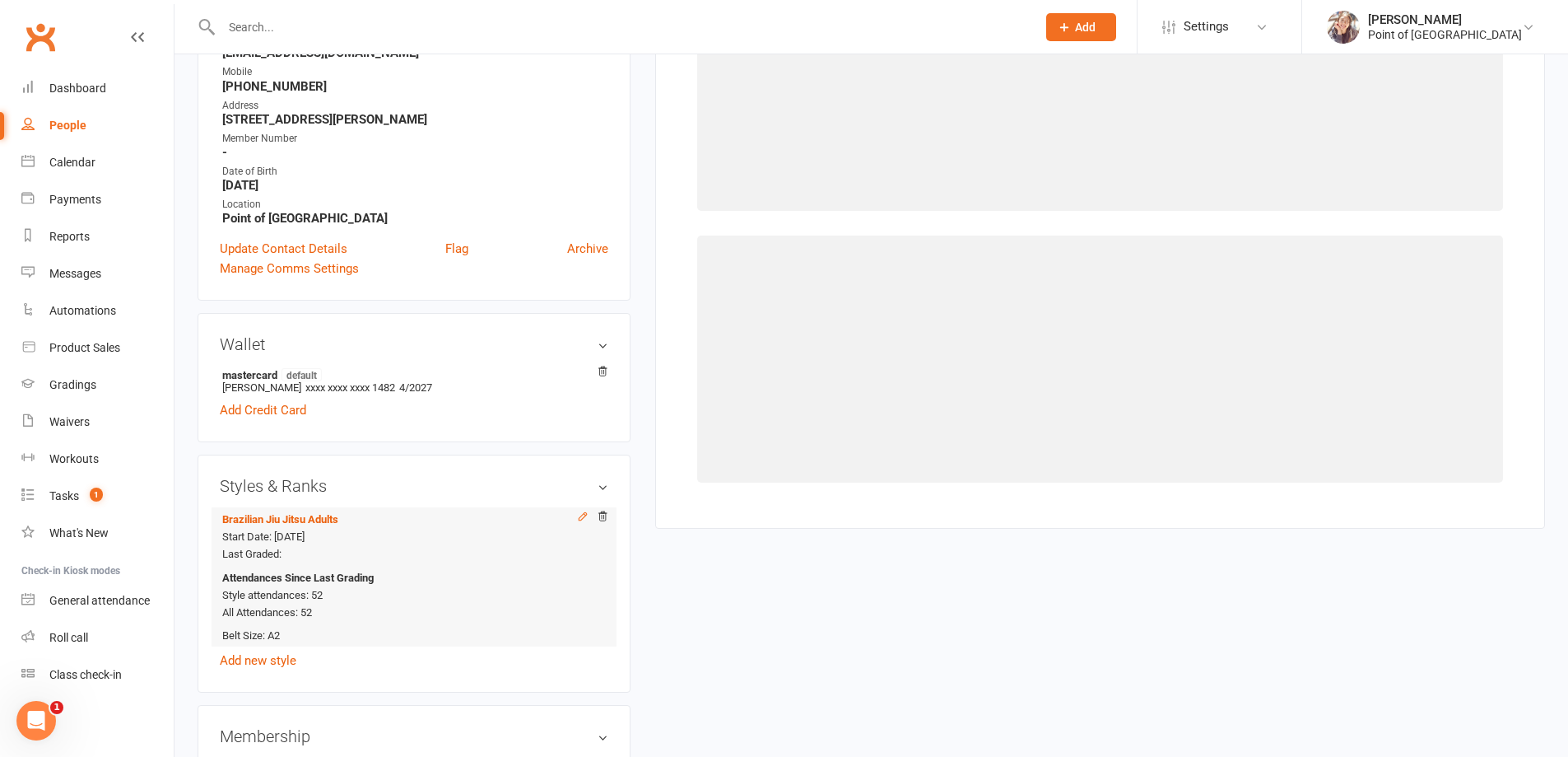
scroll to position [141, 0]
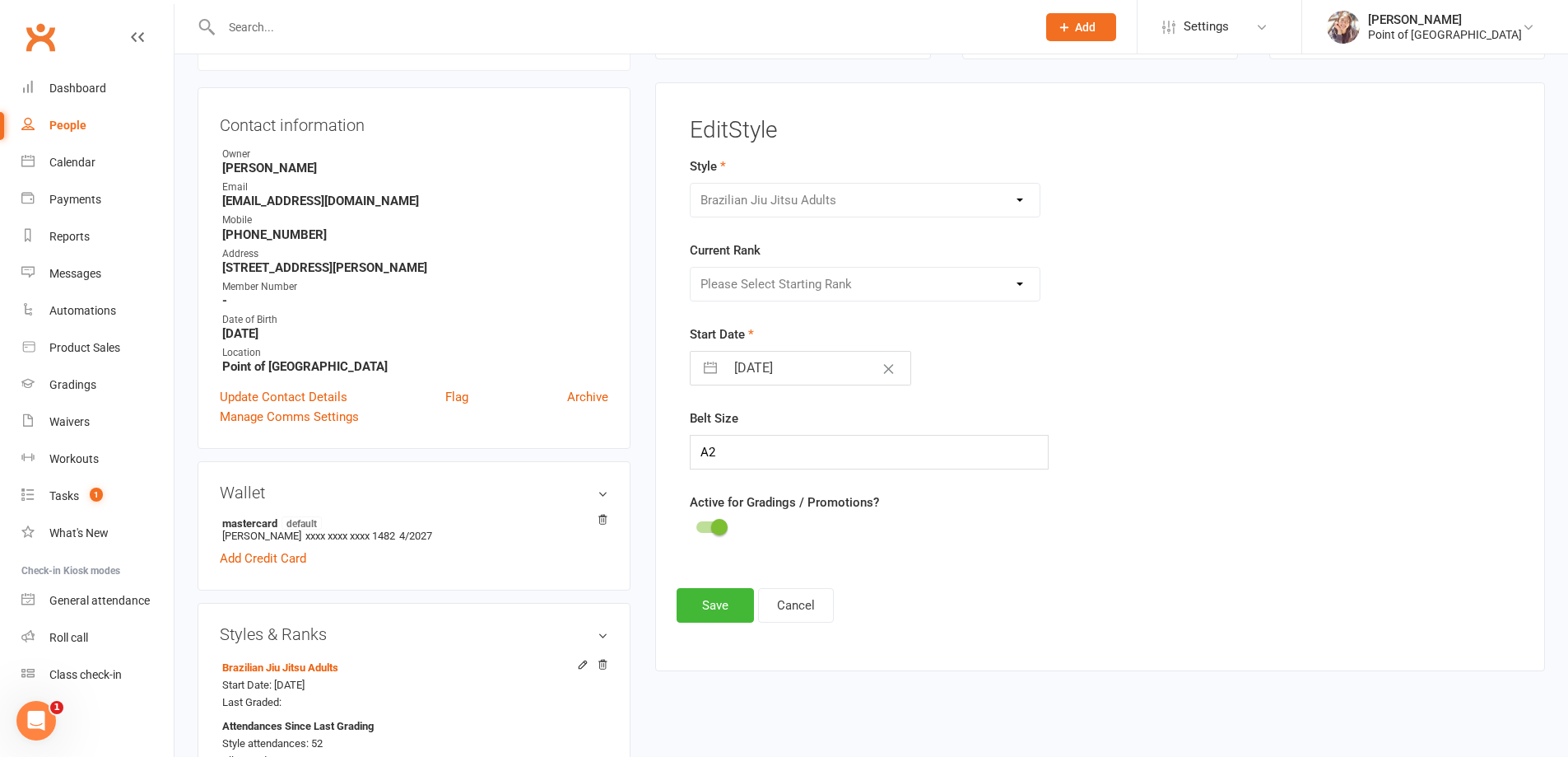
click at [817, 291] on div "Please Select Starting Rank White Belt White Belt 1 Stripe White Belt 2 Stripes…" at bounding box center [865, 283] width 351 height 35
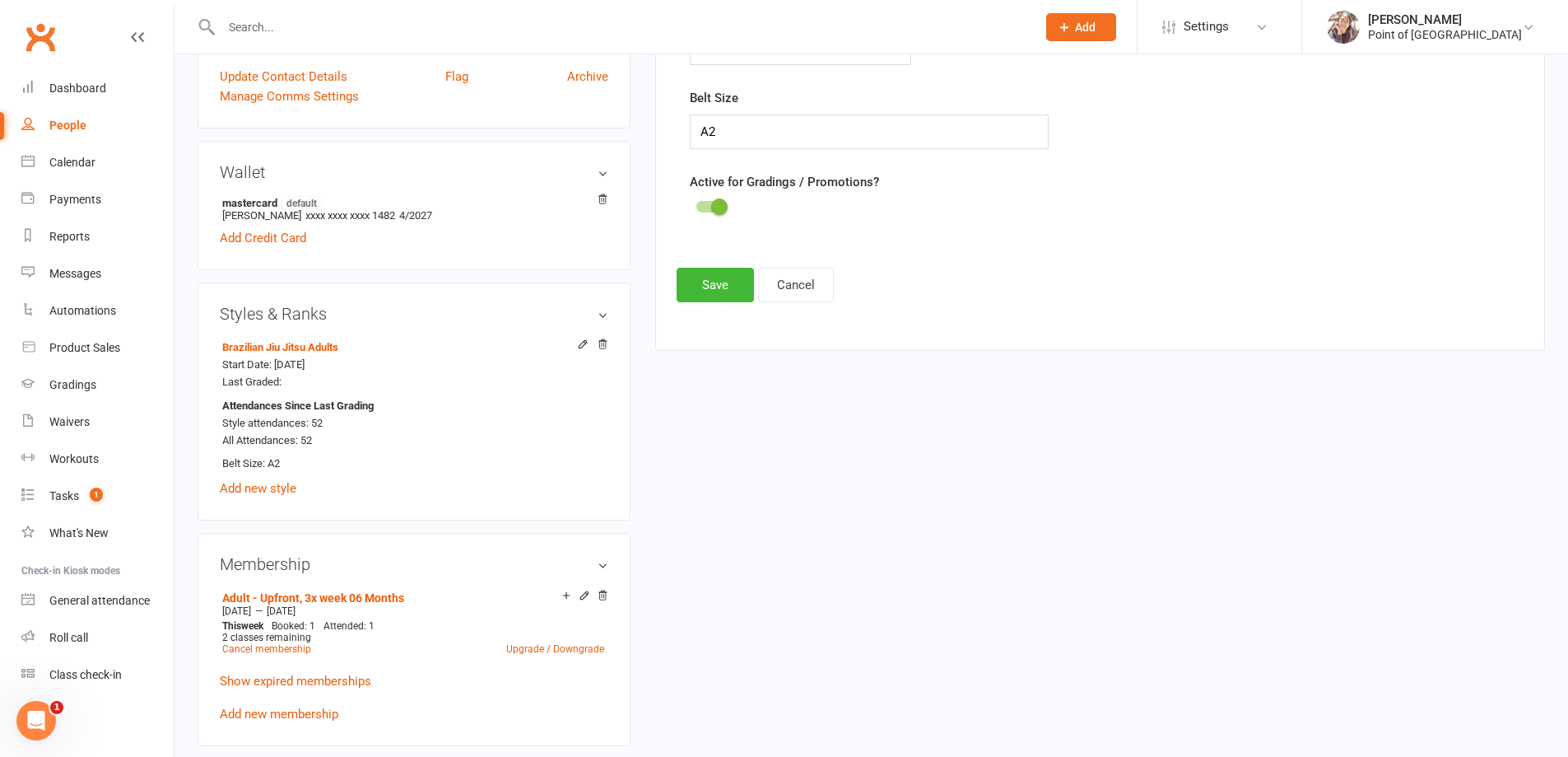
scroll to position [470, 0]
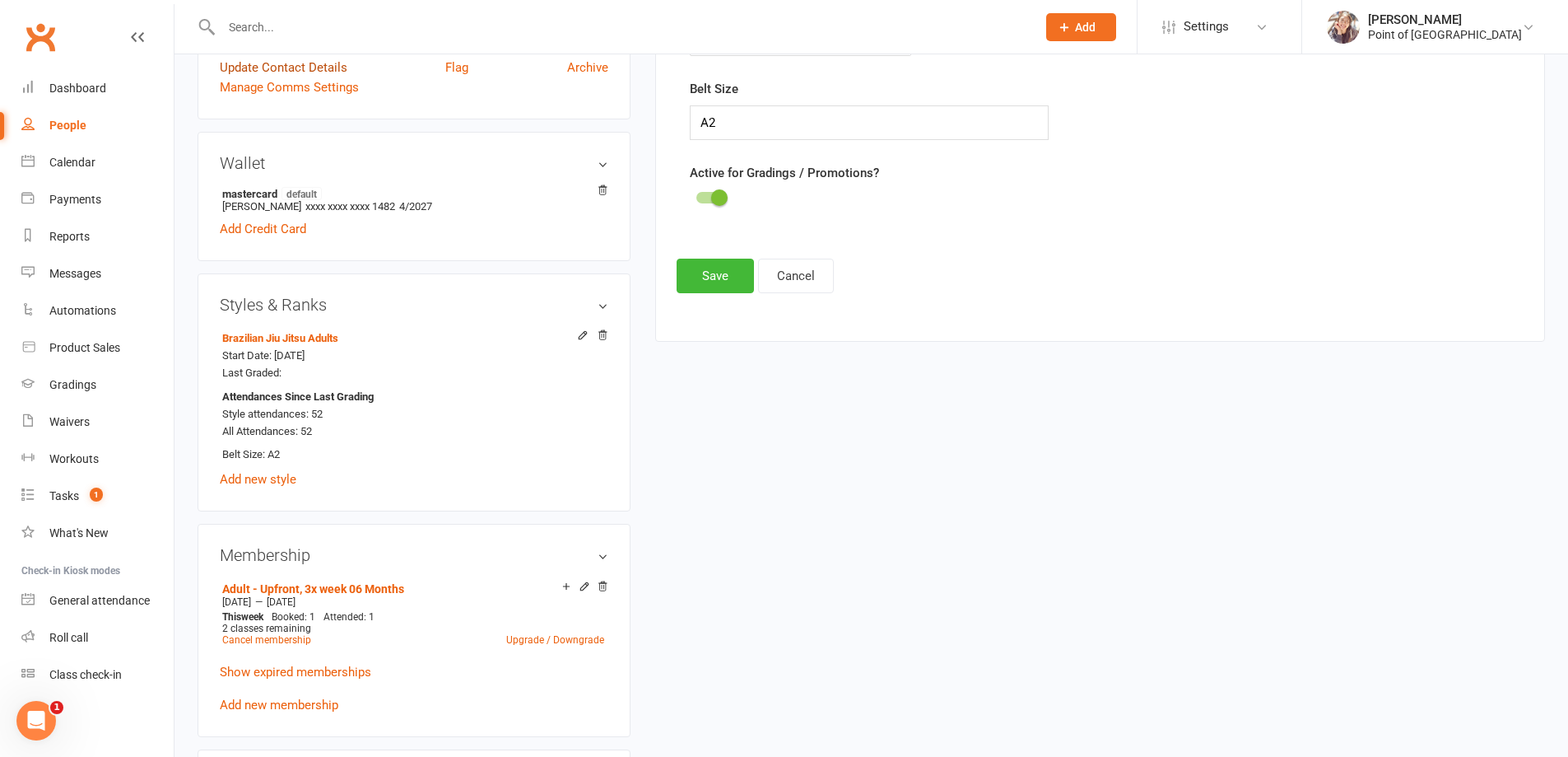
click at [306, 64] on link "Update Contact Details" at bounding box center [283, 67] width 127 height 20
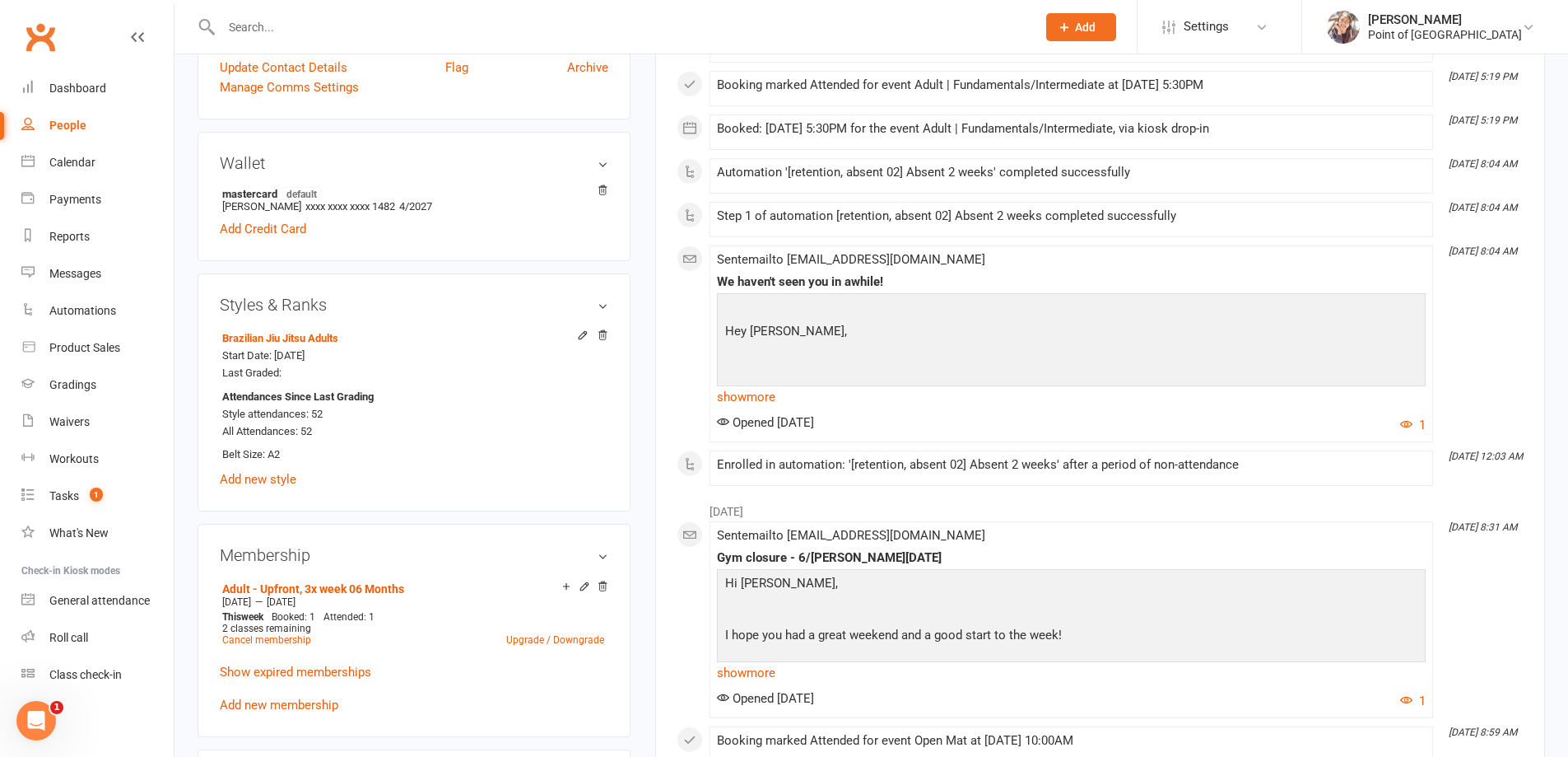
click at [320, 27] on input "text" at bounding box center [620, 27] width 809 height 23
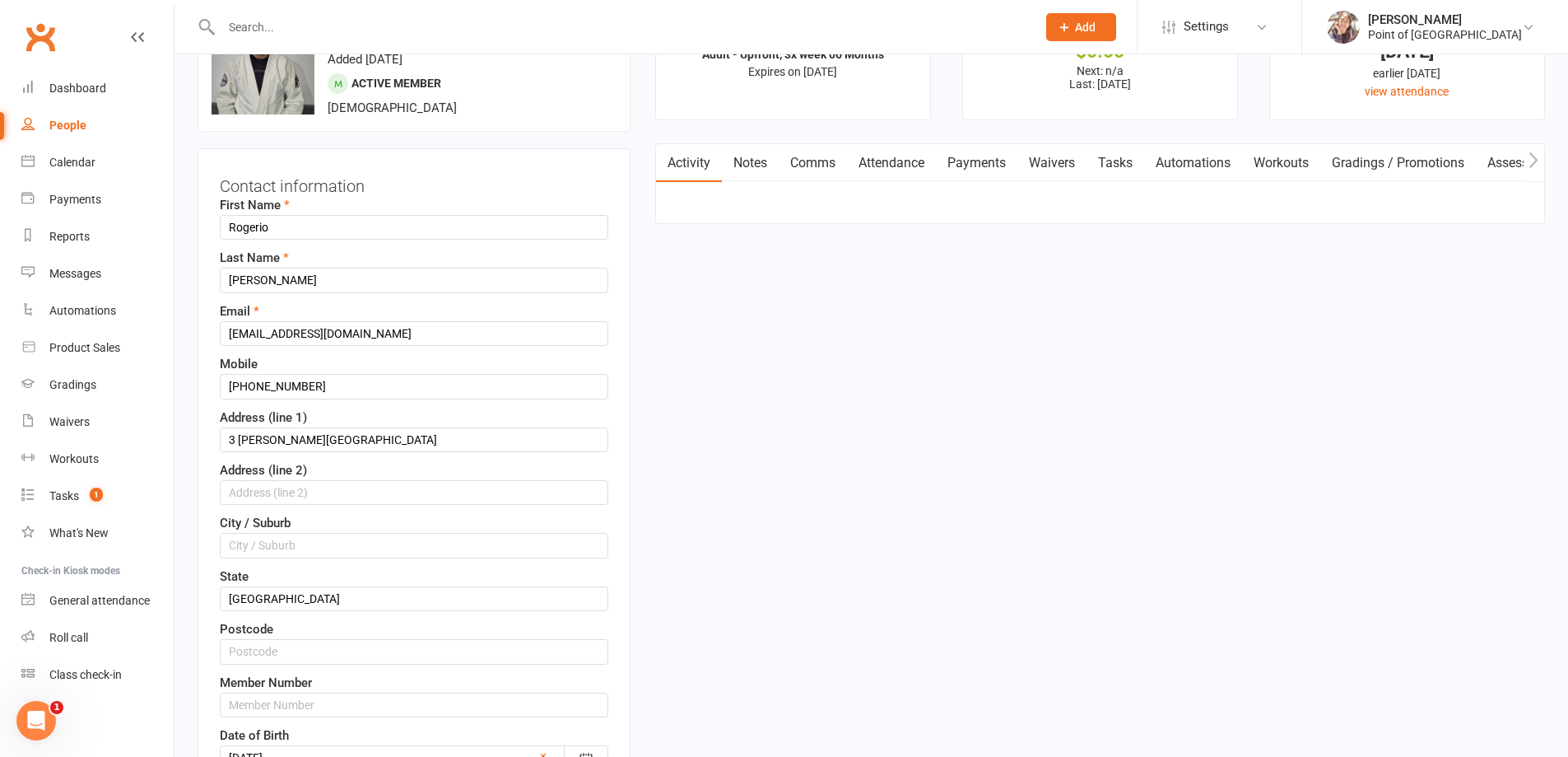
scroll to position [77, 0]
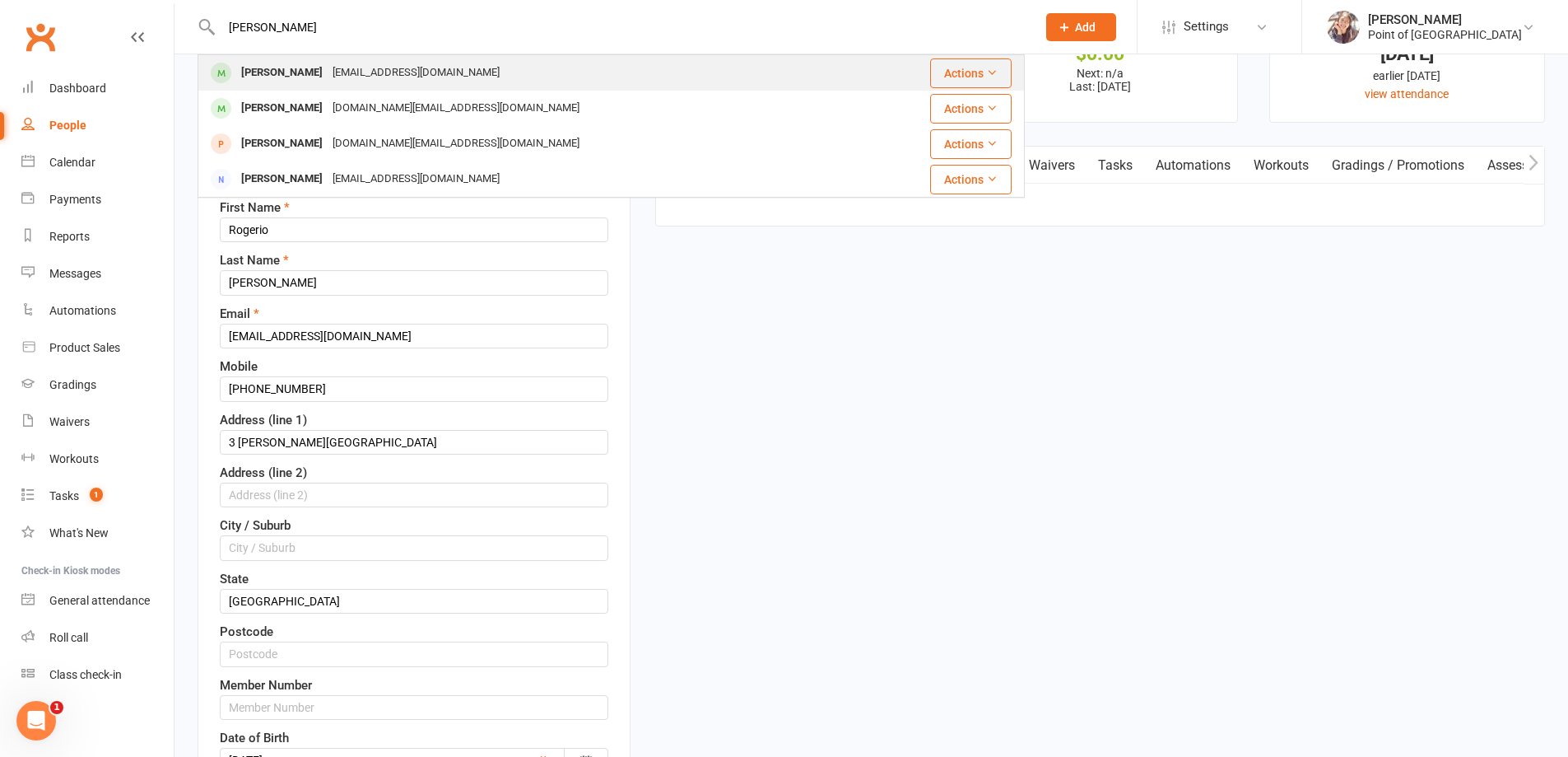
type input "[PERSON_NAME]"
click at [336, 69] on div "[EMAIL_ADDRESS][DOMAIN_NAME]" at bounding box center [415, 73] width 177 height 24
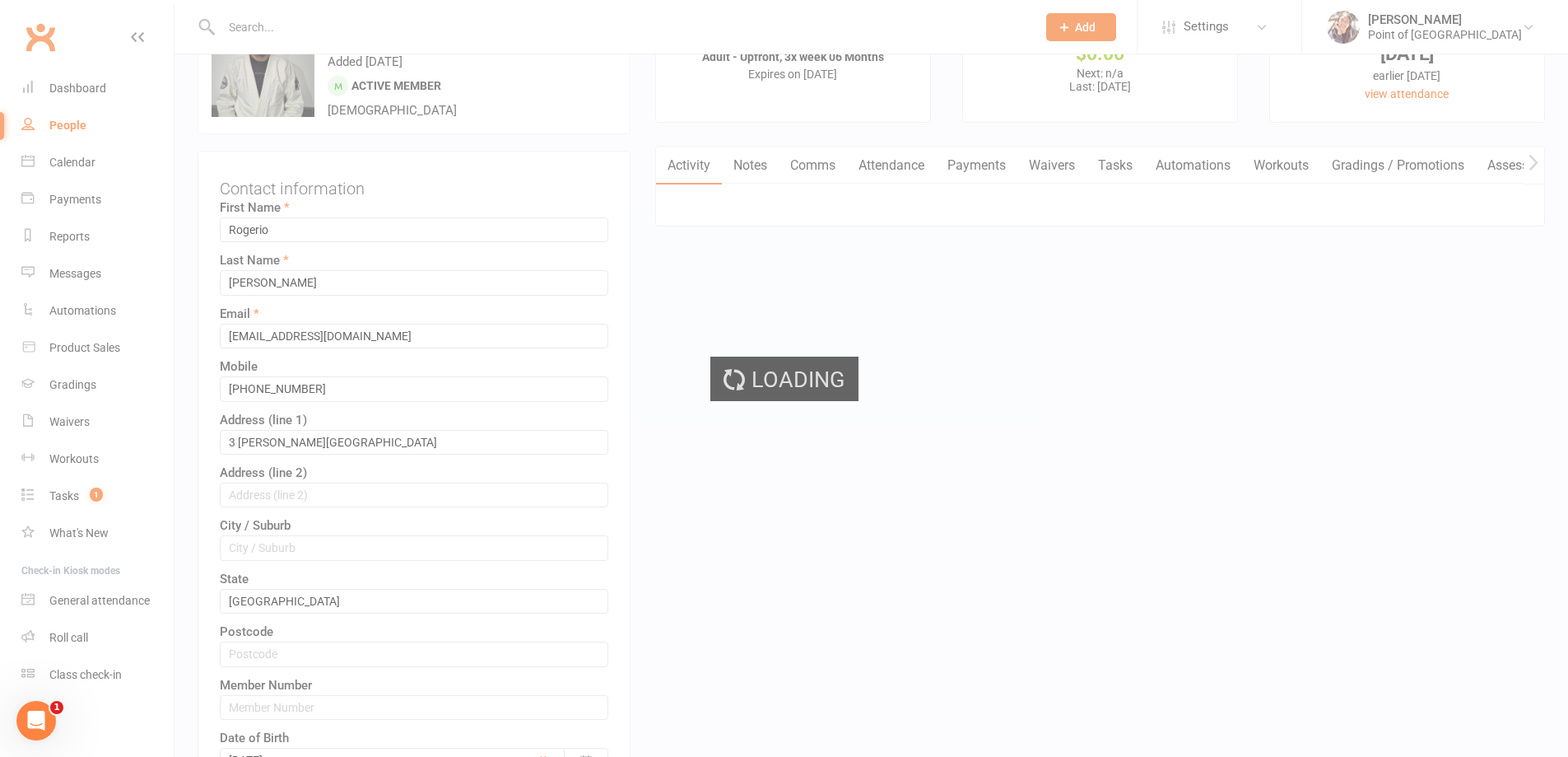
click at [336, 70] on div "Loading" at bounding box center [784, 378] width 1568 height 757
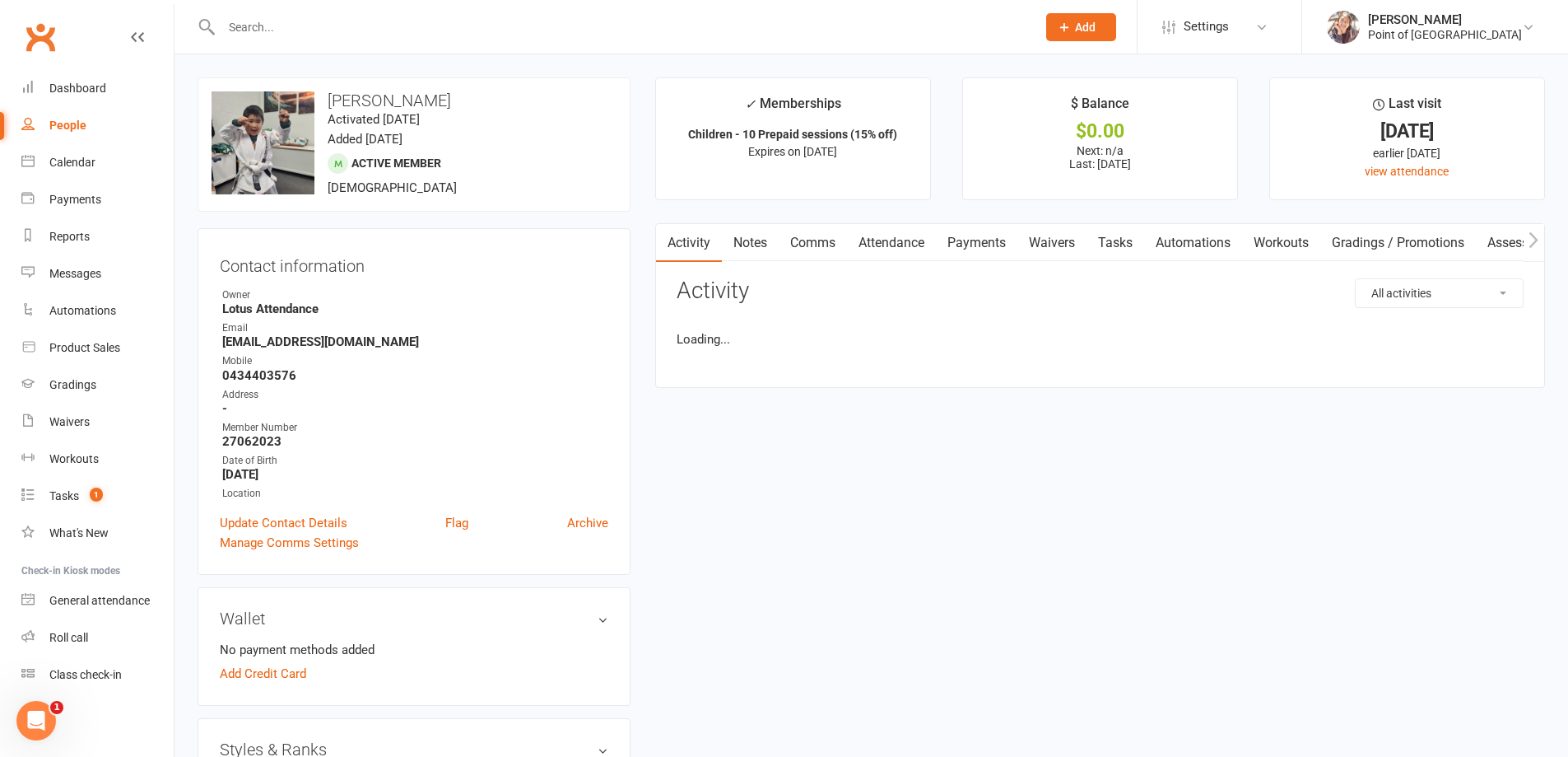
click at [301, 25] on input "text" at bounding box center [620, 27] width 809 height 23
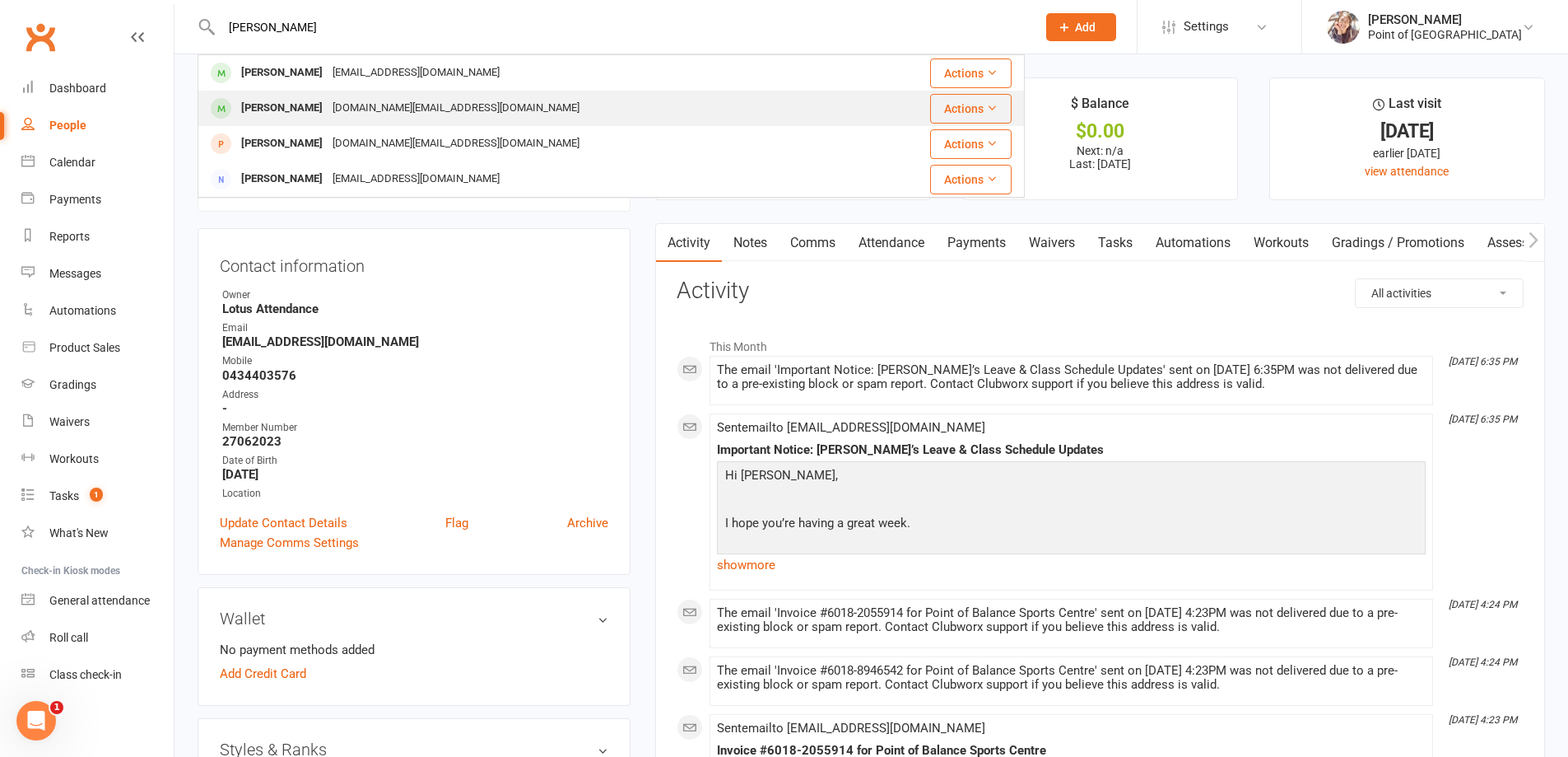
type input "[PERSON_NAME]"
click at [327, 105] on div "[DOMAIN_NAME][EMAIL_ADDRESS][DOMAIN_NAME]" at bounding box center [455, 108] width 256 height 24
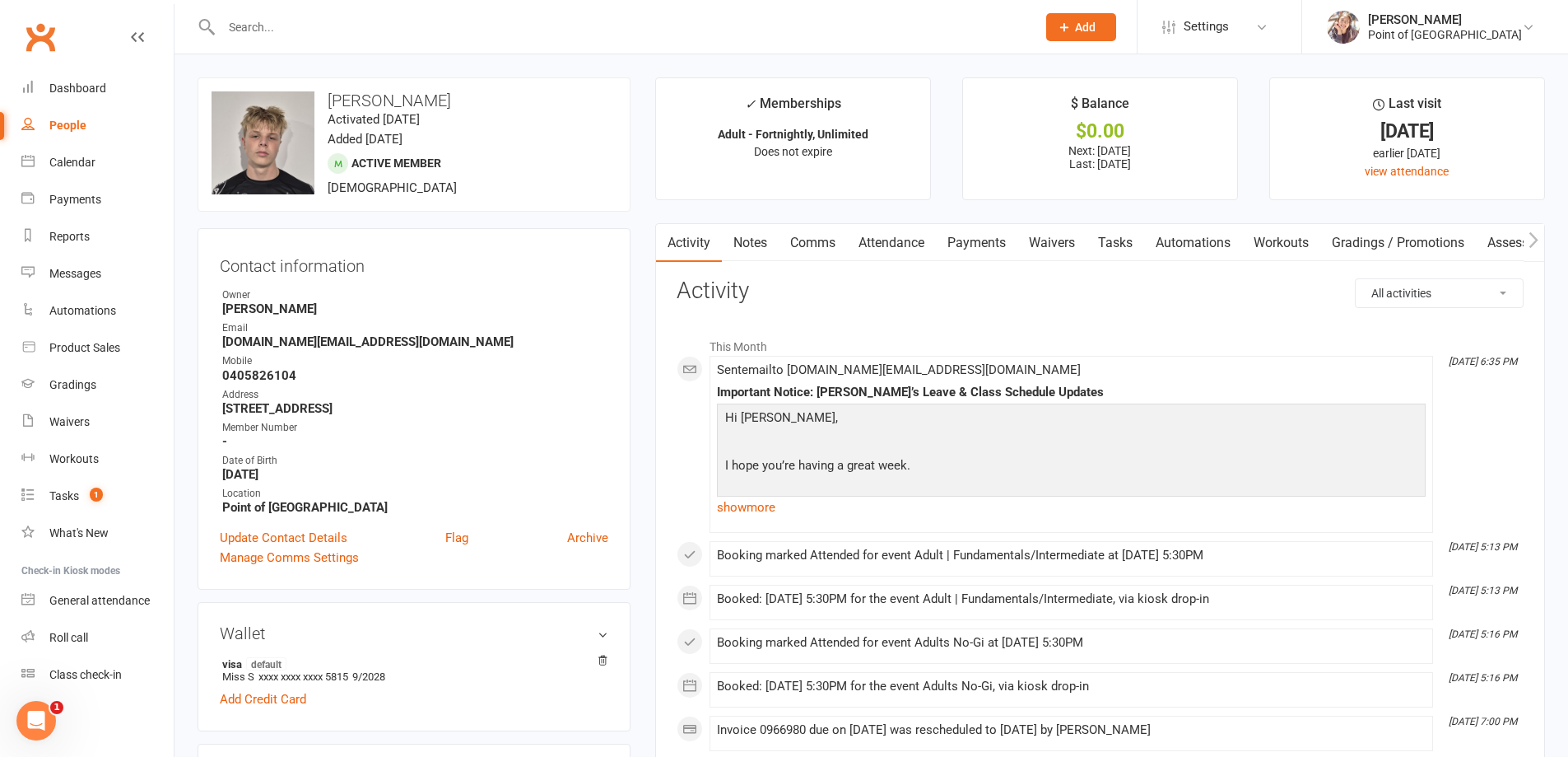
click at [1001, 243] on link "Payments" at bounding box center [976, 243] width 82 height 38
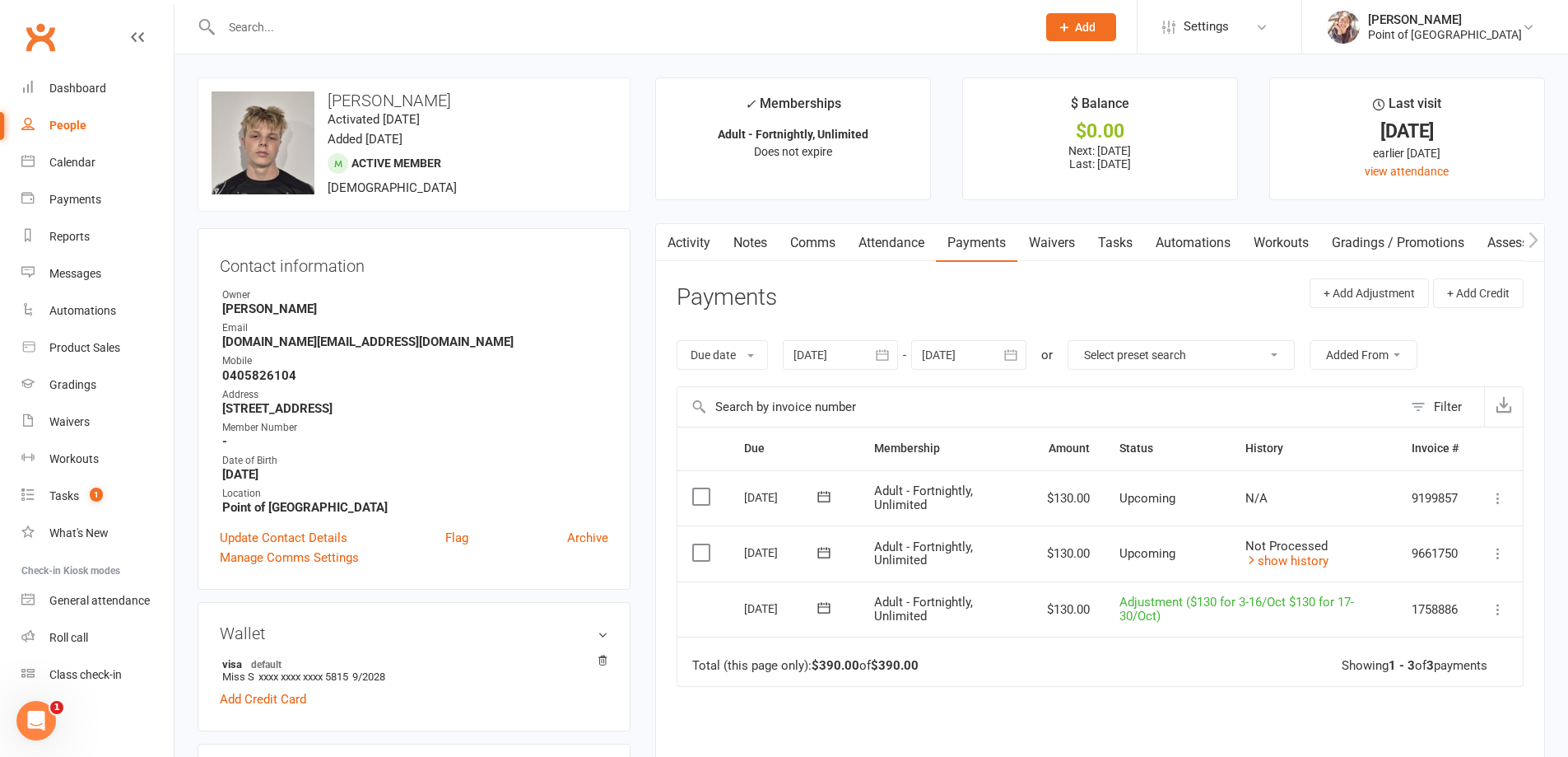
click at [646, 581] on main "✓ Memberships Adult - Fortnightly, Unlimited Does not expire $ Balance $0.00 Ne…" at bounding box center [1100, 509] width 914 height 864
click at [282, 30] on input "text" at bounding box center [620, 27] width 809 height 23
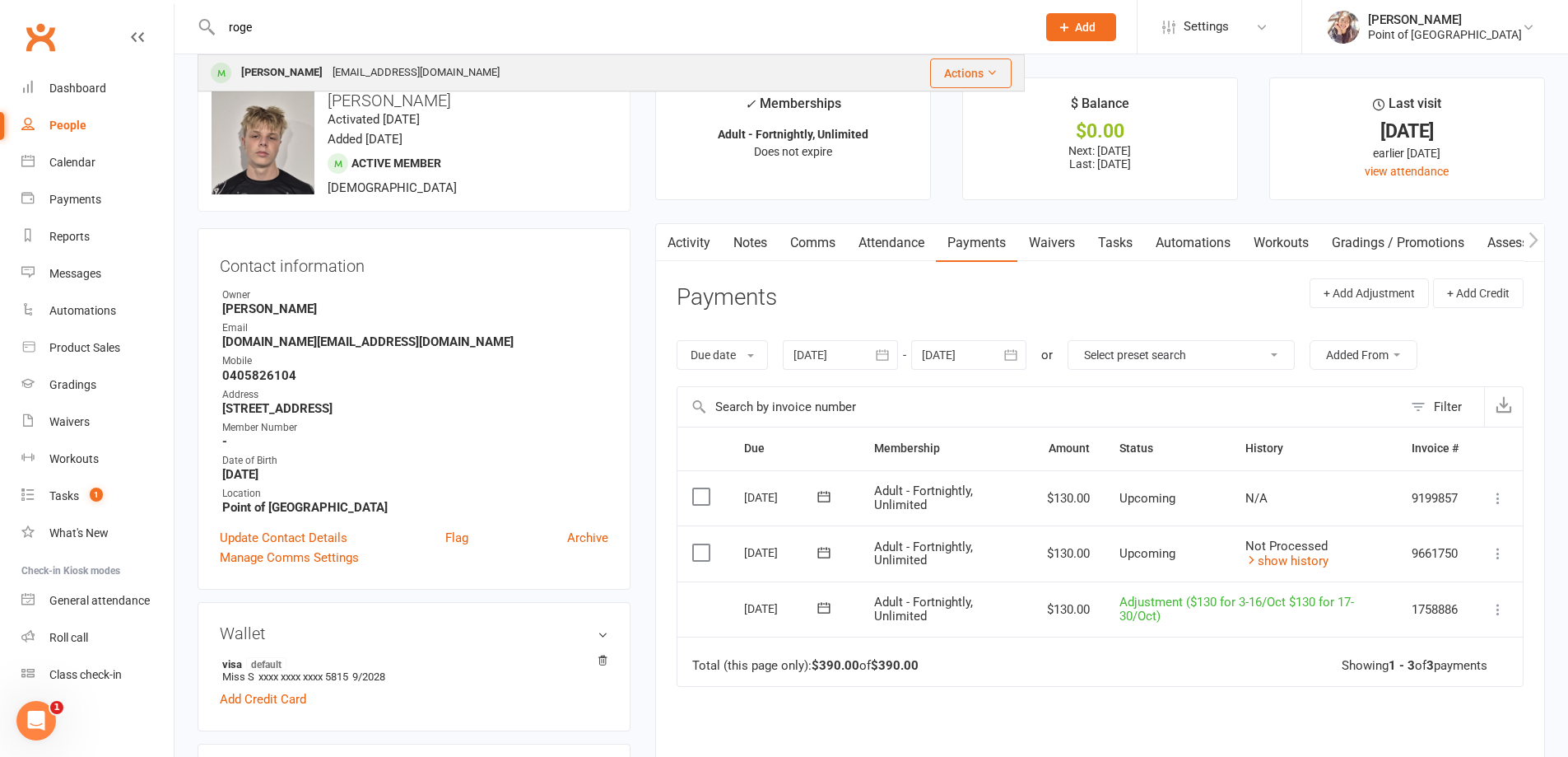
type input "roge"
click at [306, 76] on div "[PERSON_NAME]" at bounding box center [282, 73] width 91 height 24
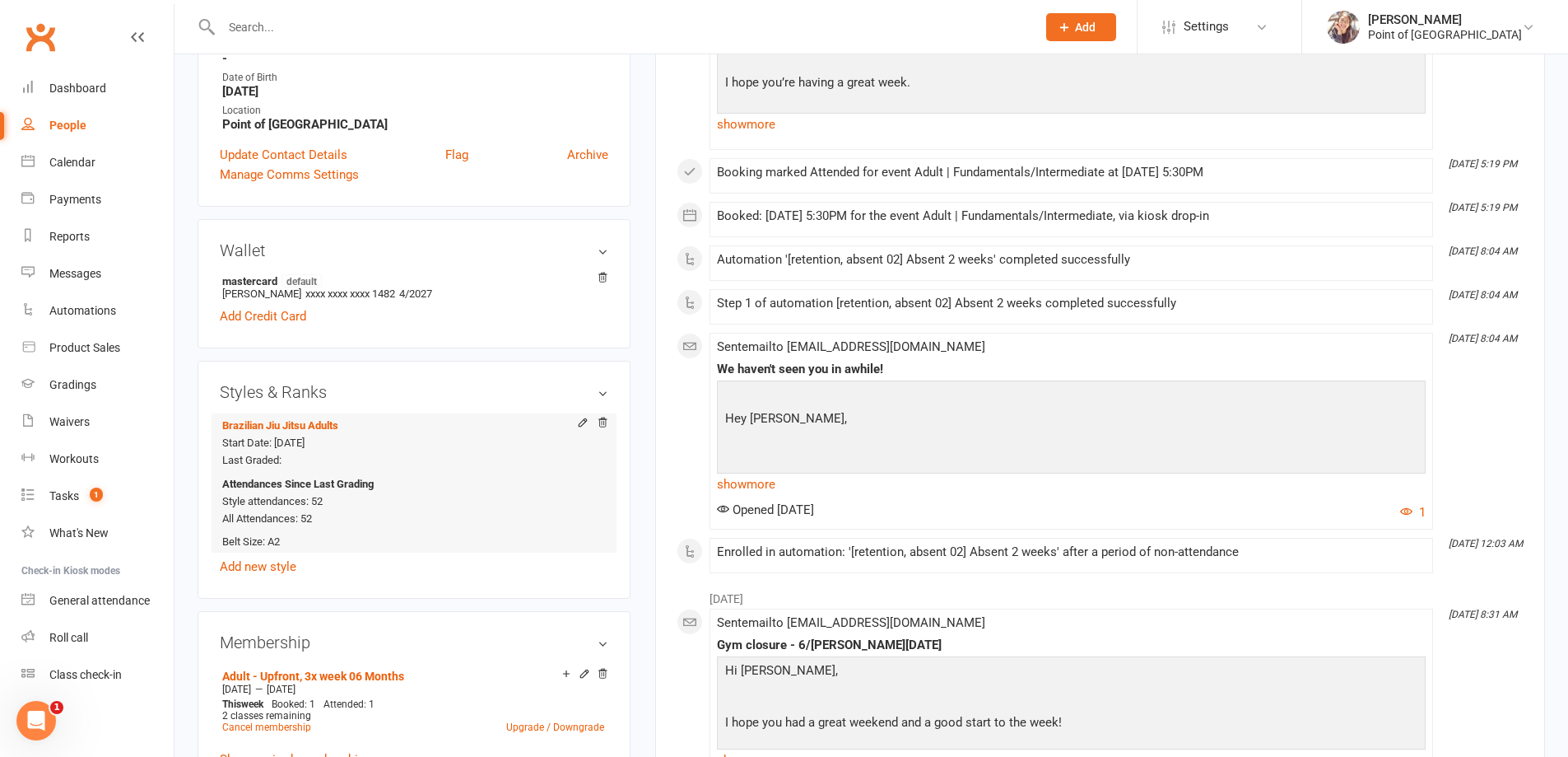
scroll to position [370, 0]
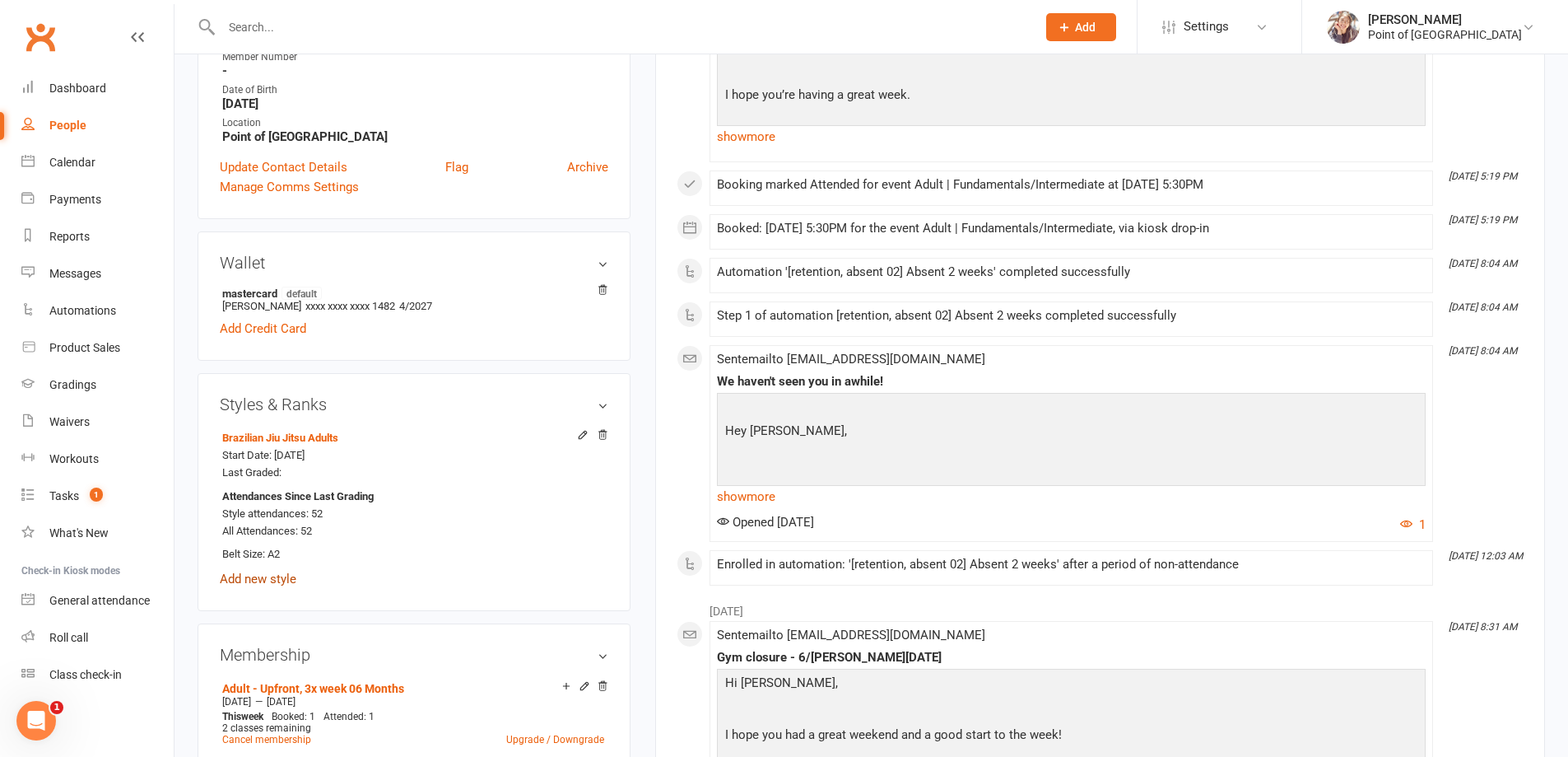
click at [271, 578] on link "Add new style" at bounding box center [257, 579] width 76 height 15
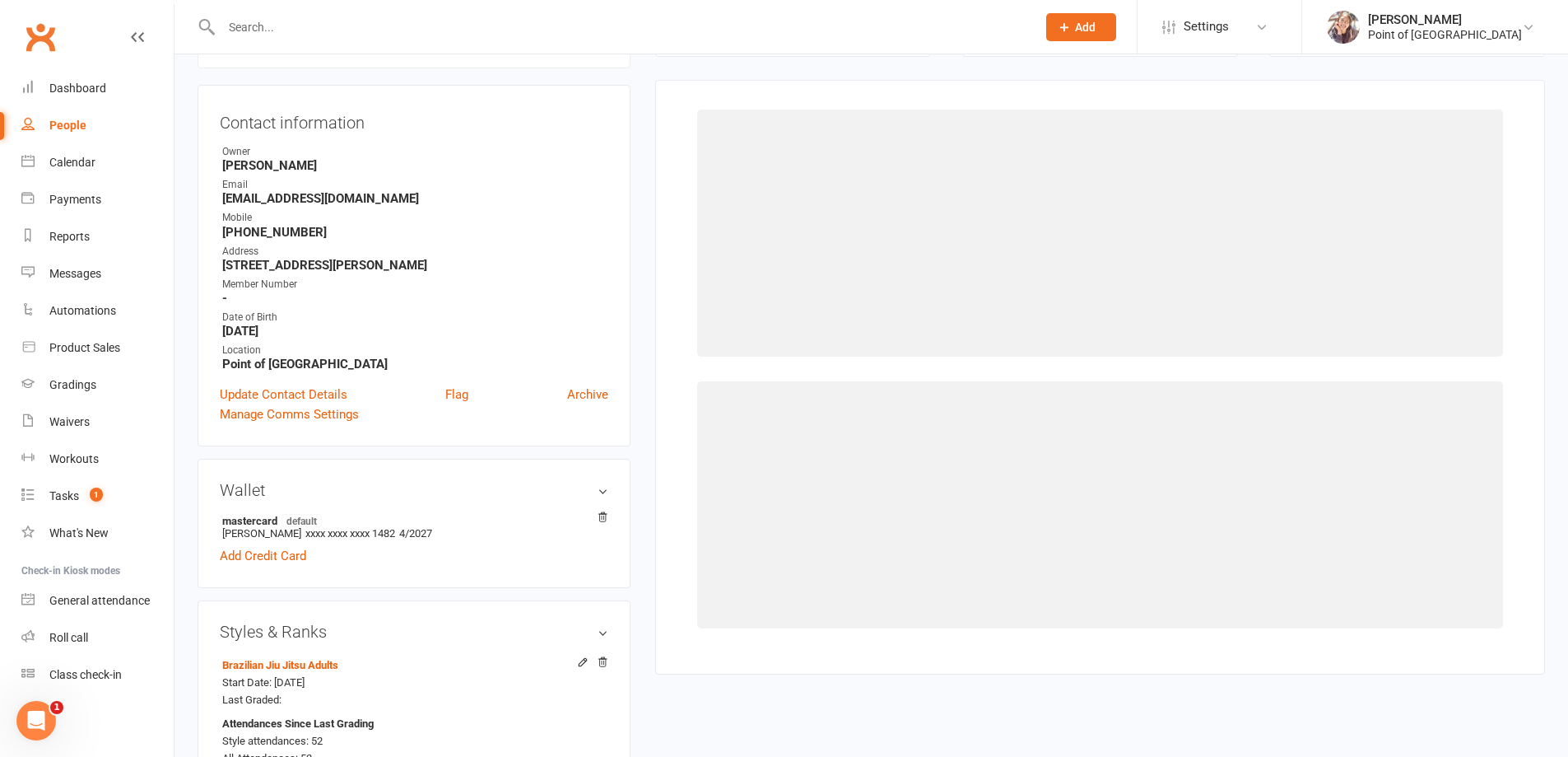
scroll to position [141, 0]
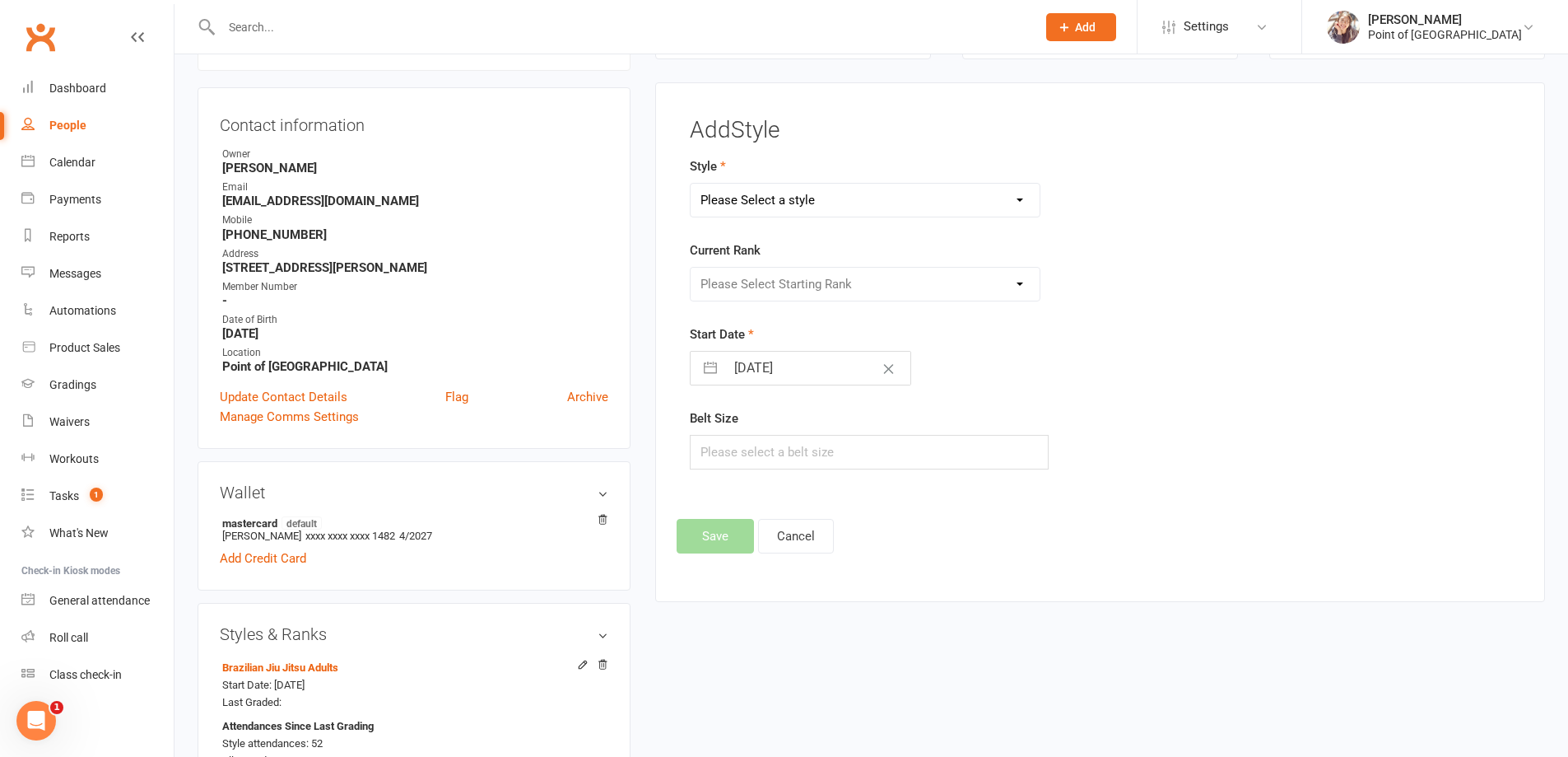
click at [856, 204] on select "Please Select a style Brazilian Jiu Jitsu Adults Brazilian Jiu Jitsu Kids Kickb…" at bounding box center [865, 200] width 350 height 33
click at [653, 325] on main "✓ Memberships Adult - Upfront, 3x week 06 Months Expires on [DATE] $ Balance $0…" at bounding box center [1100, 277] width 914 height 682
click at [793, 546] on button "Cancel" at bounding box center [796, 535] width 75 height 35
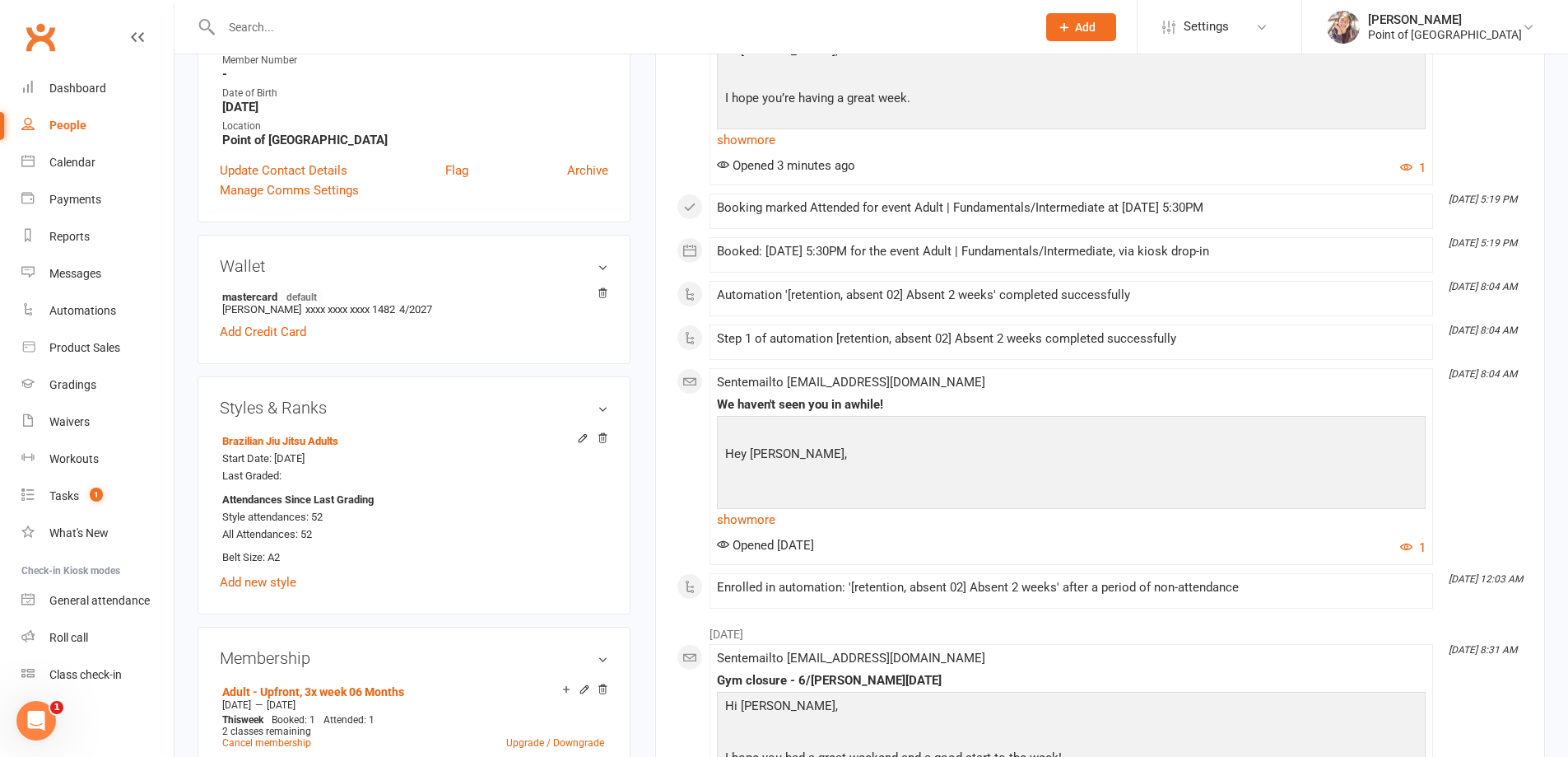
scroll to position [387, 0]
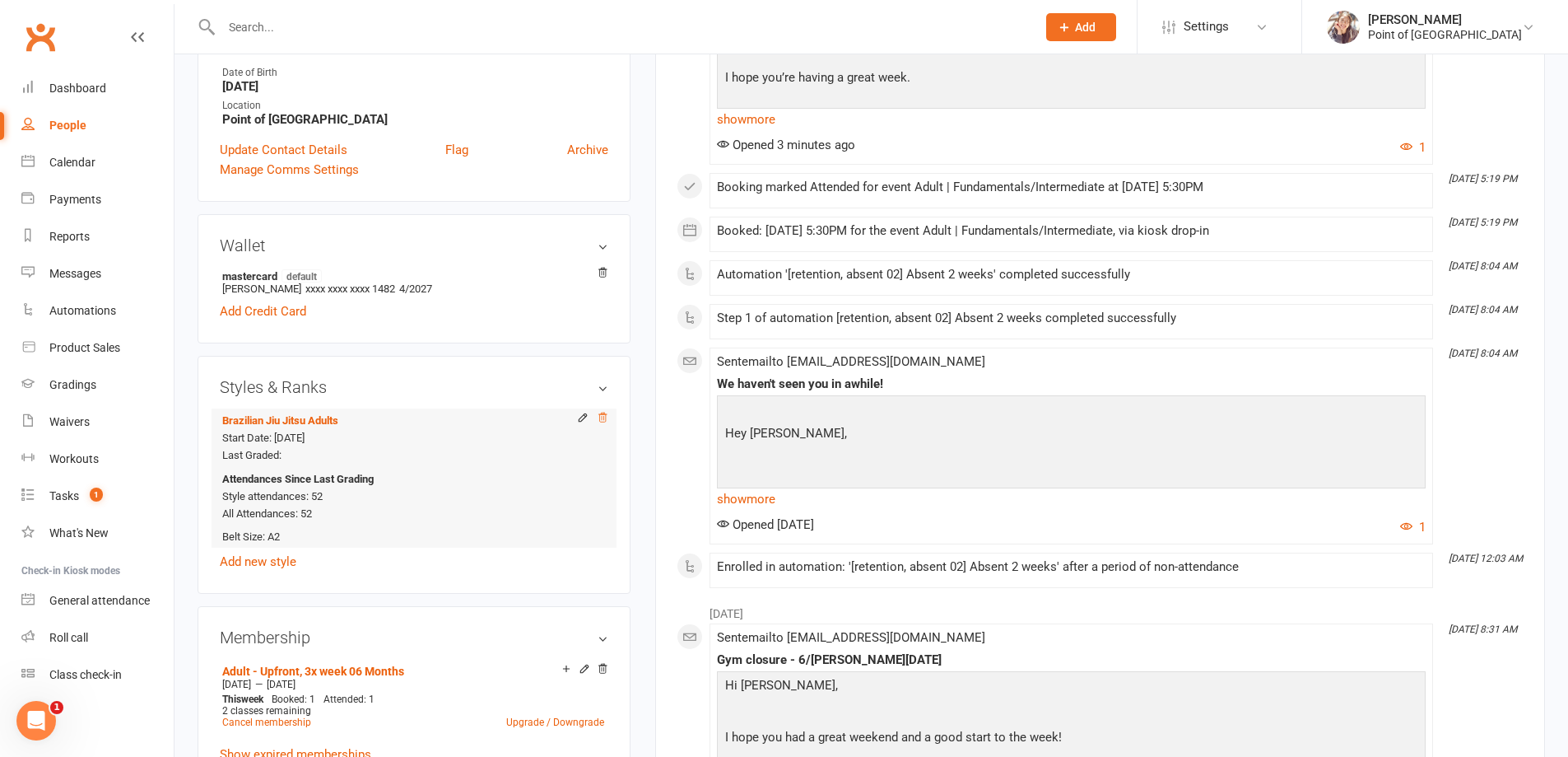
click at [602, 418] on icon at bounding box center [602, 417] width 8 height 9
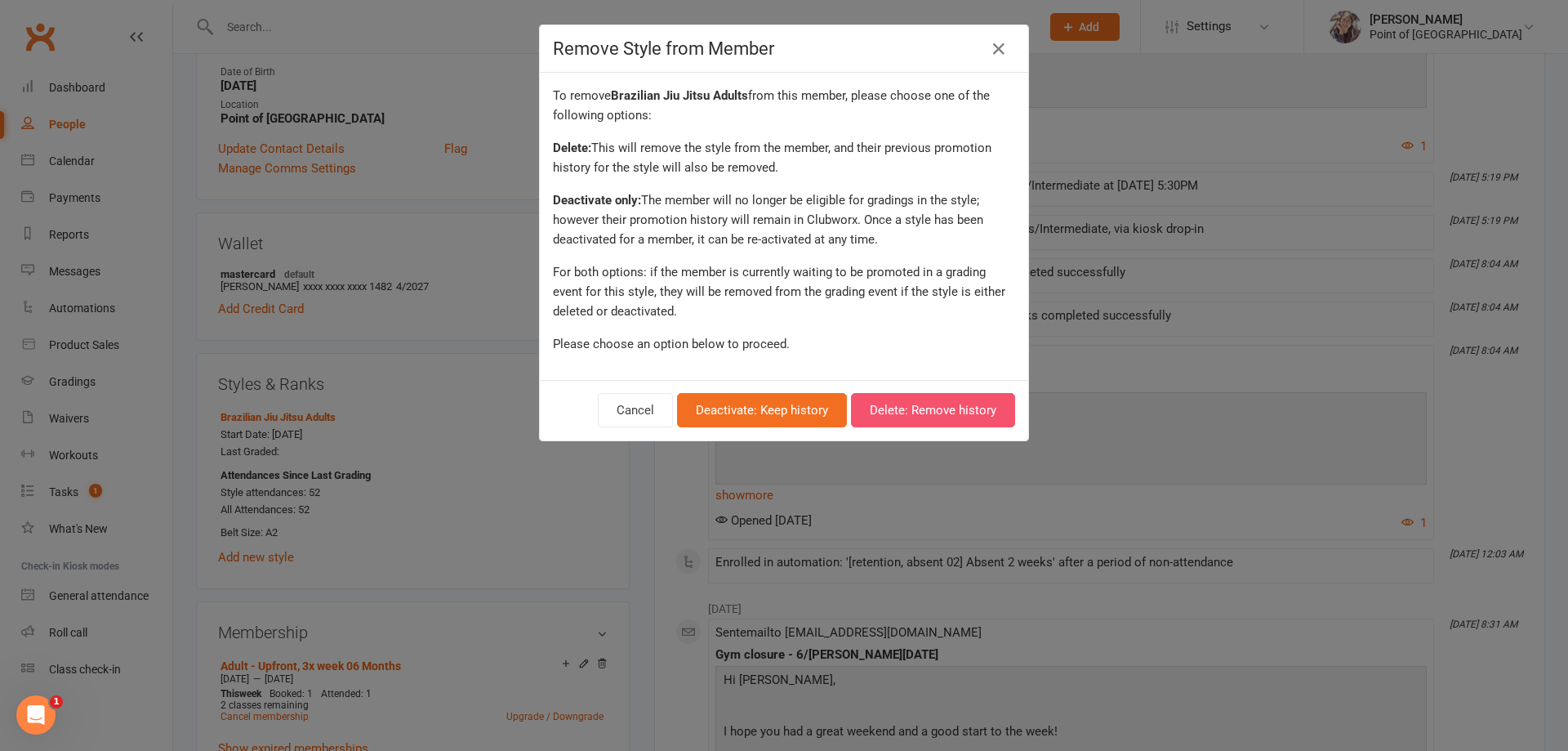
click at [943, 408] on button "Delete: Remove history" at bounding box center [933, 410] width 165 height 35
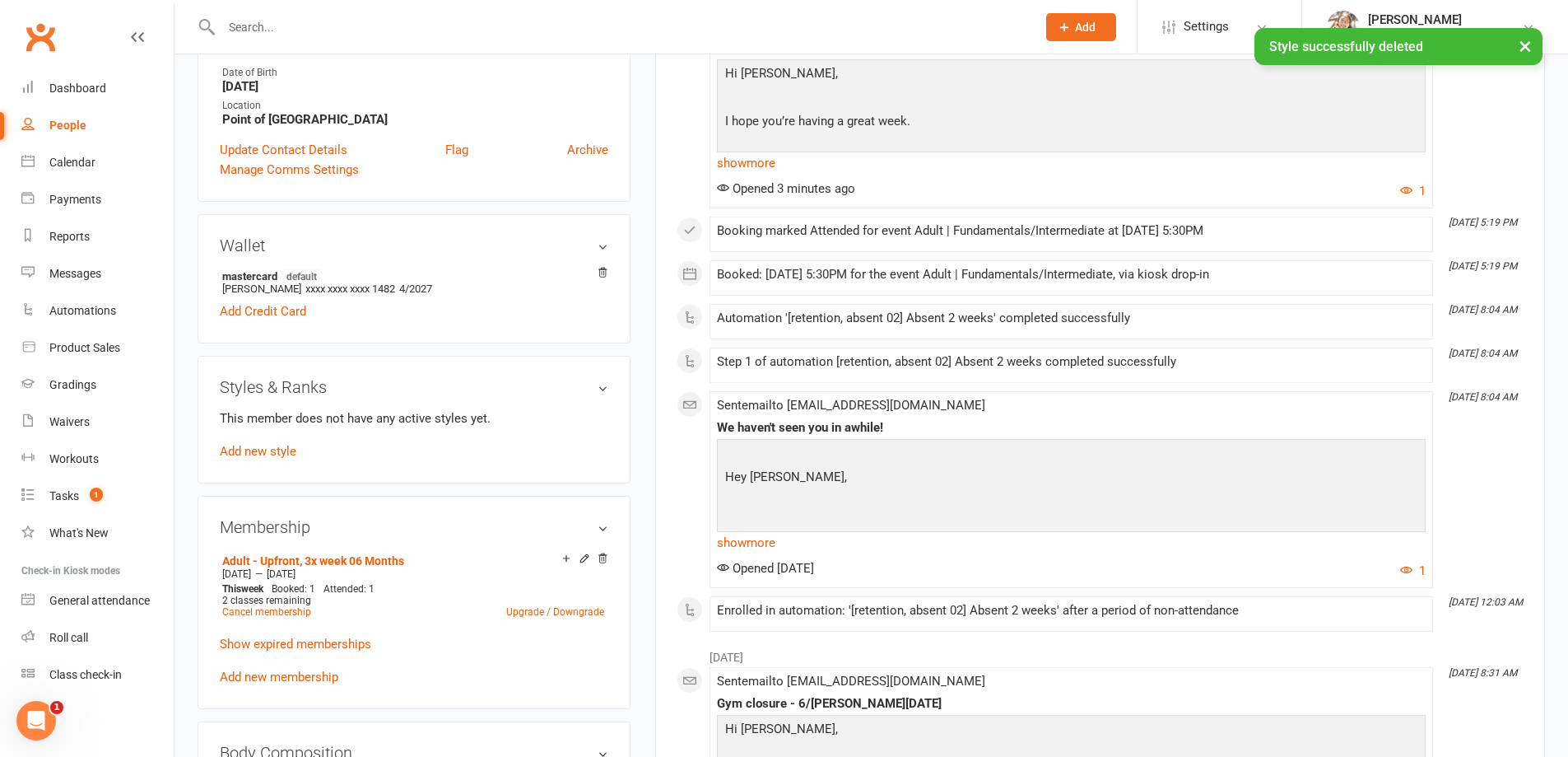
click at [267, 454] on link "Add new style" at bounding box center [257, 451] width 76 height 15
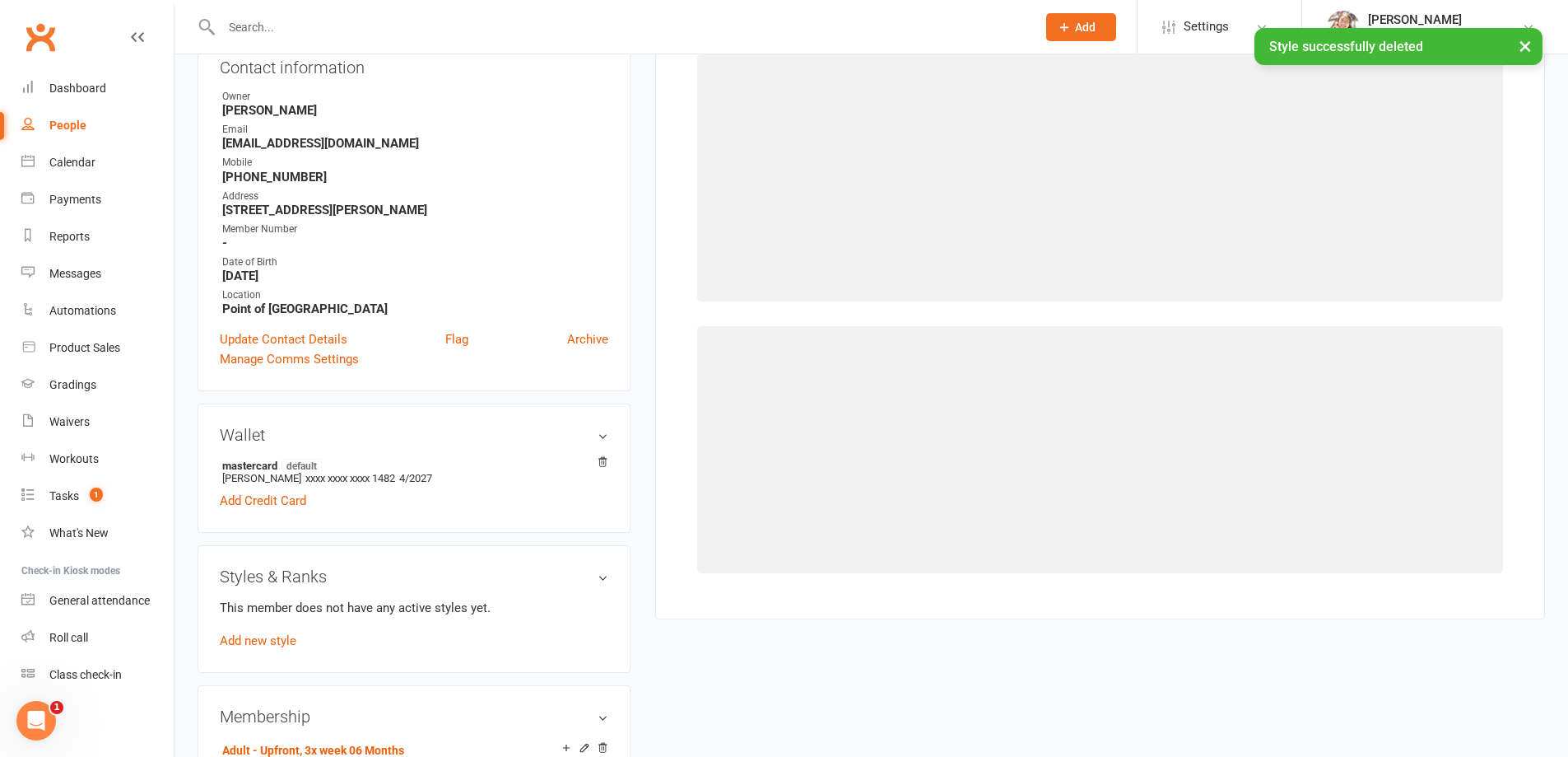
scroll to position [141, 0]
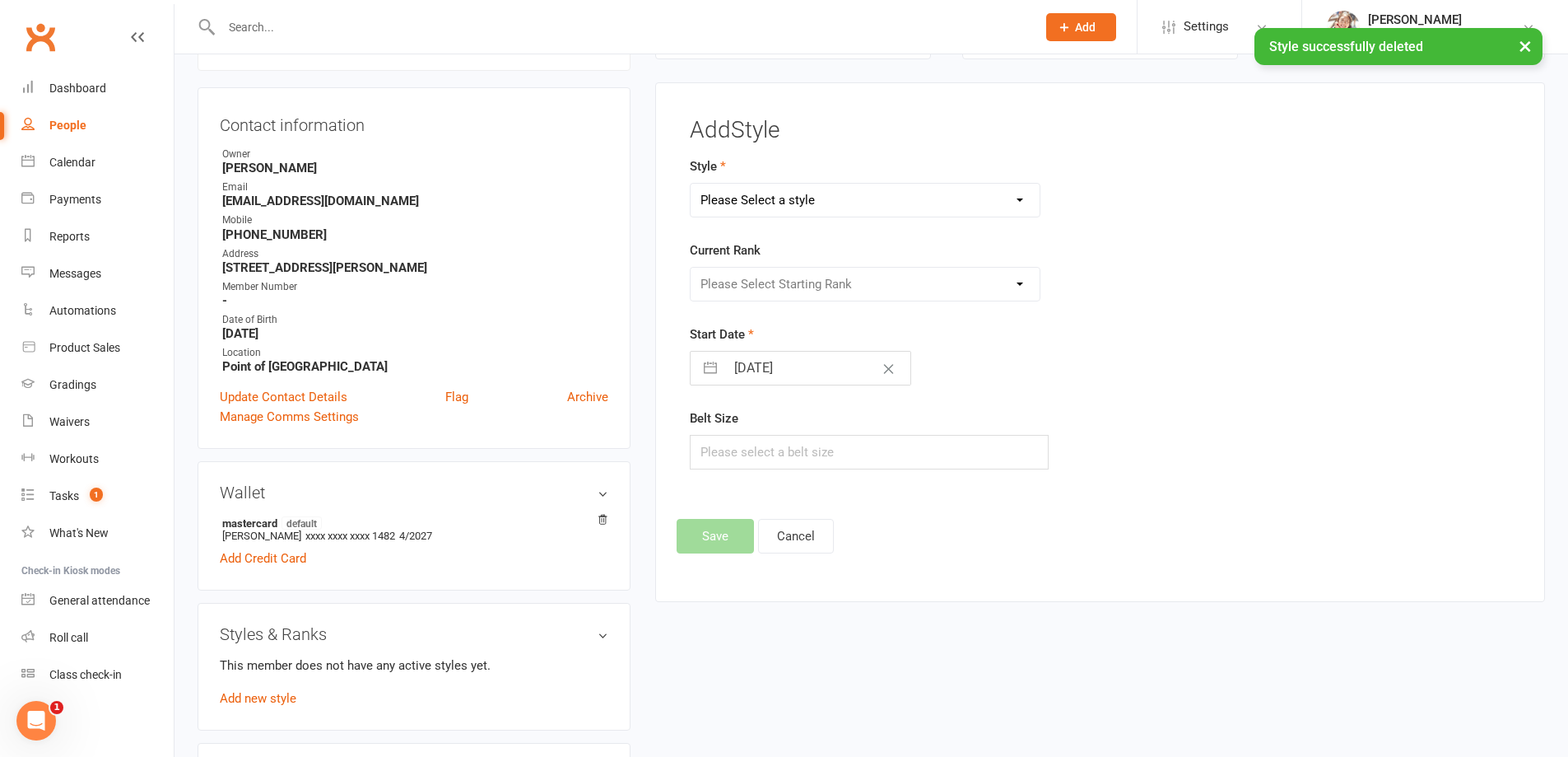
click at [836, 222] on form "Style Please Select a style Brazilian Jiu Jitsu Adults Brazilian Jiu Jitsu Kids…" at bounding box center [958, 312] width 539 height 313
click at [833, 202] on select "Please Select a style Brazilian Jiu Jitsu Adults Brazilian Jiu Jitsu Kids Kickb…" at bounding box center [865, 200] width 350 height 33
select select "1724"
click at [690, 184] on select "Please Select a style Brazilian Jiu Jitsu Adults Brazilian Jiu Jitsu Kids Kickb…" at bounding box center [865, 200] width 350 height 33
click at [775, 292] on select "Please Select Starting Rank White Belt White Belt 1 Stripe White Belt 2 Stripes…" at bounding box center [865, 283] width 350 height 33
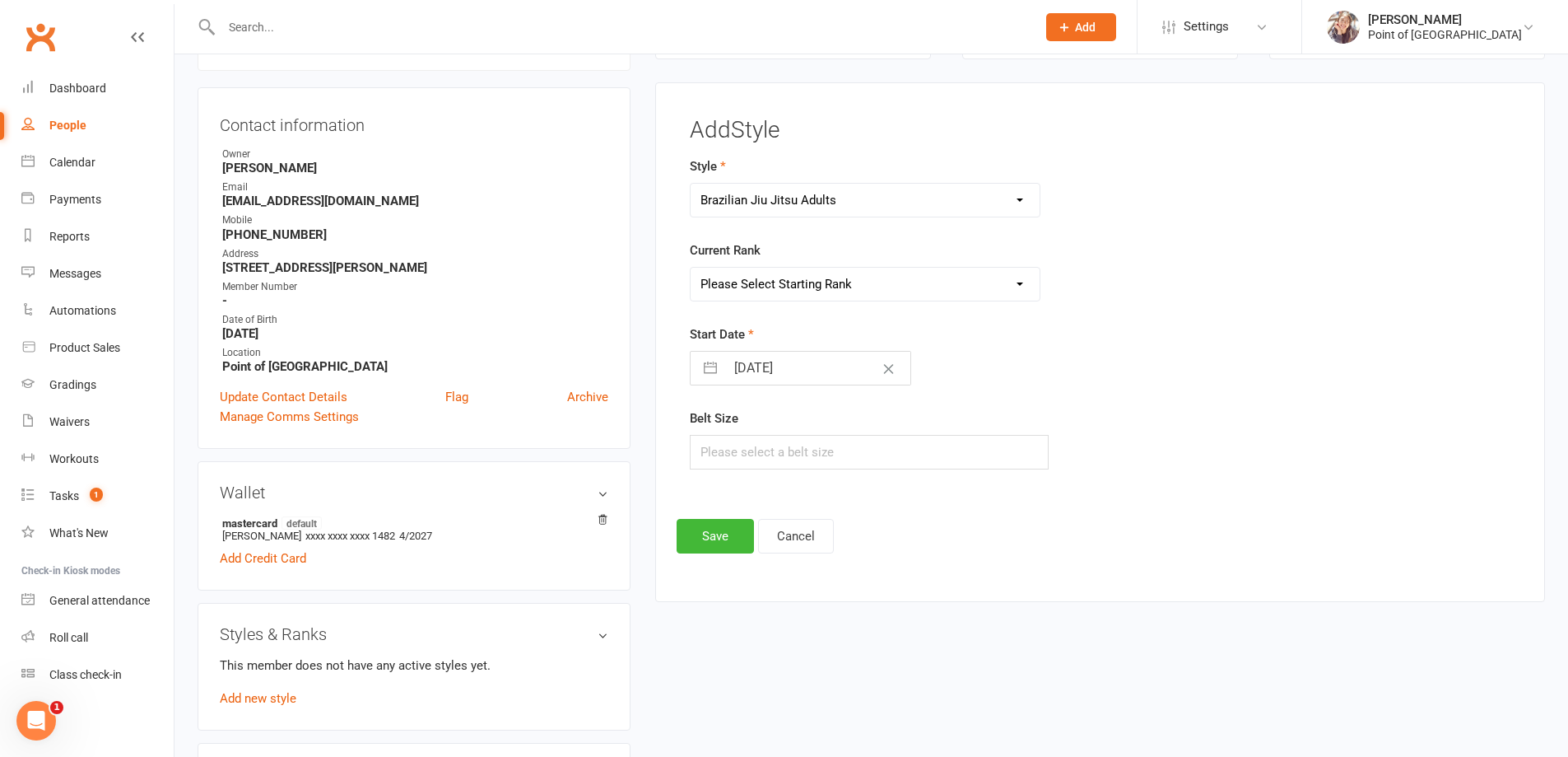
select select "16809"
click at [690, 267] on select "Please Select Starting Rank White Belt White Belt 1 Stripe White Belt 2 Stripes…" at bounding box center [865, 283] width 350 height 33
select select "8"
select select "2025"
select select "9"
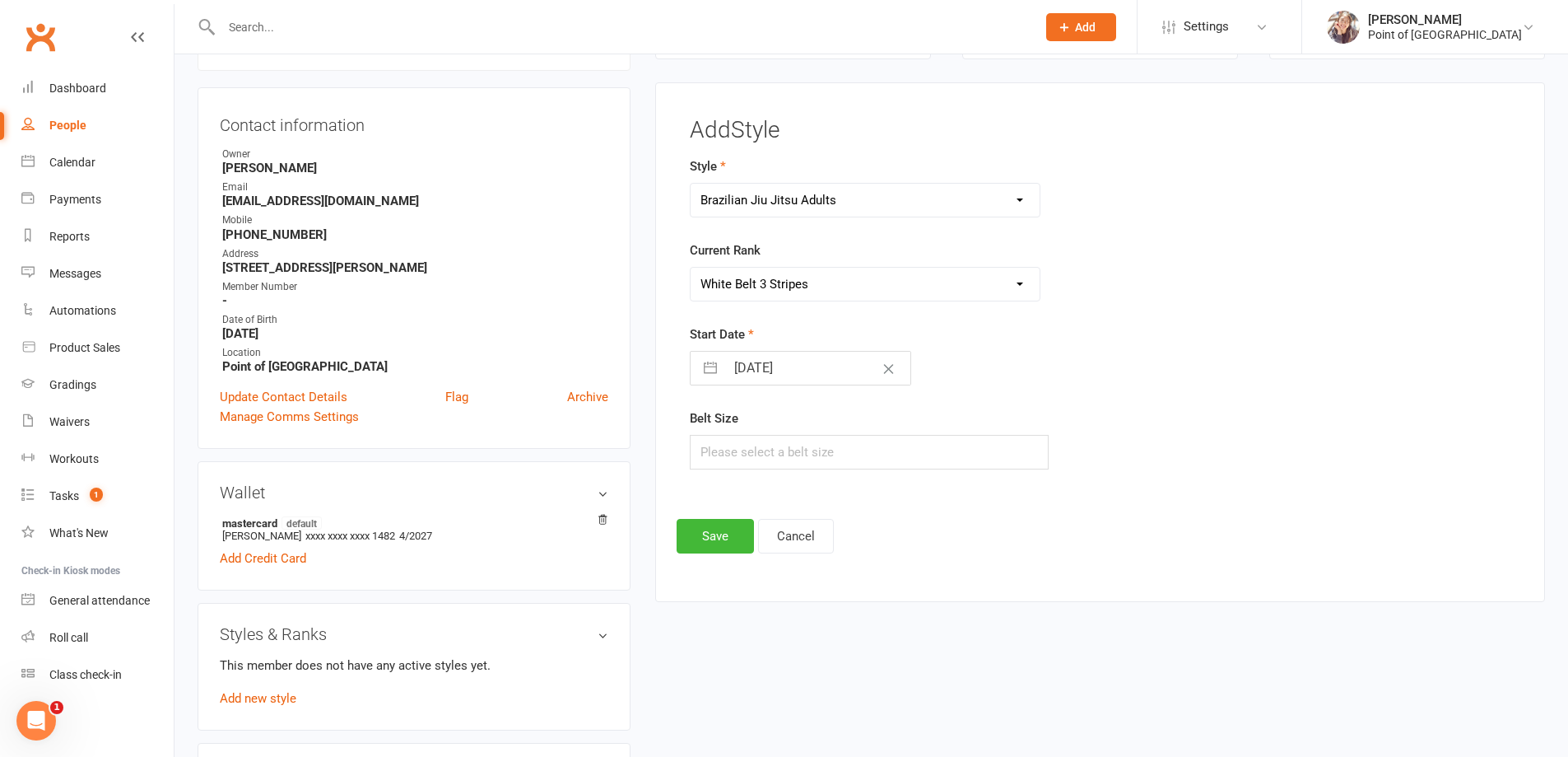
select select "2025"
select select "10"
select select "2025"
click at [772, 373] on input "[DATE]" at bounding box center [818, 368] width 186 height 33
click at [792, 438] on select "January February March April May June July August September October November De…" at bounding box center [795, 434] width 90 height 19
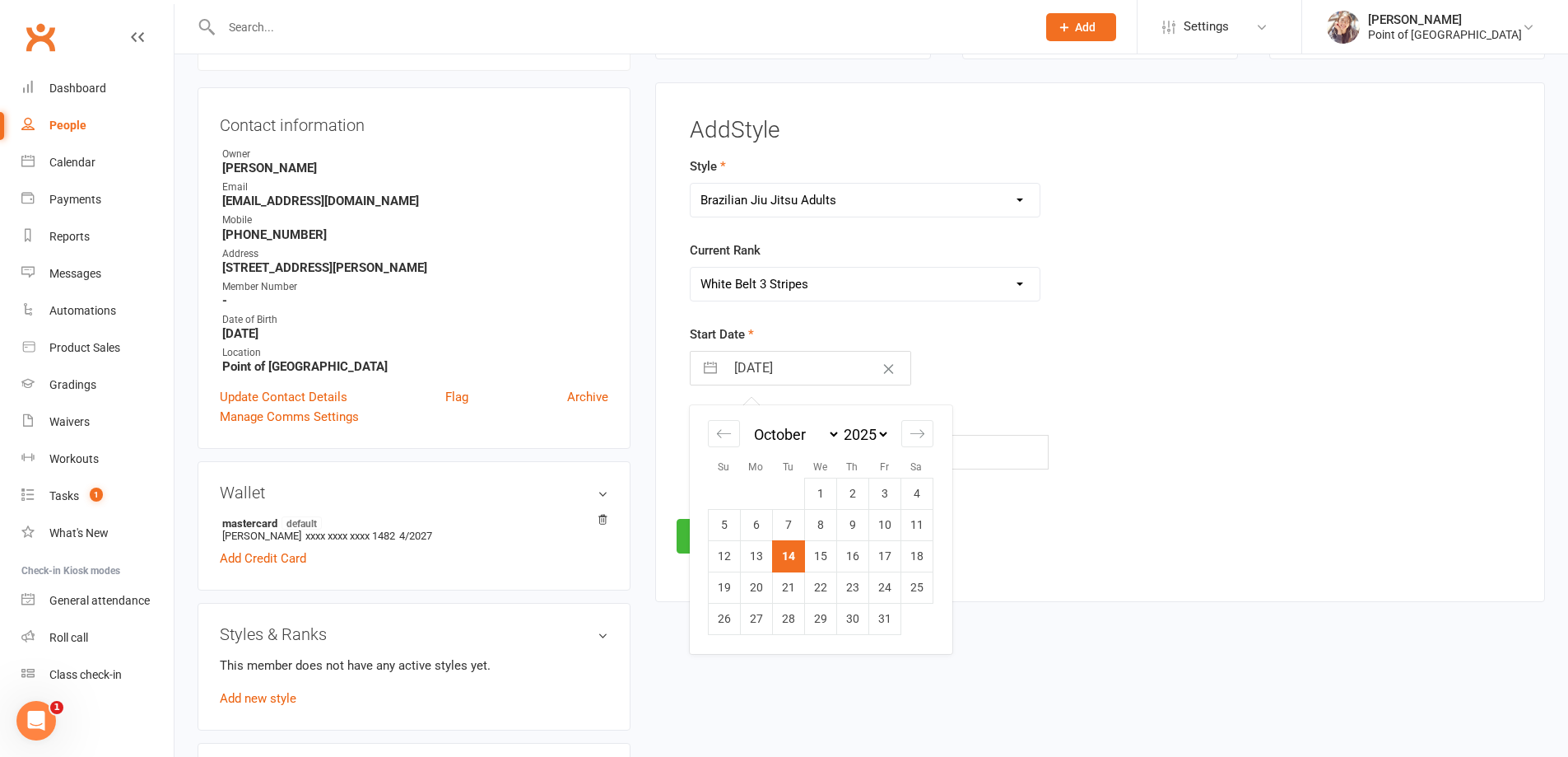
select select "11"
select select "2024"
select select "2025"
select select "1"
select select "2025"
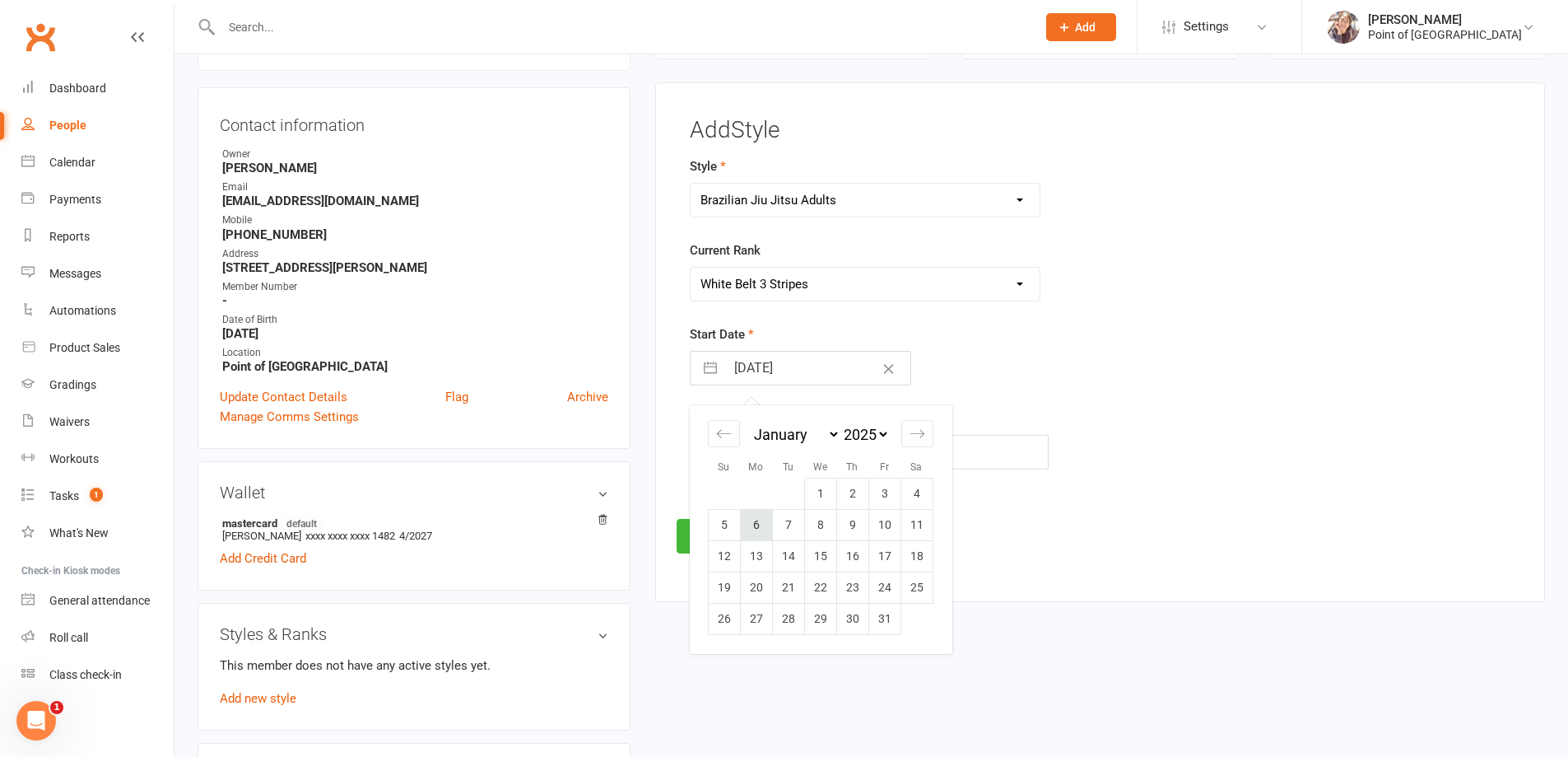
click at [749, 527] on td "6" at bounding box center [756, 524] width 32 height 31
type input "[DATE]"
click at [753, 450] on input "text" at bounding box center [869, 452] width 360 height 35
type input "A2"
click at [714, 545] on button "Save" at bounding box center [715, 535] width 77 height 35
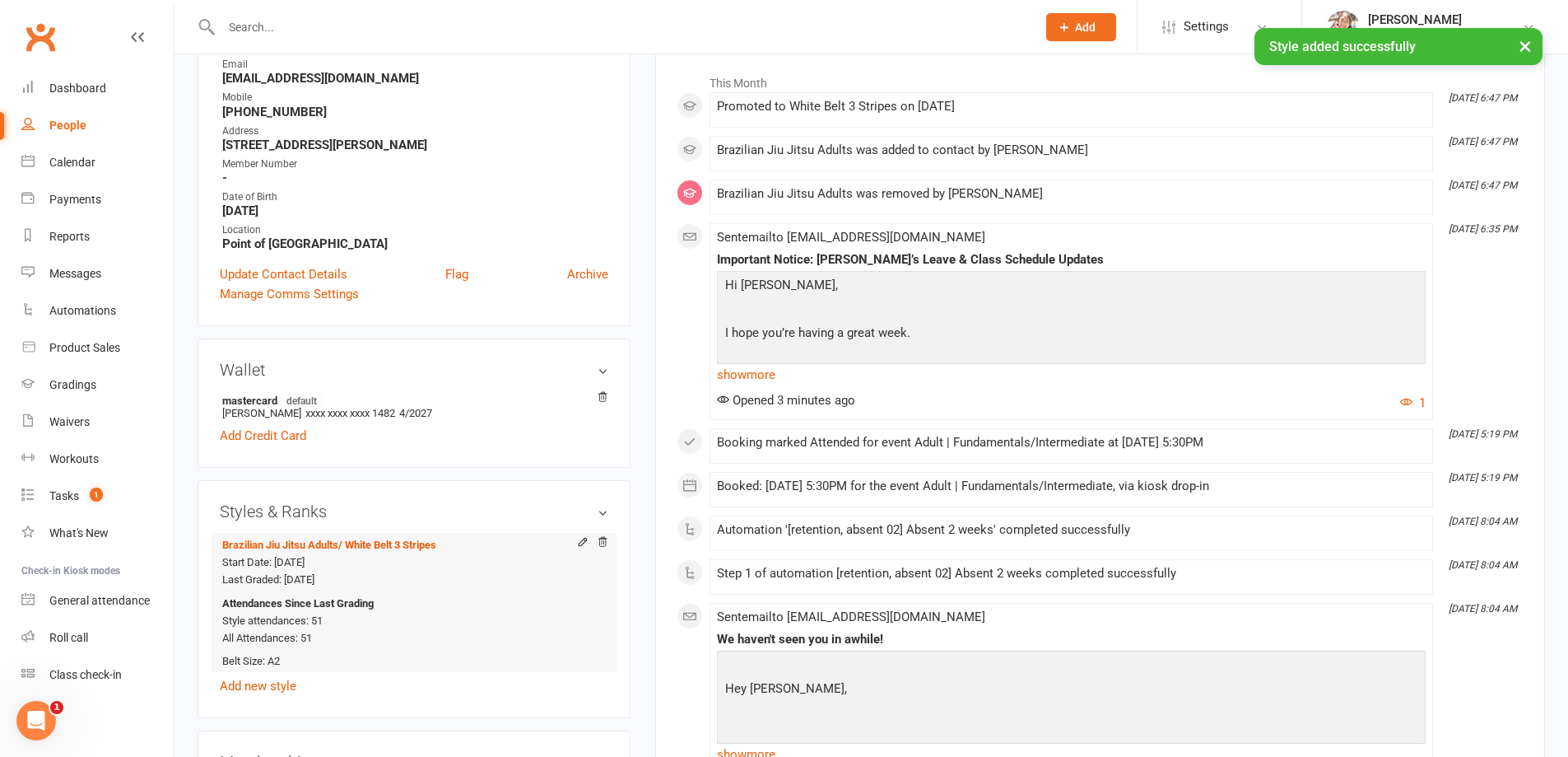
scroll to position [265, 0]
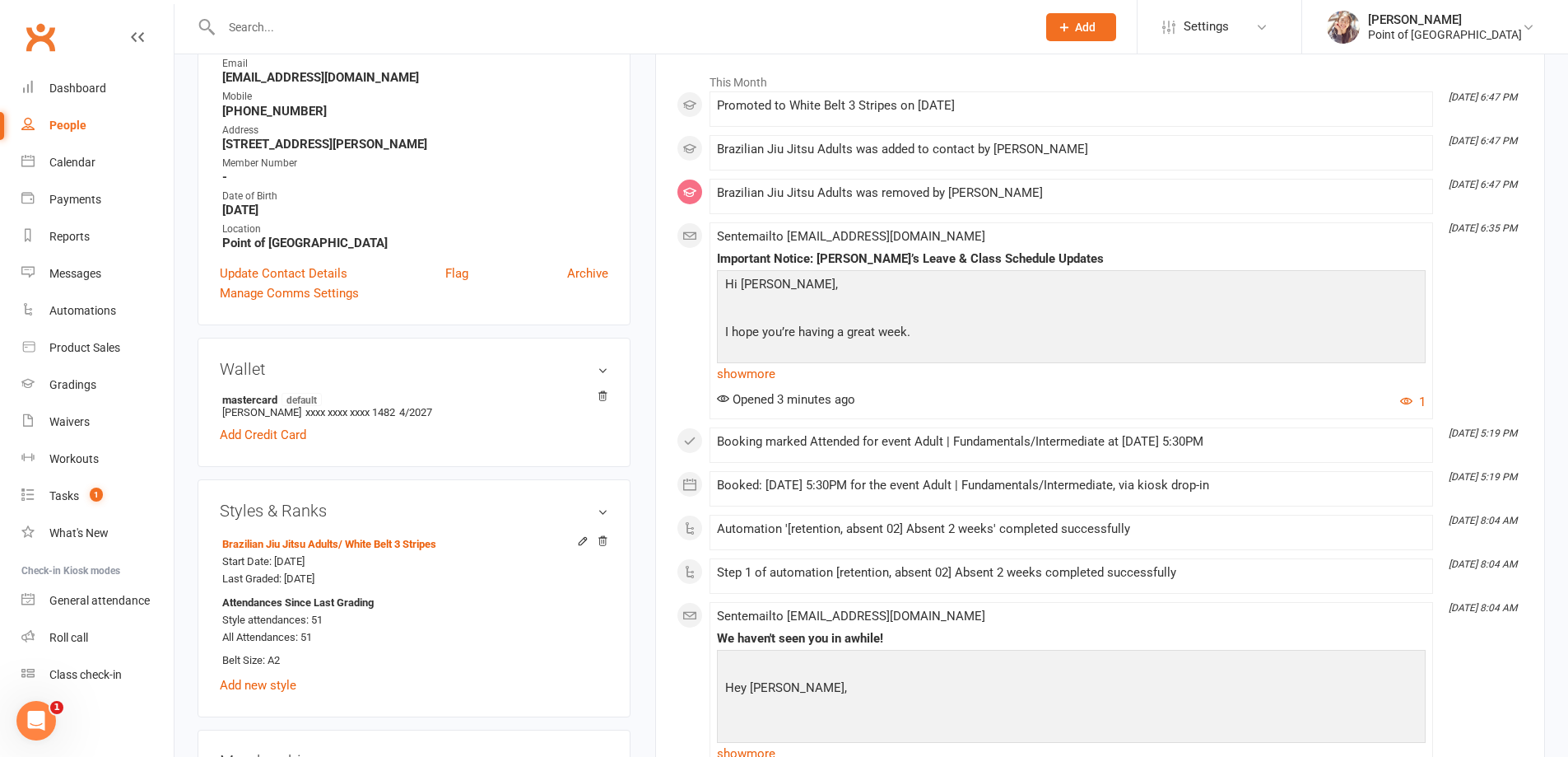
click at [247, 34] on input "text" at bounding box center [620, 27] width 809 height 23
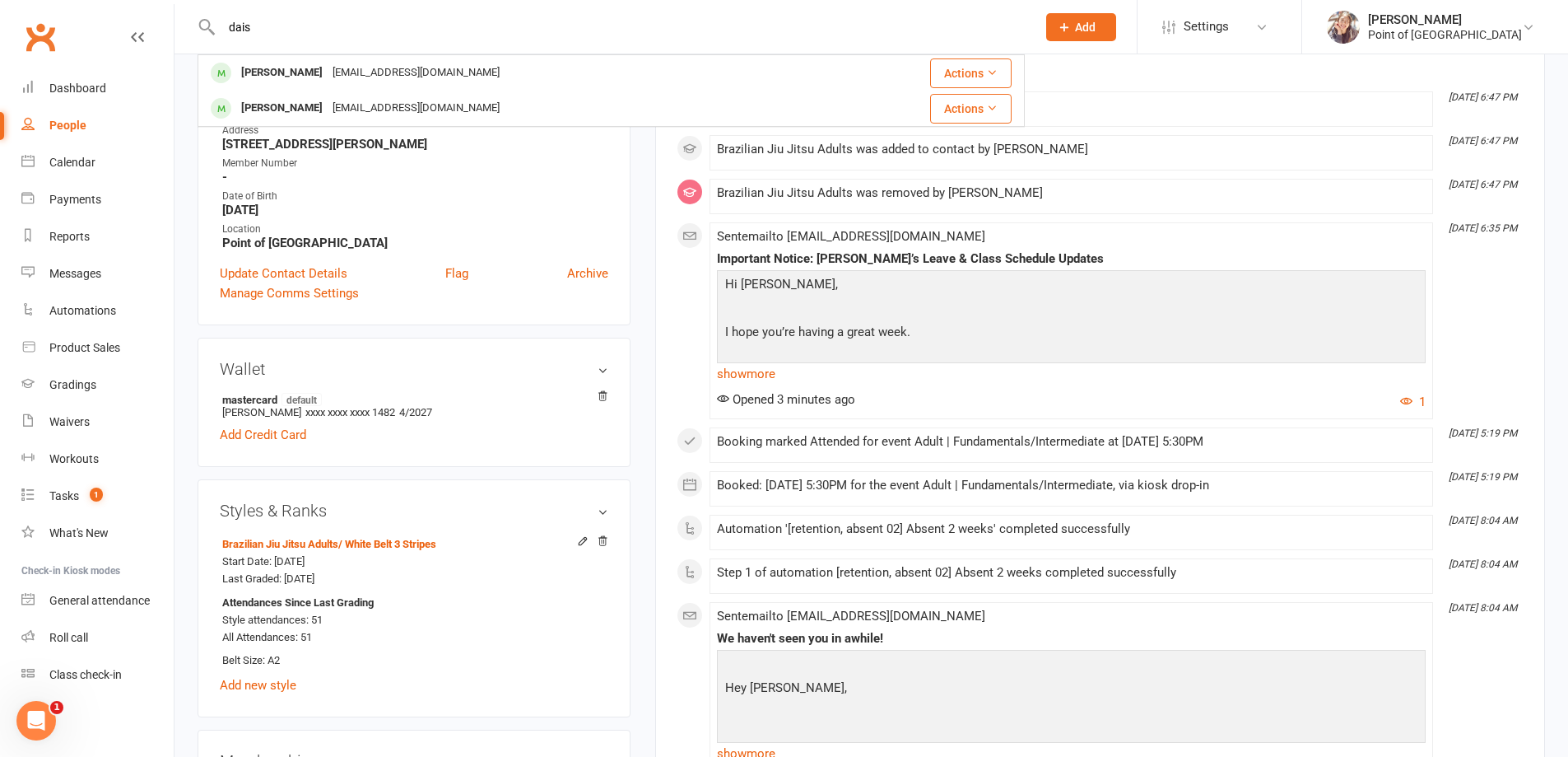
type input "dais"
click at [269, 63] on div "[PERSON_NAME]" at bounding box center [282, 73] width 91 height 24
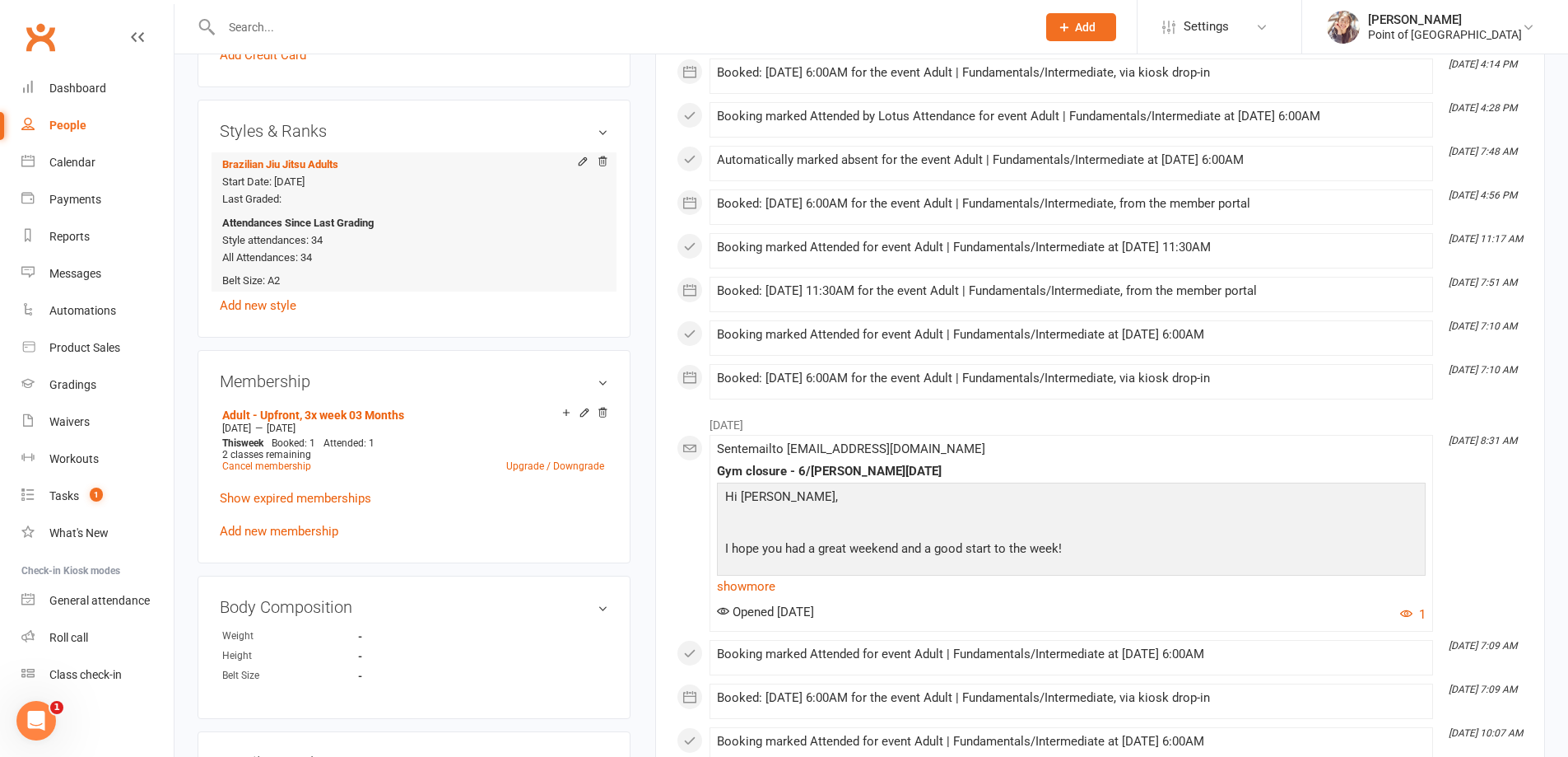
scroll to position [639, 0]
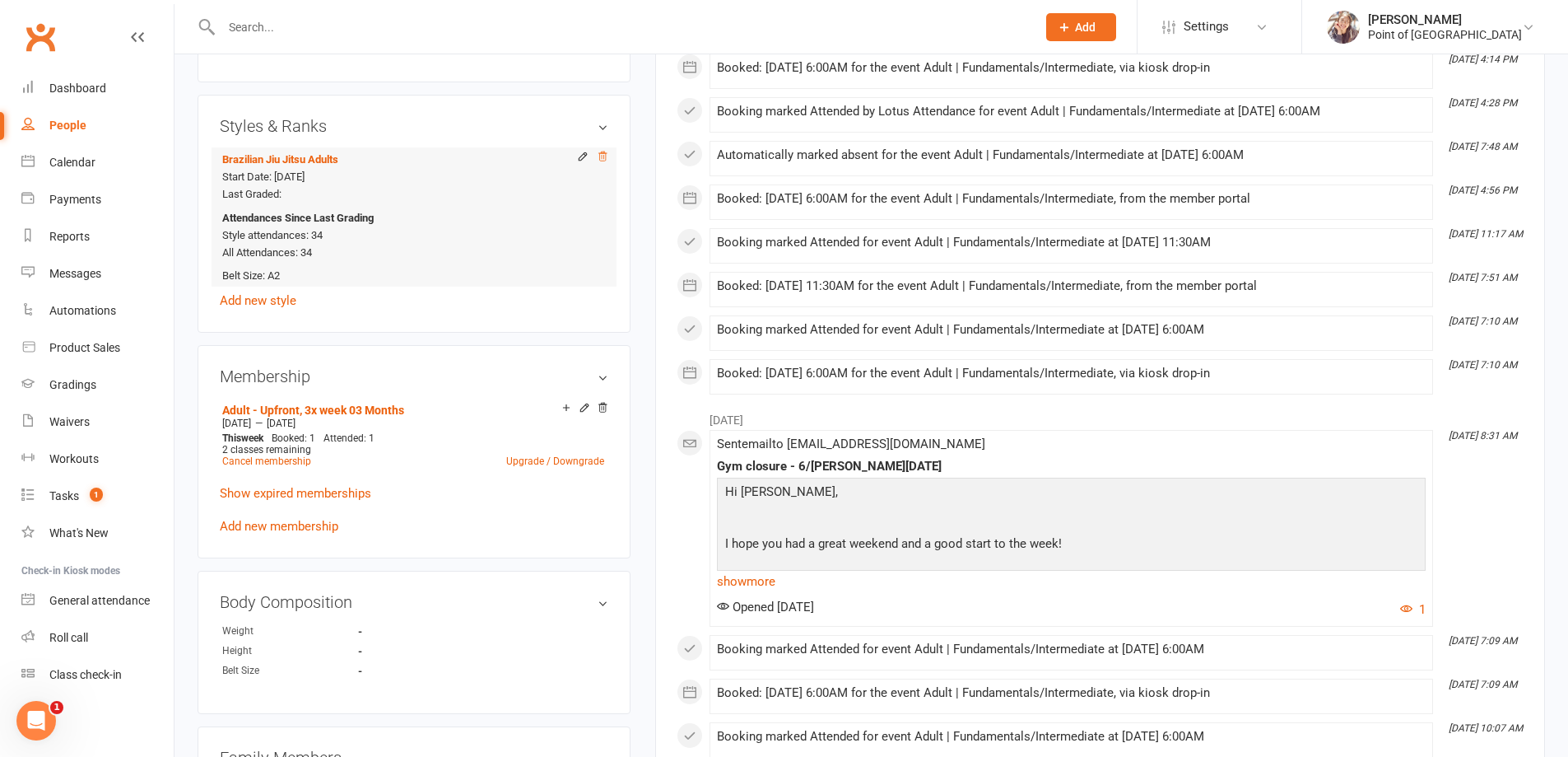
click at [607, 154] on icon at bounding box center [602, 156] width 12 height 12
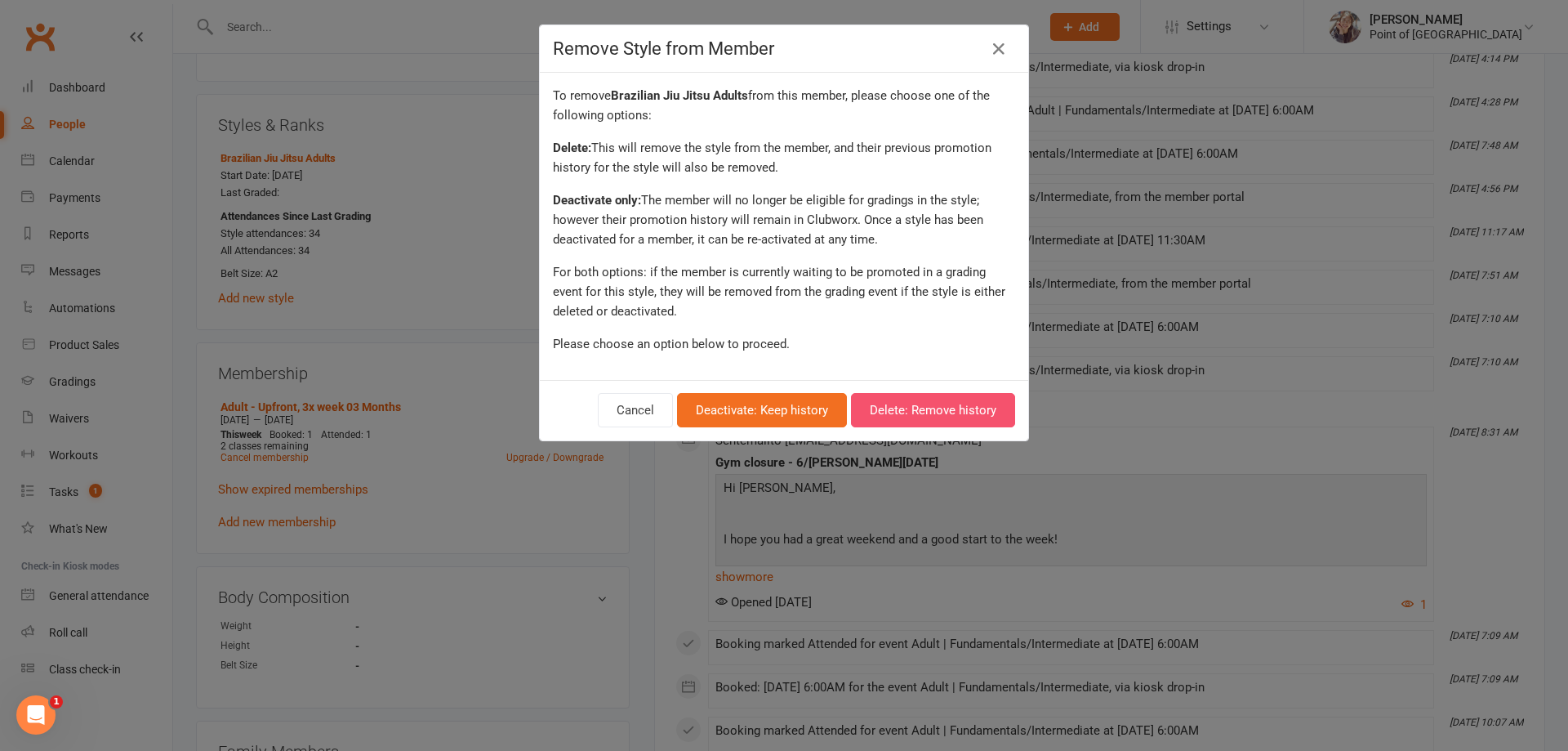
click at [913, 404] on button "Delete: Remove history" at bounding box center [933, 410] width 165 height 35
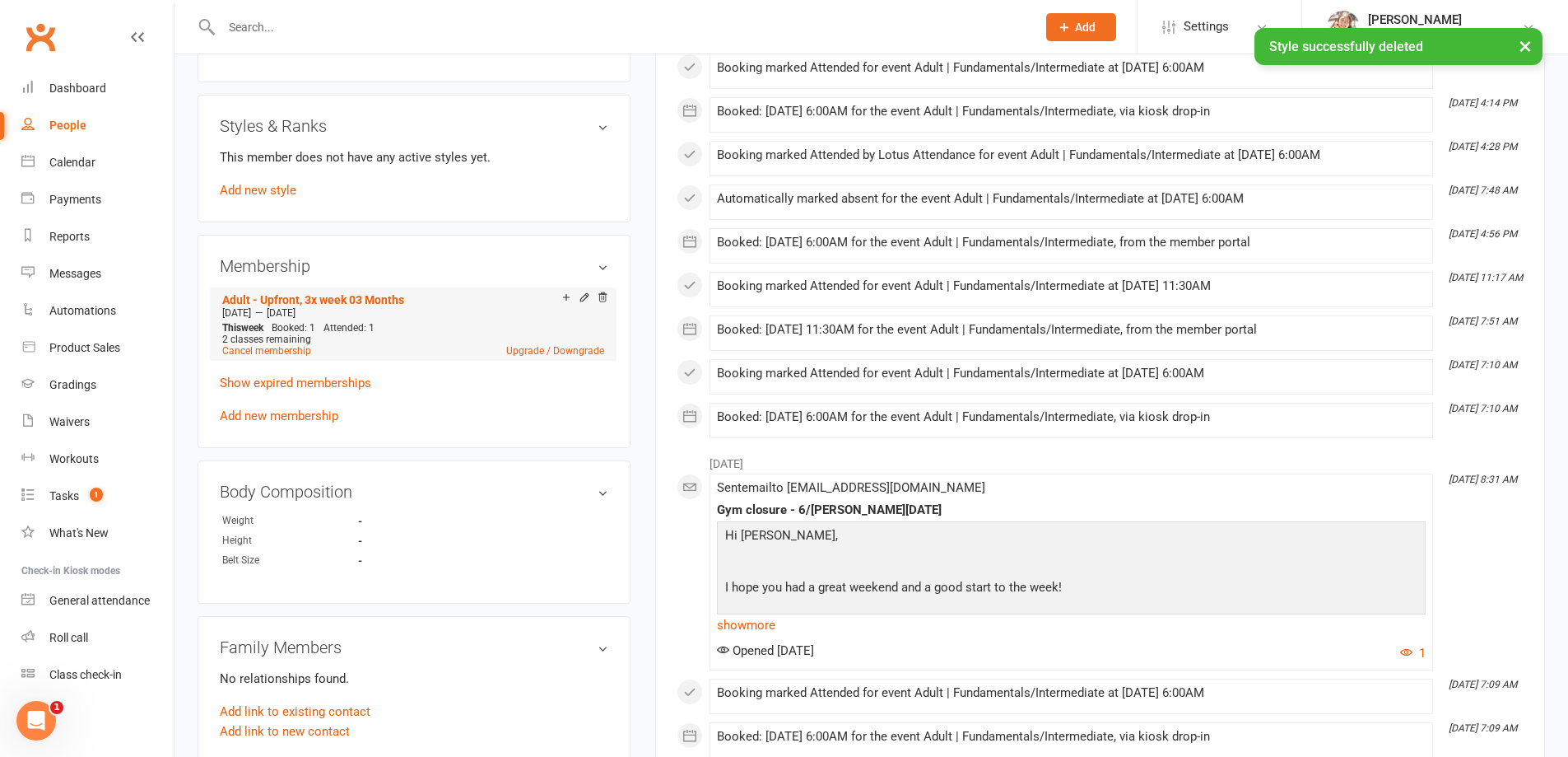
scroll to position [618, 0]
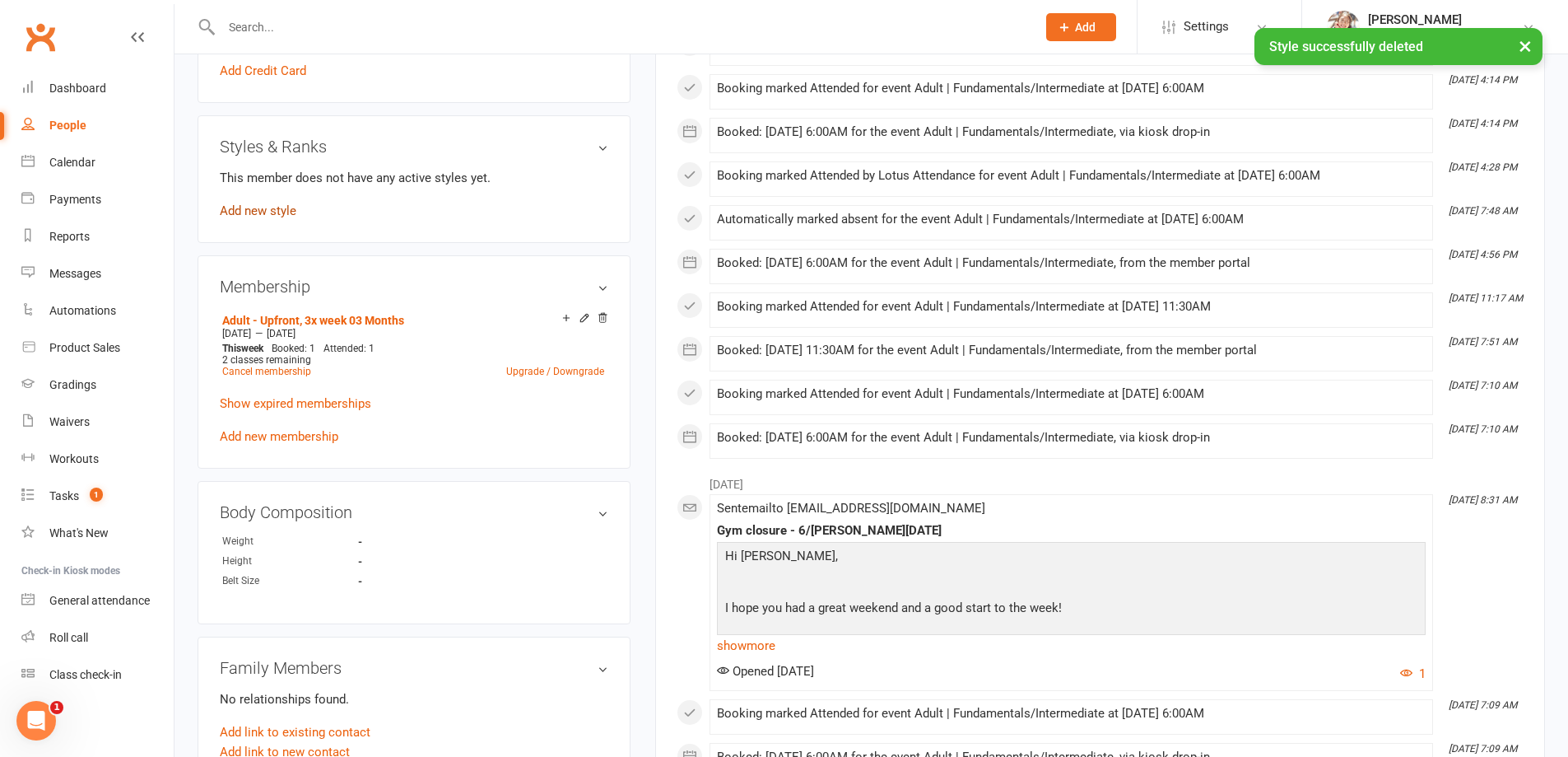
click at [274, 213] on link "Add new style" at bounding box center [257, 211] width 76 height 15
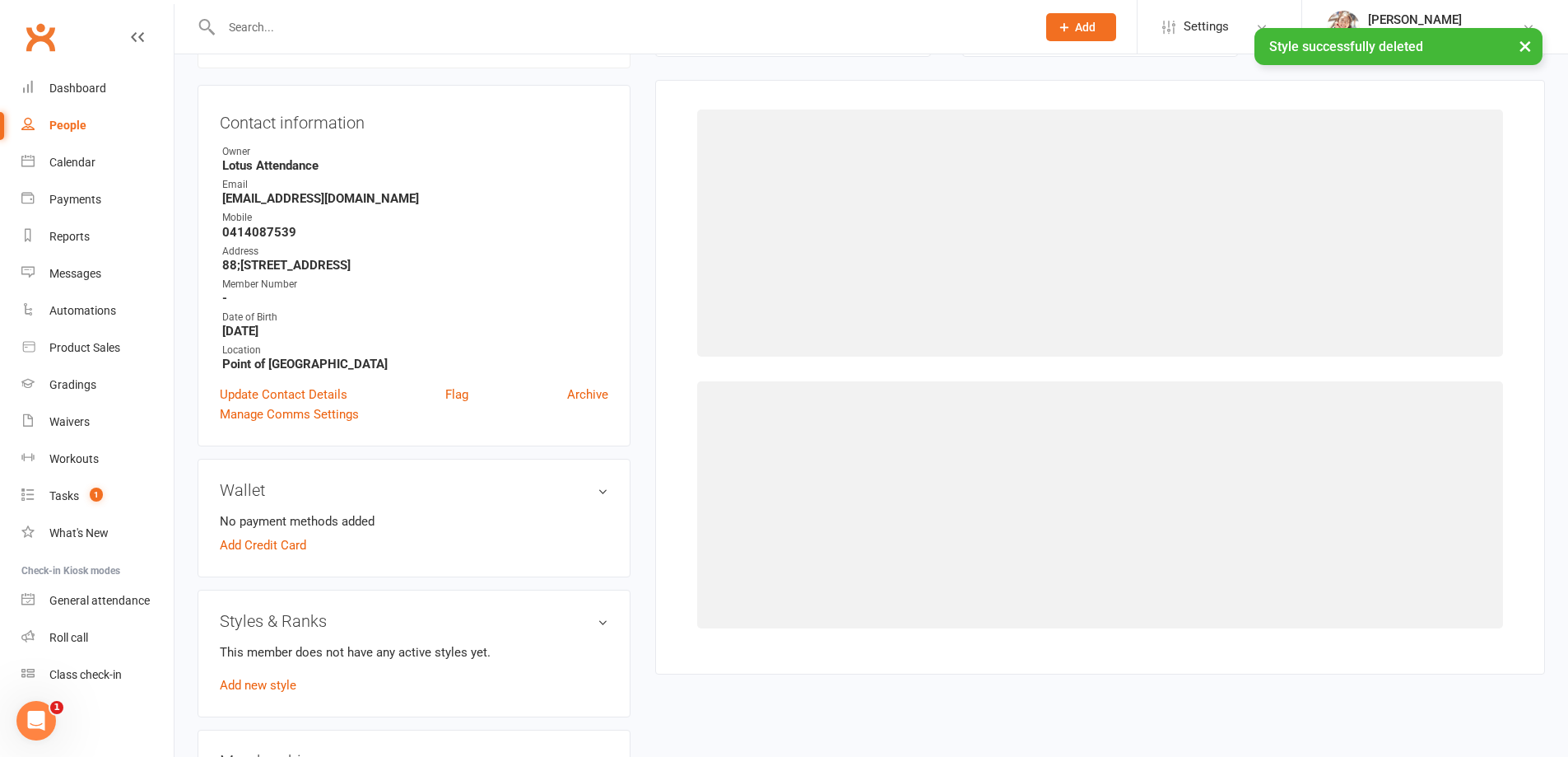
scroll to position [141, 0]
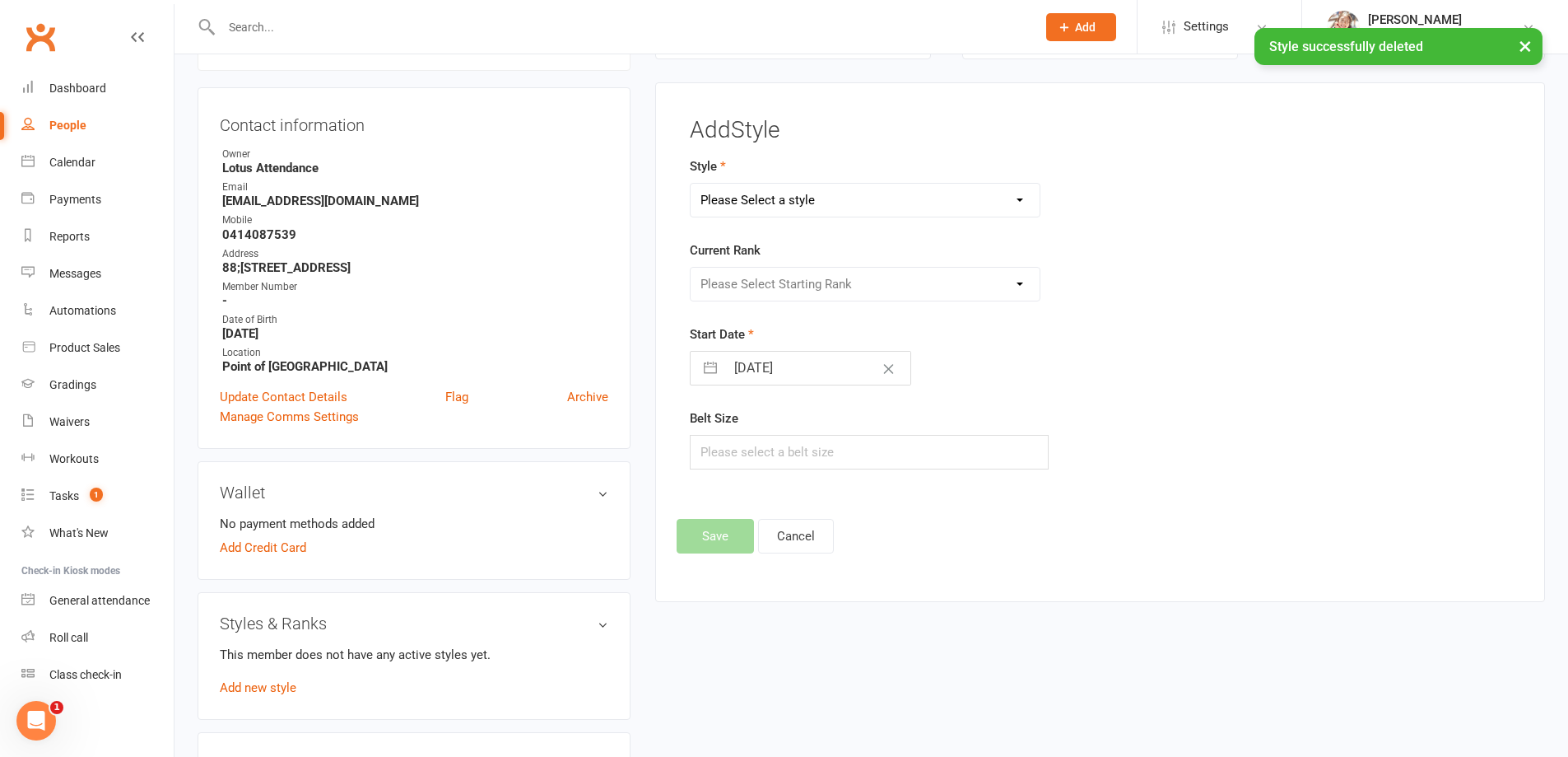
click at [789, 202] on select "Please Select a style Brazilian Jiu Jitsu Adults Brazilian Jiu Jitsu Kids Kickb…" at bounding box center [865, 200] width 350 height 33
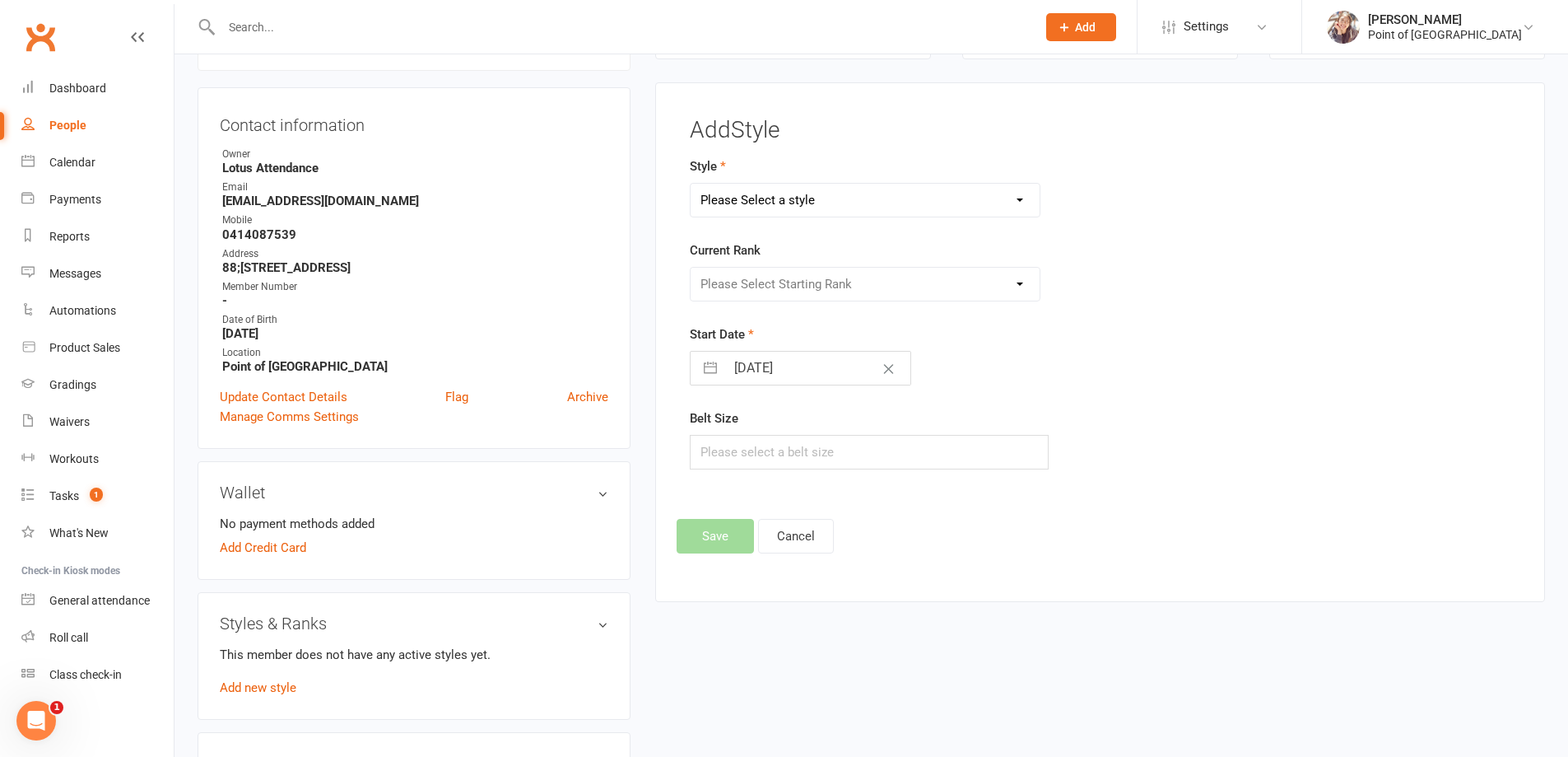
select select "1724"
click at [690, 184] on select "Please Select a style Brazilian Jiu Jitsu Adults Brazilian Jiu Jitsu Kids Kickb…" at bounding box center [865, 200] width 350 height 33
click at [776, 287] on select "Please Select Starting Rank White Belt White Belt 1 Stripe White Belt 2 Stripes…" at bounding box center [865, 283] width 350 height 33
select select "16806"
click at [690, 267] on select "Please Select Starting Rank White Belt White Belt 1 Stripe White Belt 2 Stripes…" at bounding box center [865, 283] width 350 height 33
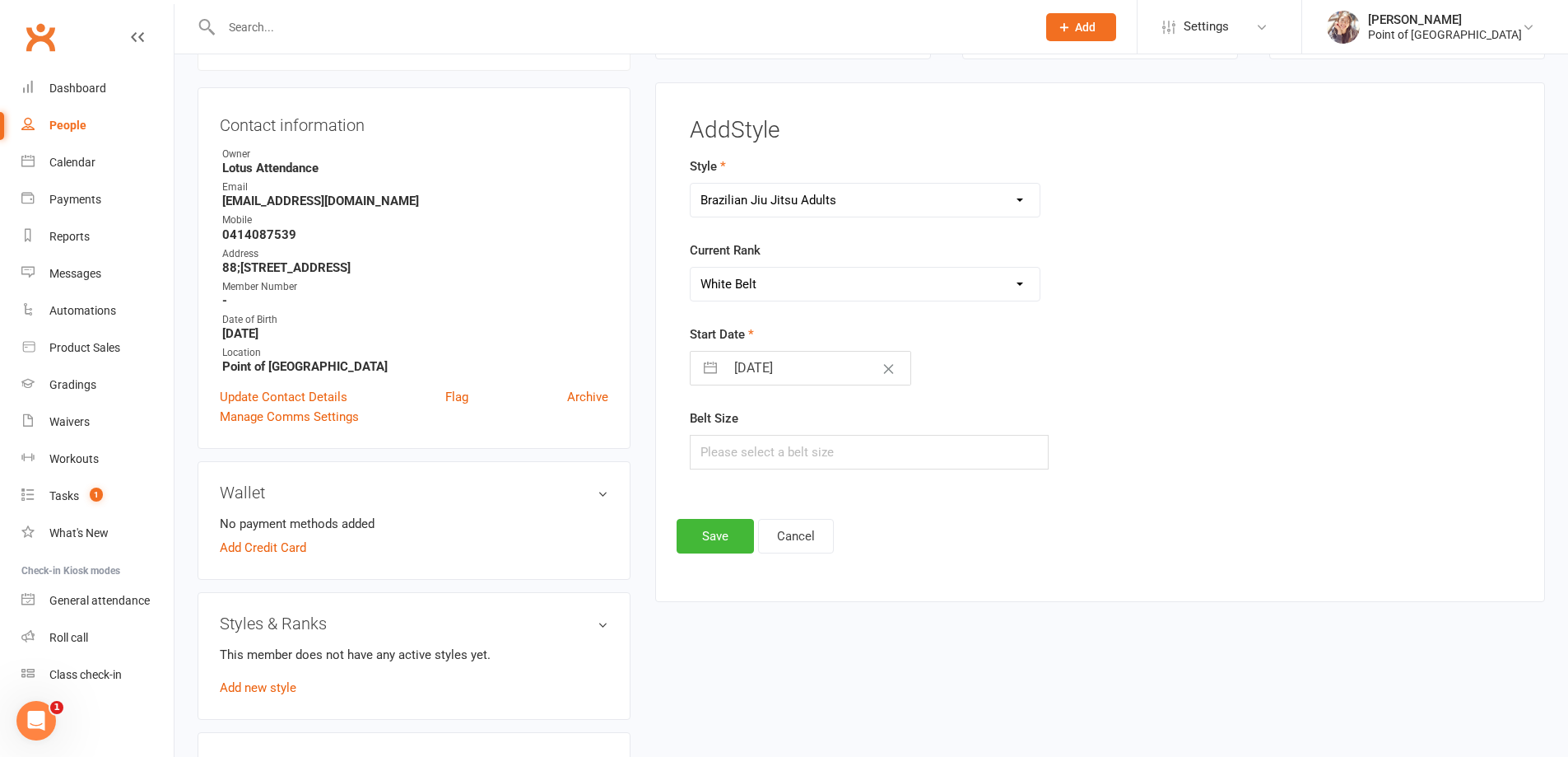
select select "8"
select select "2025"
select select "9"
select select "2025"
select select "10"
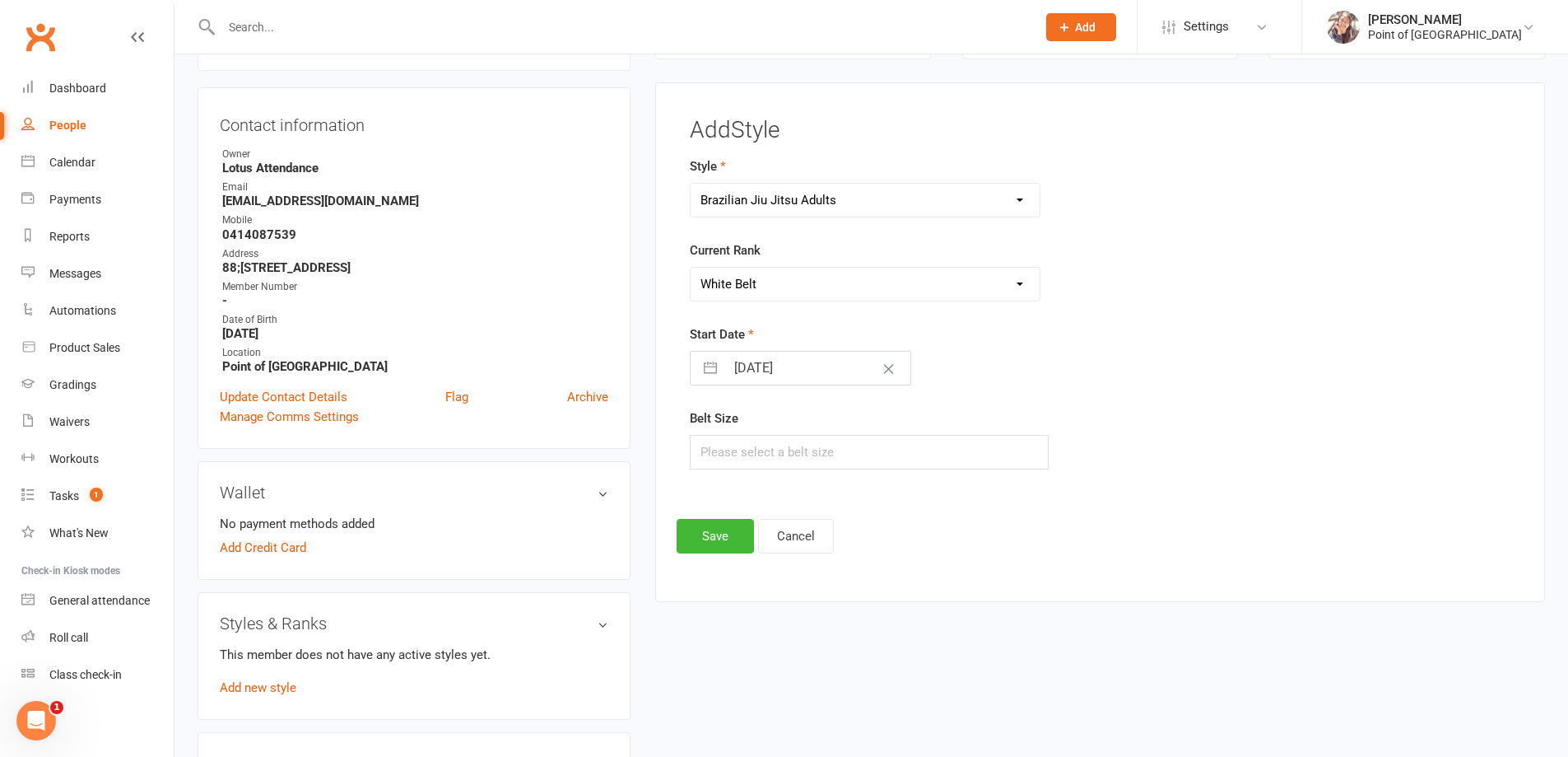
select select "2025"
click at [747, 377] on input "[DATE]" at bounding box center [818, 368] width 186 height 33
click at [729, 437] on icon "Move backward to switch to the previous month." at bounding box center [723, 433] width 15 height 15
select select "7"
select select "2025"
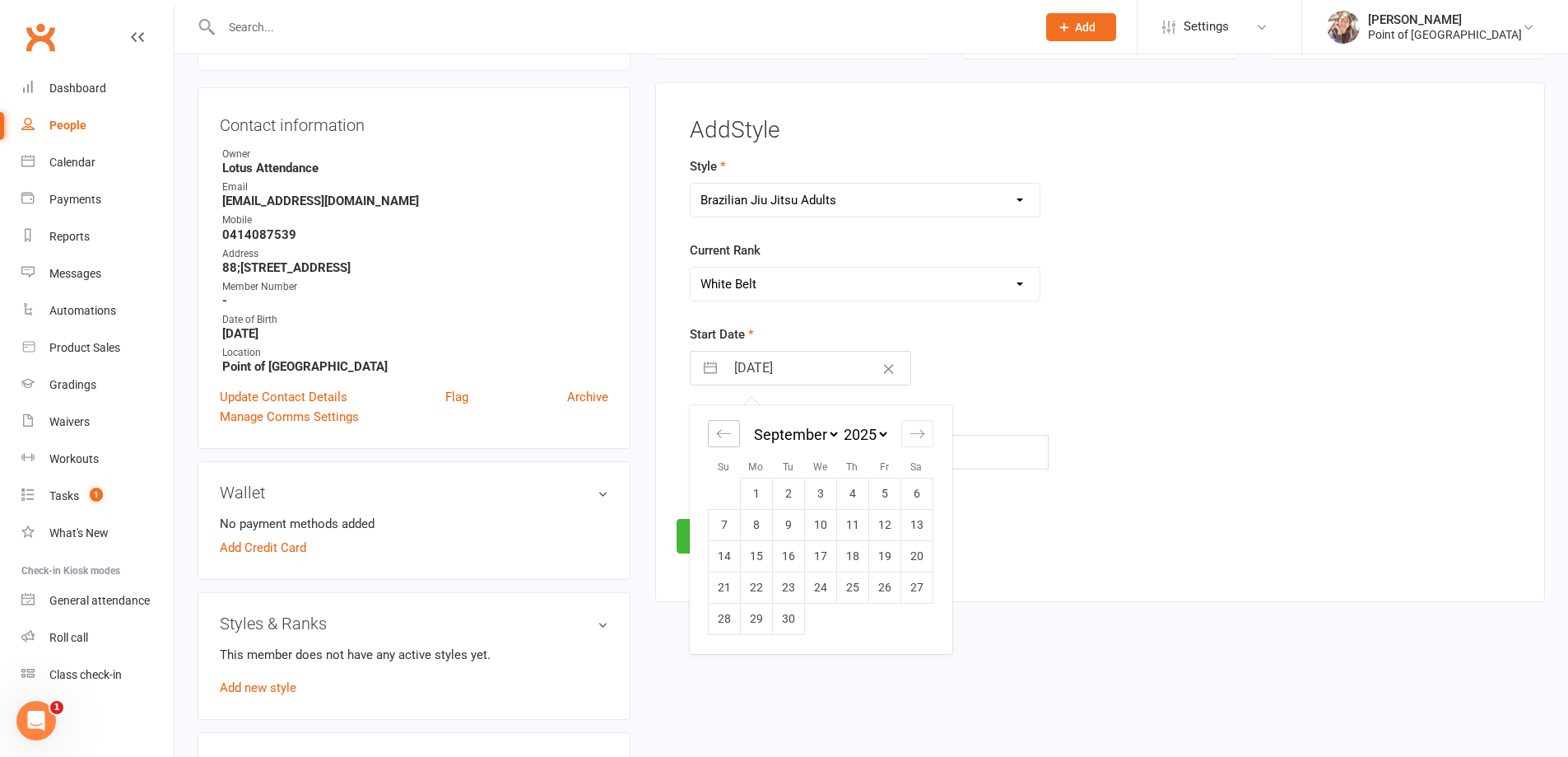
click at [729, 436] on icon "Move backward to switch to the previous month." at bounding box center [723, 433] width 15 height 15
select select "6"
select select "2025"
click at [729, 436] on icon "Move backward to switch to the previous month." at bounding box center [723, 433] width 15 height 15
select select "5"
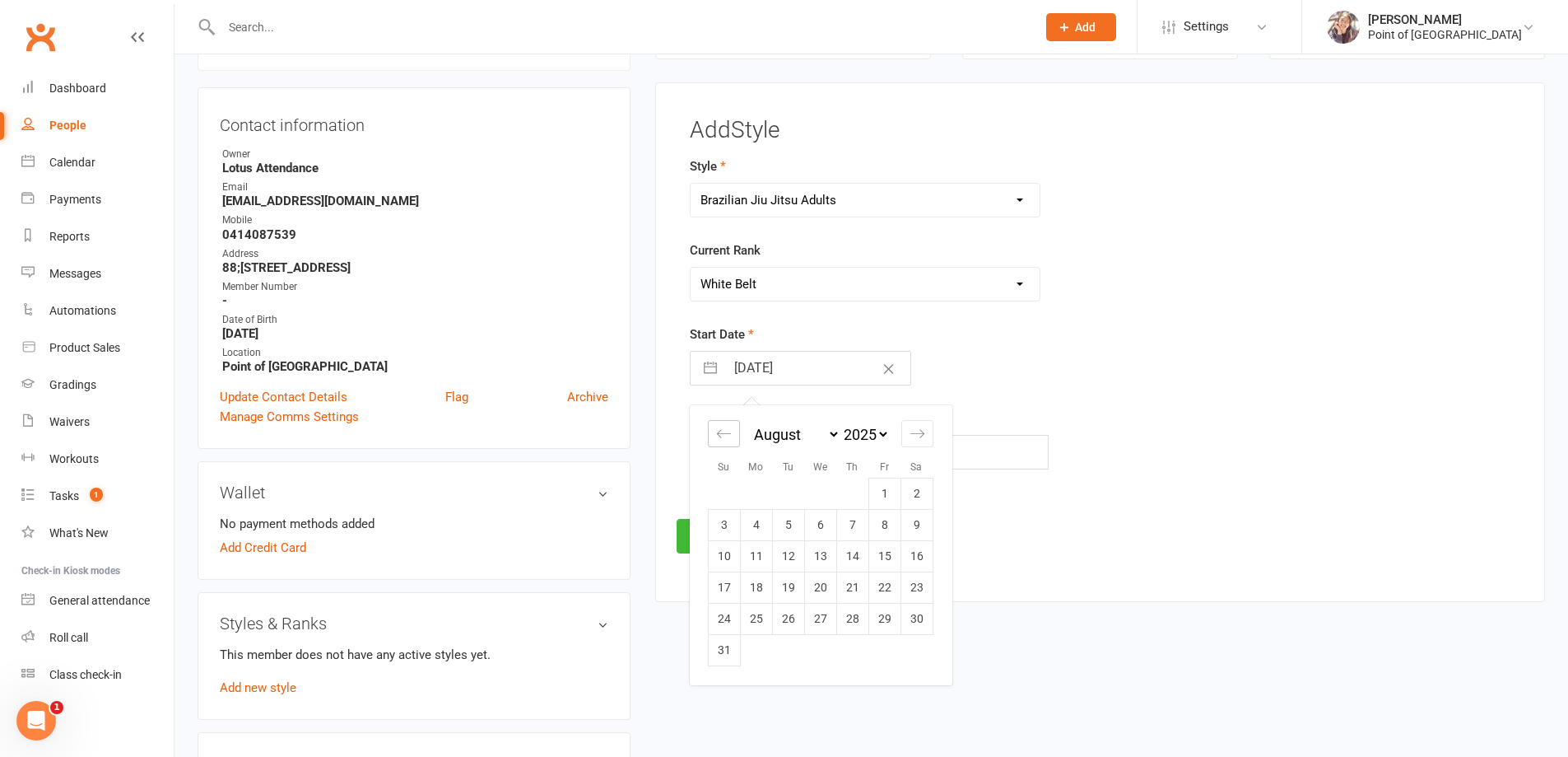
select select "2025"
click at [729, 436] on icon "Move backward to switch to the previous month." at bounding box center [723, 433] width 15 height 15
select select "4"
select select "2025"
click at [729, 436] on icon "Move backward to switch to the previous month." at bounding box center [723, 433] width 15 height 15
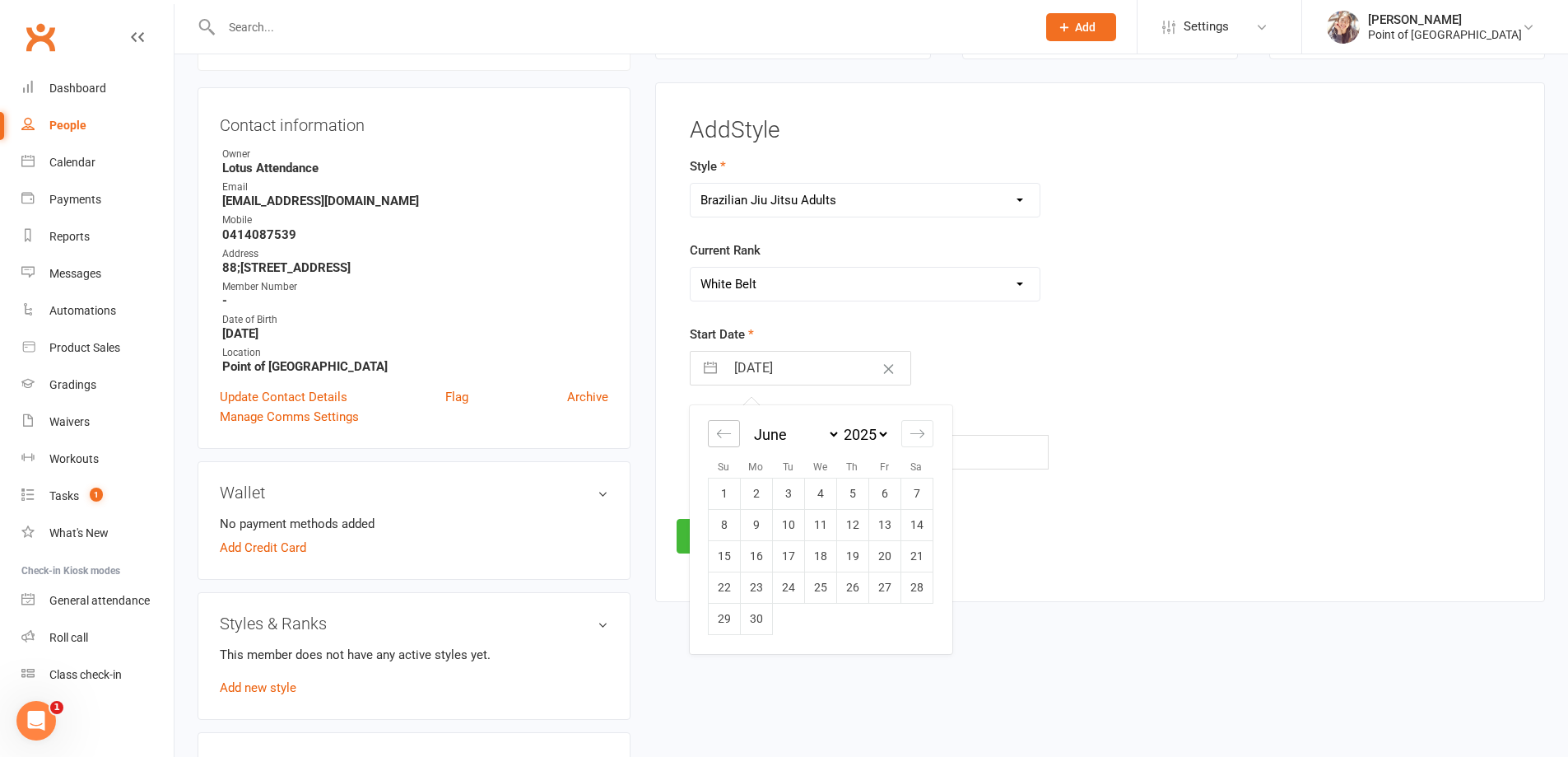
select select "3"
select select "2025"
click at [927, 438] on div "Move forward to switch to the next month." at bounding box center [917, 433] width 32 height 27
select select "6"
select select "2025"
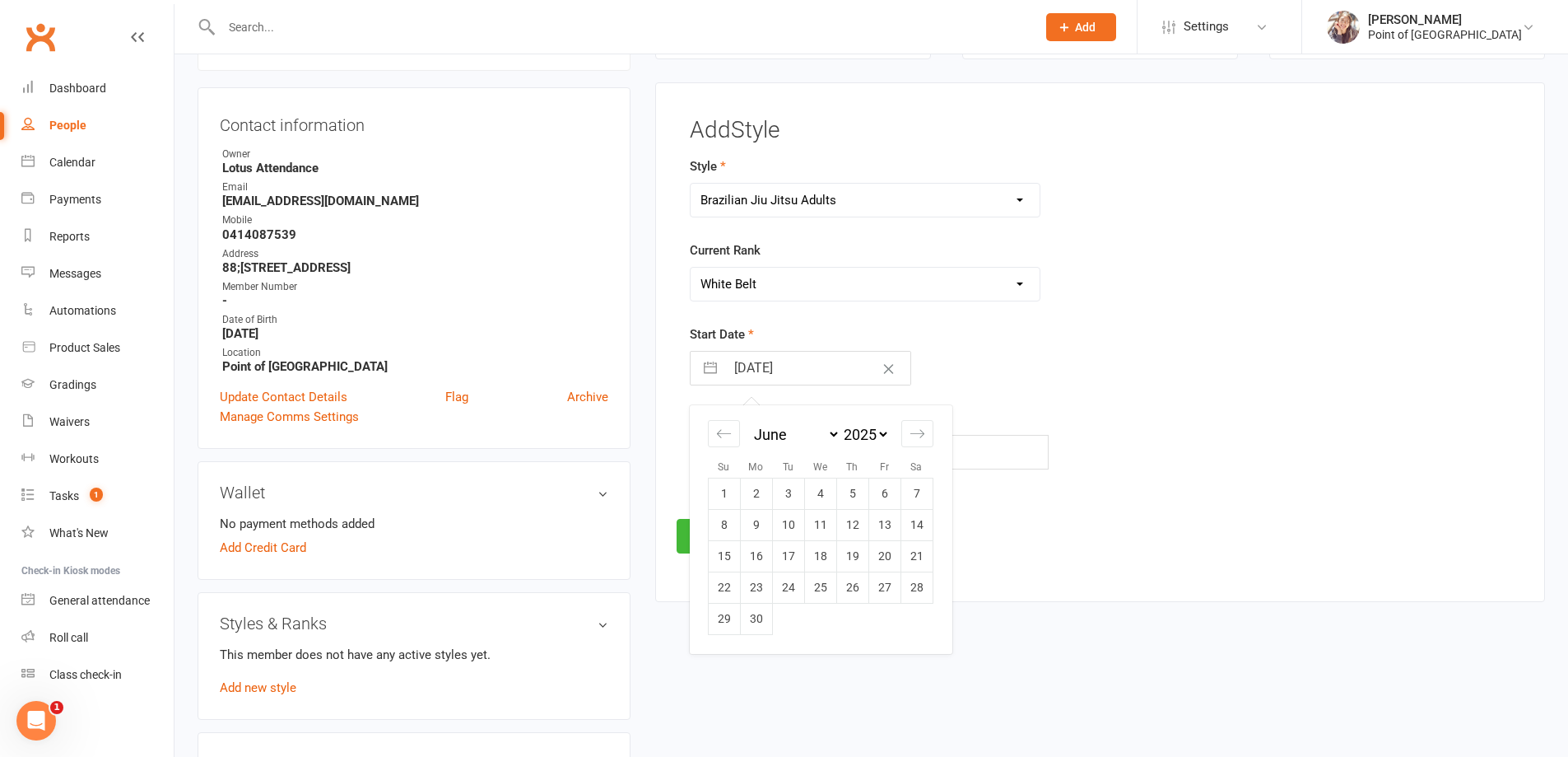
click at [875, 519] on td "13" at bounding box center [885, 524] width 32 height 31
type input "[DATE]"
click at [786, 454] on input "text" at bounding box center [869, 452] width 360 height 35
type input "A2"
click at [728, 526] on button "Save" at bounding box center [715, 535] width 77 height 35
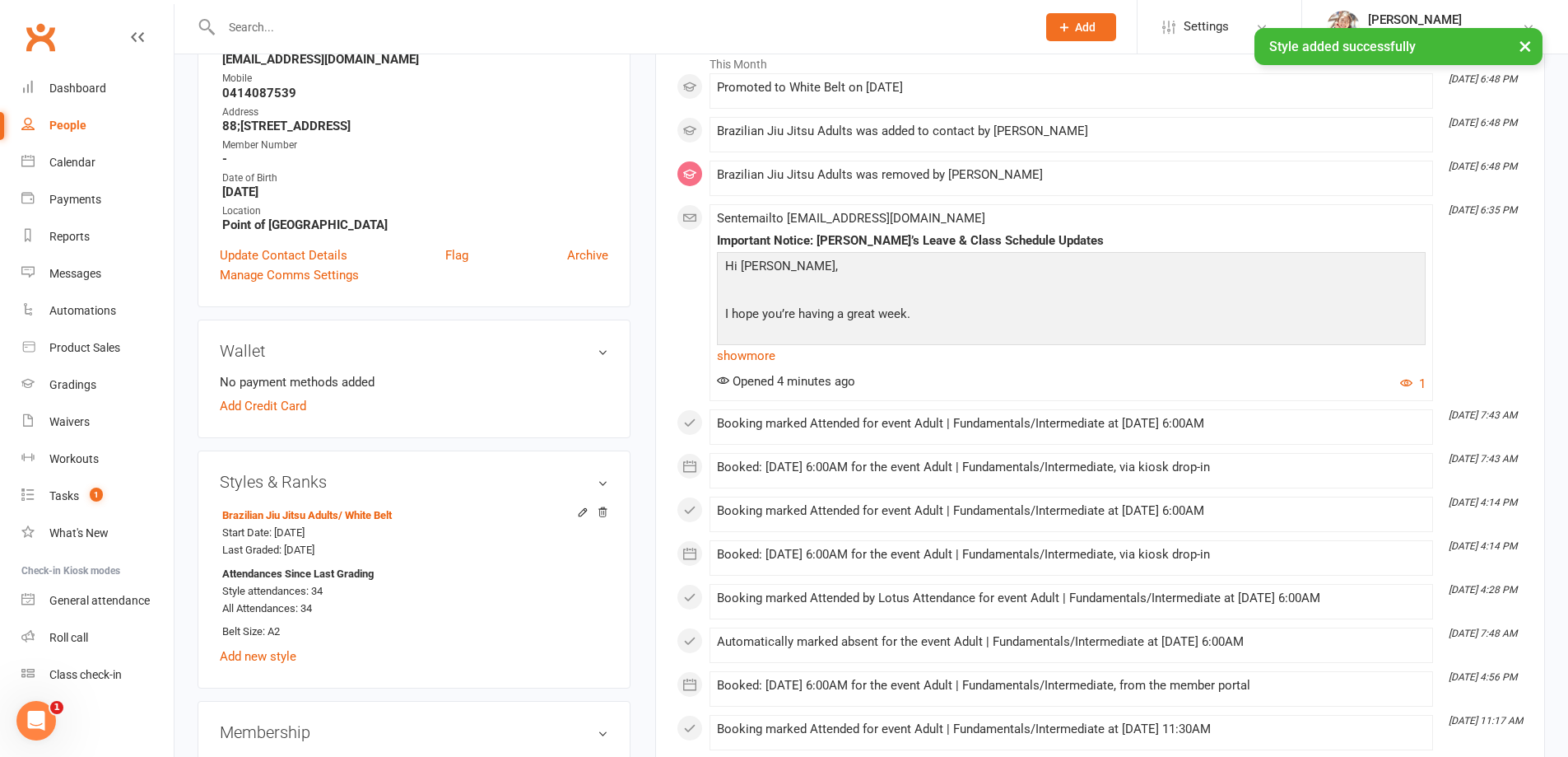
scroll to position [285, 0]
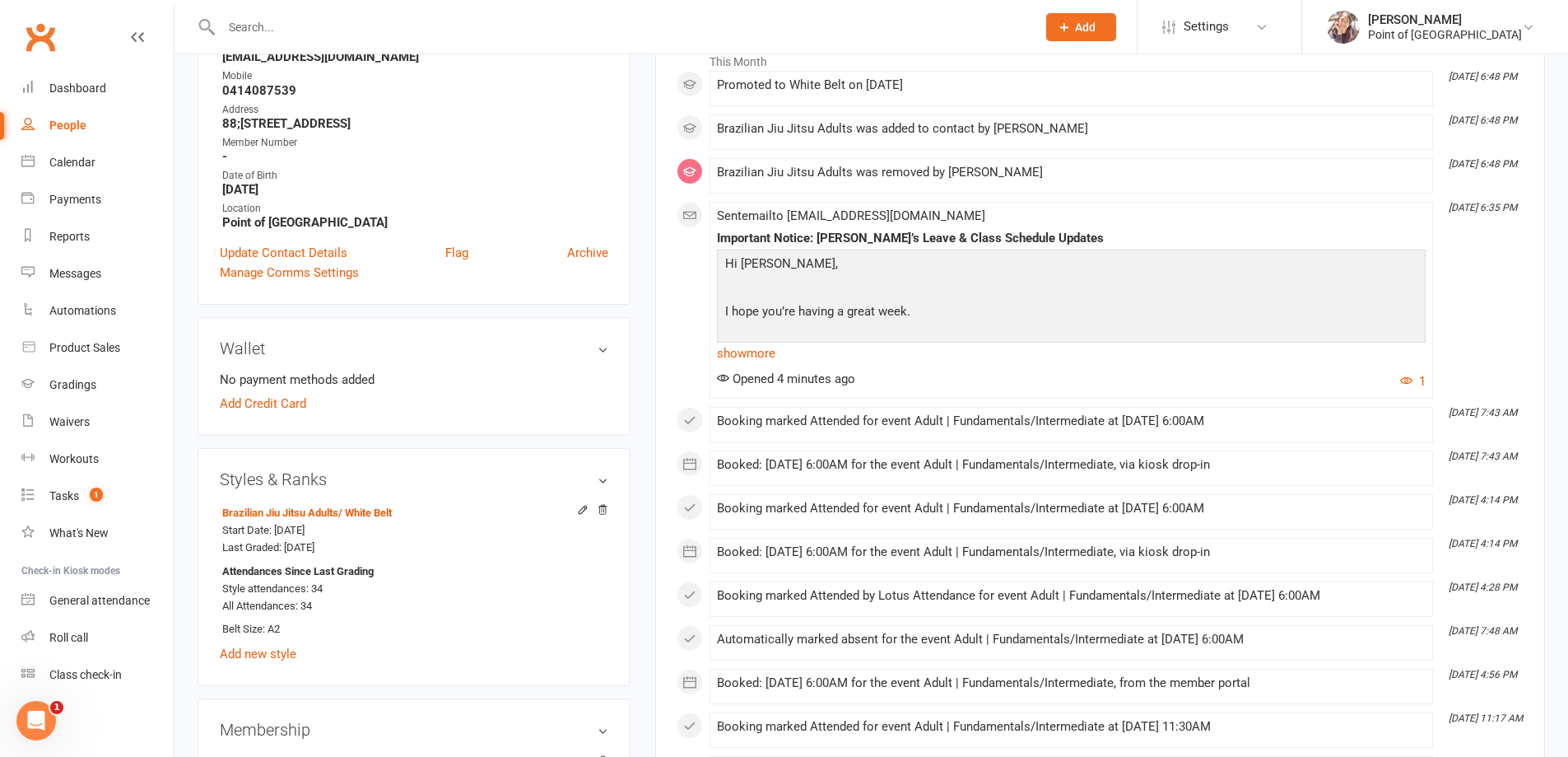
click at [278, 23] on input "text" at bounding box center [620, 27] width 809 height 23
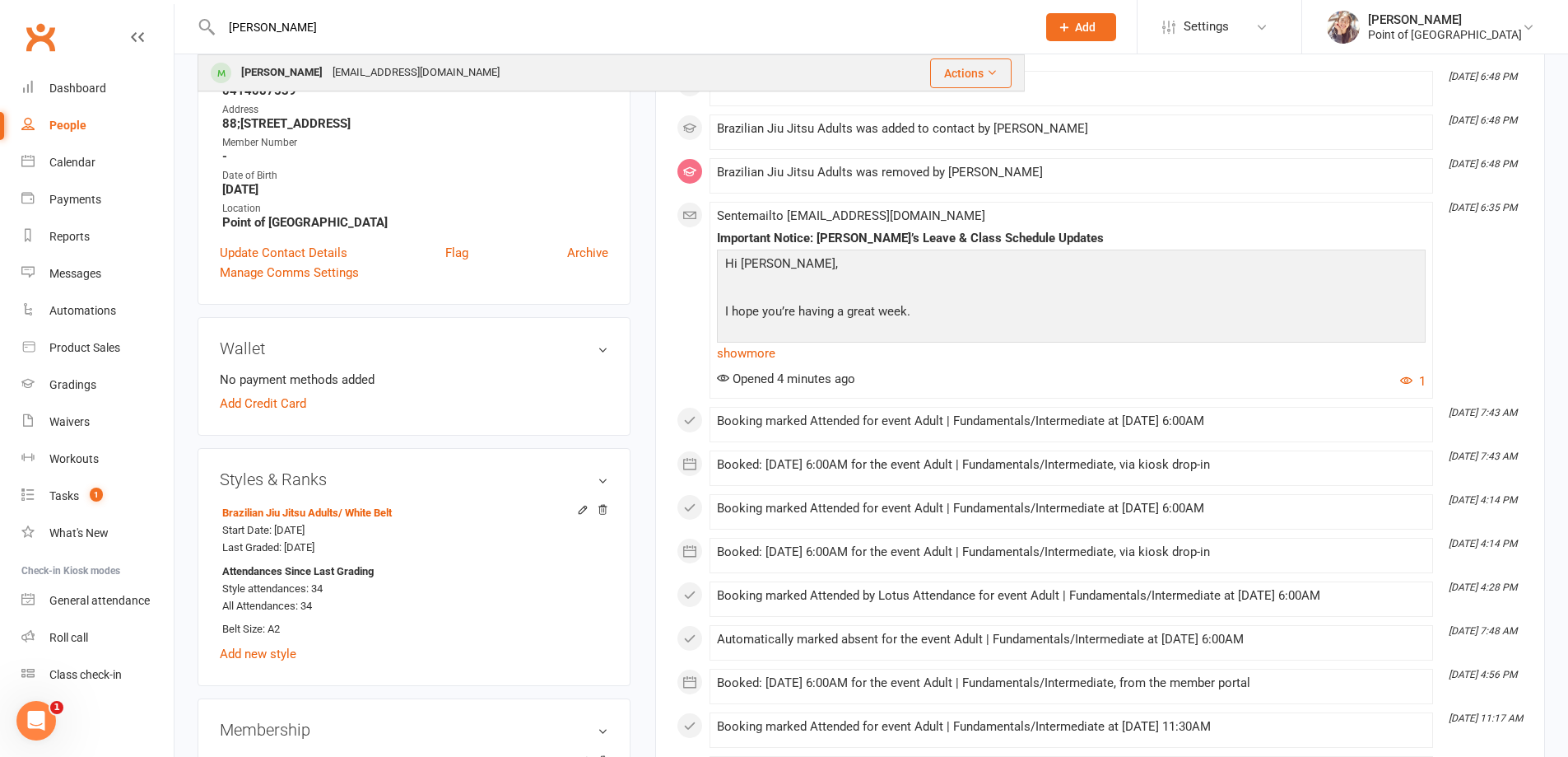
type input "[PERSON_NAME]"
click at [286, 74] on div "[PERSON_NAME]" at bounding box center [282, 73] width 91 height 24
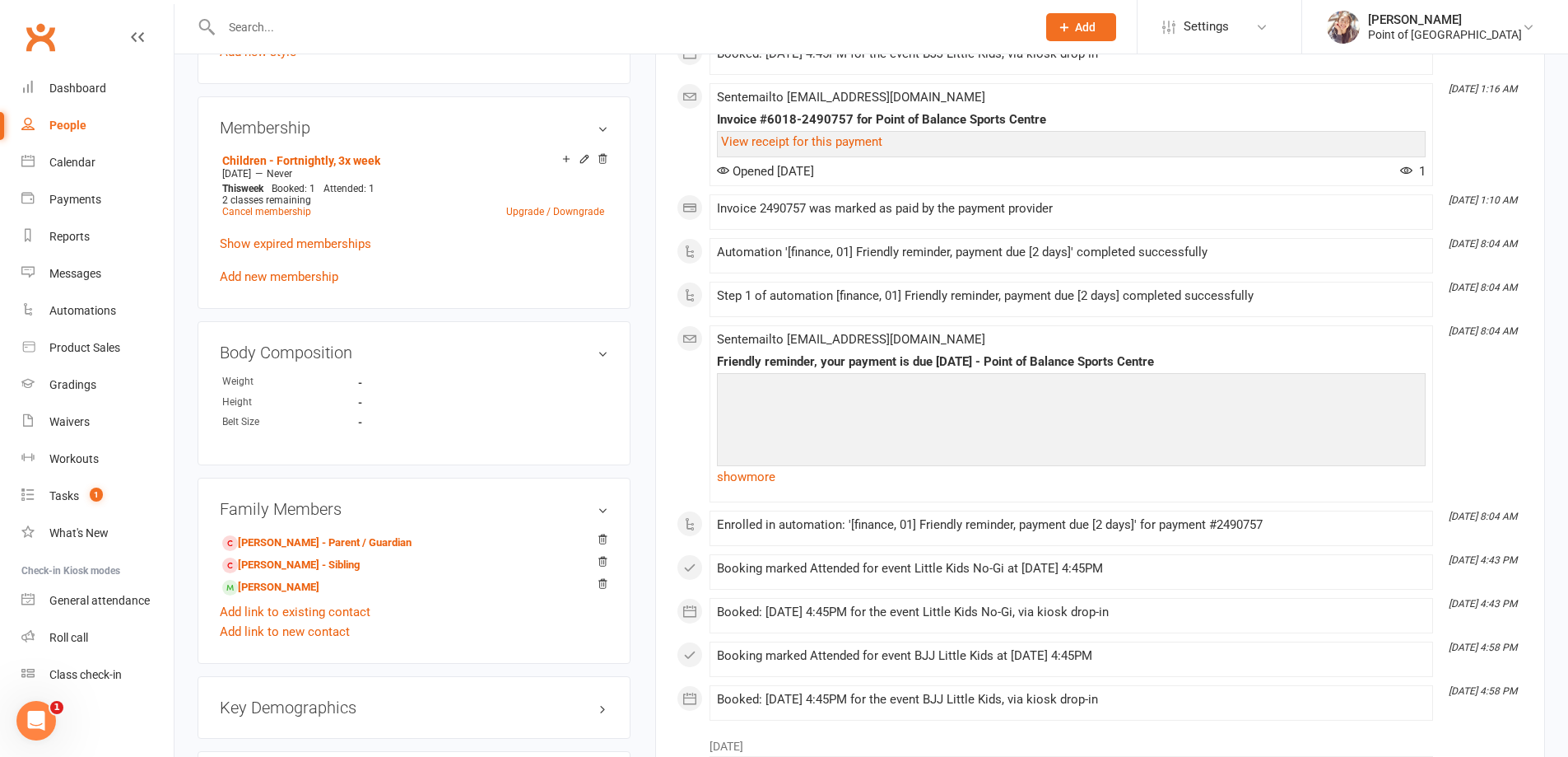
scroll to position [494, 0]
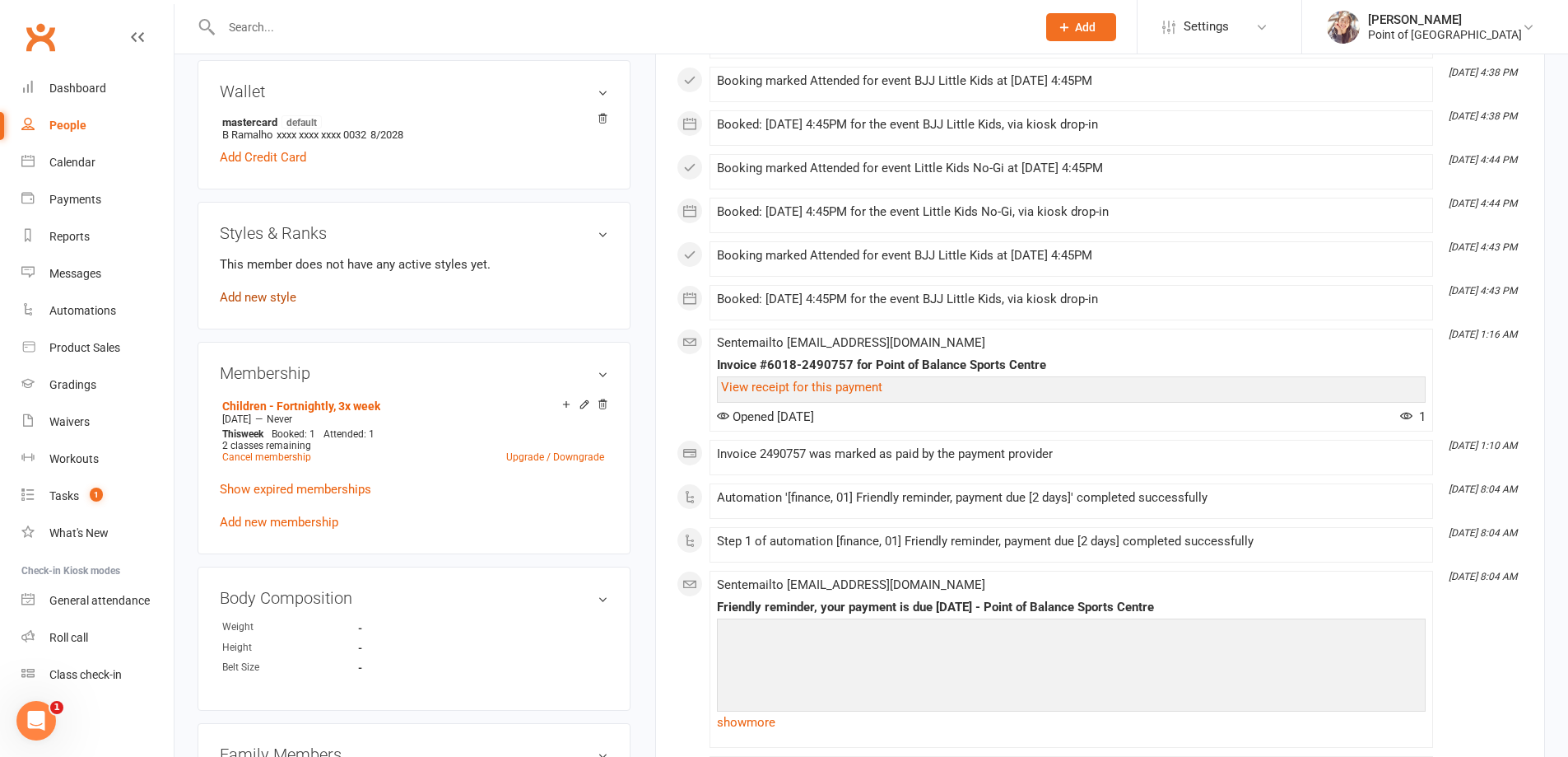
click at [268, 292] on link "Add new style" at bounding box center [257, 297] width 76 height 15
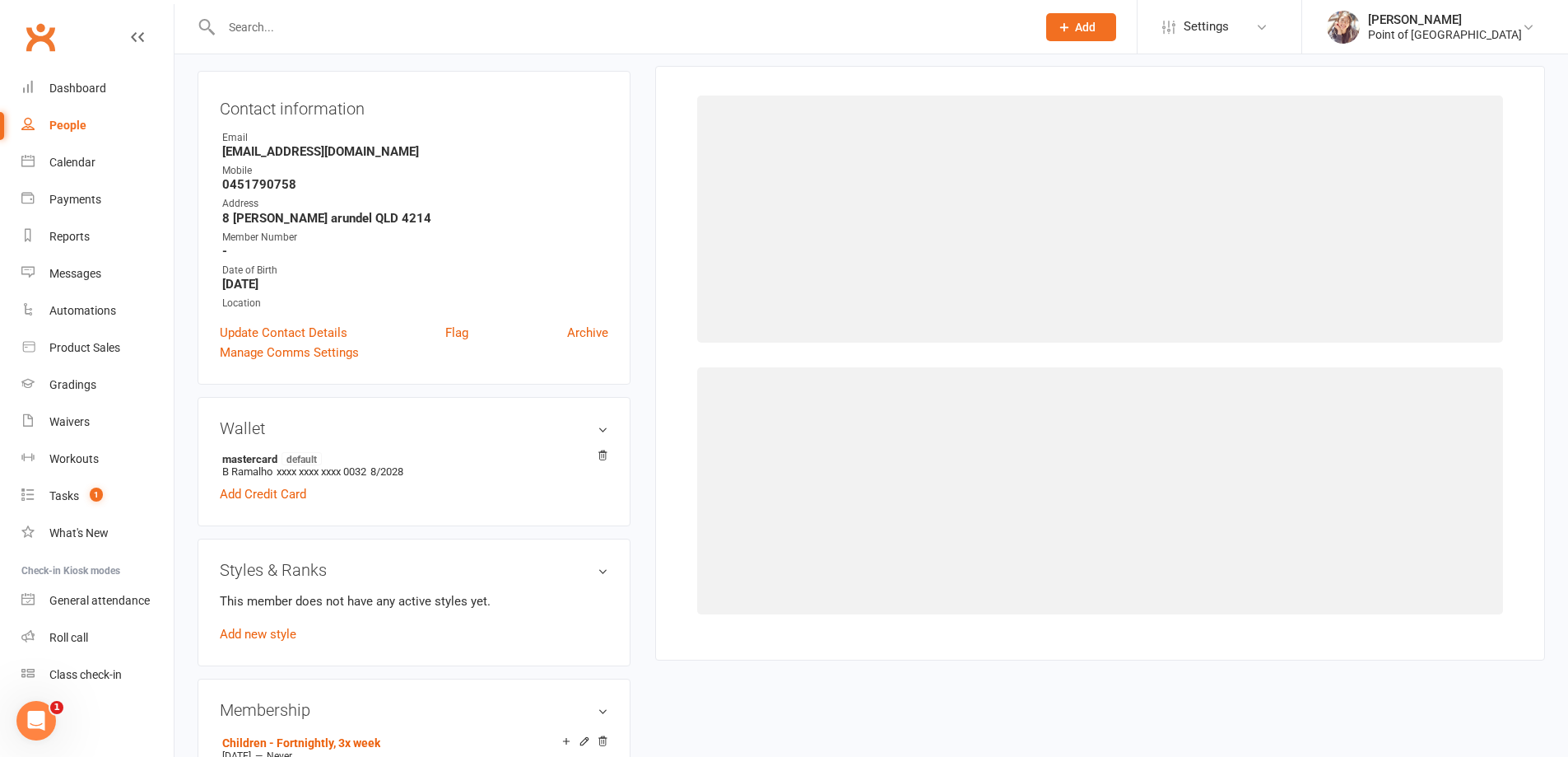
scroll to position [141, 0]
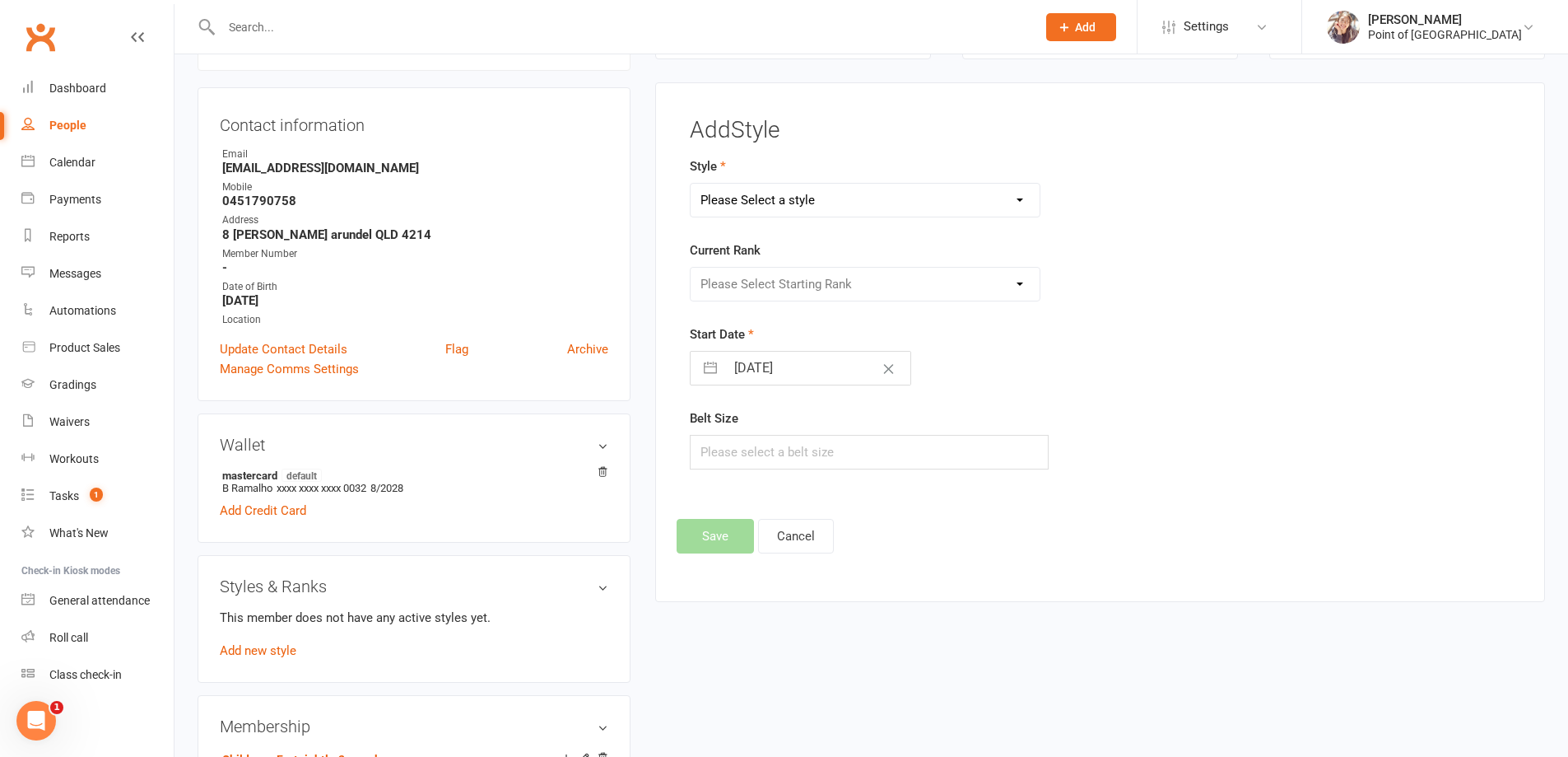
click at [799, 208] on select "Please Select a style Brazilian Jiu Jitsu Adults Brazilian Jiu Jitsu Kids Kickb…" at bounding box center [865, 200] width 350 height 33
select select "1726"
click at [690, 184] on select "Please Select a style Brazilian Jiu Jitsu Adults Brazilian Jiu Jitsu Kids Kickb…" at bounding box center [865, 200] width 350 height 33
click at [780, 274] on select "Please Select Starting Rank White Belt White Belt 1 Stripe White Belt 2 Stripes…" at bounding box center [865, 283] width 350 height 33
click at [690, 267] on select "Please Select Starting Rank White Belt White Belt 1 Stripe White Belt 2 Stripes…" at bounding box center [865, 283] width 350 height 33
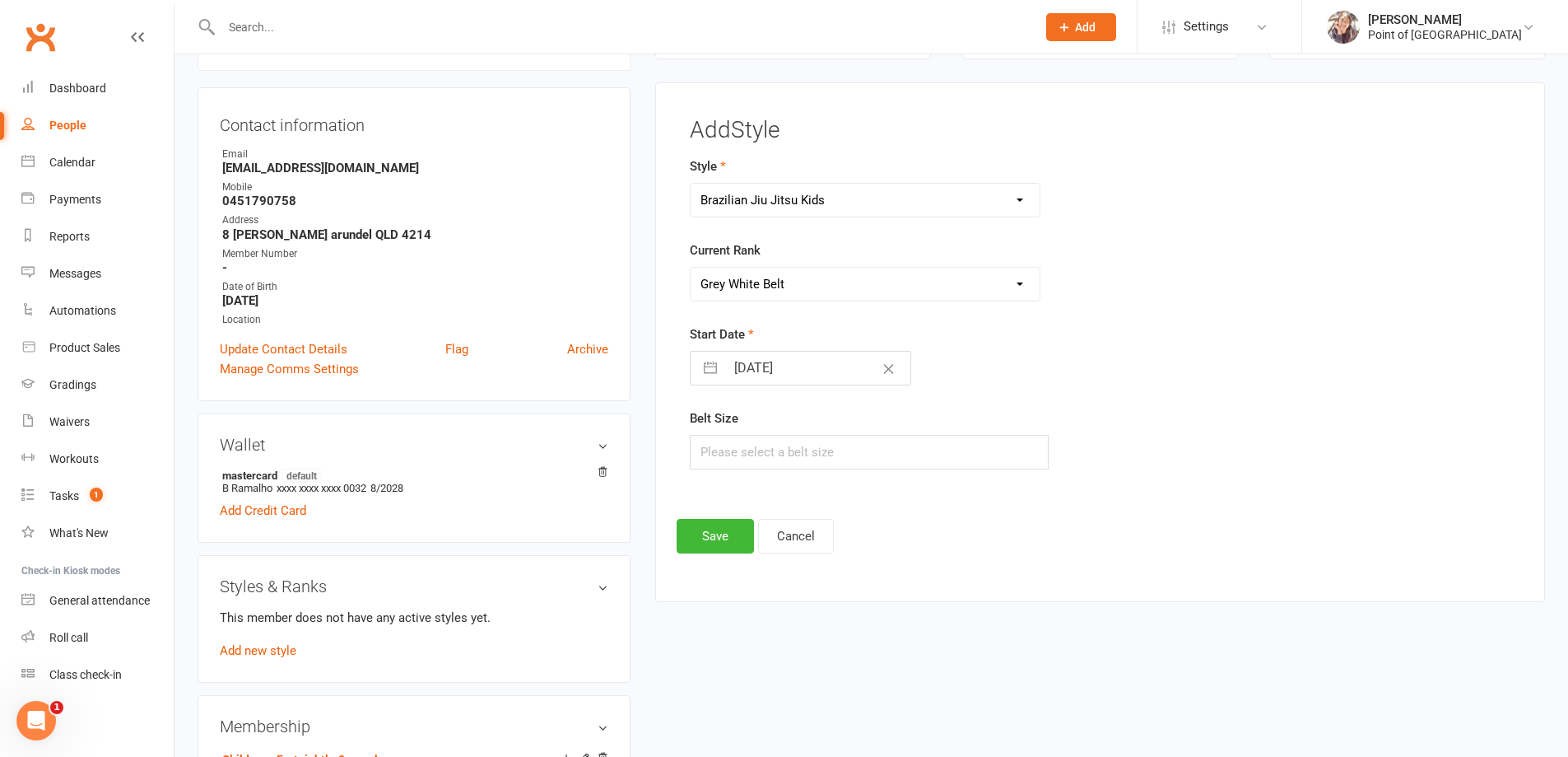
click at [787, 287] on select "Please Select Starting Rank White Belt White Belt 1 Stripe White Belt 2 Stripes…" at bounding box center [865, 283] width 350 height 33
select select "16928"
click at [690, 267] on select "Please Select Starting Rank White Belt White Belt 1 Stripe White Belt 2 Stripes…" at bounding box center [865, 283] width 350 height 33
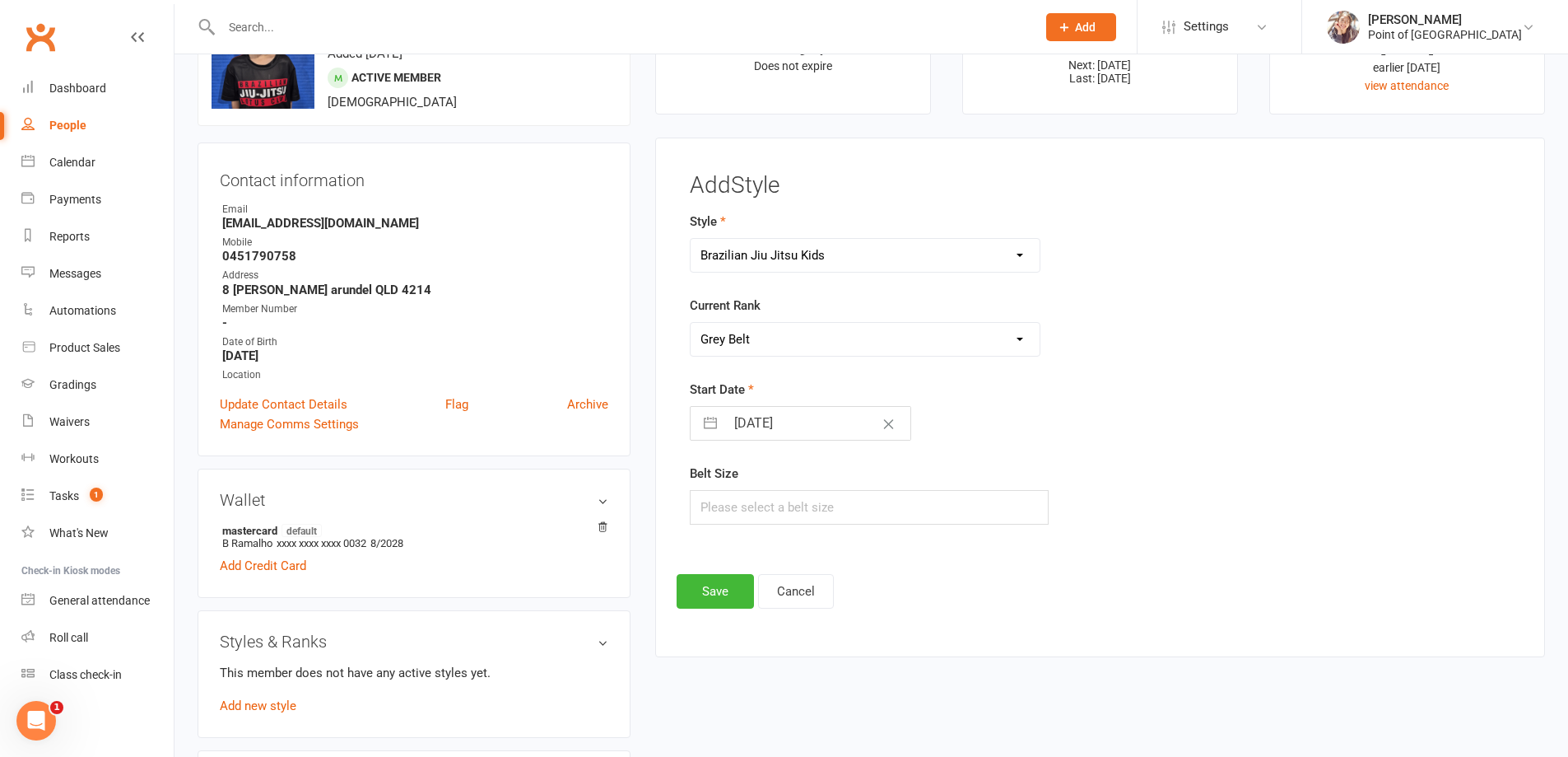
scroll to position [0, 0]
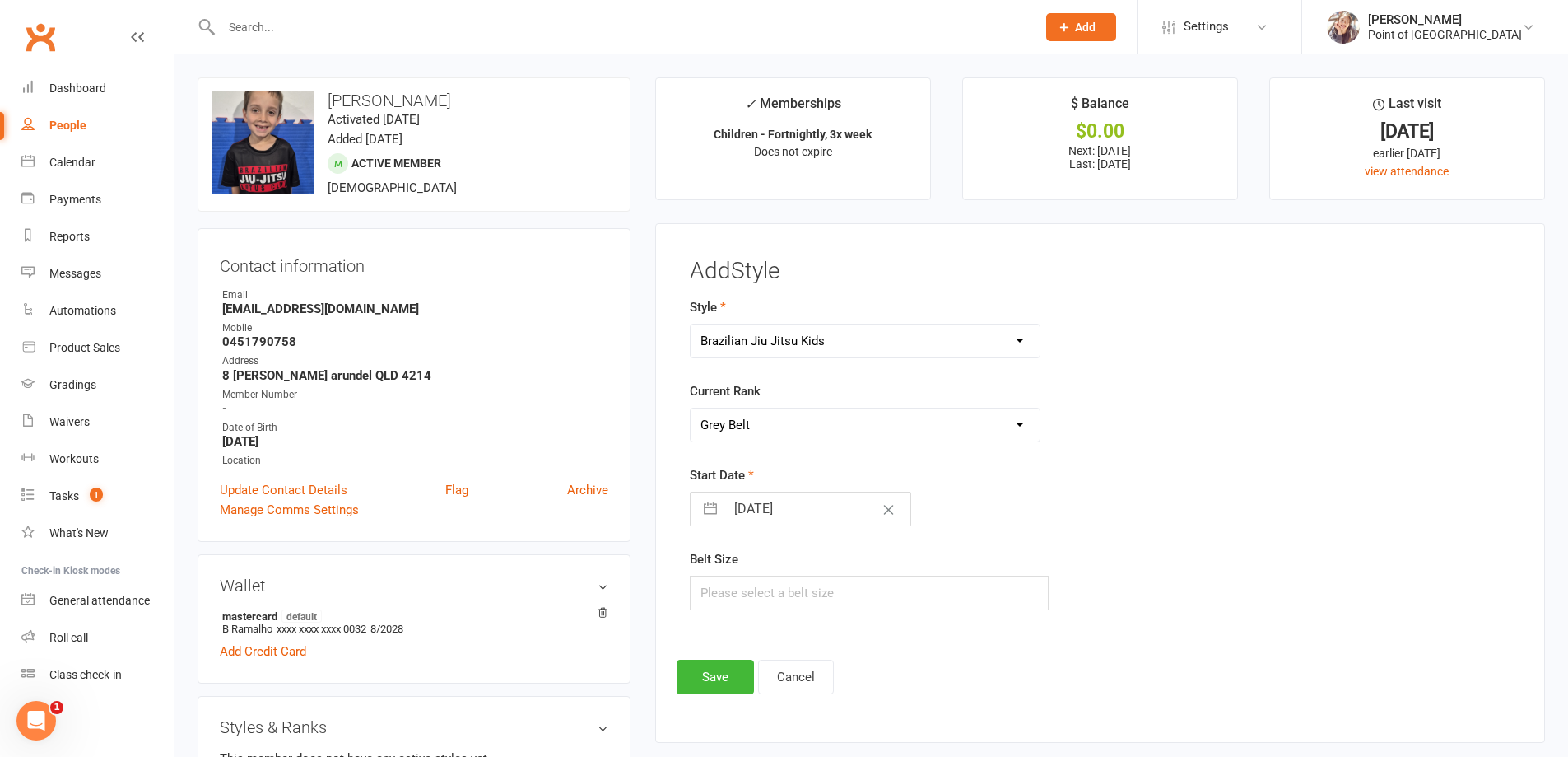
click at [776, 513] on input "[DATE]" at bounding box center [818, 509] width 186 height 33
select select "8"
select select "2025"
select select "9"
select select "2025"
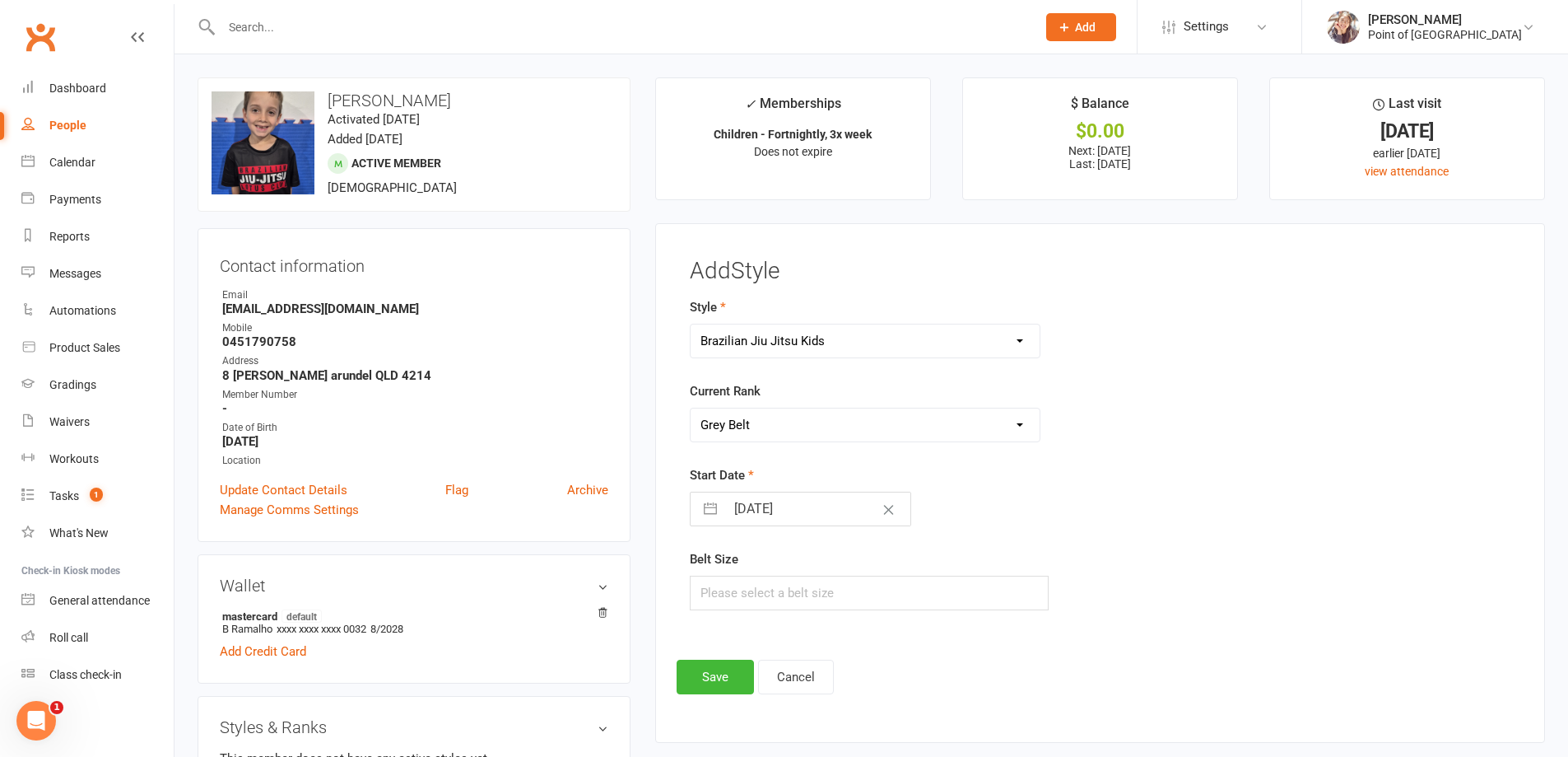
select select "10"
select select "2025"
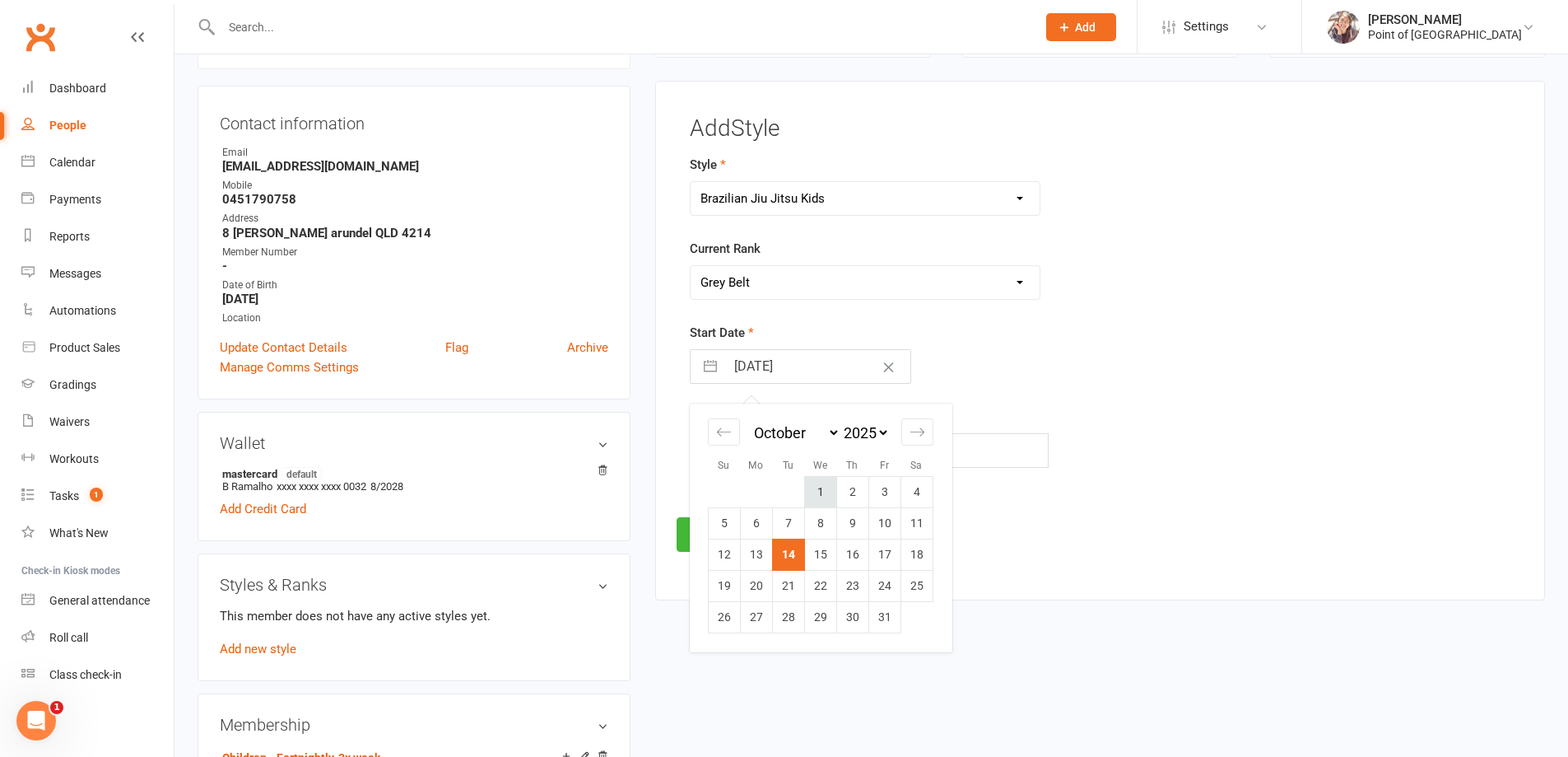
scroll to position [144, 0]
click at [801, 432] on select "January February March April May June July August September October November De…" at bounding box center [795, 431] width 90 height 19
select select "4"
select select "2025"
select select "5"
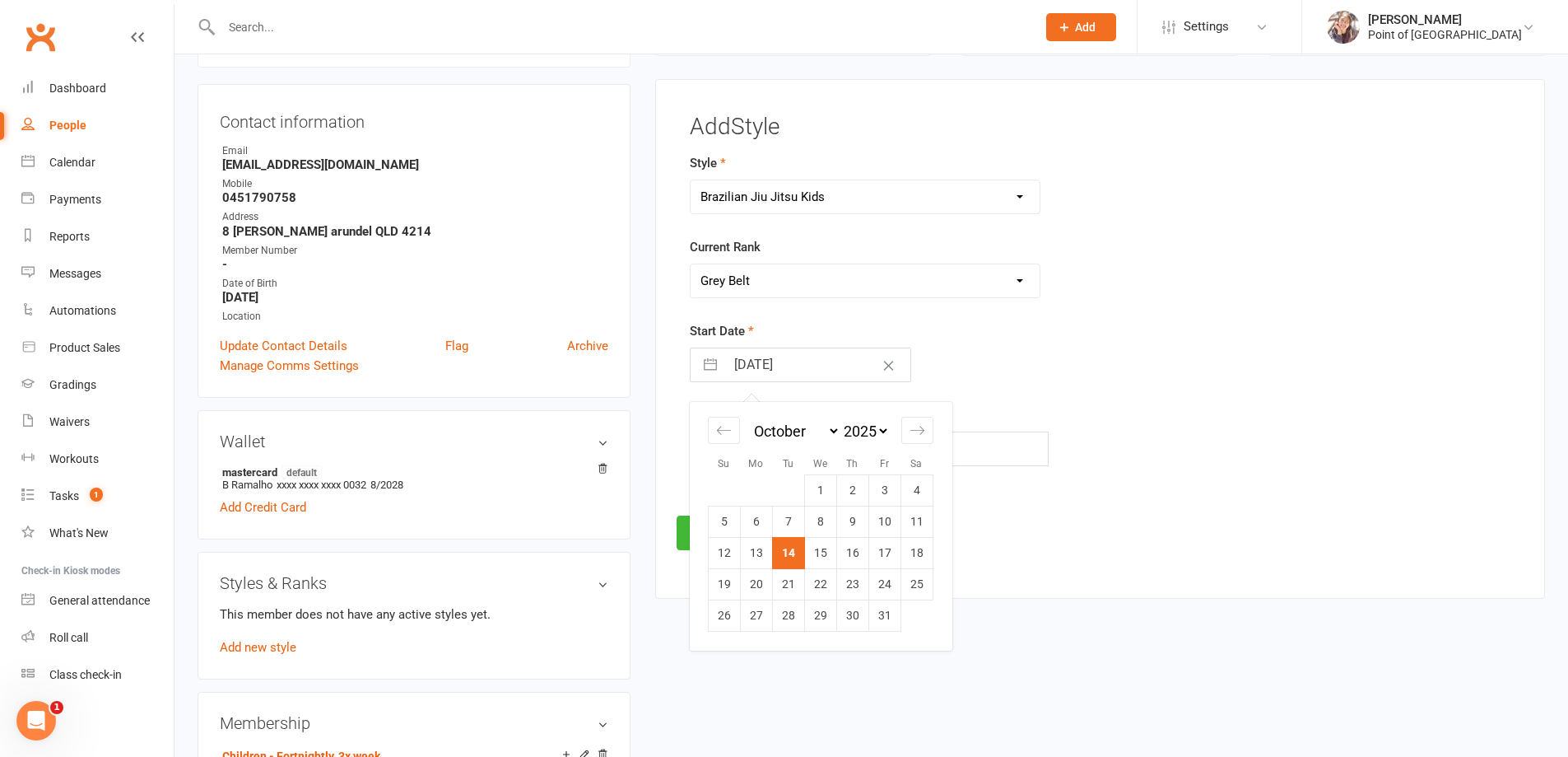
select select "2025"
select select "6"
select select "2025"
click at [764, 581] on td "23" at bounding box center [756, 584] width 32 height 31
type input "[DATE]"
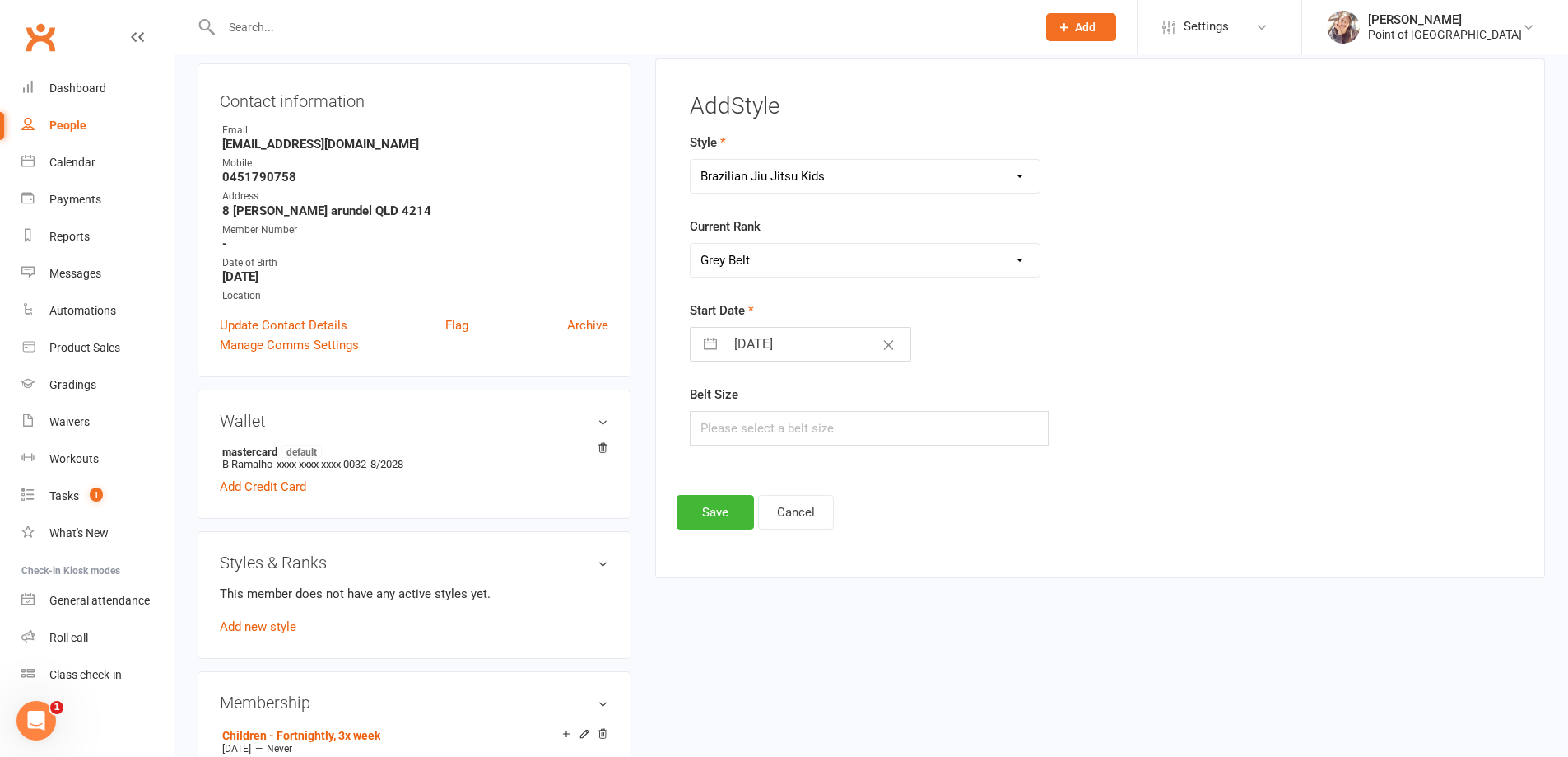
scroll to position [206, 0]
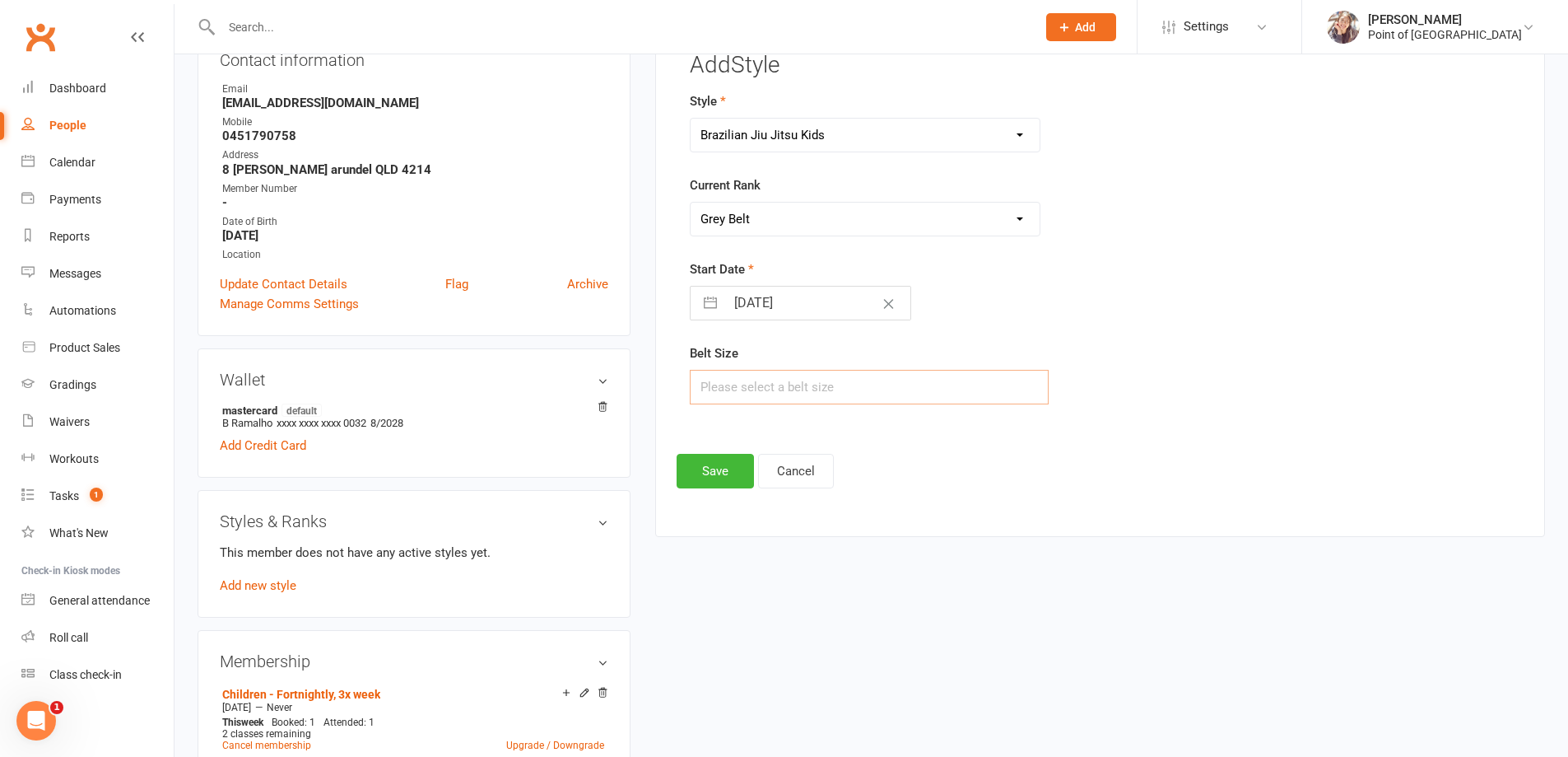
click at [757, 387] on input "text" at bounding box center [869, 387] width 360 height 35
type input "M2"
click at [711, 472] on button "Save" at bounding box center [715, 471] width 77 height 35
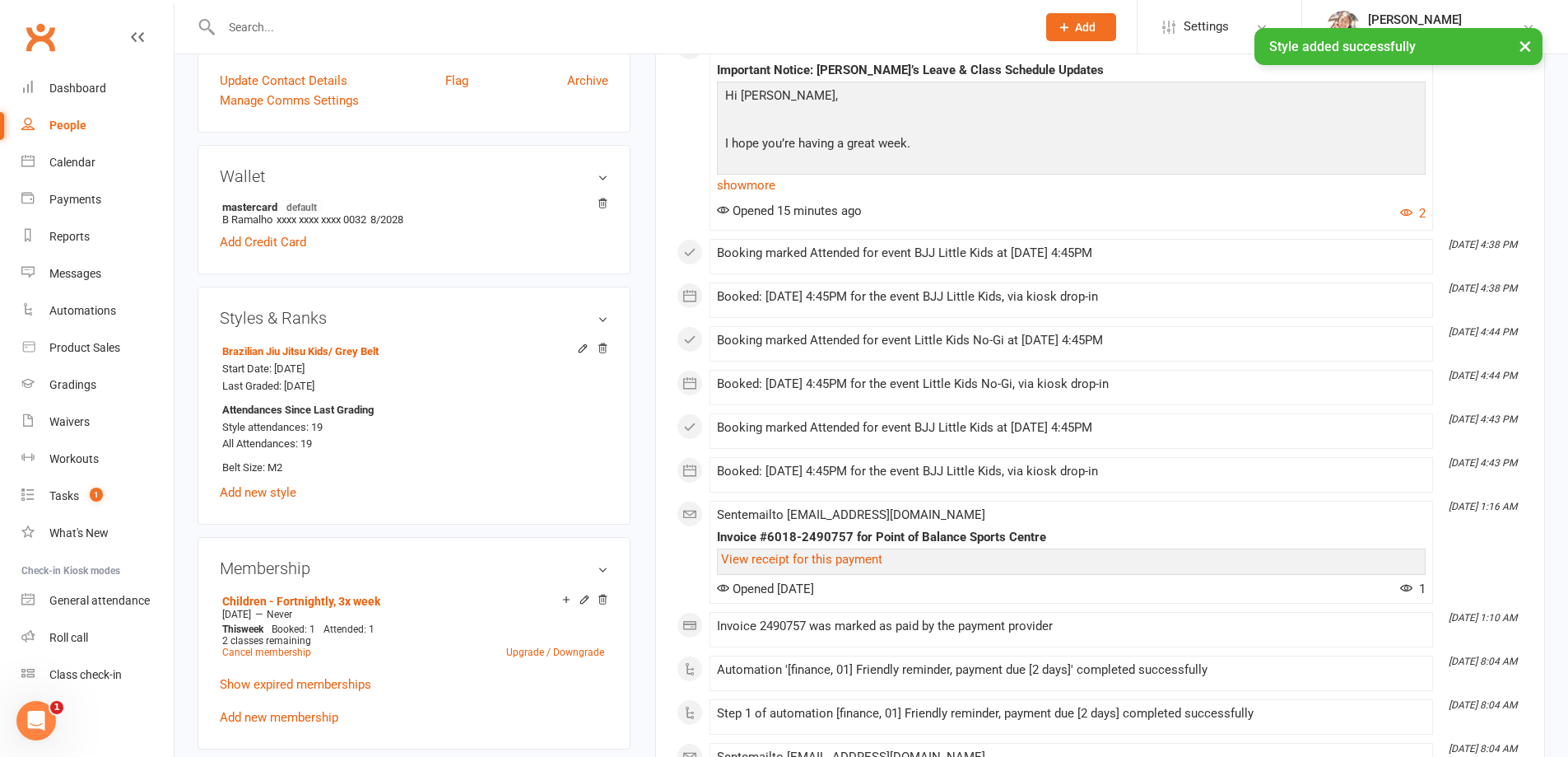
scroll to position [412, 0]
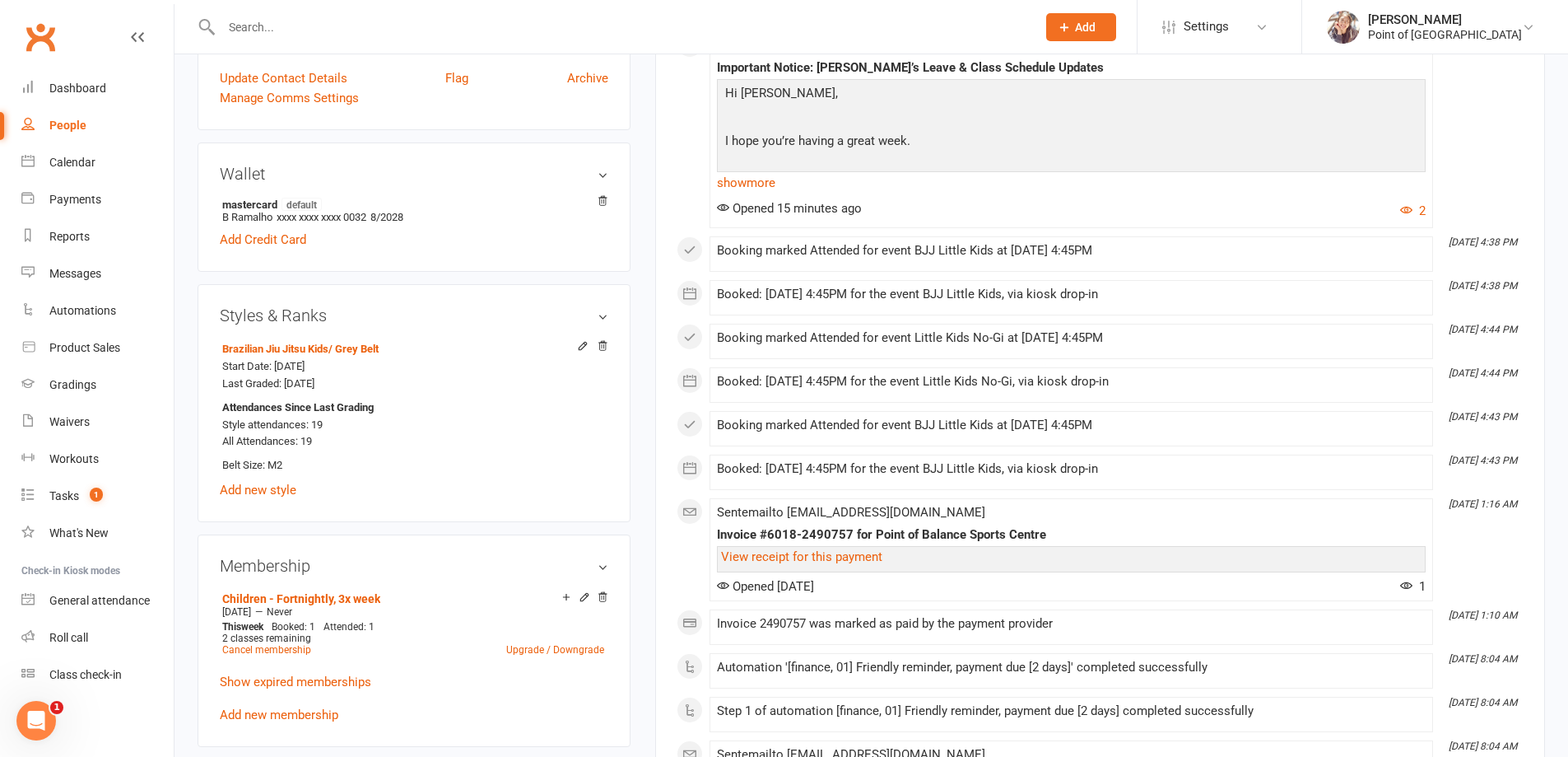
click at [323, 29] on input "text" at bounding box center [620, 27] width 809 height 23
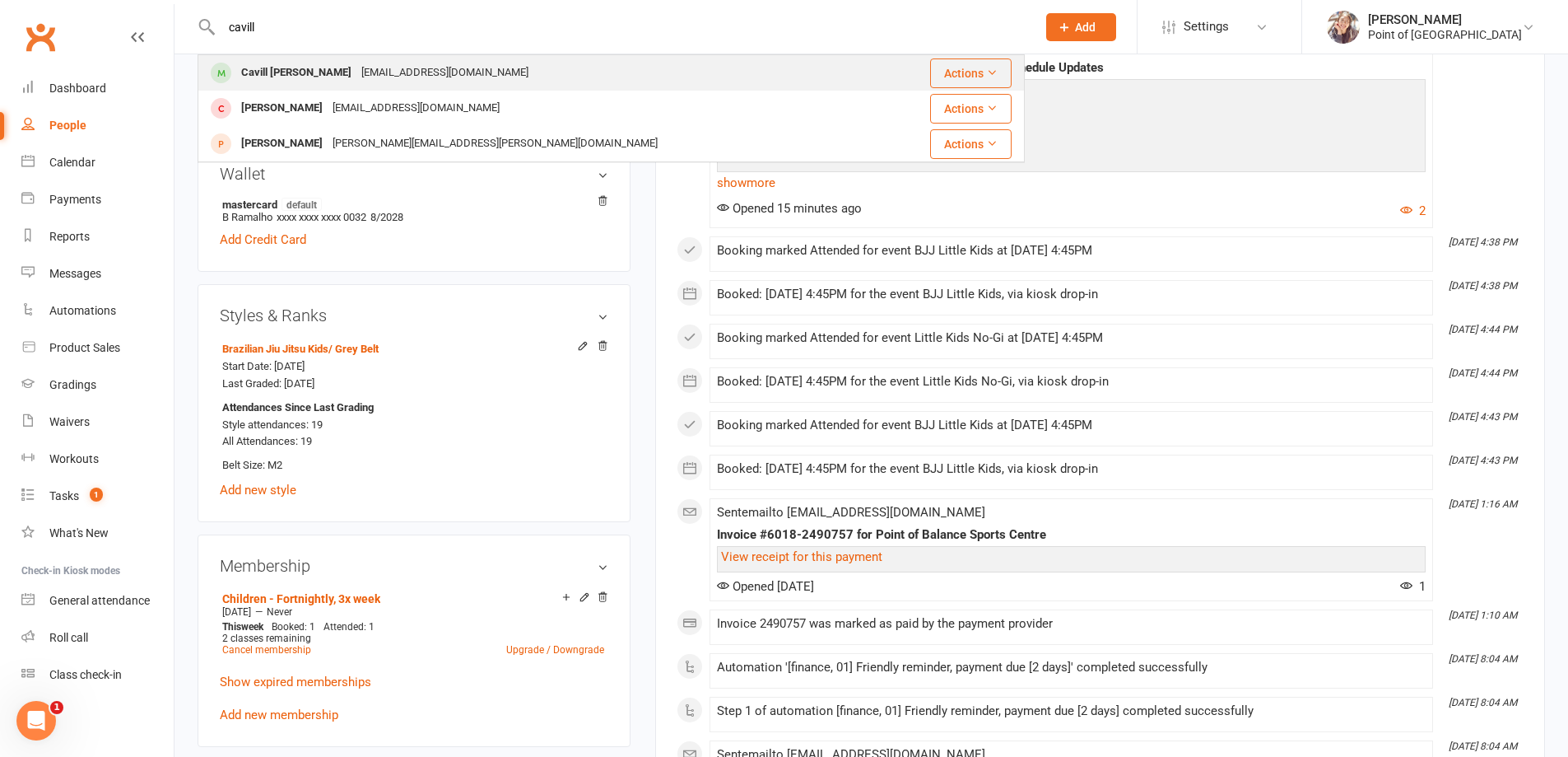
type input "cavill"
click at [333, 75] on div "Cavill [PERSON_NAME]" at bounding box center [297, 73] width 120 height 24
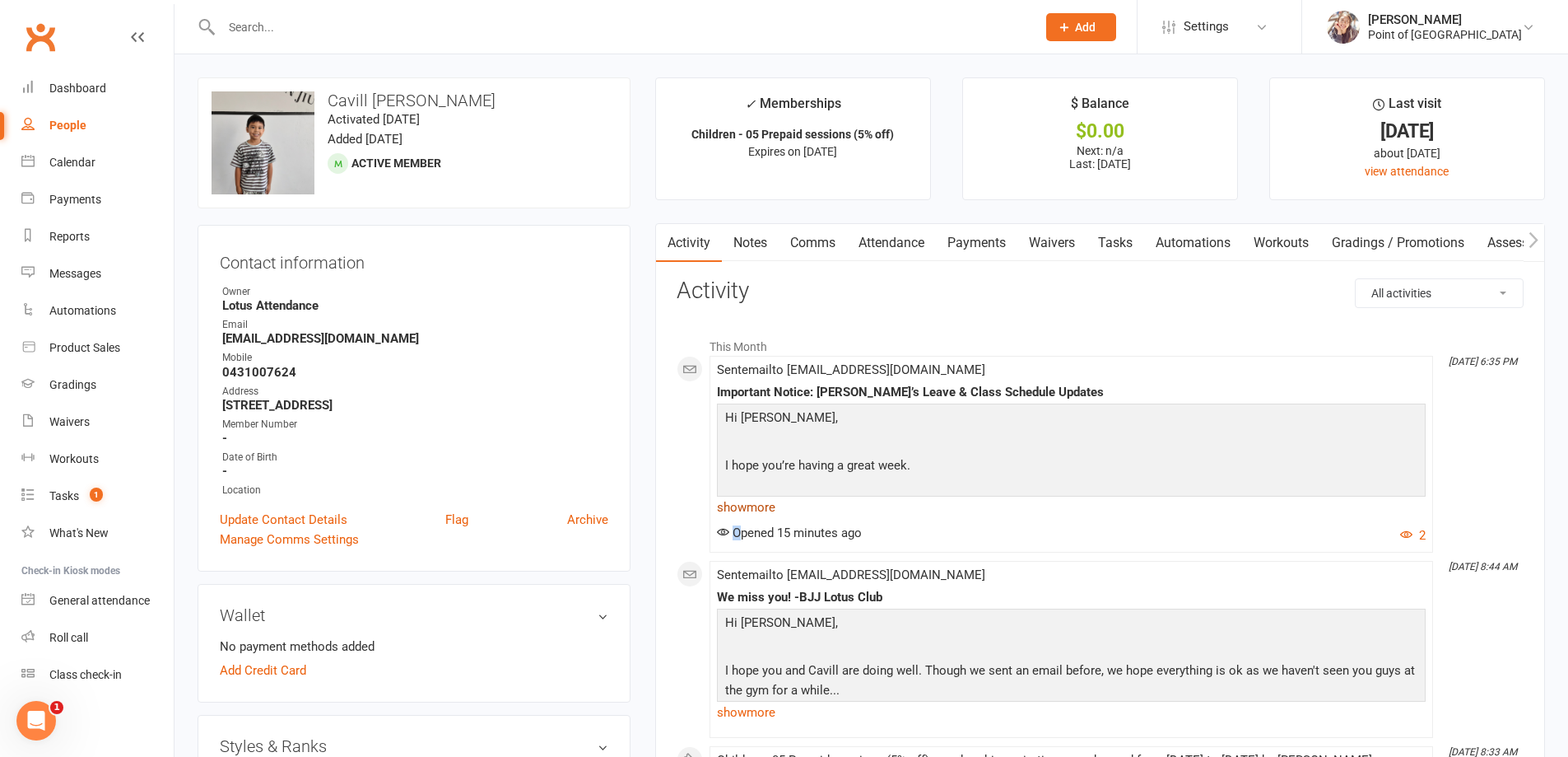
drag, startPoint x: 737, startPoint y: 528, endPoint x: 877, endPoint y: 510, distance: 141.2
click at [877, 510] on div "Sent email to [EMAIL_ADDRESS][DOMAIN_NAME] Important Notice: [PERSON_NAME]’s Le…" at bounding box center [1071, 454] width 709 height 182
click at [863, 538] on div "Opened 15 minutes ago 2" at bounding box center [1071, 535] width 709 height 20
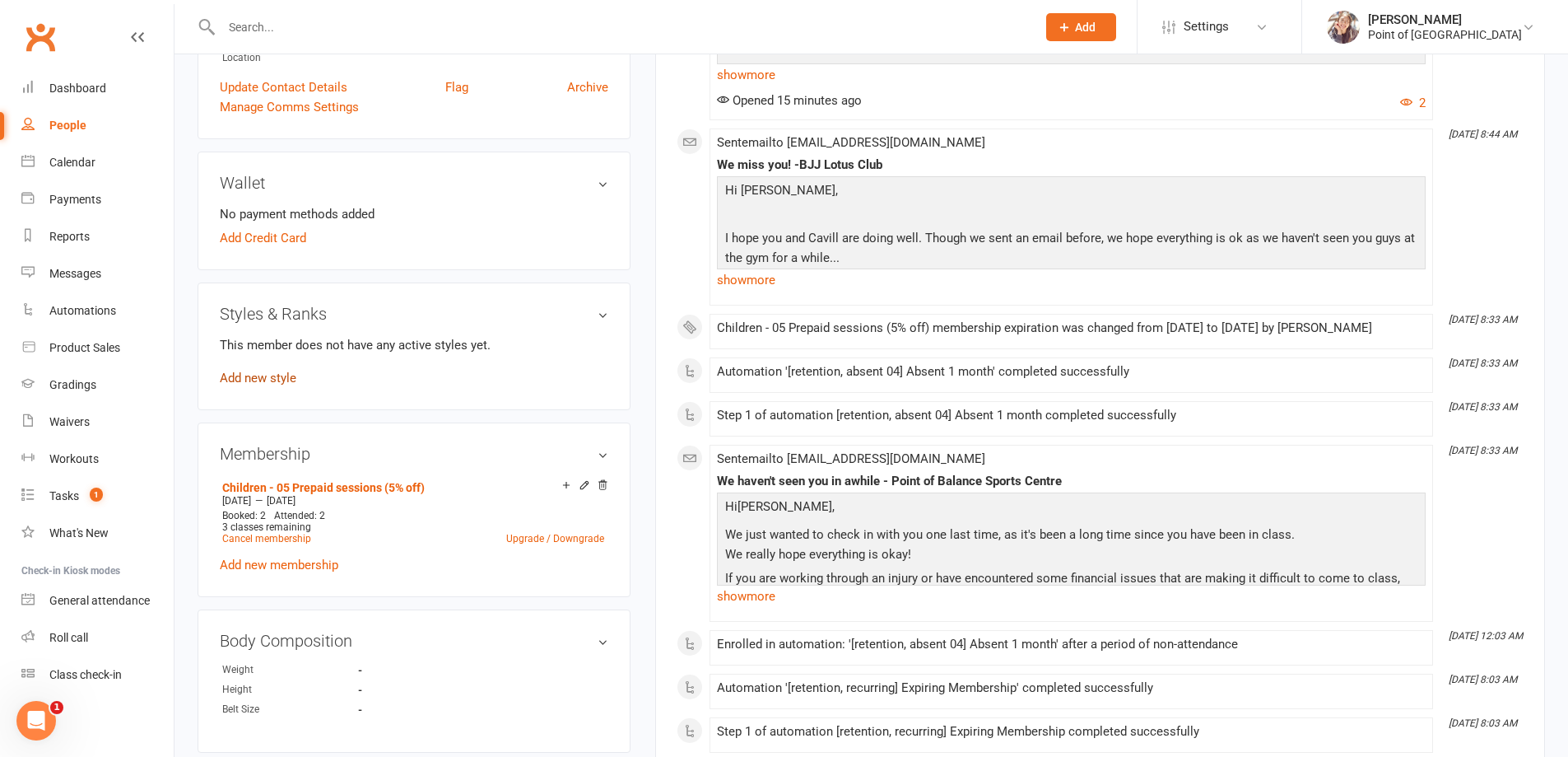
click at [266, 380] on link "Add new style" at bounding box center [257, 378] width 76 height 15
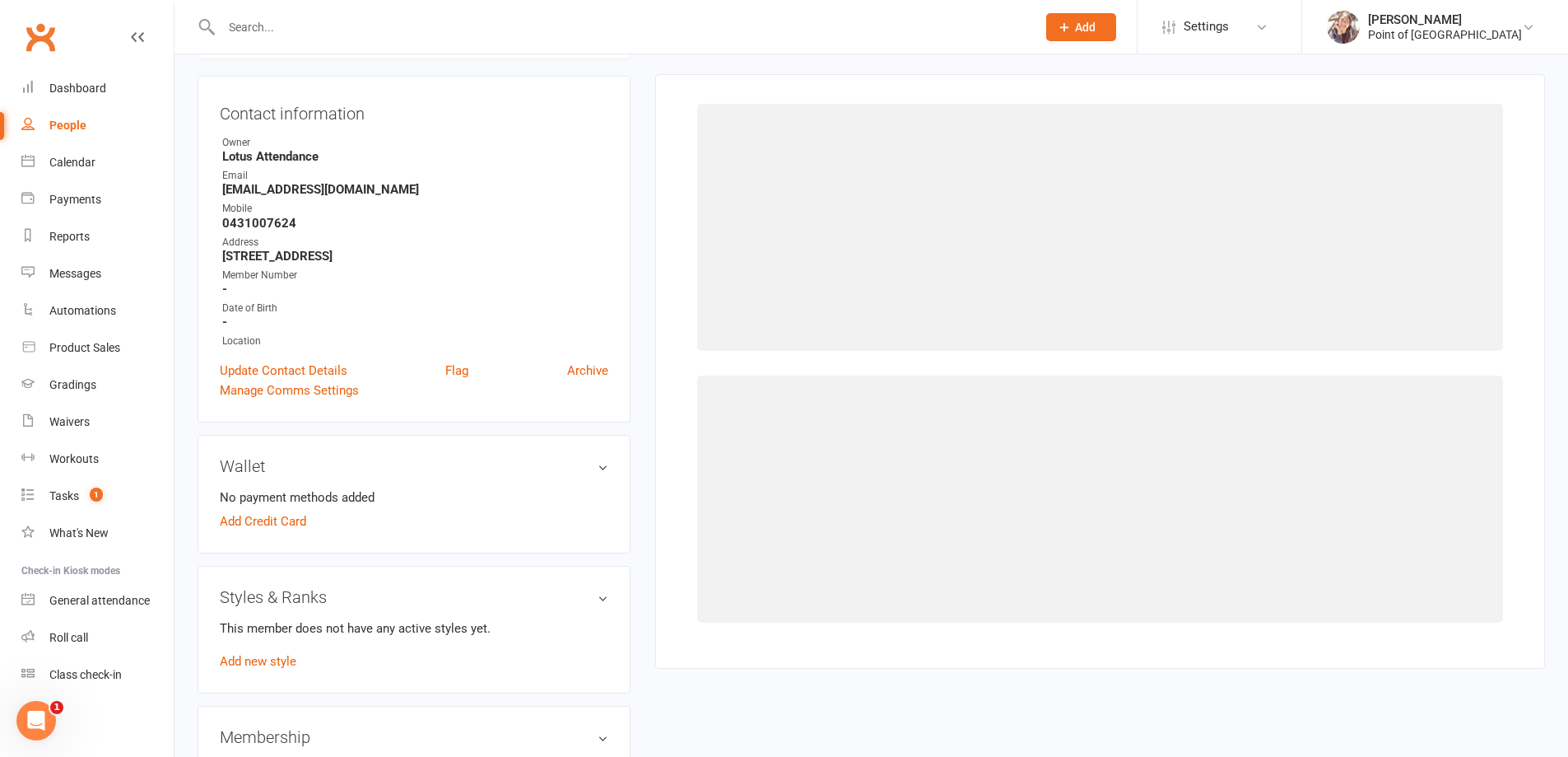
scroll to position [141, 0]
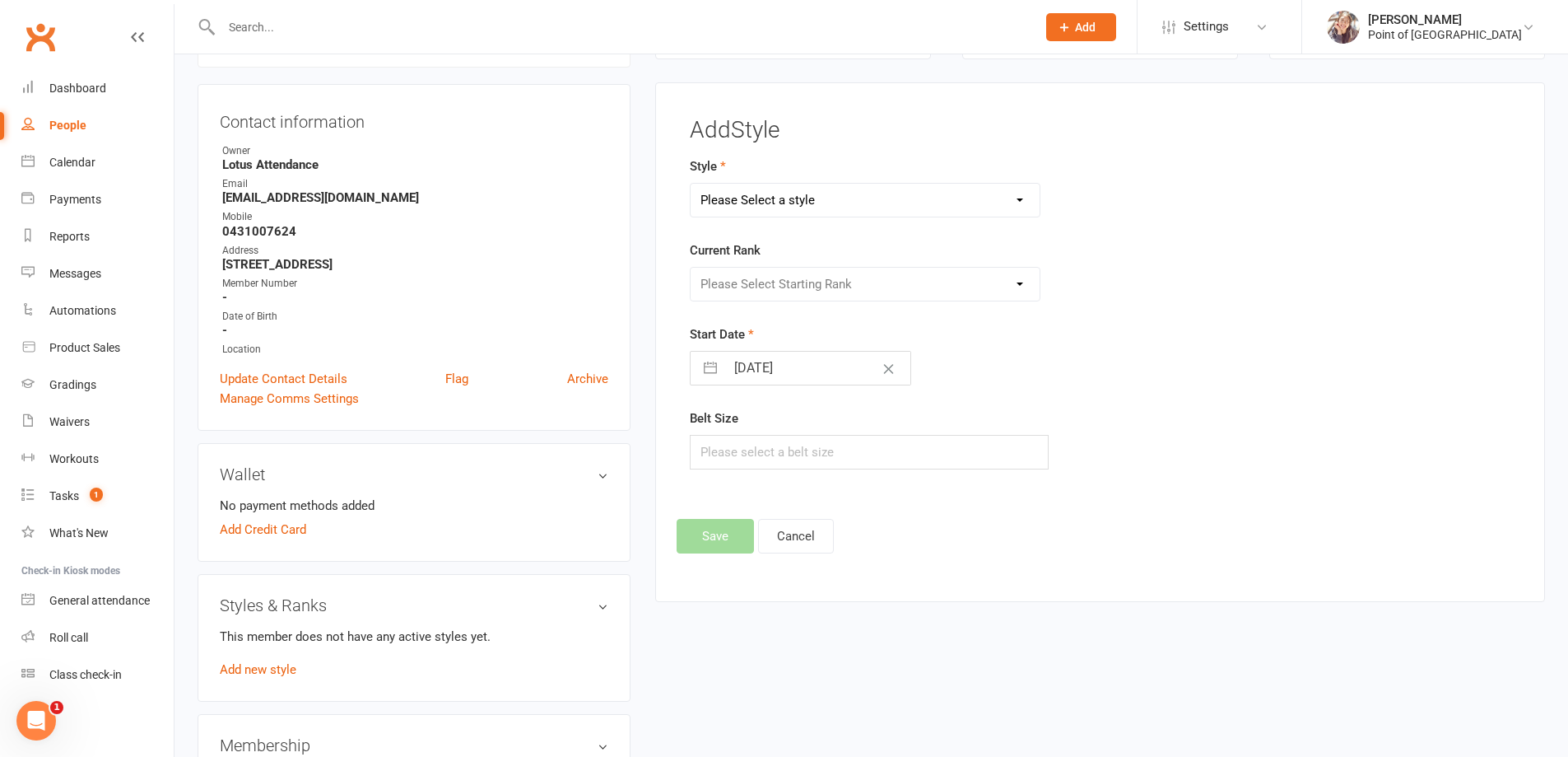
click at [775, 200] on select "Please Select a style Brazilian Jiu Jitsu Adults Brazilian Jiu Jitsu Kids Kickb…" at bounding box center [865, 200] width 350 height 33
select select "1726"
click at [690, 184] on select "Please Select a style Brazilian Jiu Jitsu Adults Brazilian Jiu Jitsu Kids Kickb…" at bounding box center [865, 200] width 350 height 33
click at [780, 300] on select "Please Select Starting Rank White Belt White Belt 1 Stripe White Belt 2 Stripes…" at bounding box center [865, 283] width 350 height 33
select select "16848"
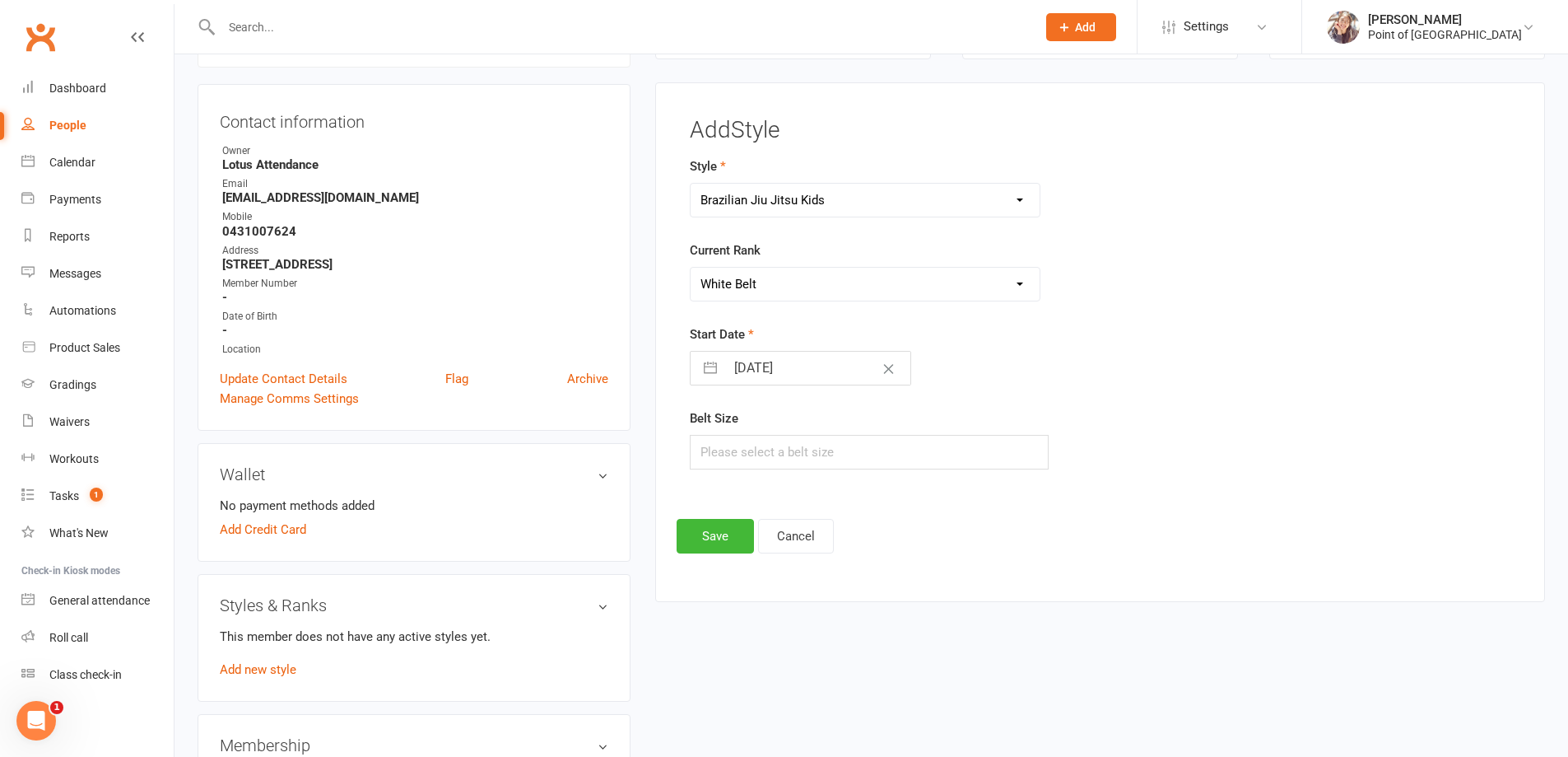
click at [690, 267] on select "Please Select Starting Rank White Belt White Belt 1 Stripe White Belt 2 Stripes…" at bounding box center [865, 283] width 350 height 33
click at [771, 377] on input "[DATE]" at bounding box center [818, 368] width 186 height 33
select select "8"
select select "2025"
select select "9"
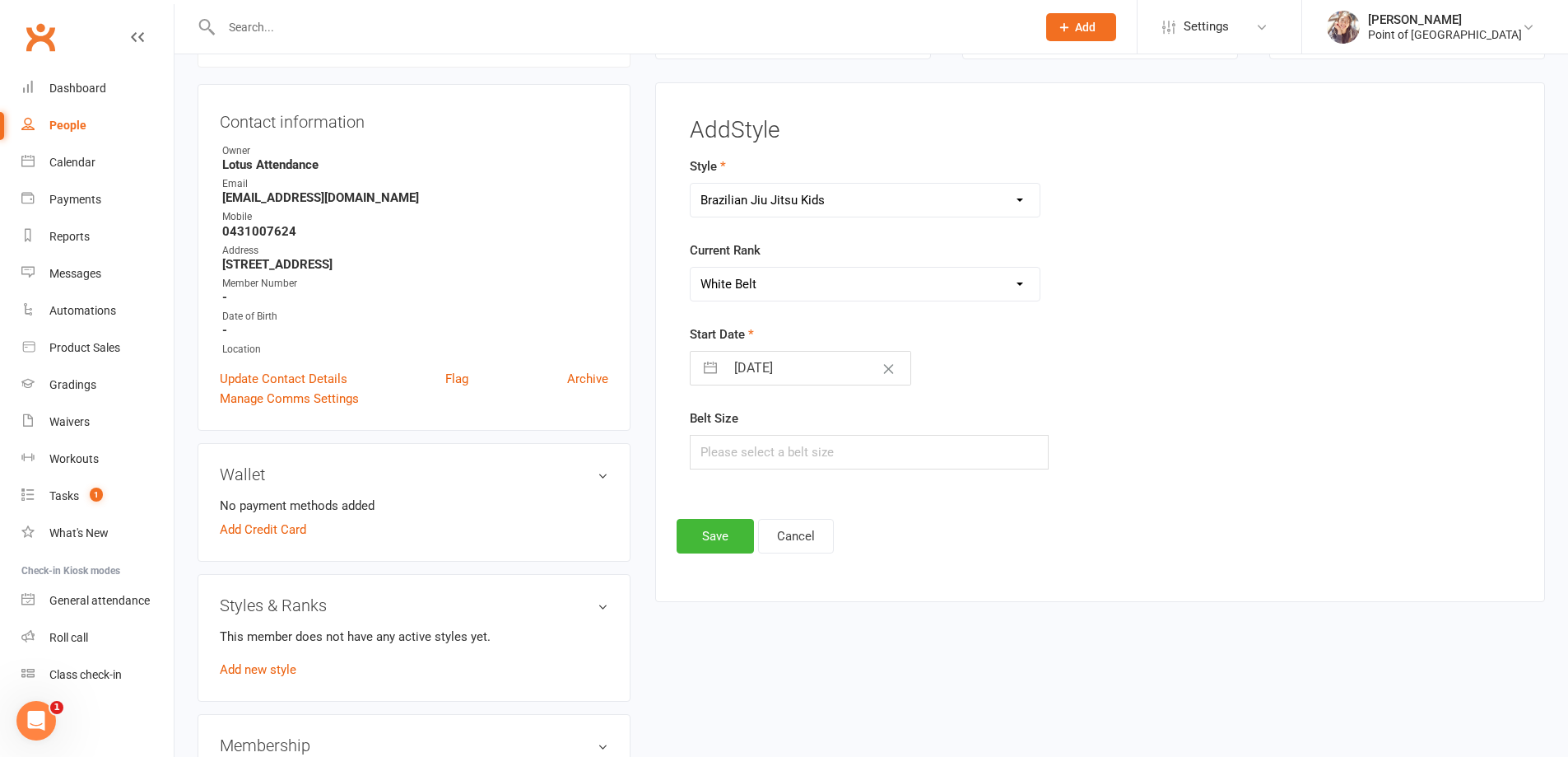
select select "2025"
select select "10"
select select "2025"
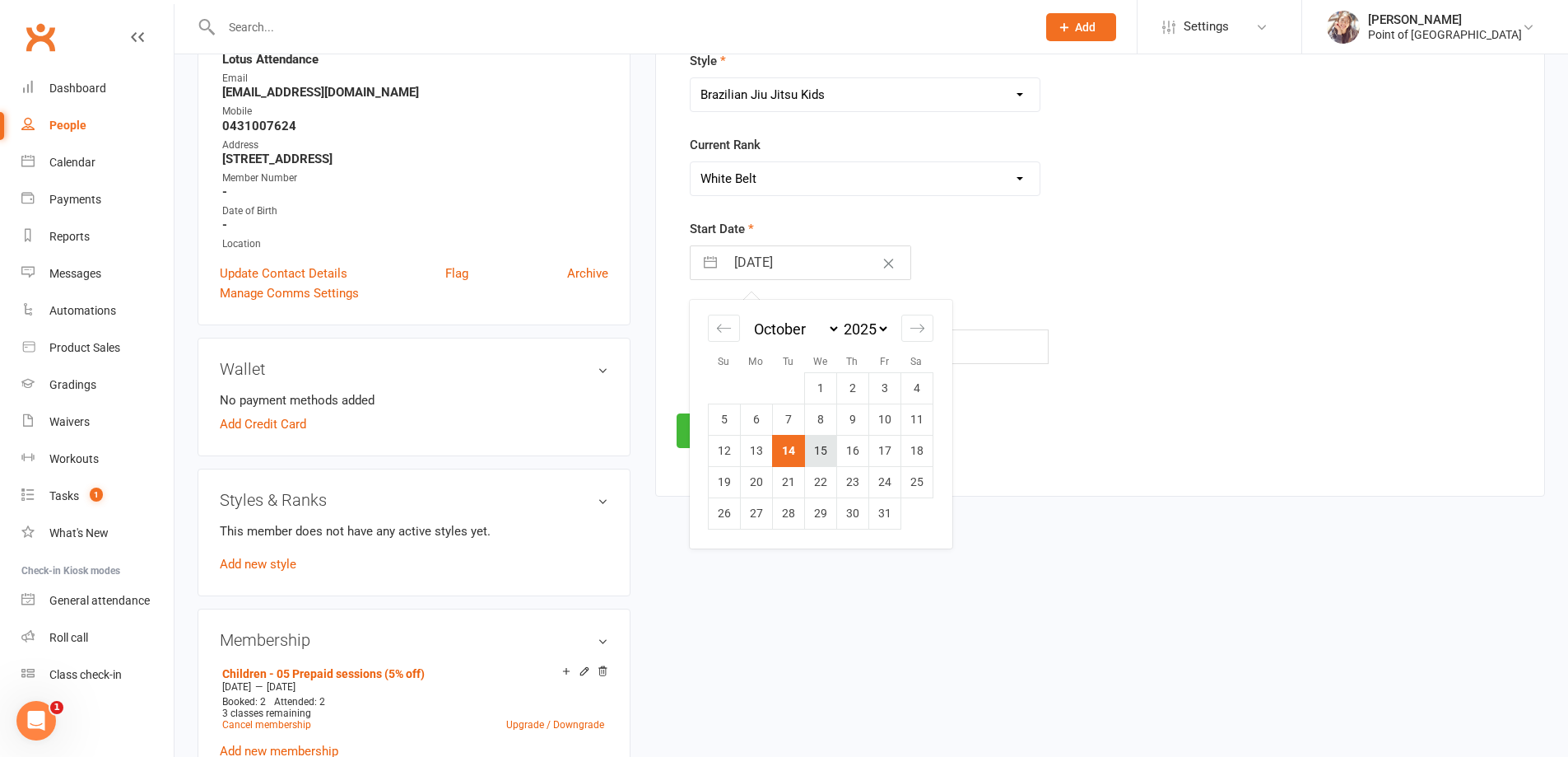
scroll to position [267, 0]
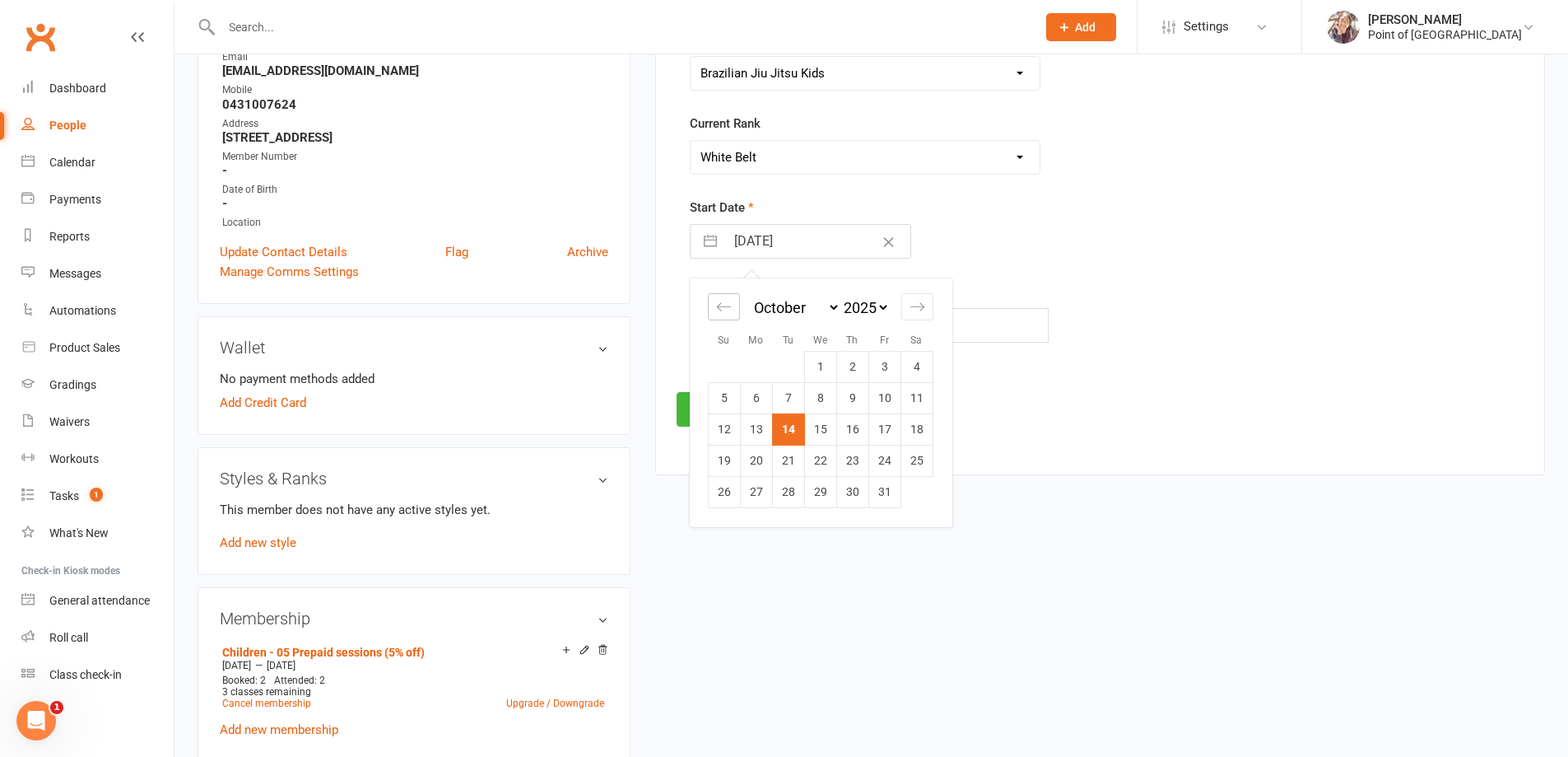
click at [730, 312] on icon "Move backward to switch to the previous month." at bounding box center [723, 306] width 15 height 15
select select "7"
select select "2025"
click at [730, 312] on icon "Move backward to switch to the previous month." at bounding box center [723, 306] width 15 height 15
select select "6"
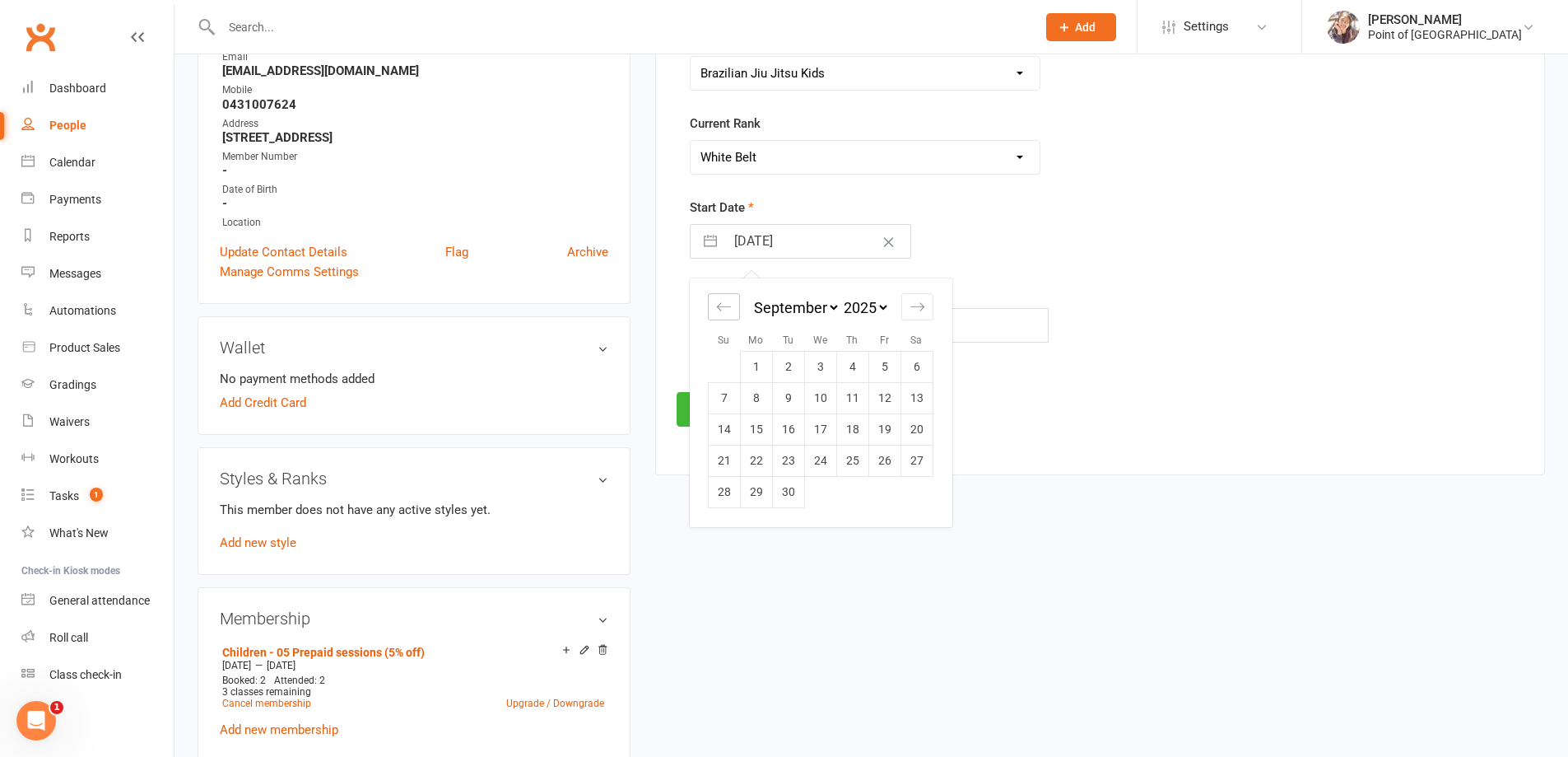
select select "2025"
click at [892, 428] on td "15" at bounding box center [885, 429] width 32 height 31
type input "[DATE]"
click at [746, 328] on input "text" at bounding box center [869, 325] width 360 height 35
type input "M1"
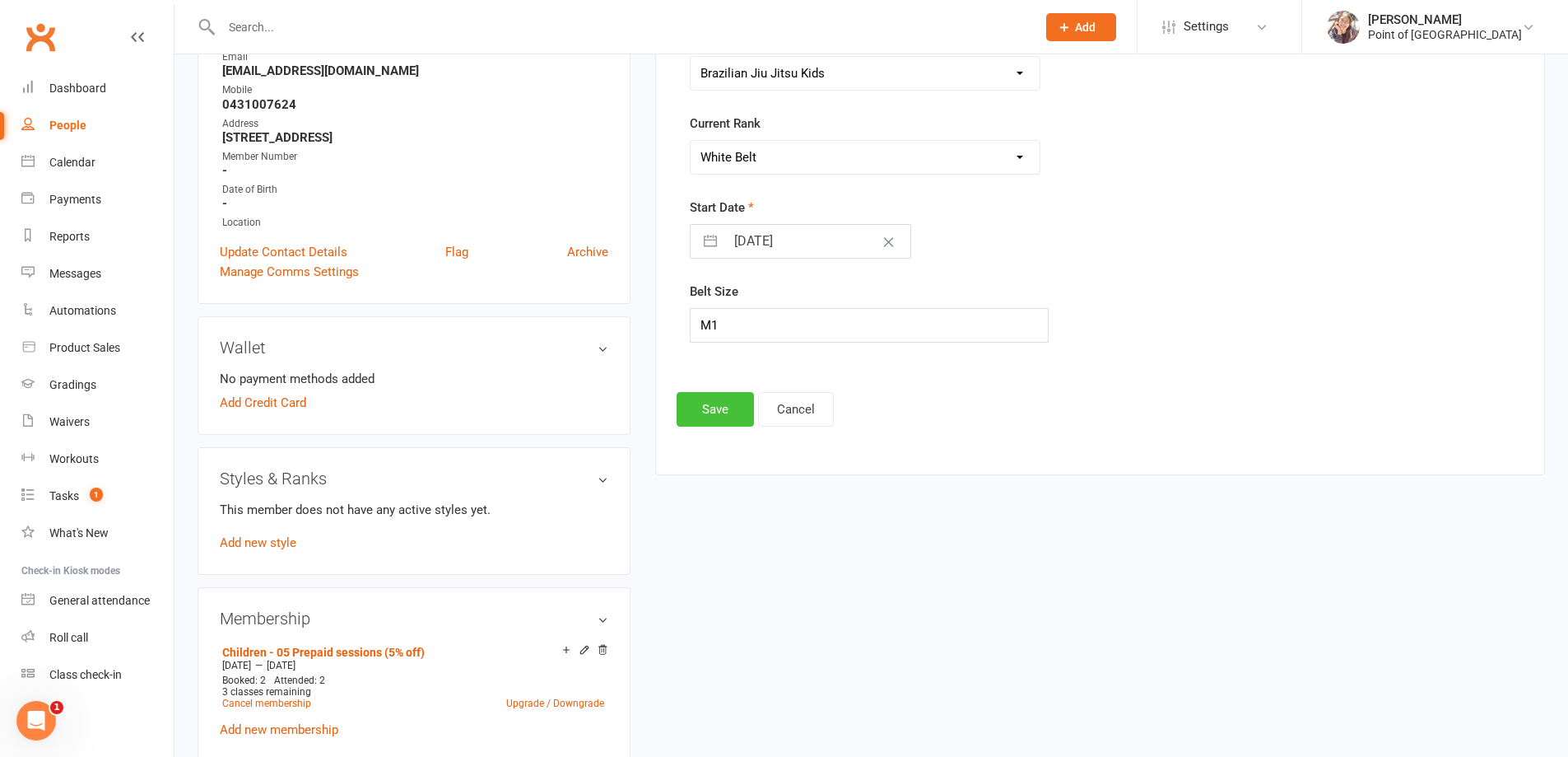
click at [737, 413] on button "Save" at bounding box center [715, 409] width 77 height 35
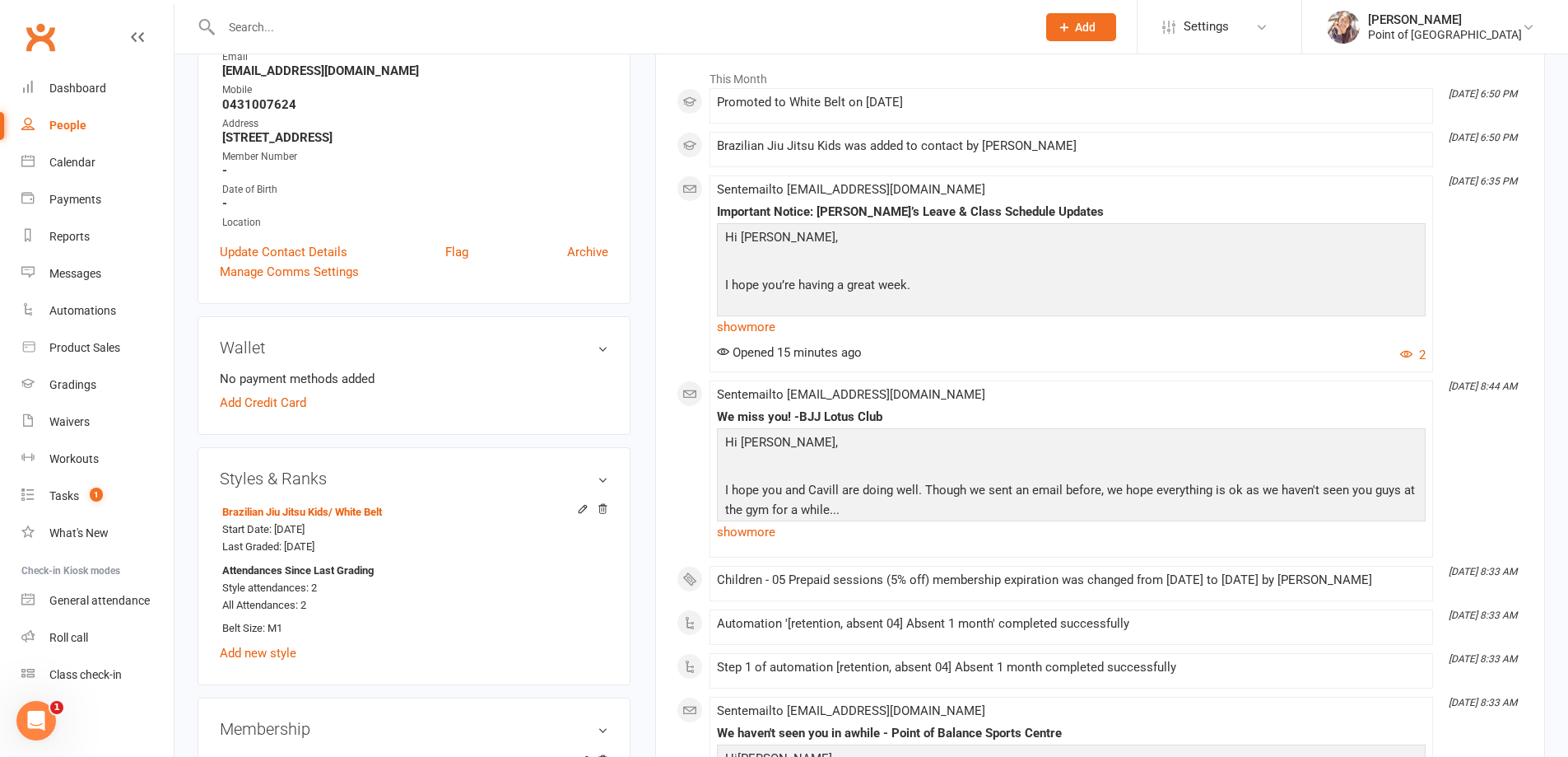
click at [316, 30] on input "text" at bounding box center [620, 27] width 809 height 23
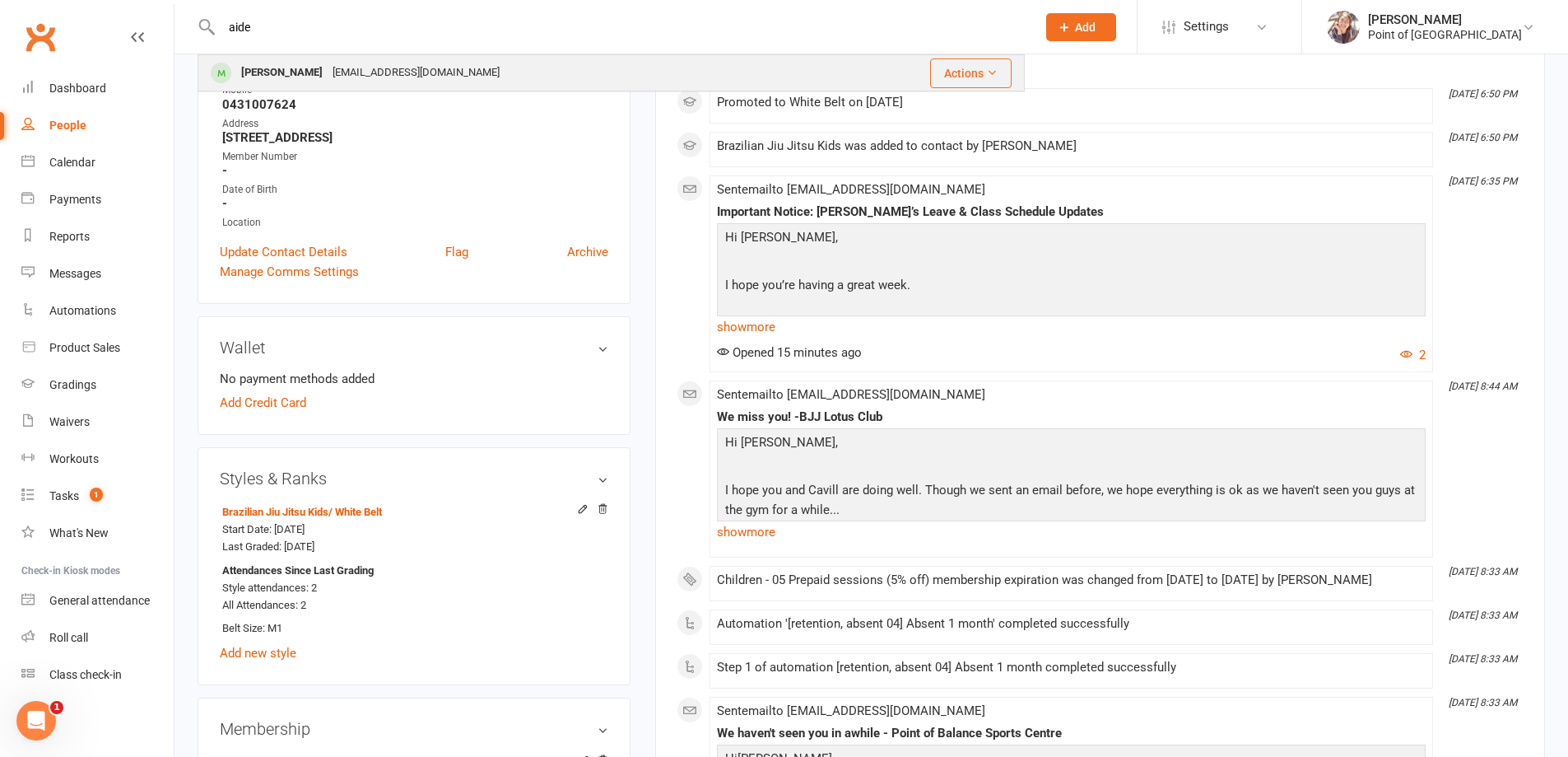
type input "aide"
click at [327, 72] on div "[EMAIL_ADDRESS][DOMAIN_NAME]" at bounding box center [415, 73] width 177 height 24
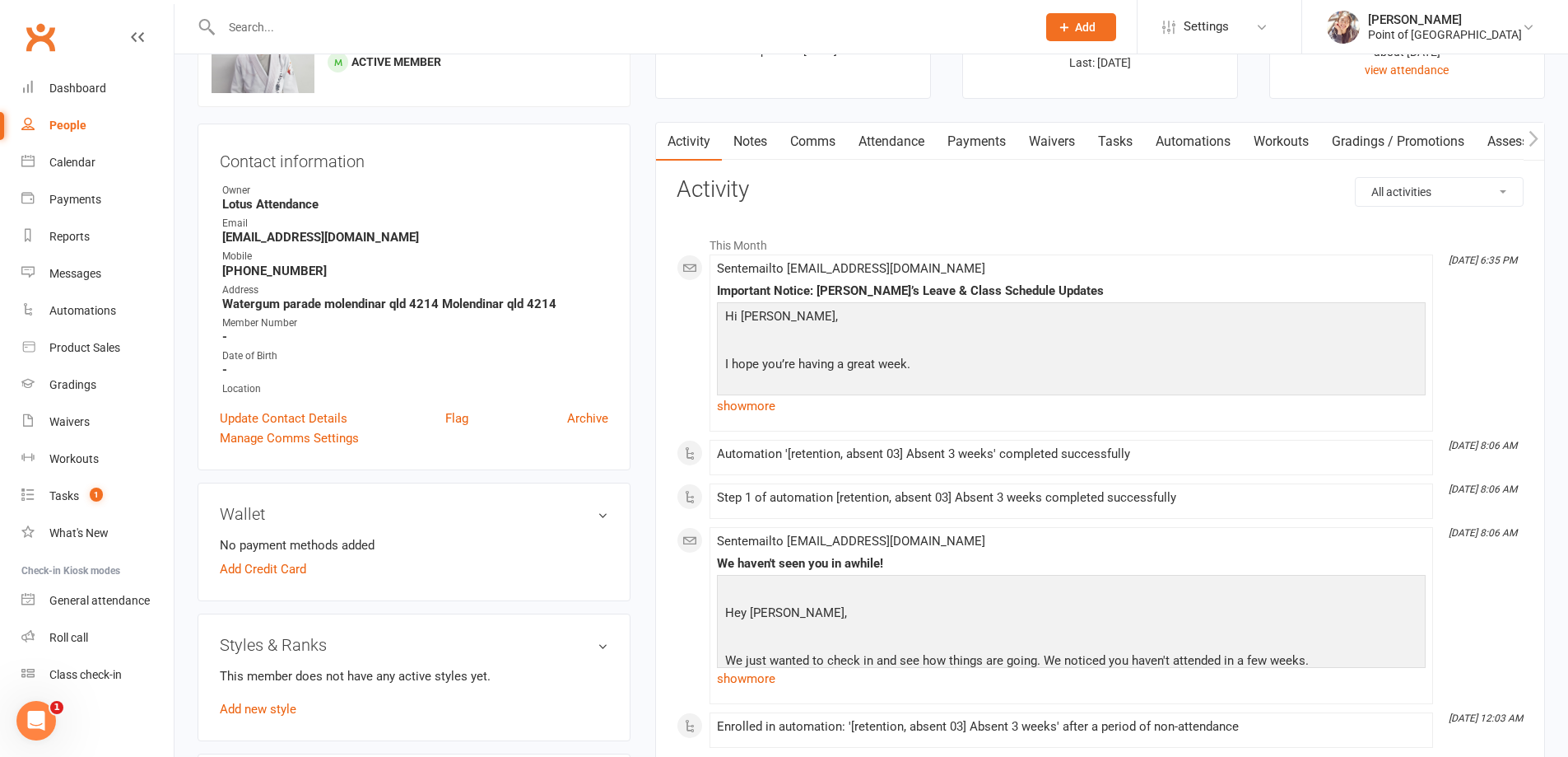
scroll to position [165, 0]
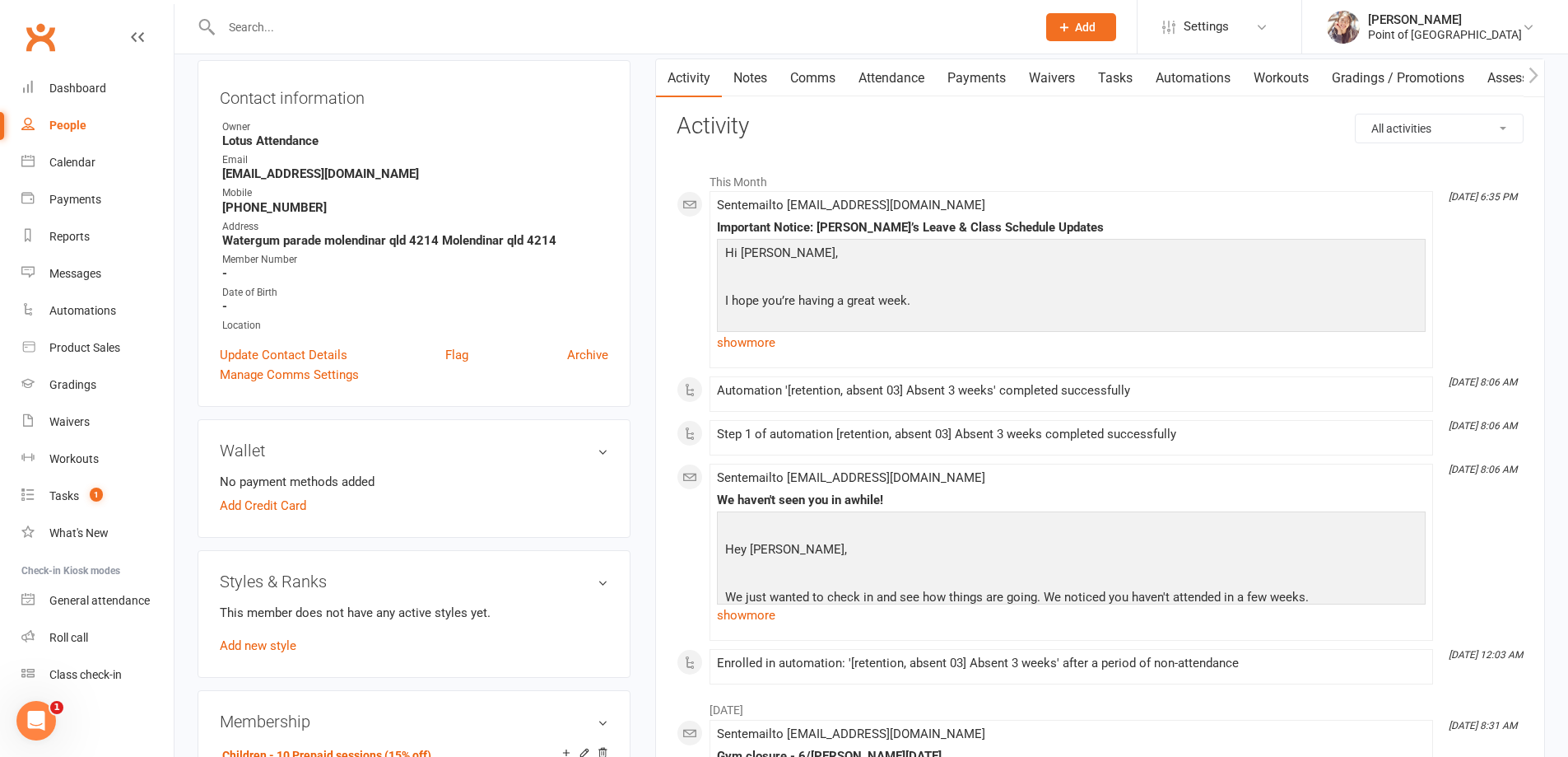
click at [350, 26] on input "text" at bounding box center [620, 27] width 809 height 23
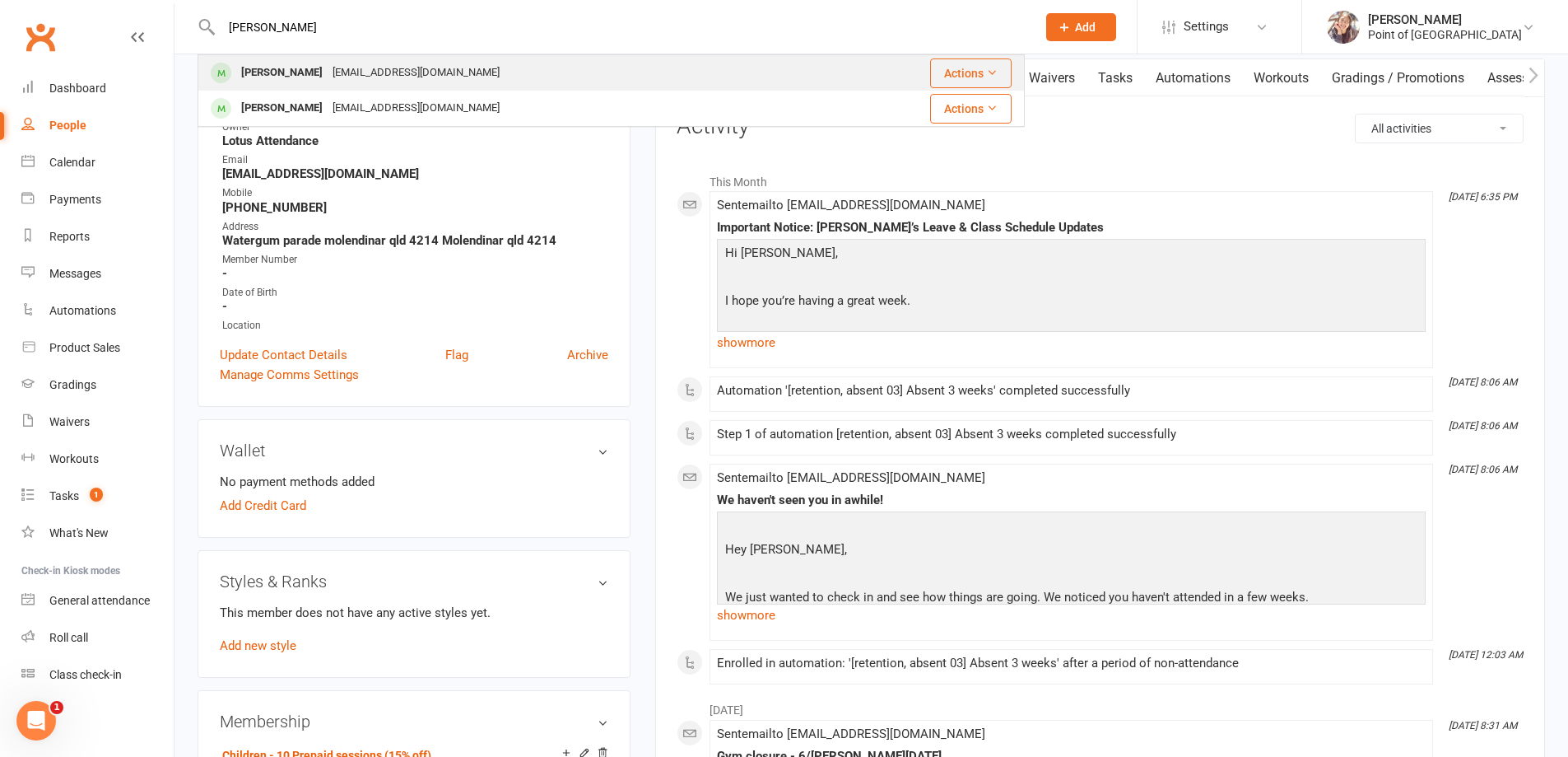
type input "[PERSON_NAME]"
click at [362, 62] on div "[EMAIL_ADDRESS][DOMAIN_NAME]" at bounding box center [415, 73] width 177 height 24
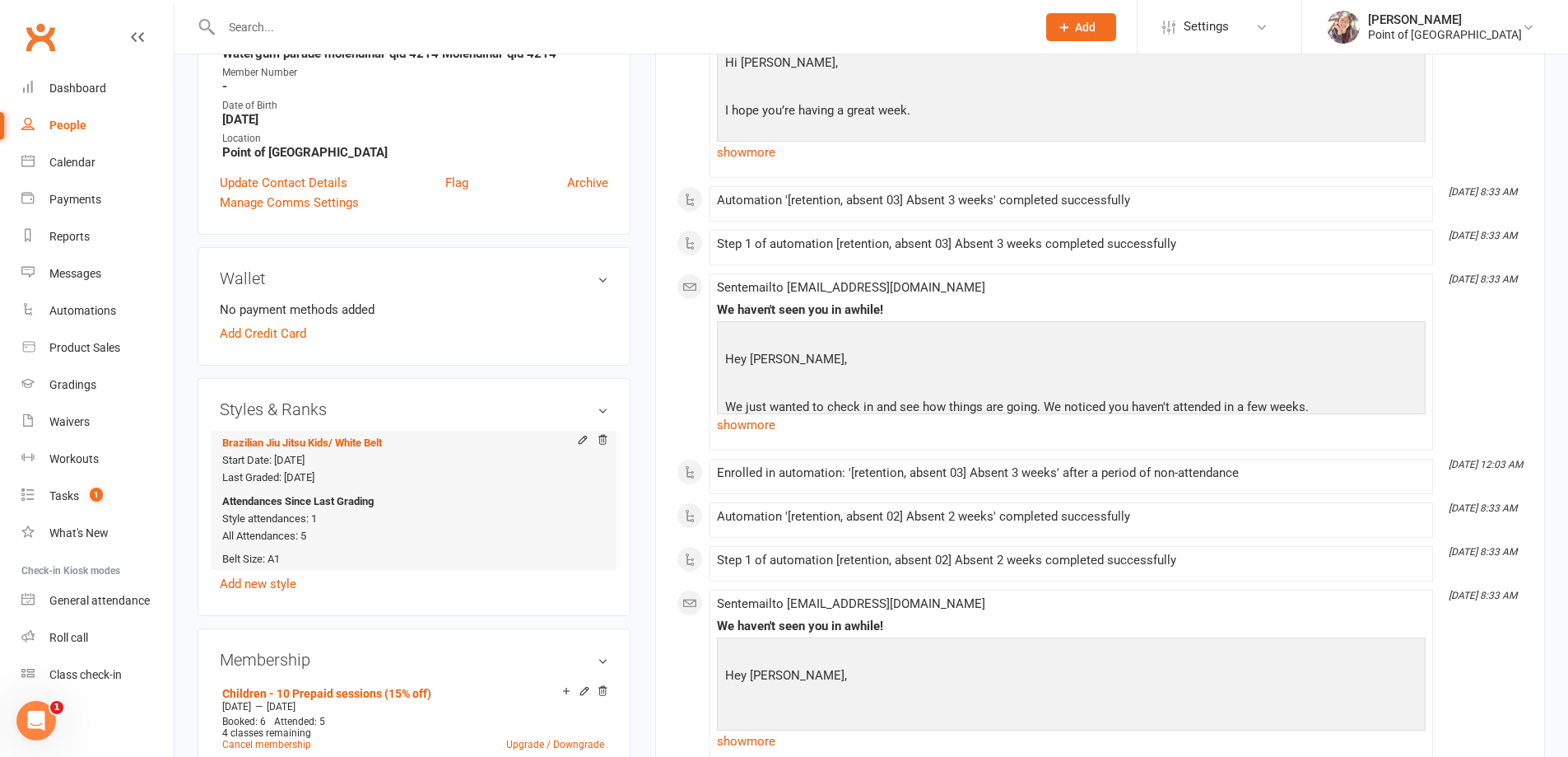
scroll to position [350, 0]
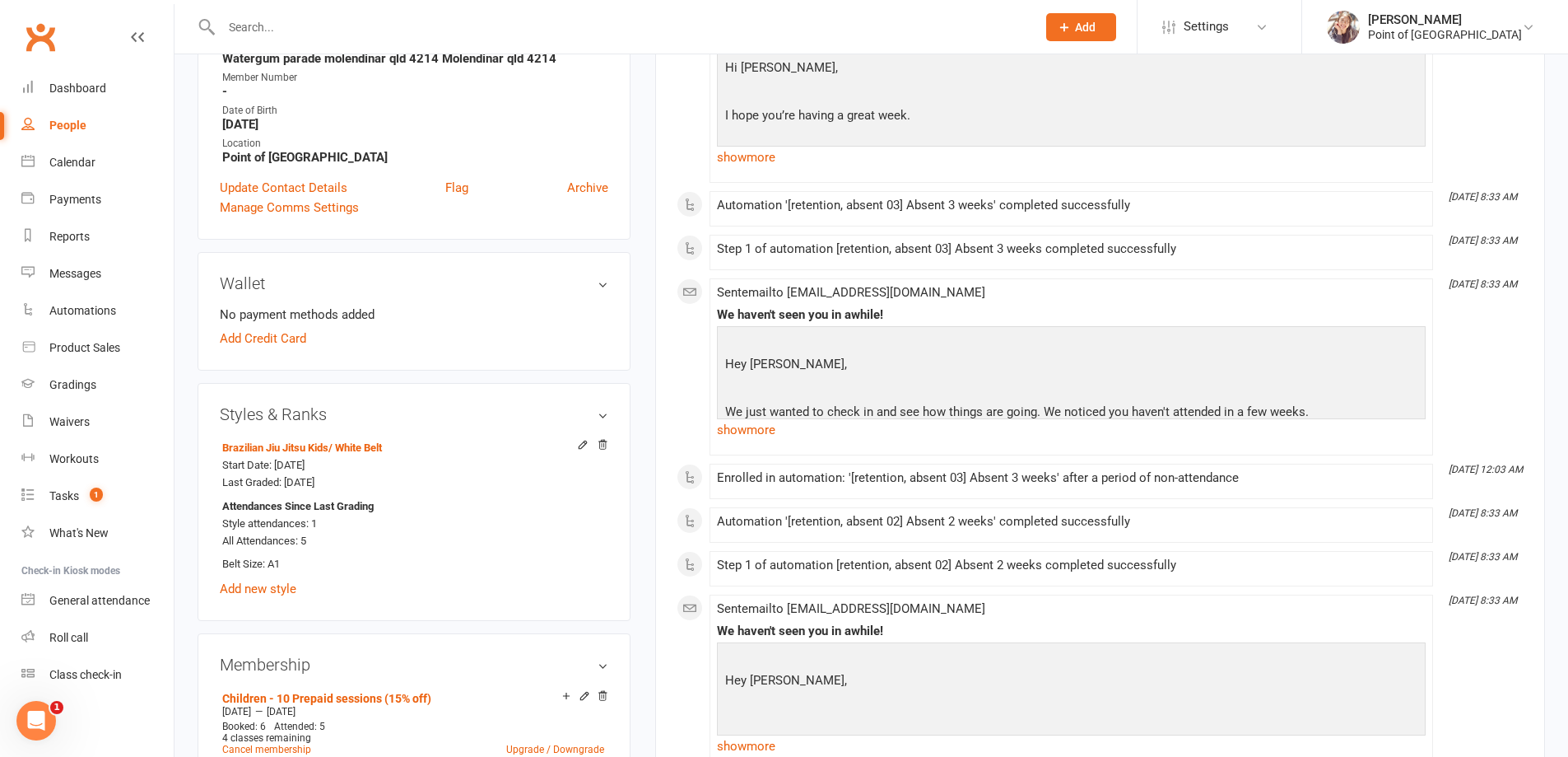
click at [319, 24] on input "text" at bounding box center [620, 27] width 809 height 23
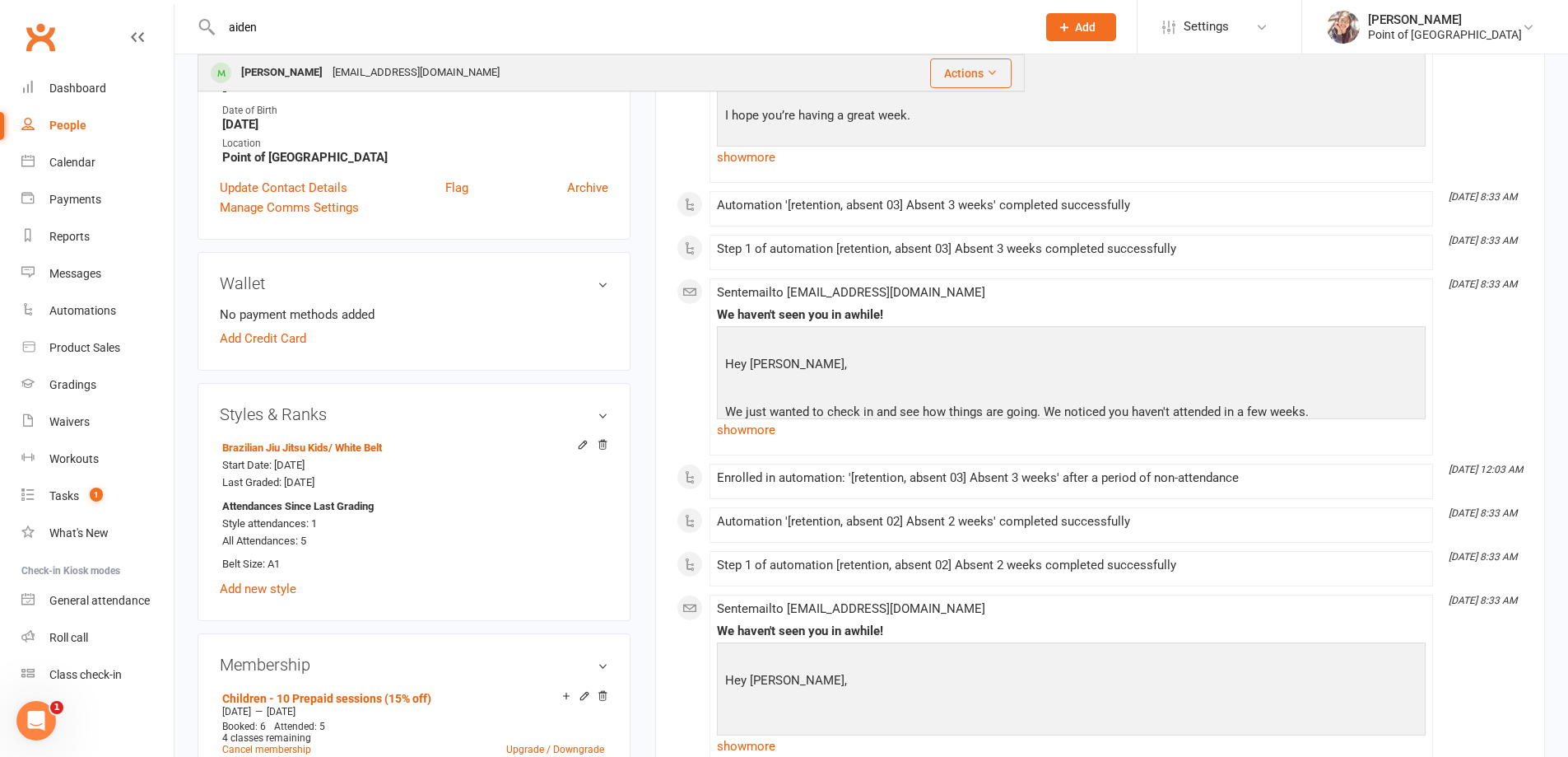
type input "aiden"
click at [327, 65] on div "[EMAIL_ADDRESS][DOMAIN_NAME]" at bounding box center [415, 73] width 177 height 24
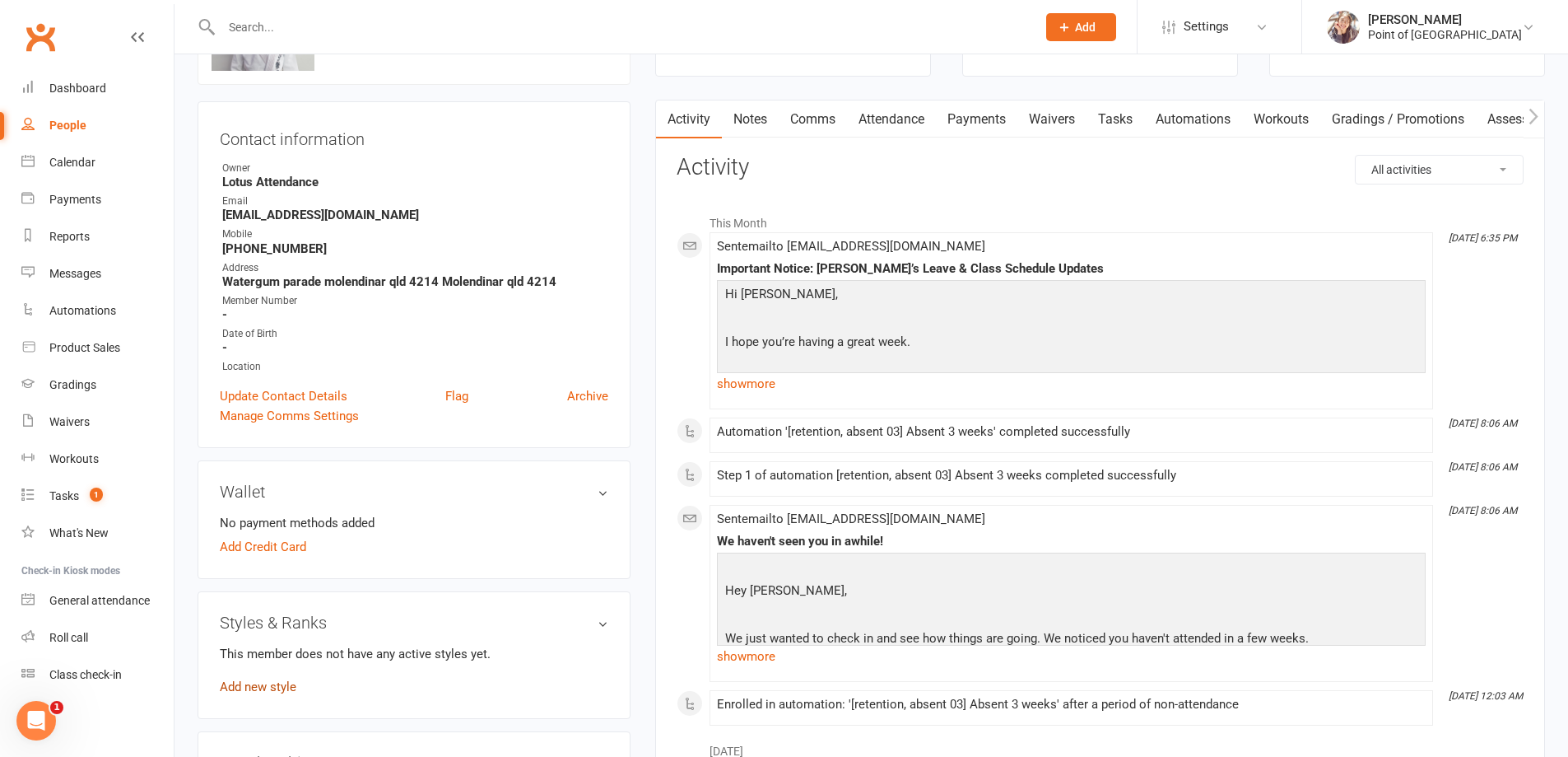
click at [263, 692] on link "Add new style" at bounding box center [257, 686] width 76 height 15
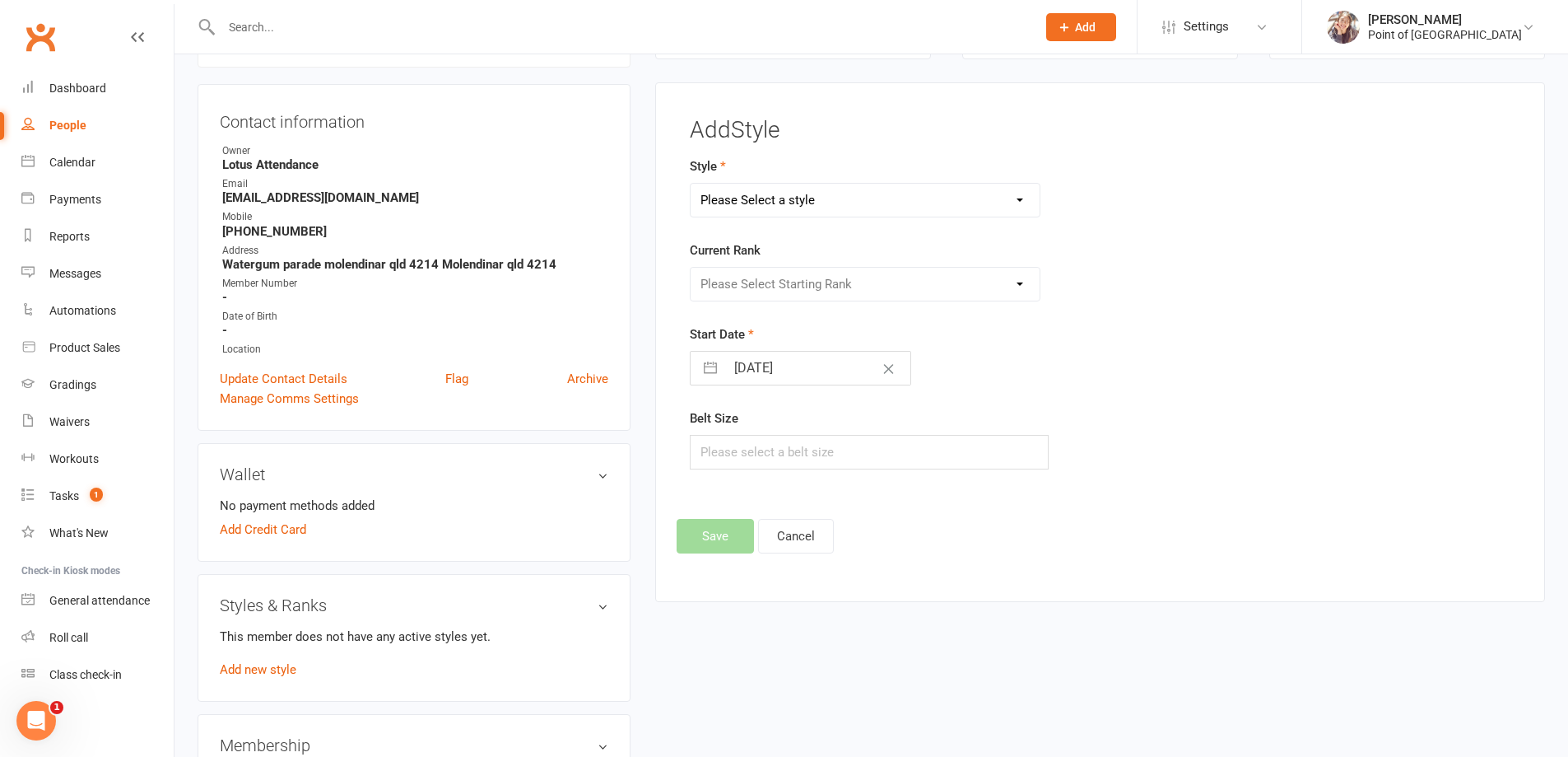
click at [812, 200] on select "Please Select a style Brazilian Jiu Jitsu Adults Brazilian Jiu Jitsu Kids Kickb…" at bounding box center [865, 200] width 350 height 33
select select "1726"
click at [690, 184] on select "Please Select a style Brazilian Jiu Jitsu Adults Brazilian Jiu Jitsu Kids Kickb…" at bounding box center [865, 200] width 350 height 33
click at [798, 284] on select "Please Select Starting Rank White Belt White Belt 1 Stripe White Belt 2 Stripes…" at bounding box center [865, 283] width 350 height 33
select select "16848"
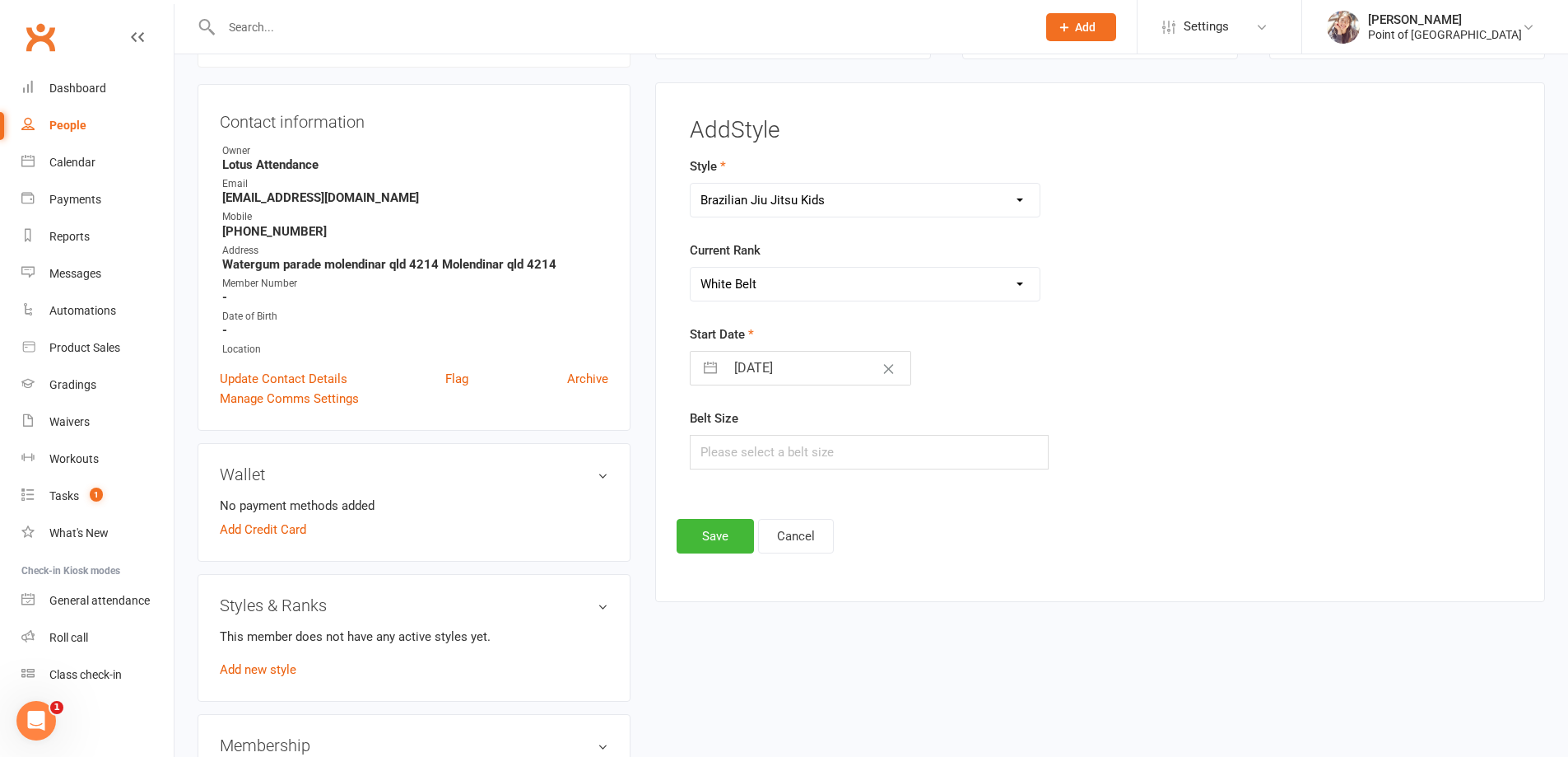
click at [690, 267] on select "Please Select Starting Rank White Belt White Belt 1 Stripe White Belt 2 Stripes…" at bounding box center [865, 283] width 350 height 33
click at [769, 360] on input "[DATE]" at bounding box center [818, 368] width 186 height 33
select select "8"
select select "2025"
select select "9"
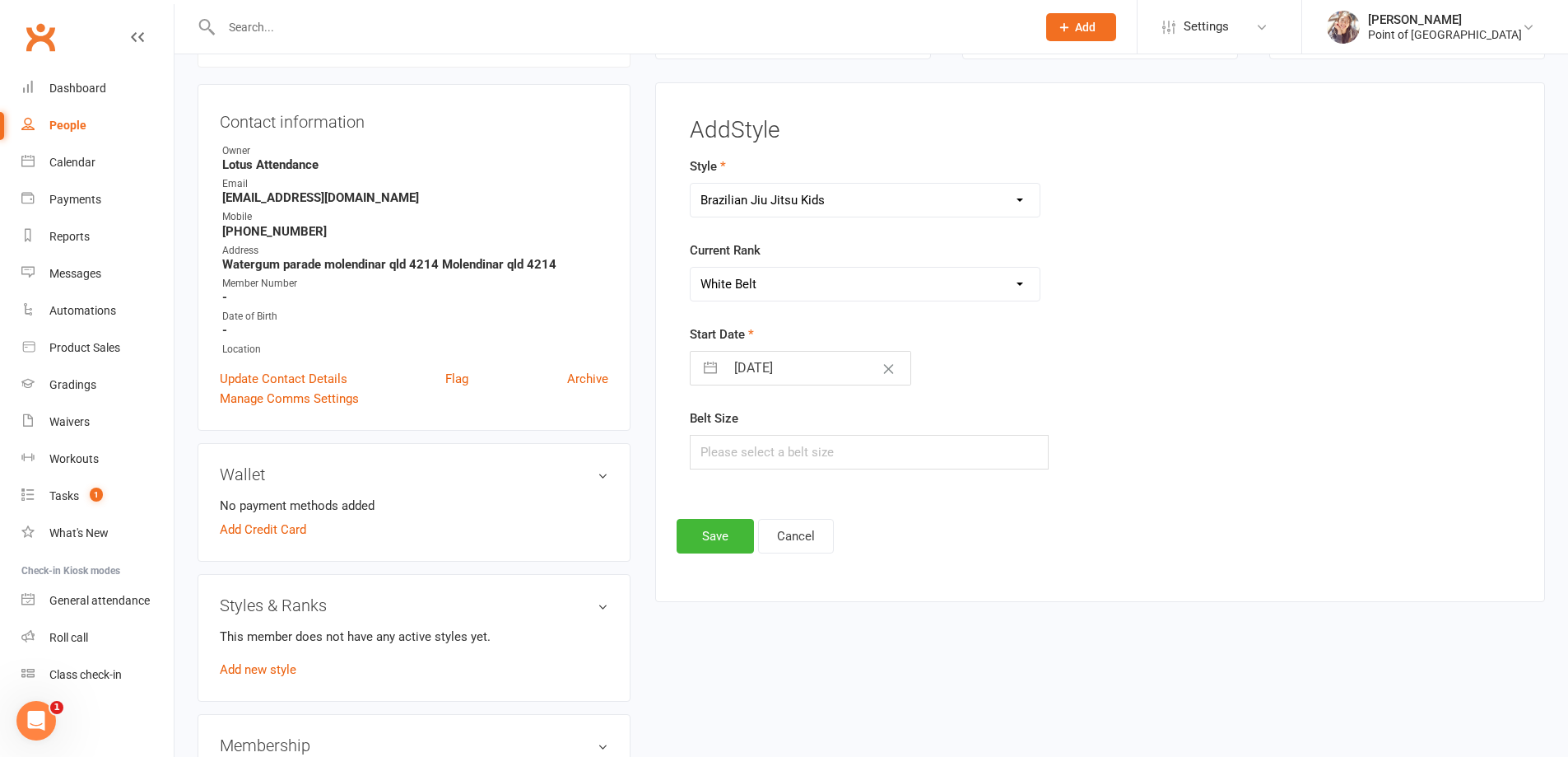
select select "2025"
select select "10"
select select "2025"
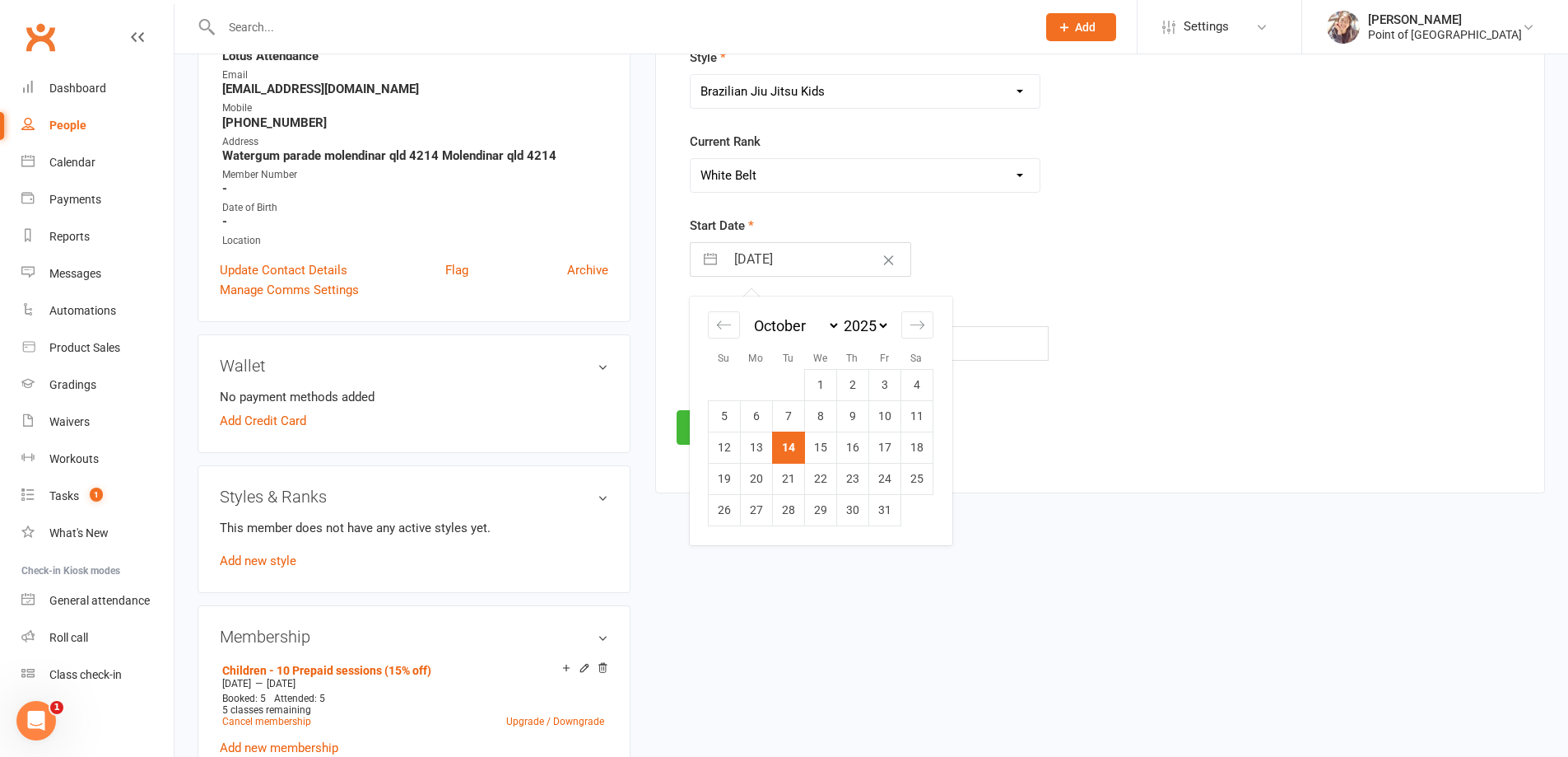
scroll to position [288, 0]
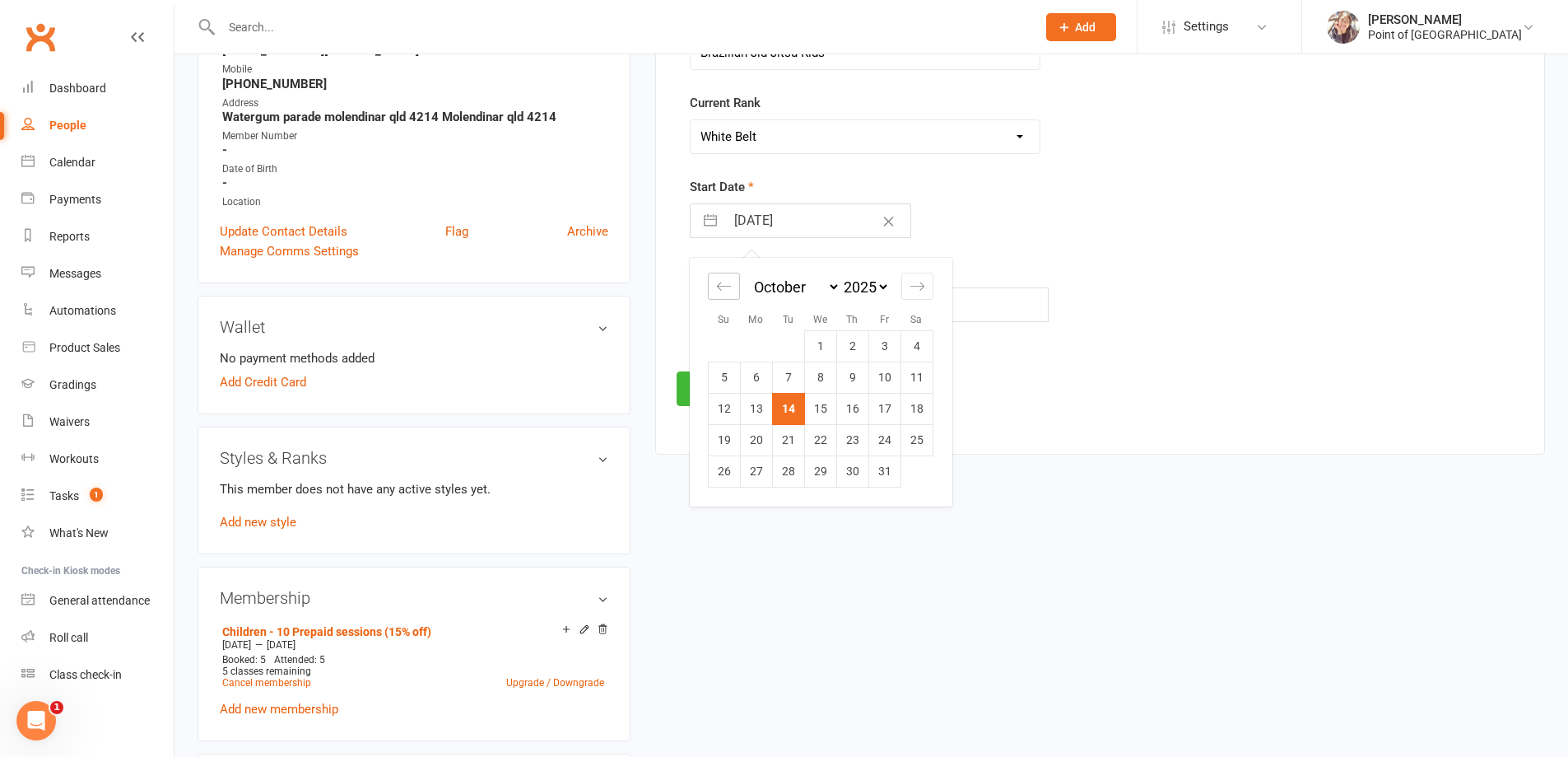
click at [715, 290] on div "Move backward to switch to the previous month." at bounding box center [724, 286] width 32 height 27
select select "7"
select select "2025"
click at [721, 291] on icon "Move backward to switch to the previous month." at bounding box center [723, 285] width 15 height 15
select select "6"
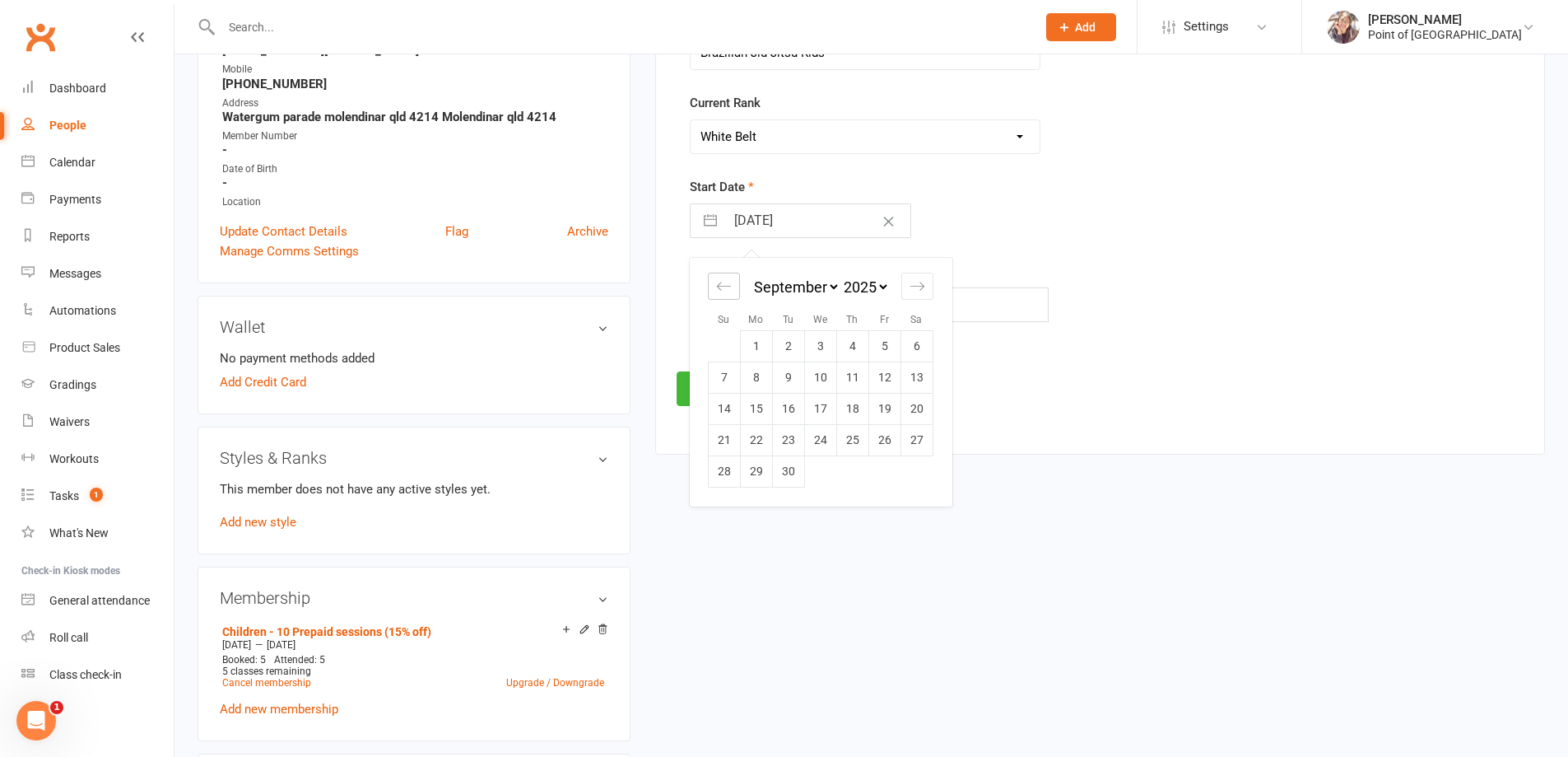
select select "2025"
click at [759, 442] on td "18" at bounding box center [756, 439] width 32 height 31
type input "[DATE]"
click at [713, 303] on input "text" at bounding box center [869, 304] width 360 height 35
type input "A0"
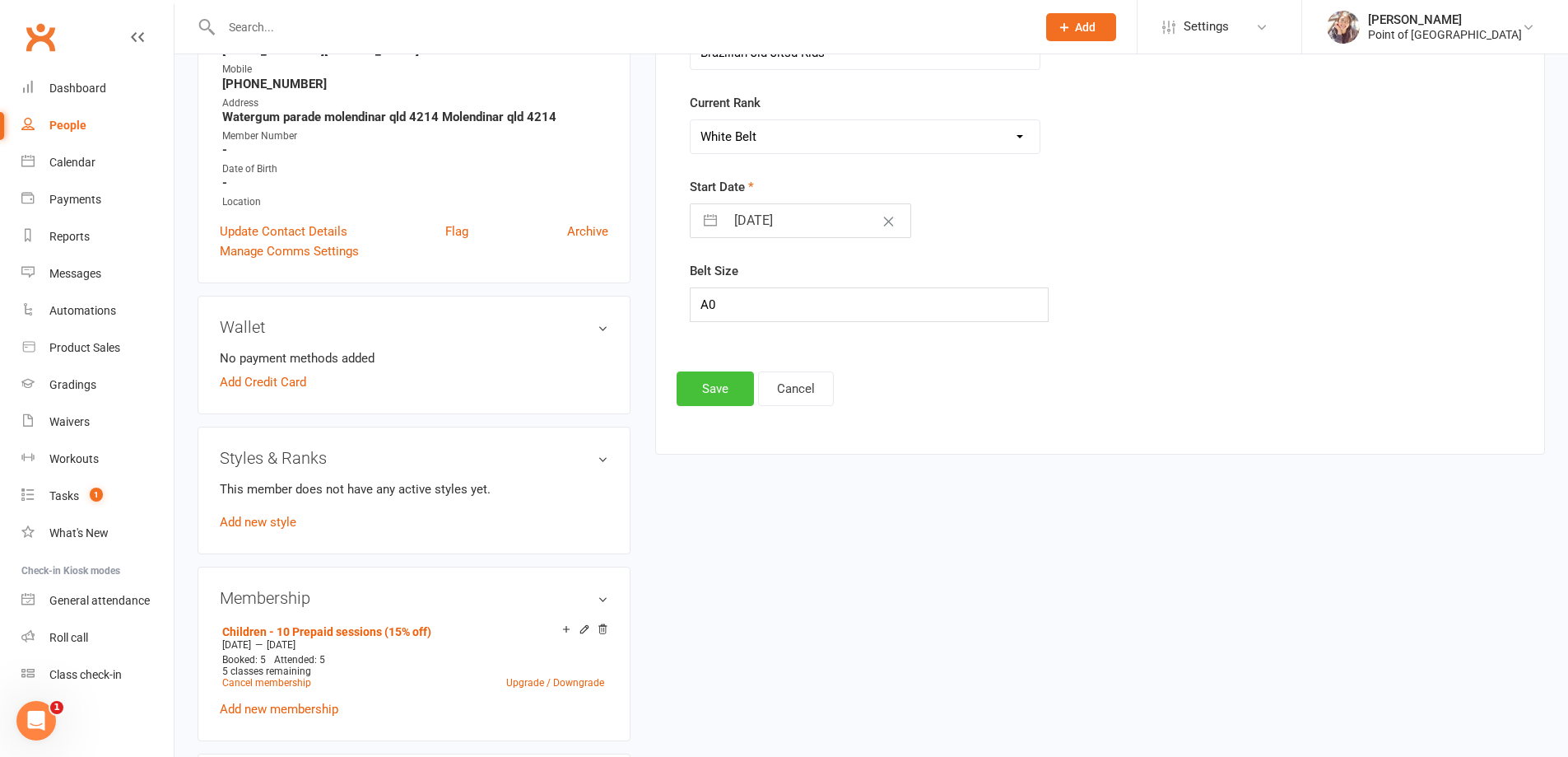
click at [707, 387] on button "Save" at bounding box center [715, 388] width 77 height 35
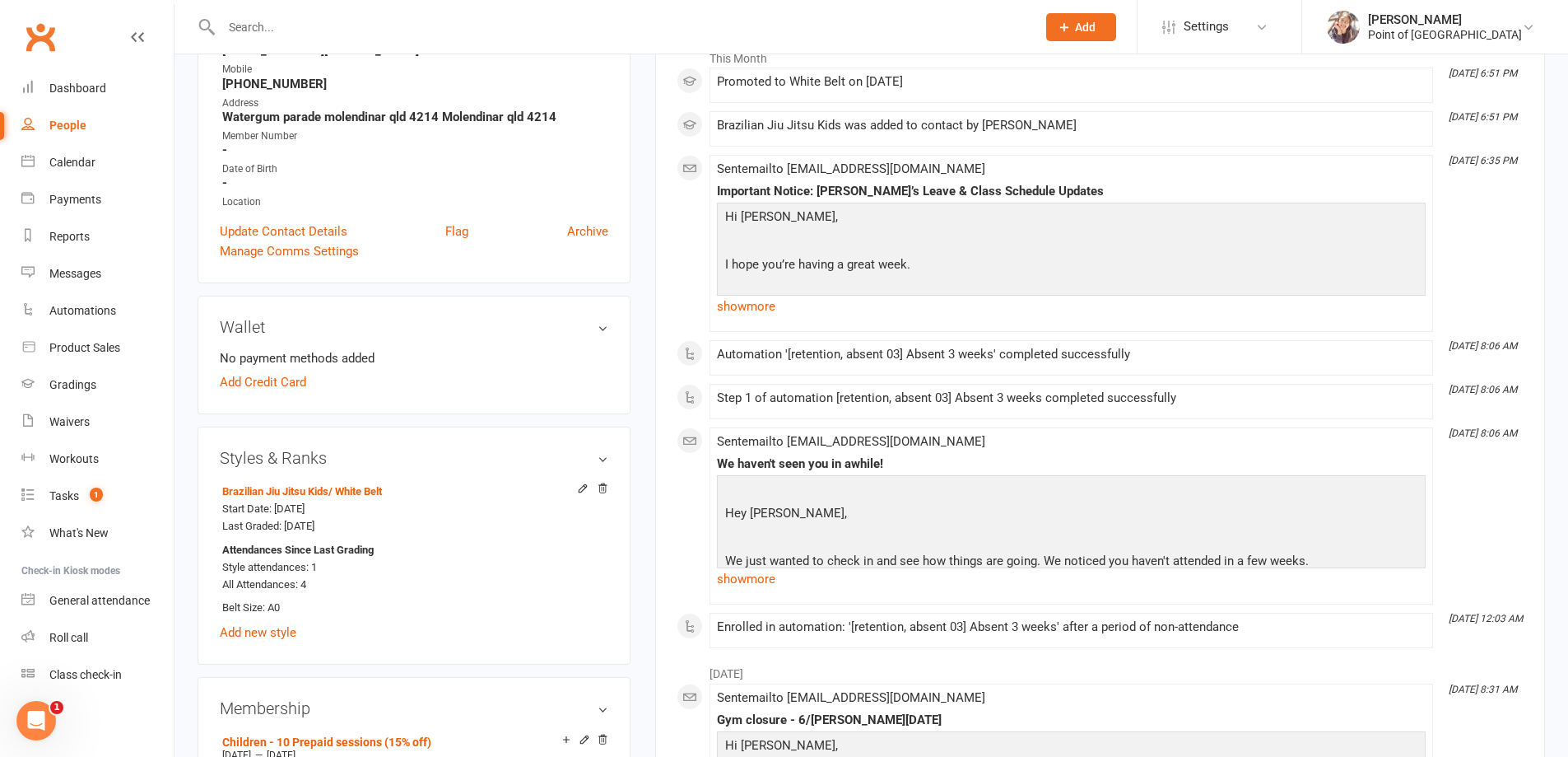
click at [415, 20] on input "text" at bounding box center [620, 27] width 809 height 23
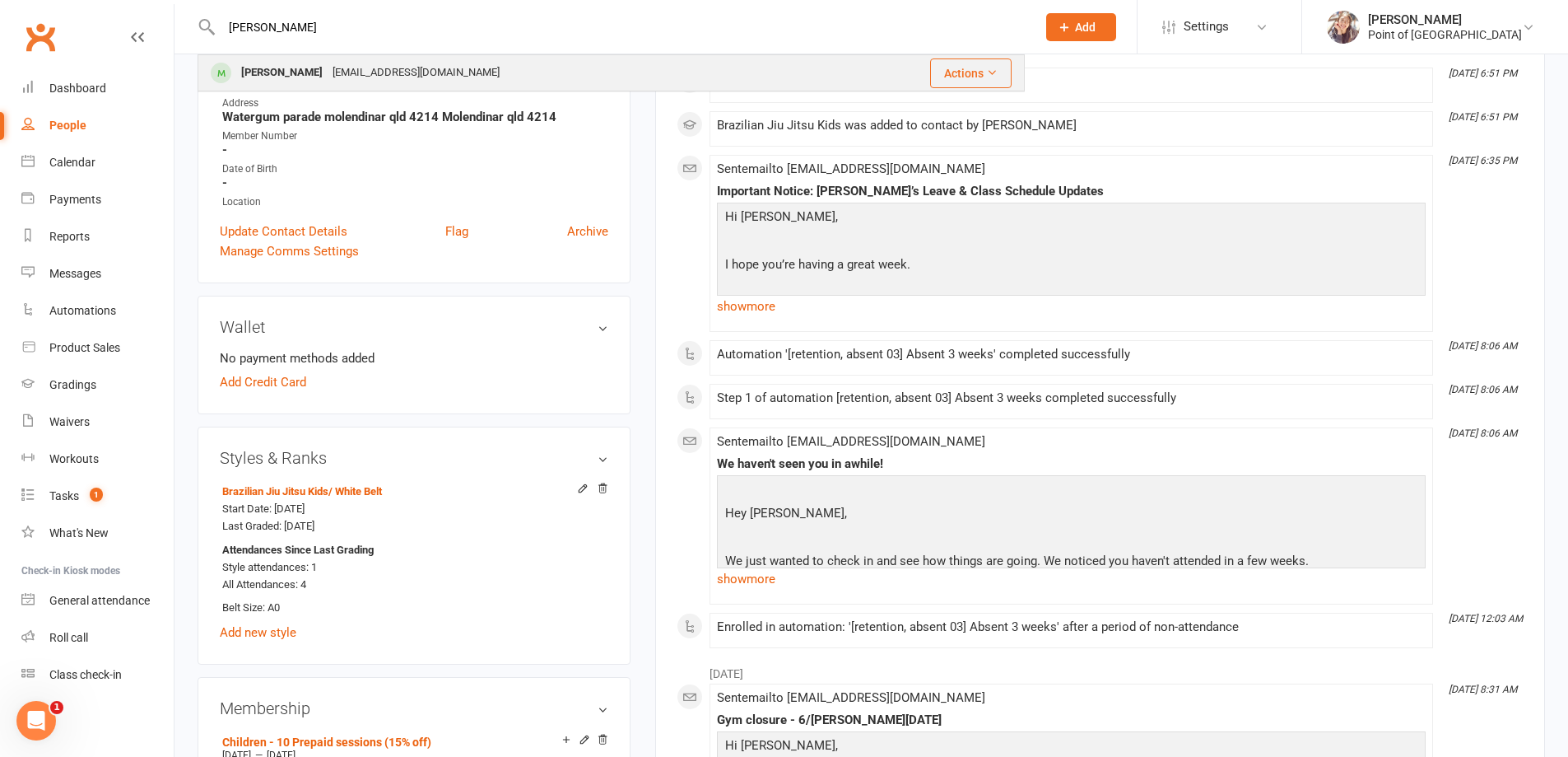
type input "[PERSON_NAME]"
click at [392, 67] on div "[EMAIL_ADDRESS][DOMAIN_NAME]" at bounding box center [415, 73] width 177 height 24
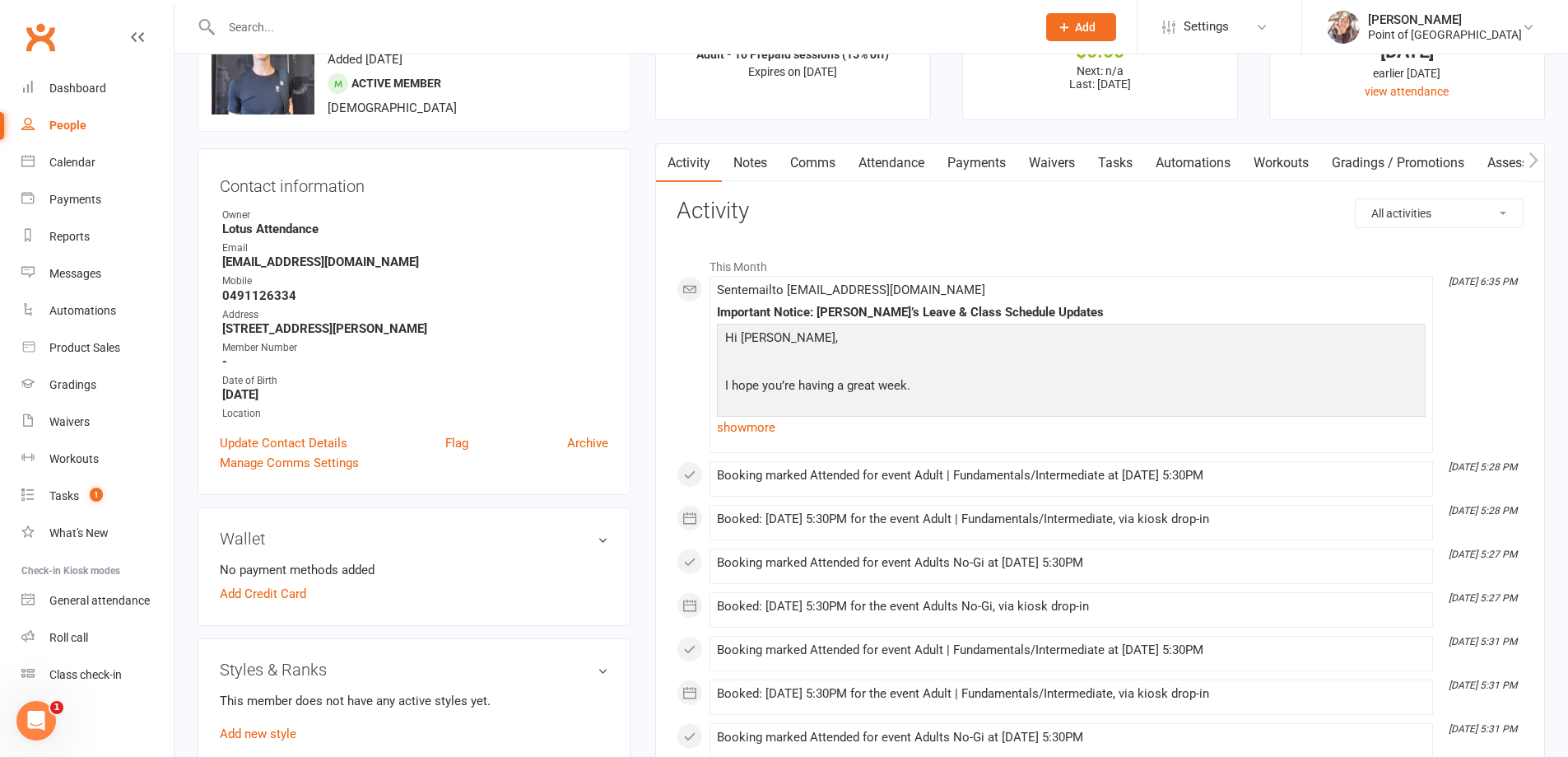
scroll to position [206, 0]
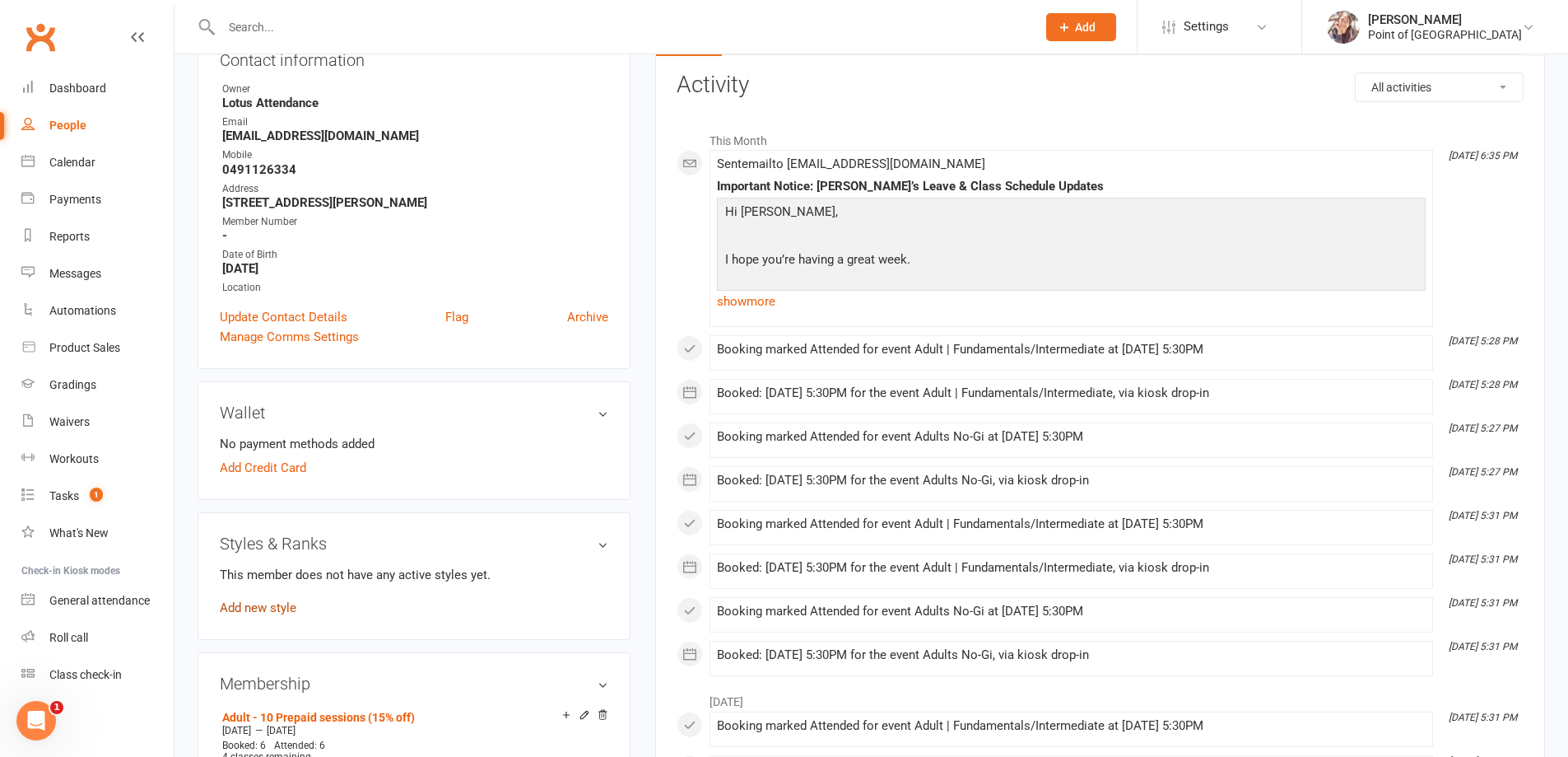
click at [250, 610] on link "Add new style" at bounding box center [257, 607] width 76 height 15
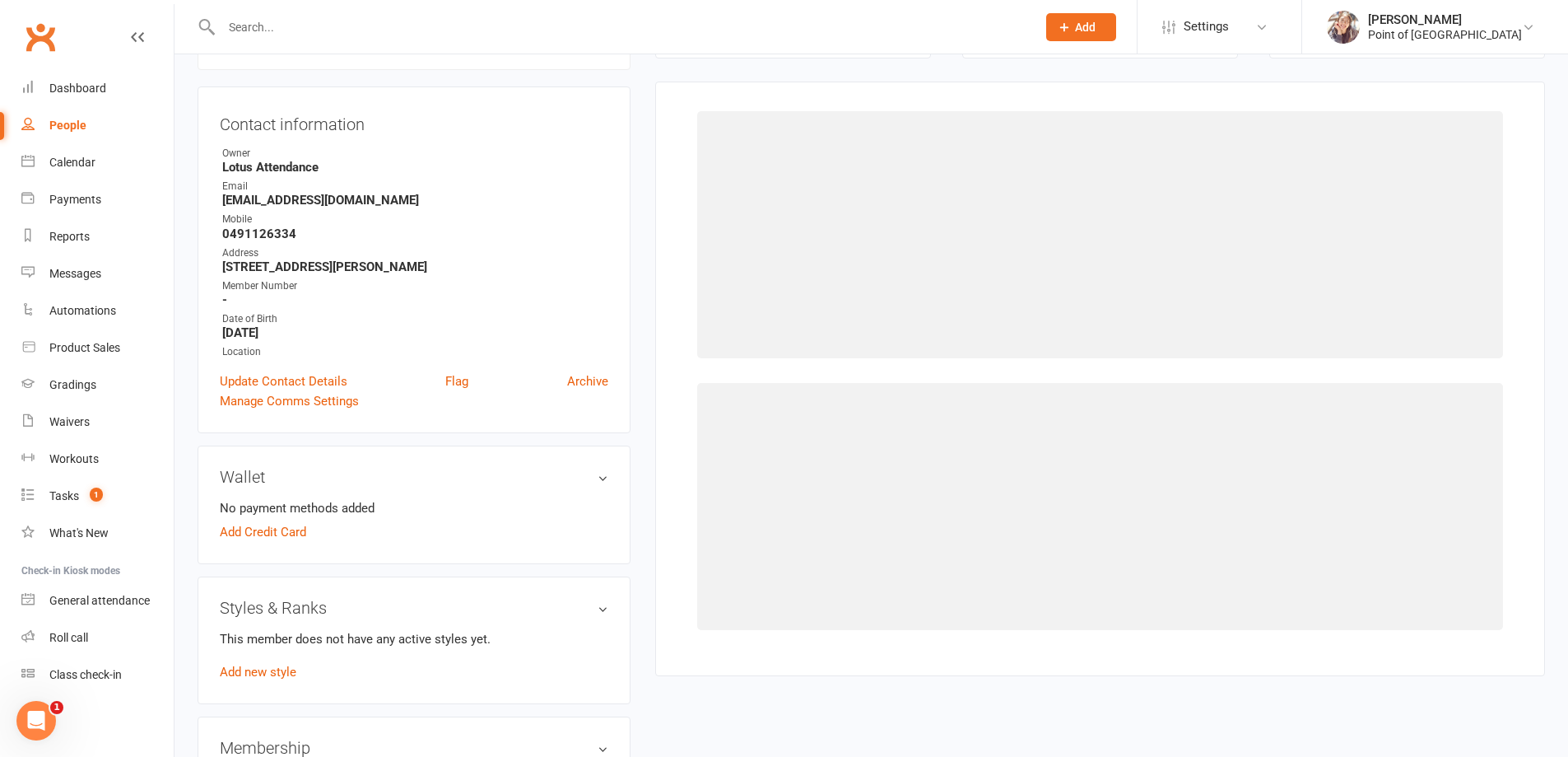
scroll to position [141, 0]
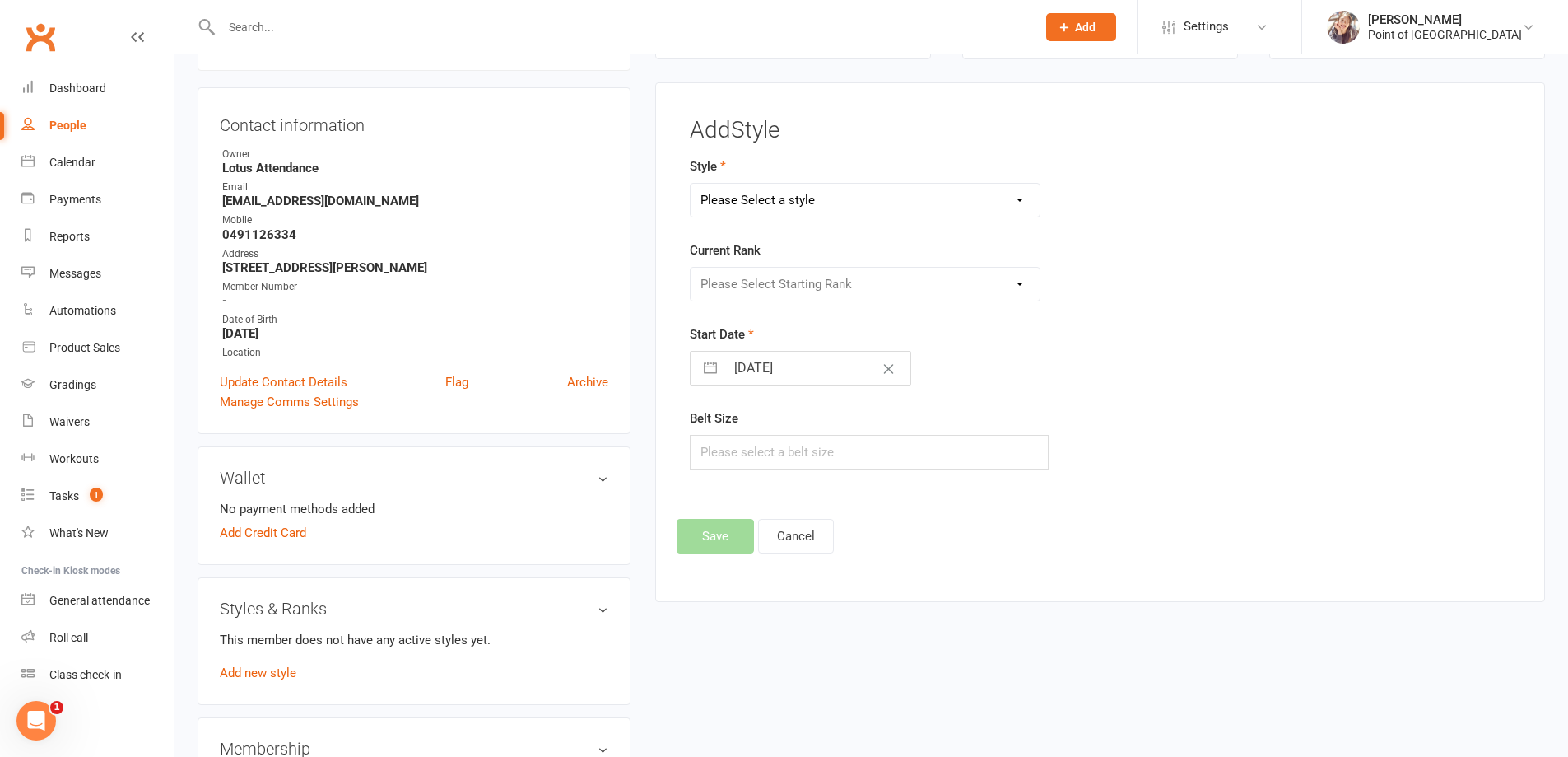
click at [823, 208] on select "Please Select a style Brazilian Jiu Jitsu Adults Brazilian Jiu Jitsu Kids Kickb…" at bounding box center [865, 200] width 350 height 33
select select "1724"
click at [690, 184] on select "Please Select a style Brazilian Jiu Jitsu Adults Brazilian Jiu Jitsu Kids Kickb…" at bounding box center [865, 200] width 350 height 33
click at [793, 266] on div "Current Rank Please Select Starting Rank White Belt White Belt 1 Stripe White B…" at bounding box center [958, 271] width 539 height 61
click at [794, 282] on select "Please Select Starting Rank White Belt White Belt 1 Stripe White Belt 2 Stripes…" at bounding box center [865, 283] width 350 height 33
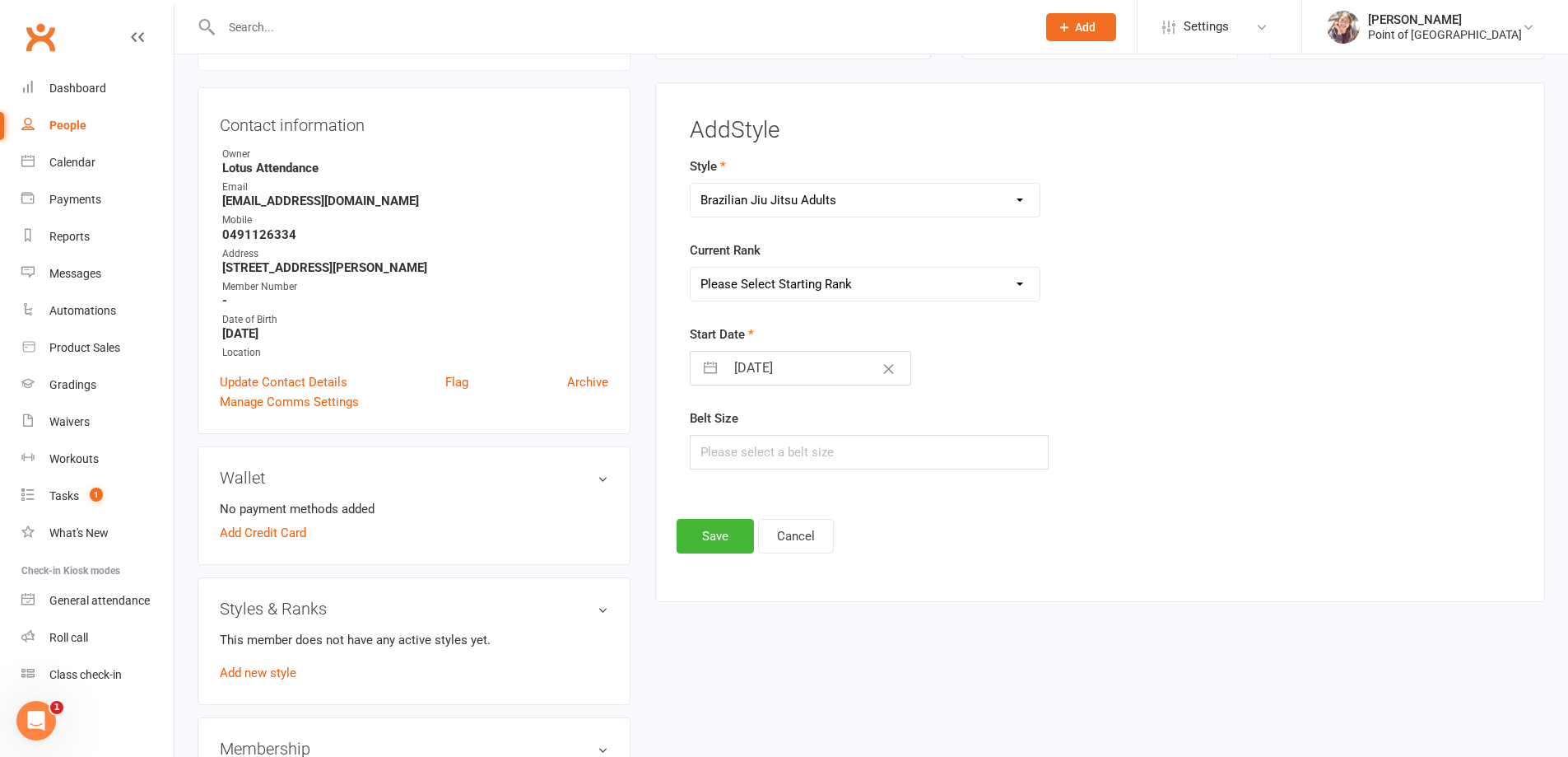
select select "16806"
click at [690, 267] on select "Please Select Starting Rank White Belt White Belt 1 Stripe White Belt 2 Stripes…" at bounding box center [865, 283] width 350 height 33
click at [751, 369] on input "[DATE]" at bounding box center [818, 368] width 186 height 33
select select "8"
select select "2025"
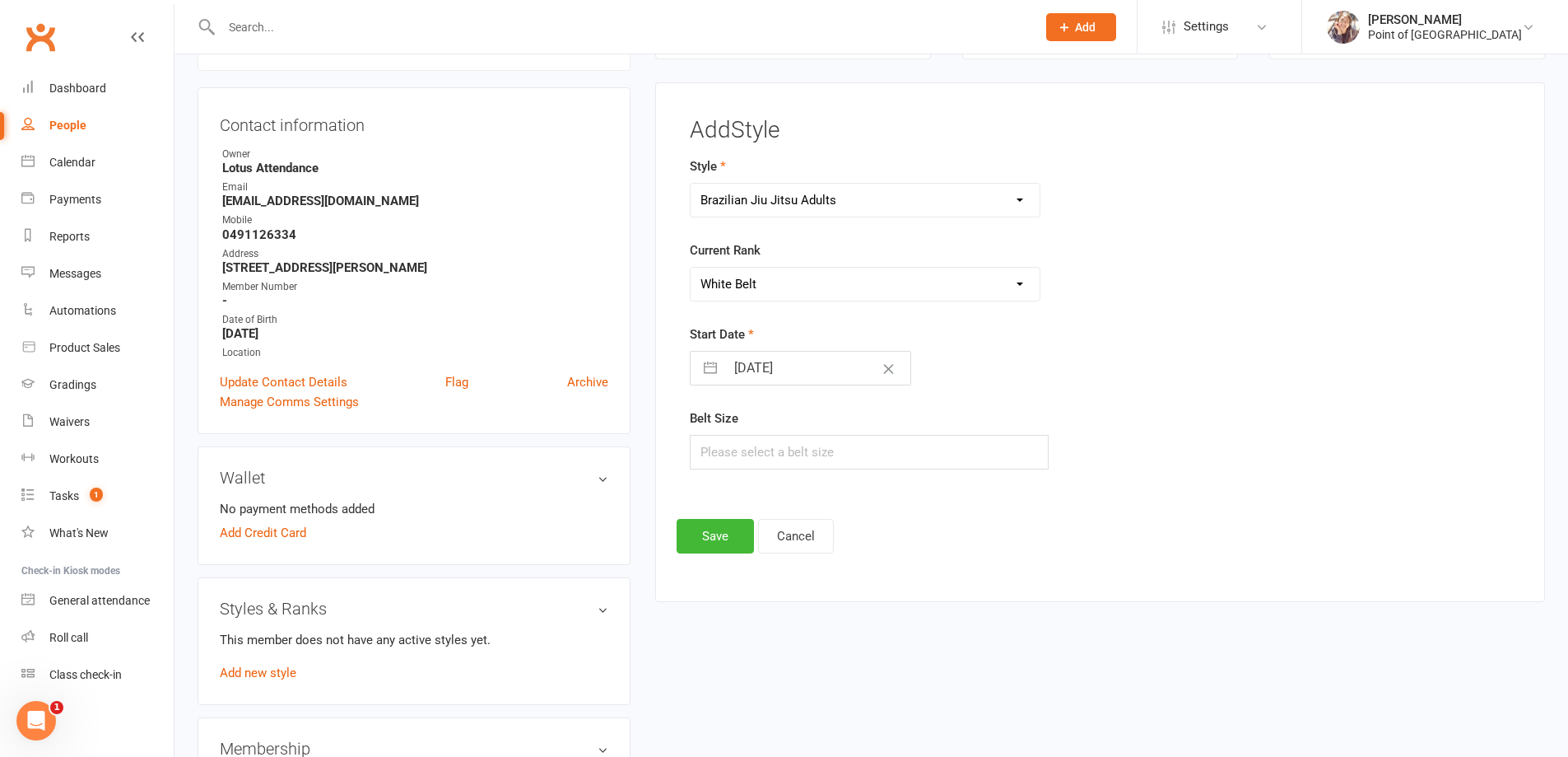
select select "9"
select select "2025"
select select "10"
select select "2025"
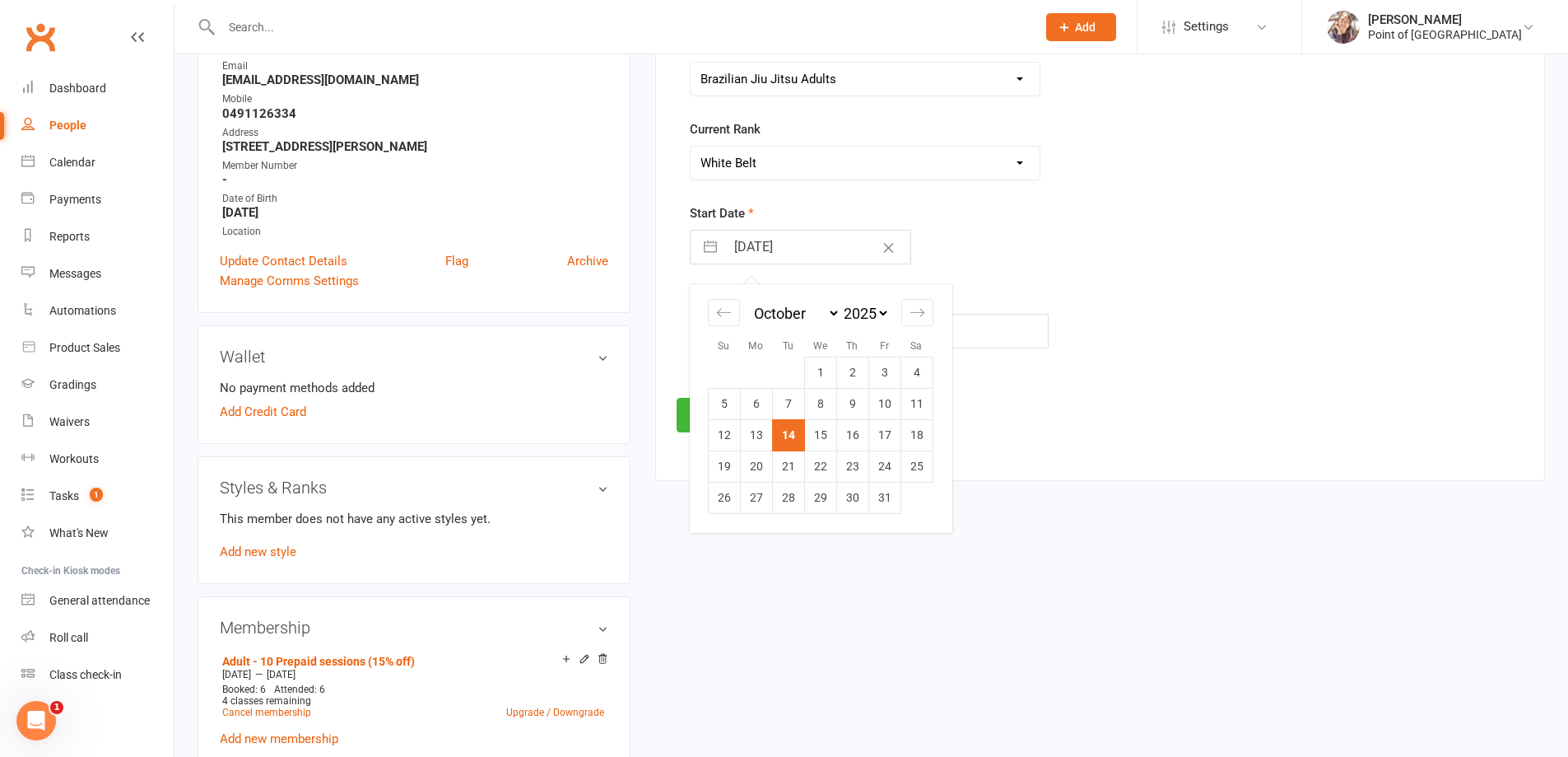
scroll to position [267, 0]
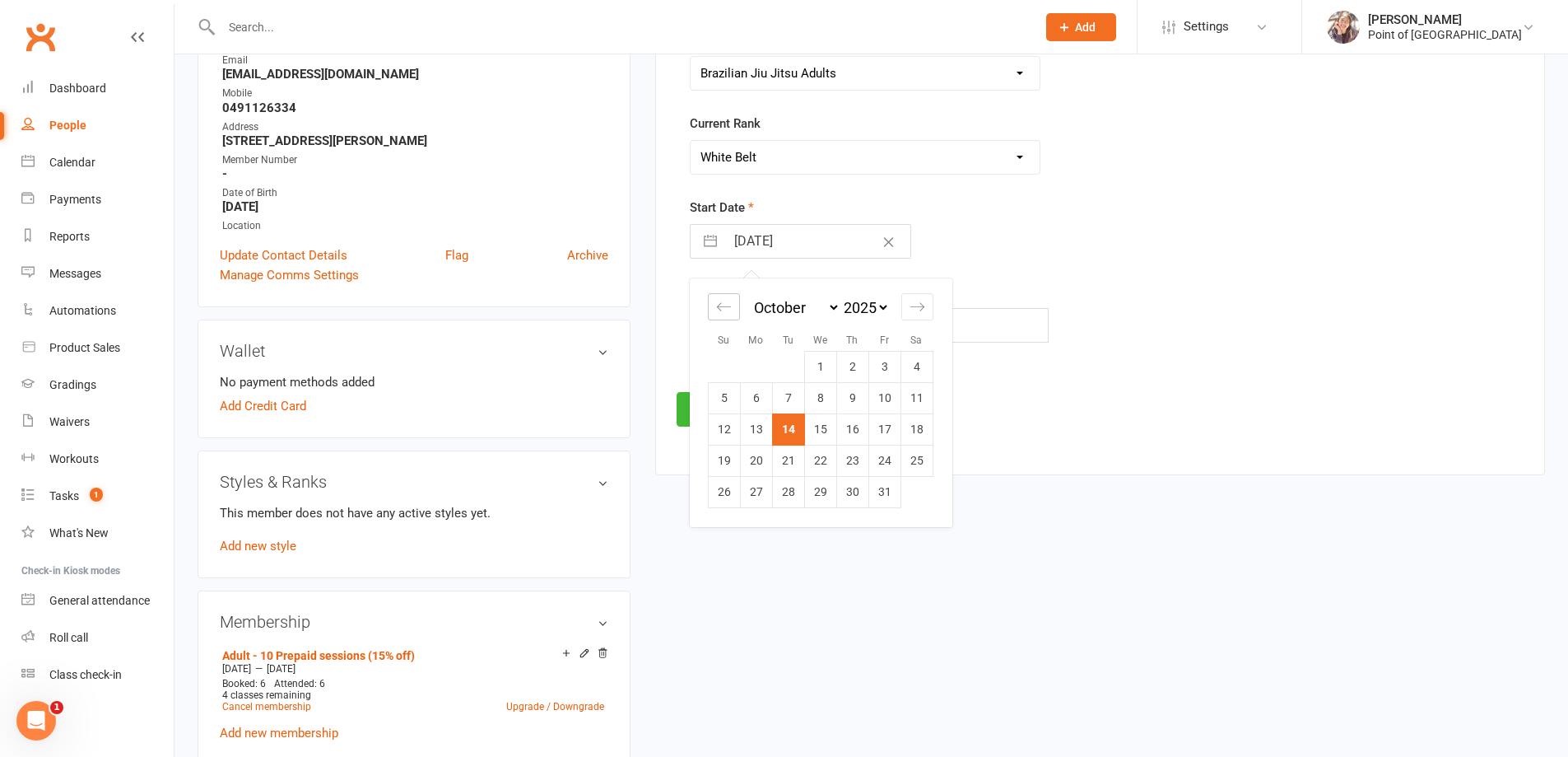
click at [715, 312] on div "Move backward to switch to the previous month." at bounding box center [724, 307] width 32 height 27
select select "7"
select select "2025"
click at [857, 453] on td "25" at bounding box center [853, 460] width 32 height 31
type input "[DATE]"
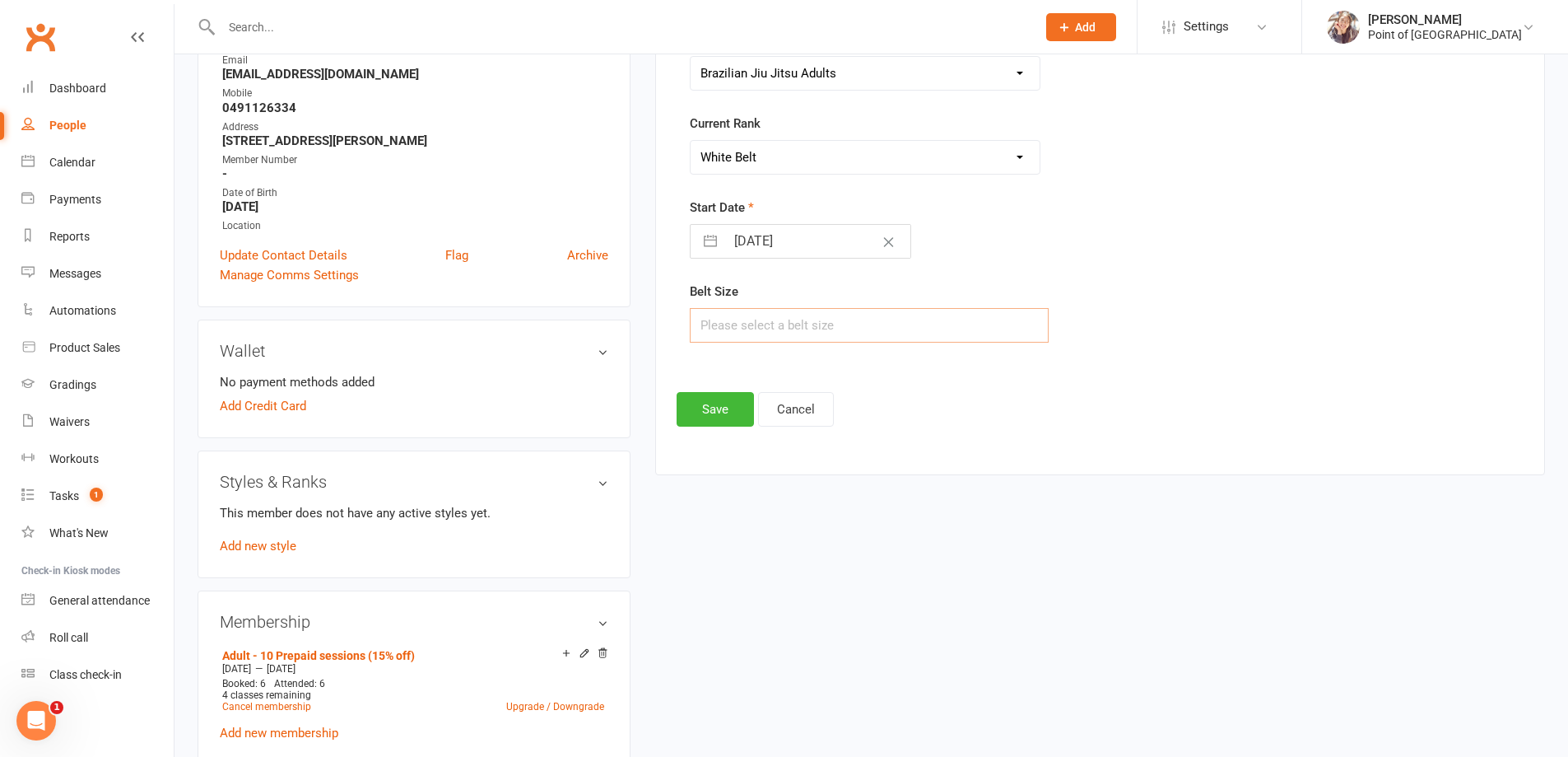
click at [738, 327] on input "text" at bounding box center [869, 325] width 360 height 35
type input "A1"
click at [723, 405] on button "Save" at bounding box center [715, 409] width 77 height 35
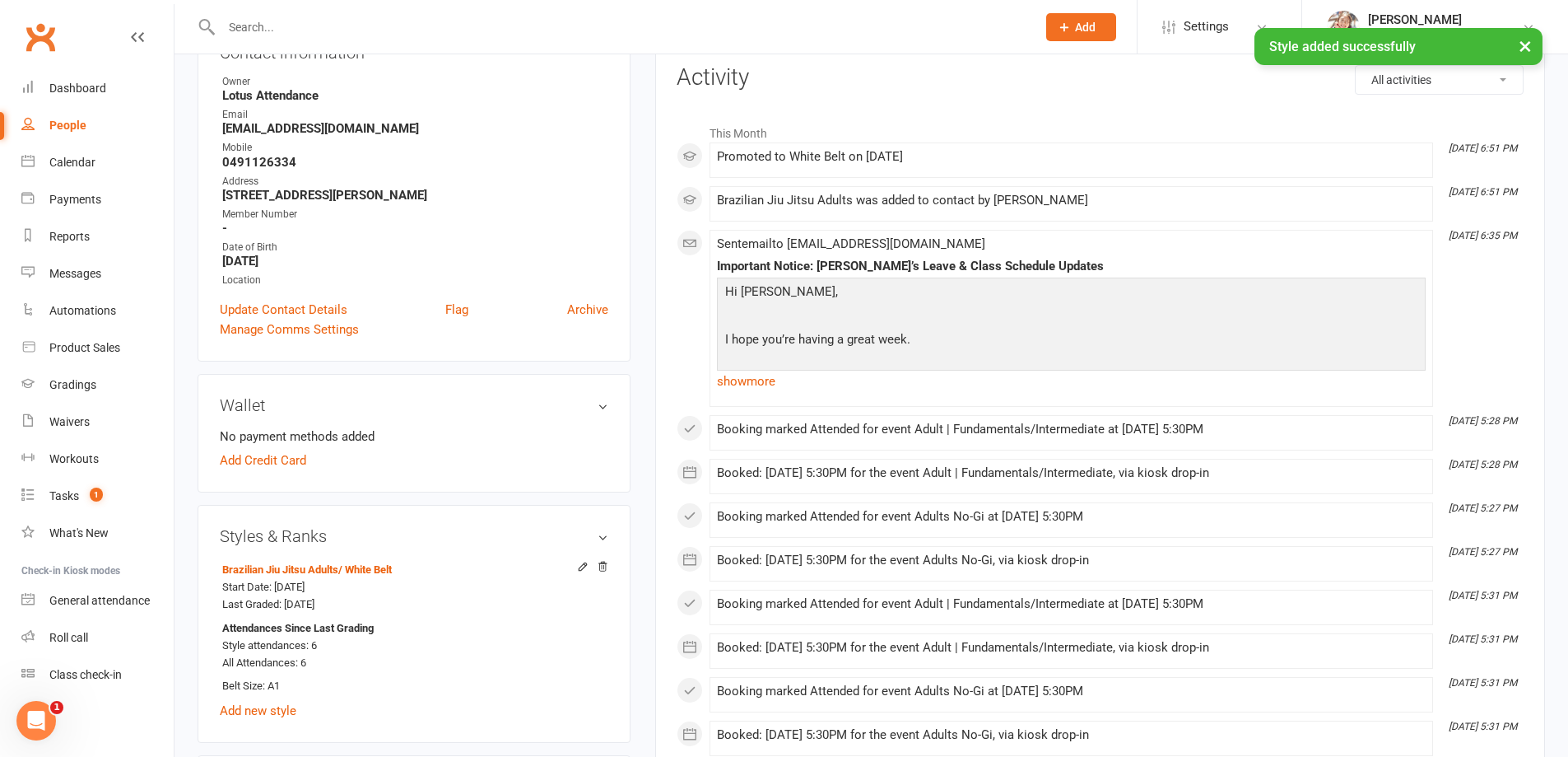
scroll to position [0, 0]
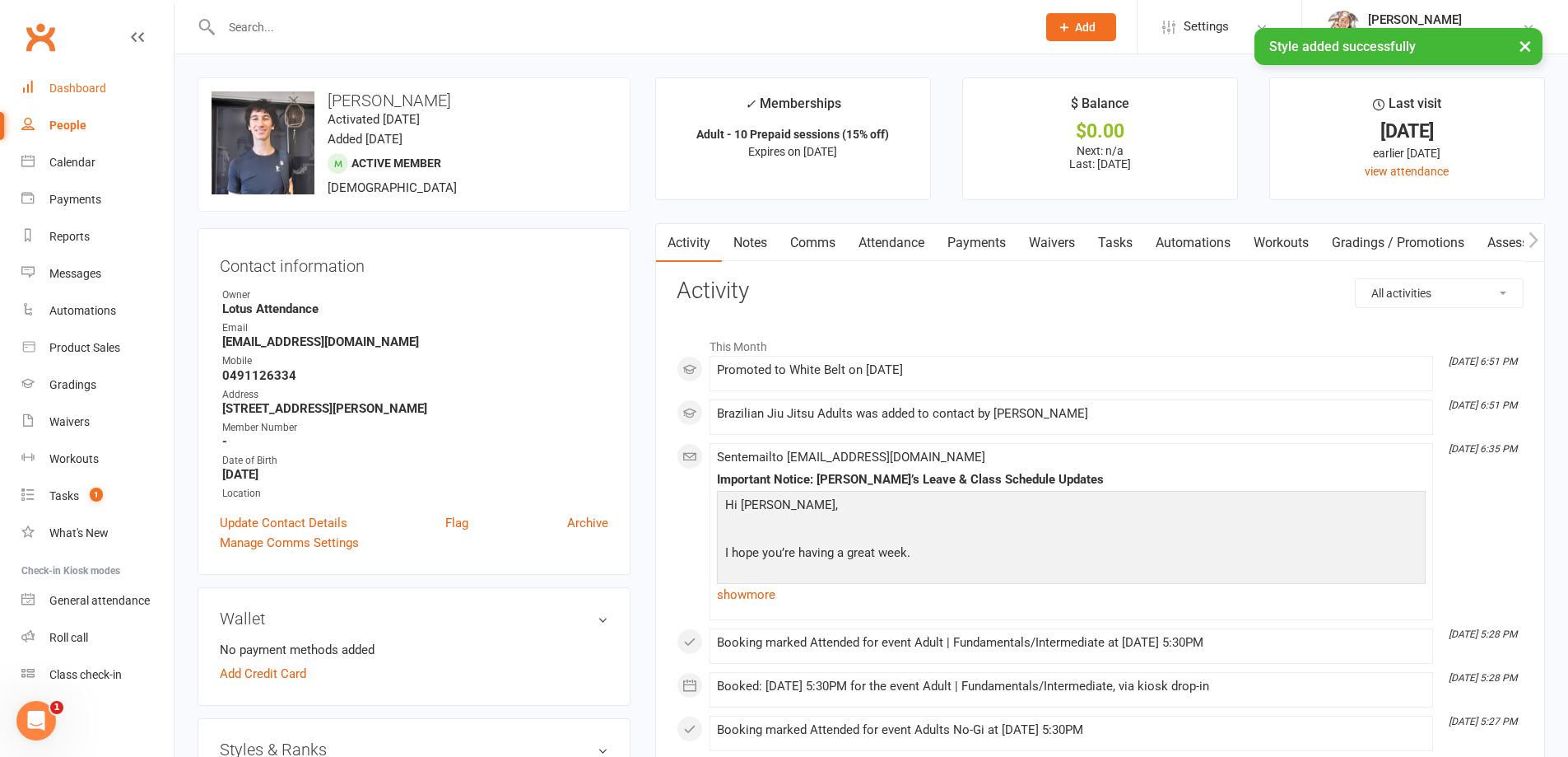
click at [98, 82] on div "Dashboard" at bounding box center [77, 88] width 56 height 13
